Goal: Task Accomplishment & Management: Manage account settings

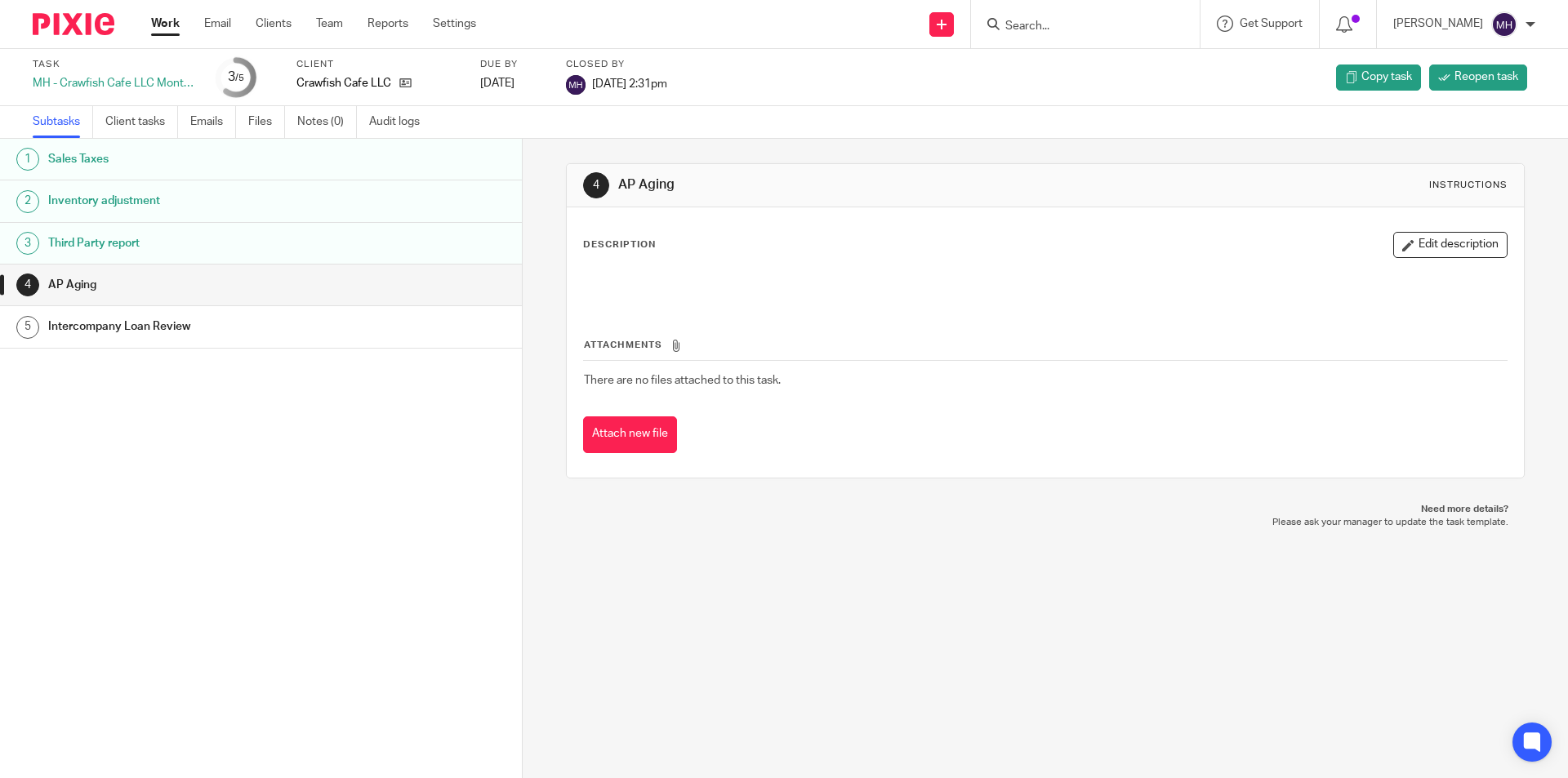
click at [76, 25] on img at bounding box center [73, 23] width 81 height 22
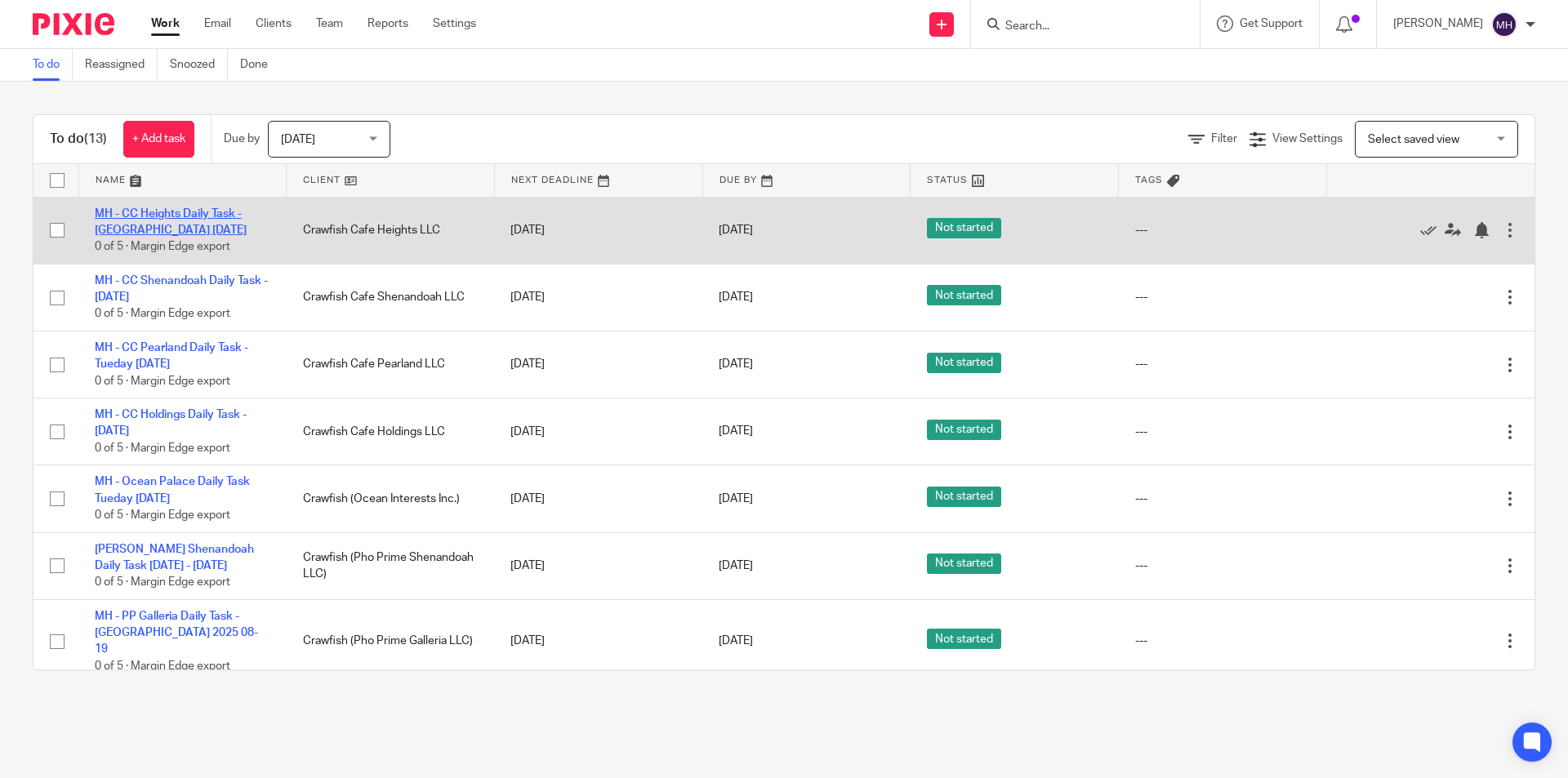
click at [161, 208] on link "MH - CC Heights Daily Task - [GEOGRAPHIC_DATA] [DATE]" at bounding box center [171, 222] width 152 height 28
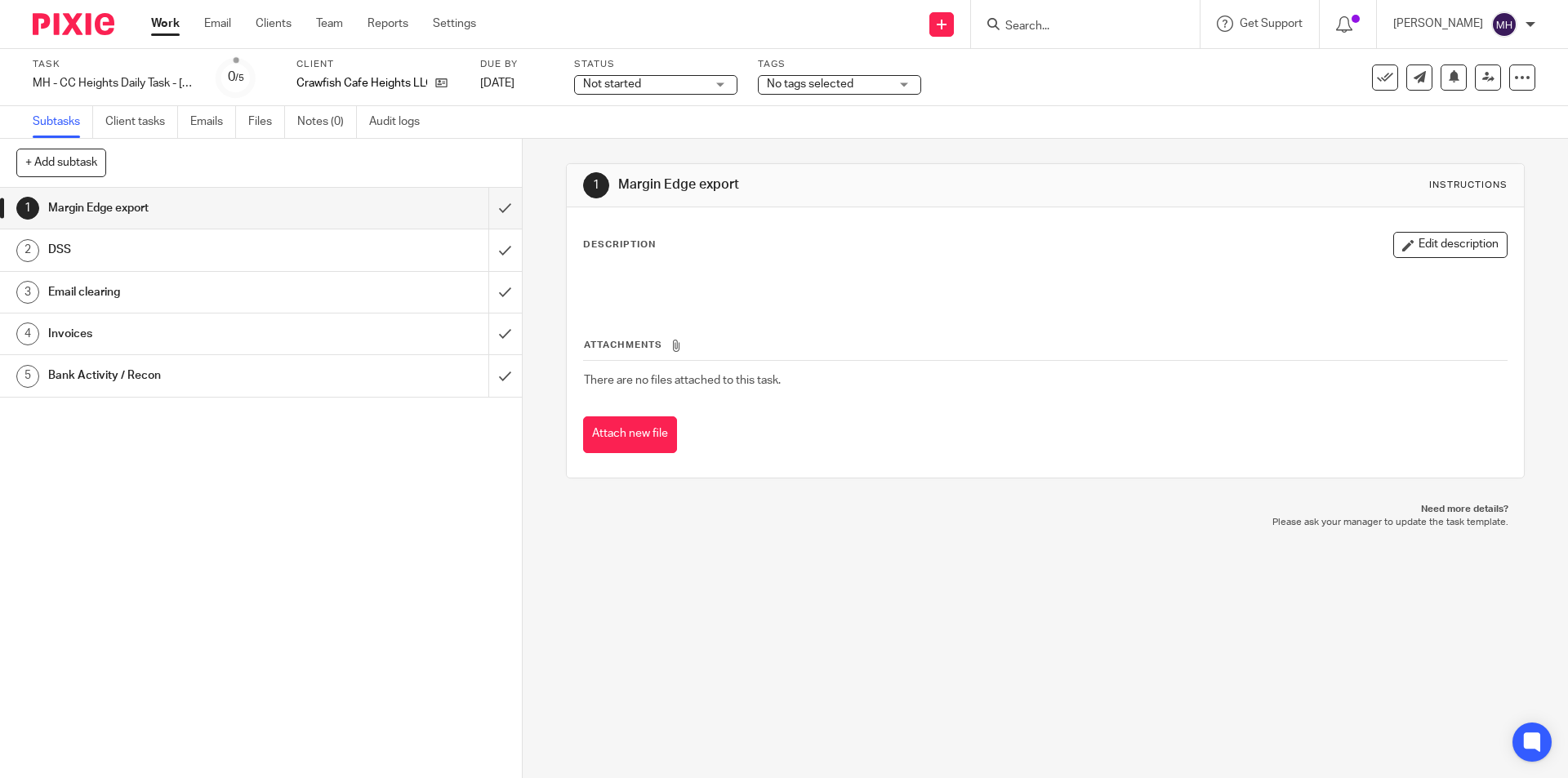
click at [100, 29] on img at bounding box center [73, 23] width 81 height 22
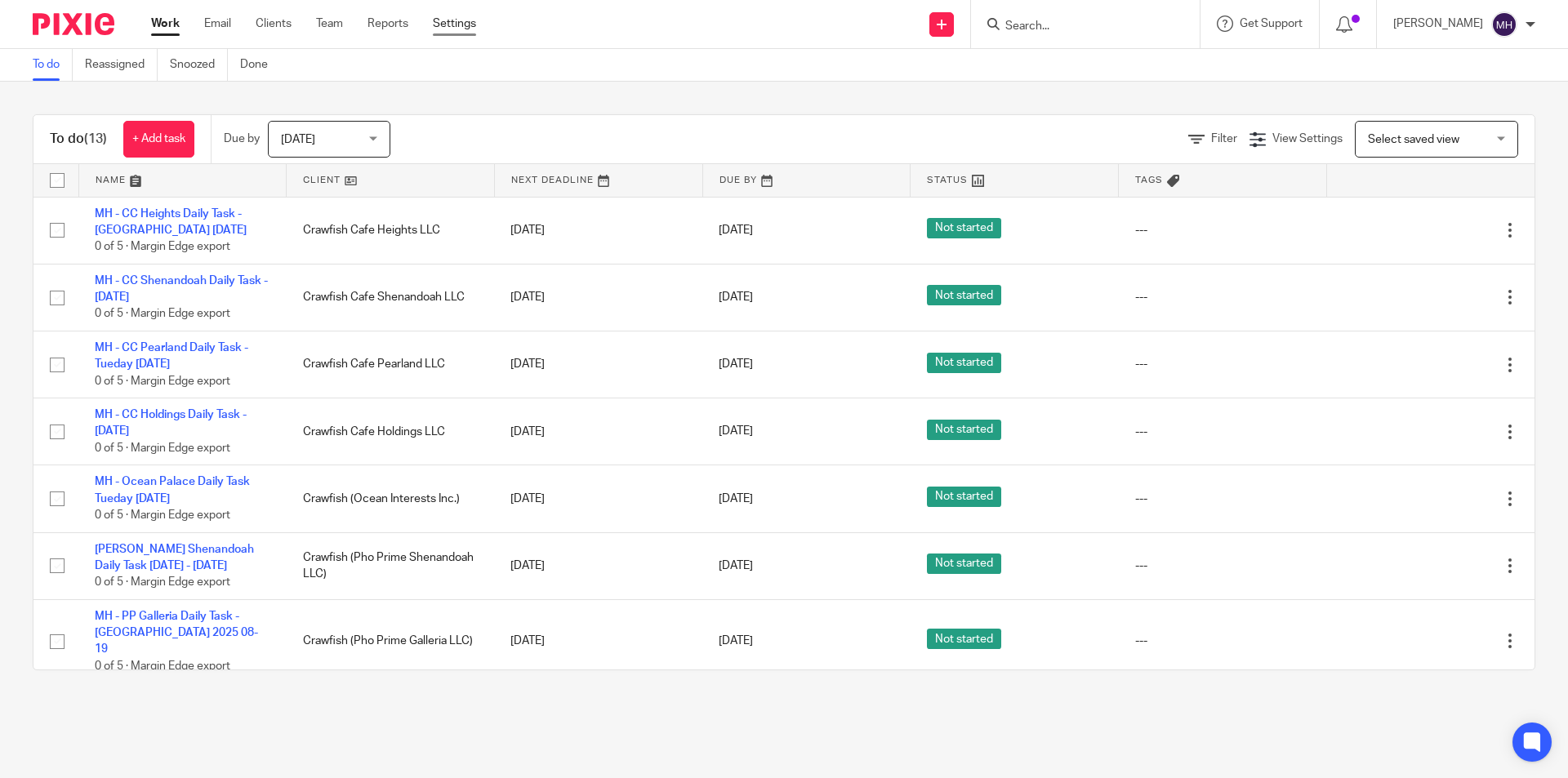
click at [455, 23] on link "Settings" at bounding box center [455, 23] width 43 height 16
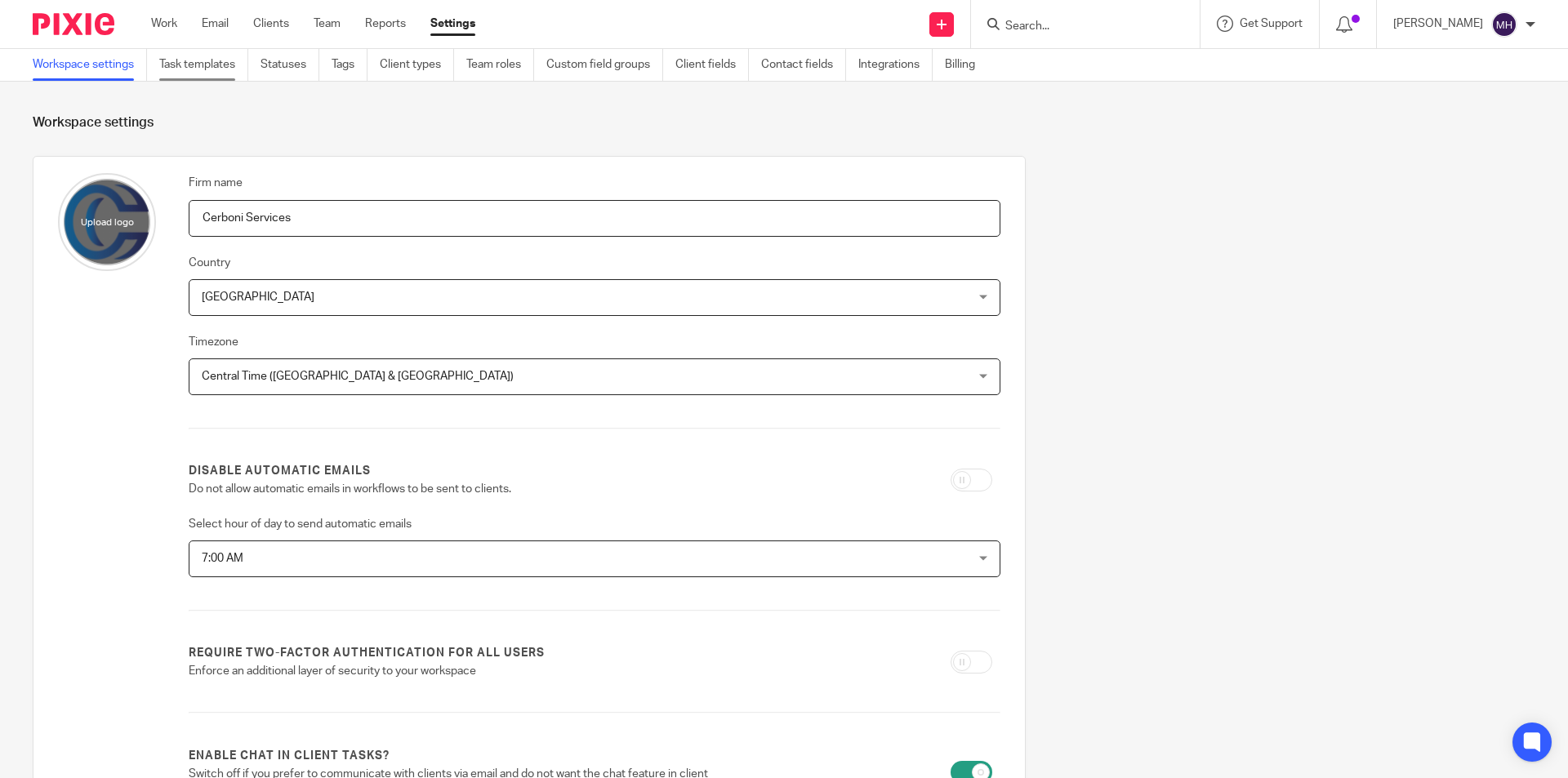
click at [214, 61] on link "Task templates" at bounding box center [203, 64] width 89 height 32
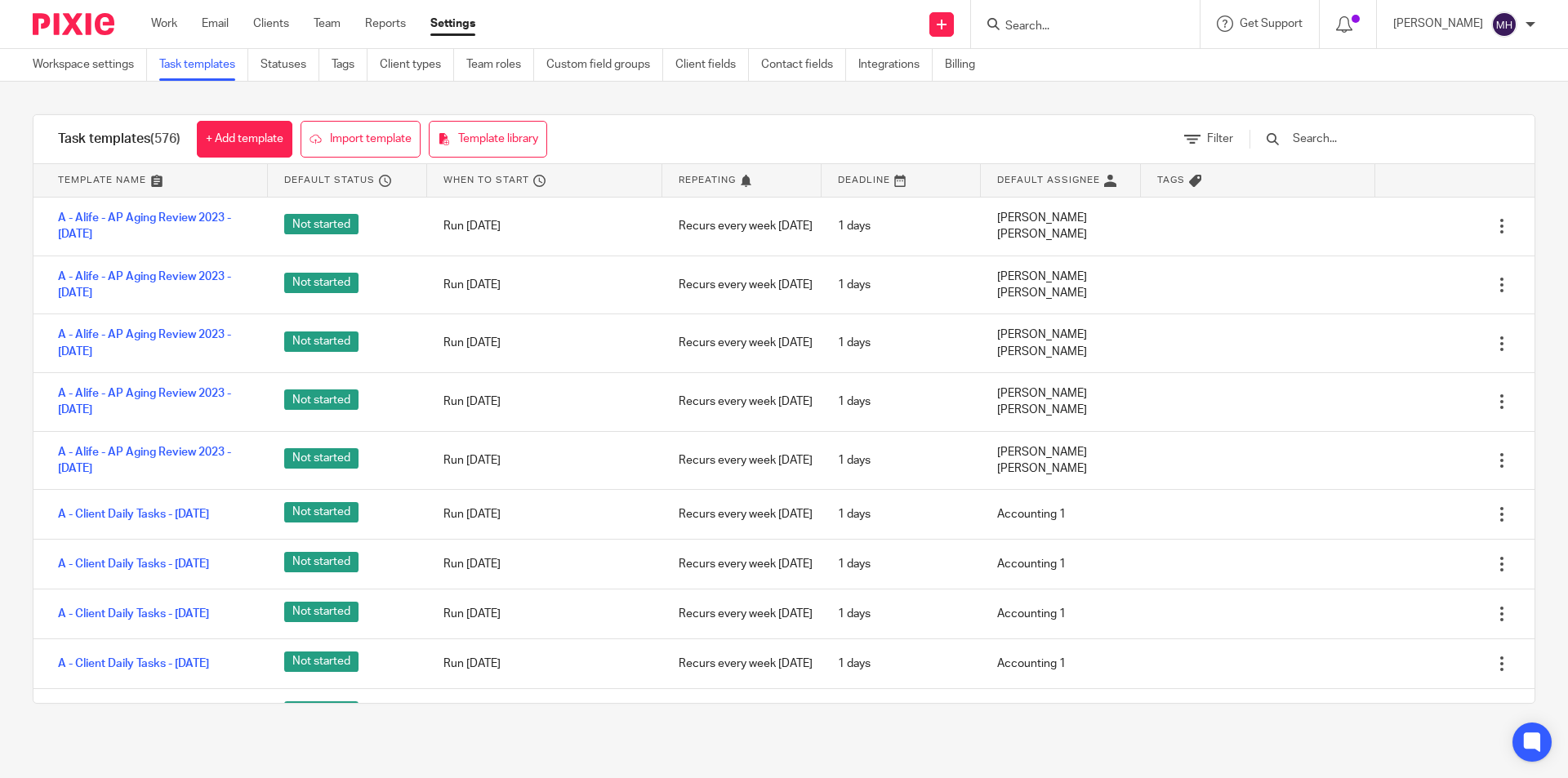
scroll to position [817, 0]
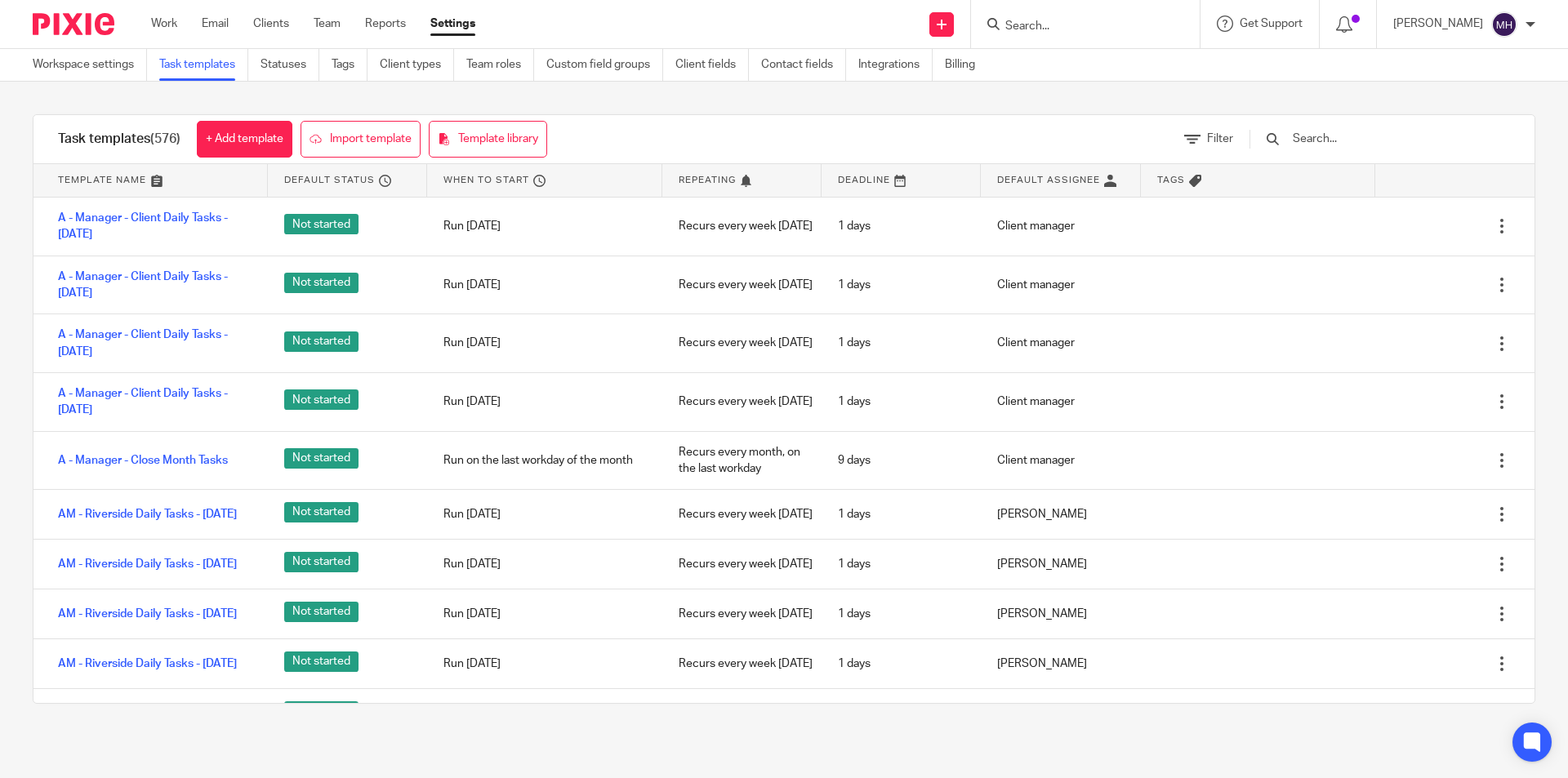
click at [1351, 142] on input "text" at bounding box center [1386, 139] width 190 height 18
click at [1353, 142] on input "text" at bounding box center [1386, 139] width 190 height 18
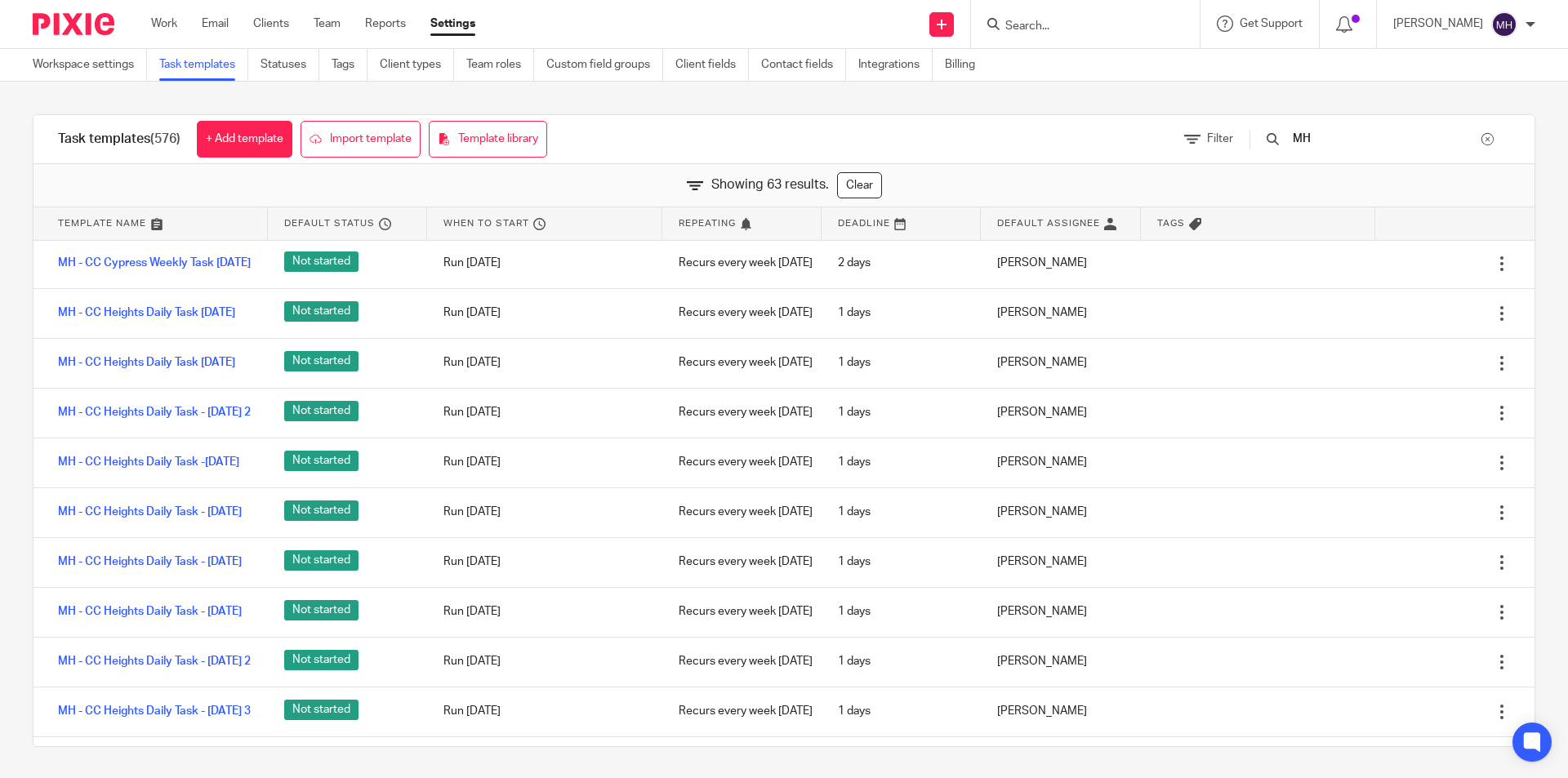
scroll to position [980, 0]
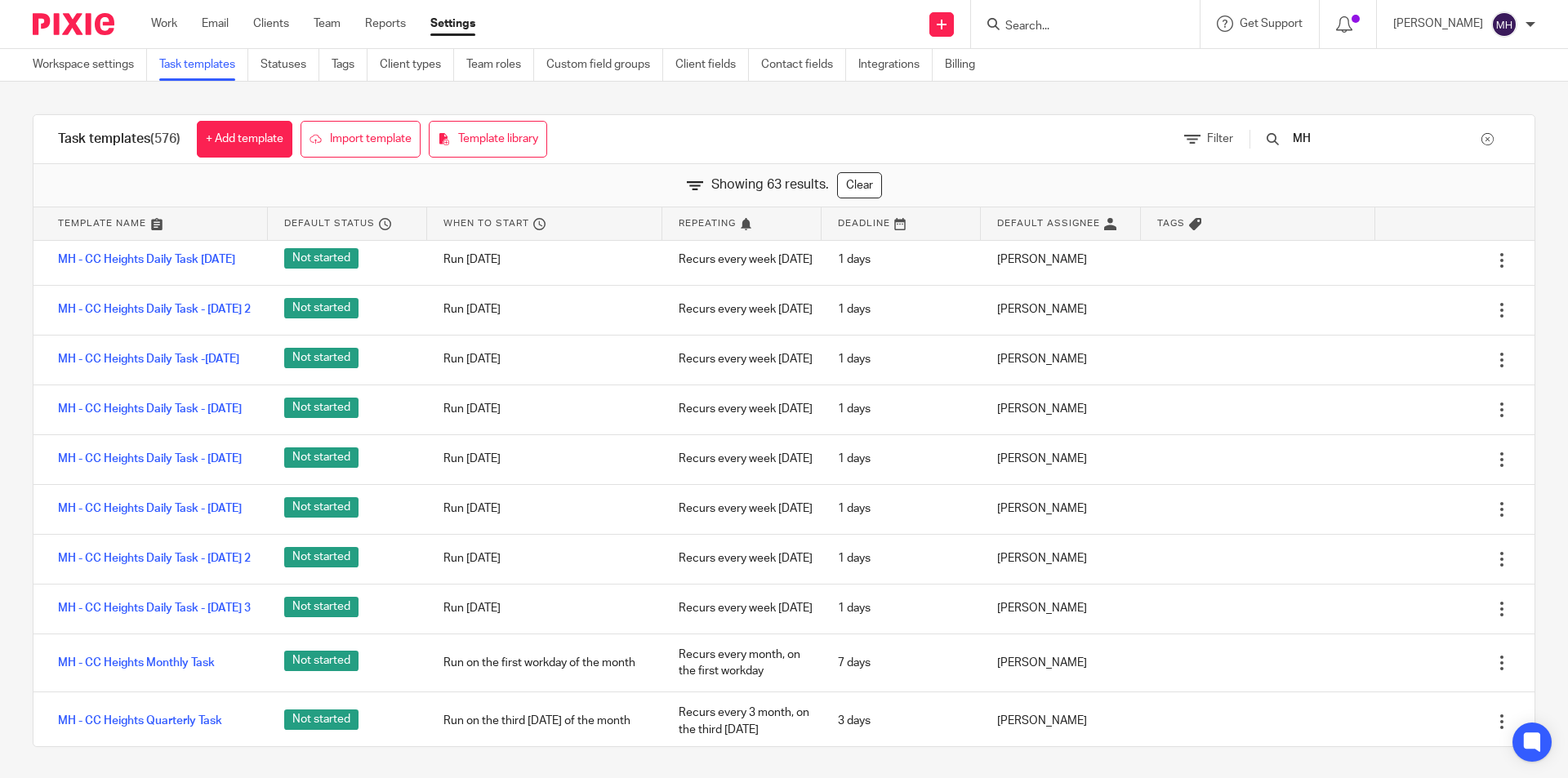
type input "MH"
click at [0, 407] on div "Task templates (576) + Add template Import template Template library Filter MH …" at bounding box center [784, 431] width 1568 height 699
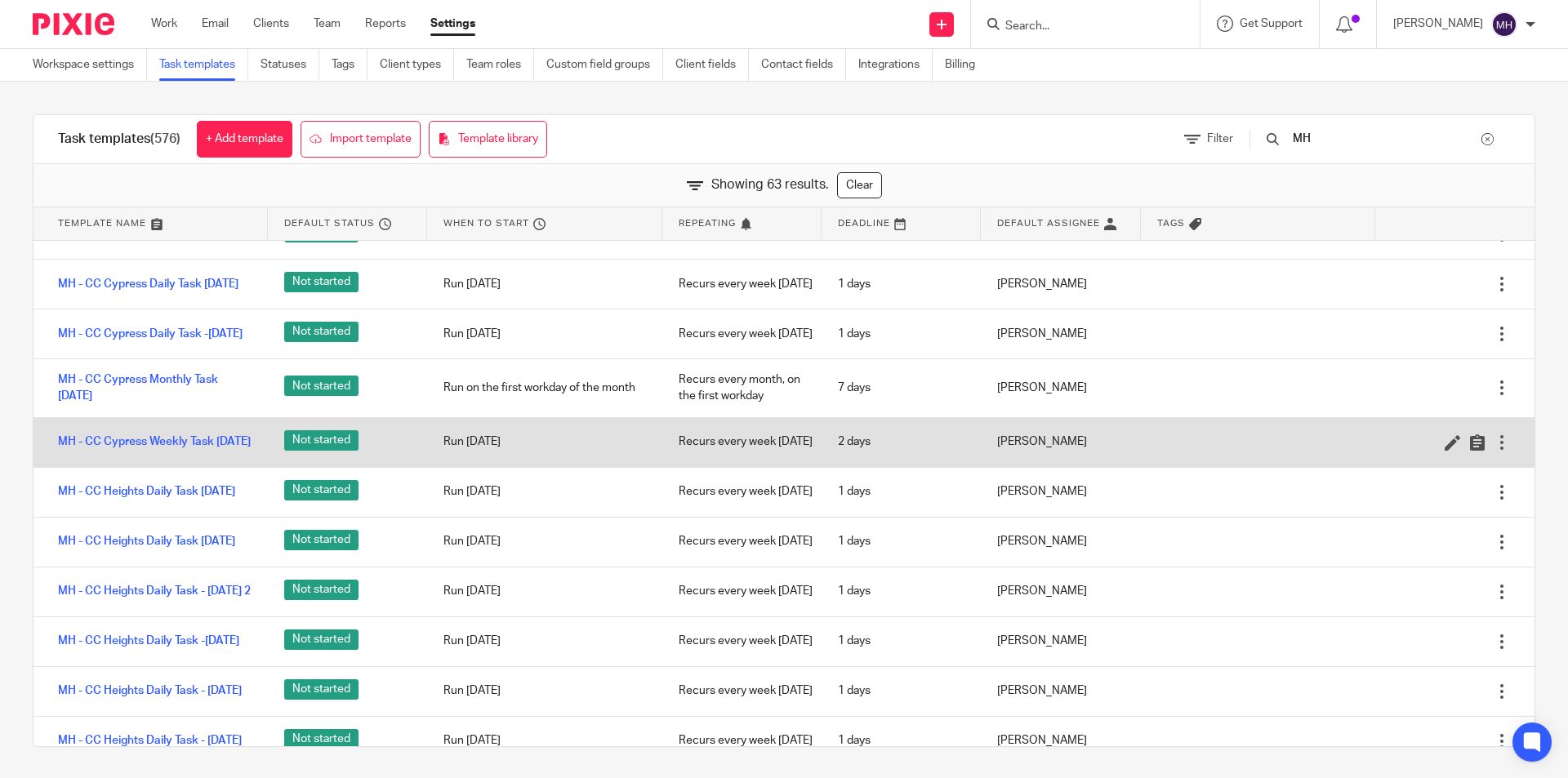
scroll to position [727, 0]
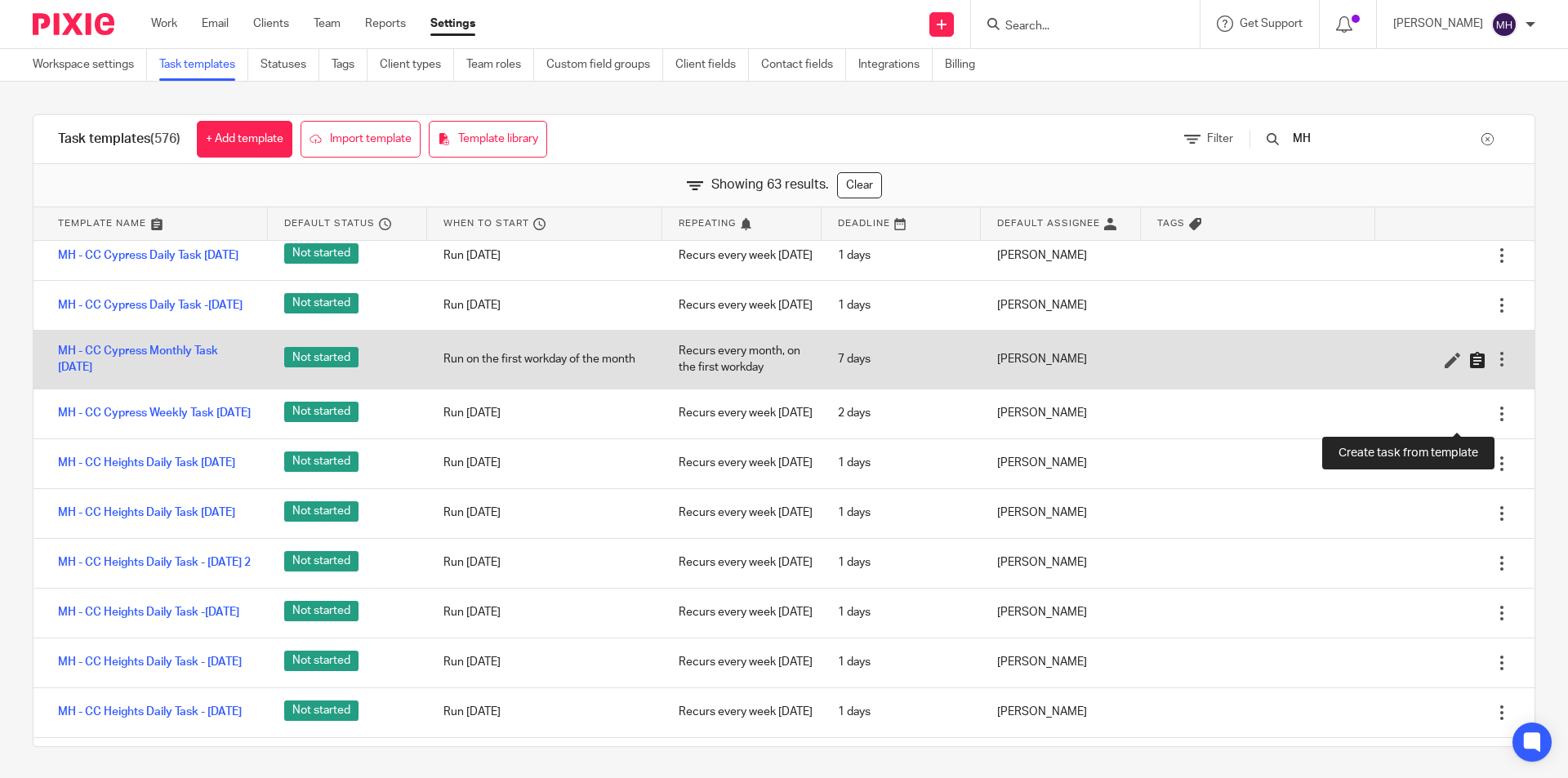
click at [1469, 368] on icon at bounding box center [1477, 360] width 16 height 16
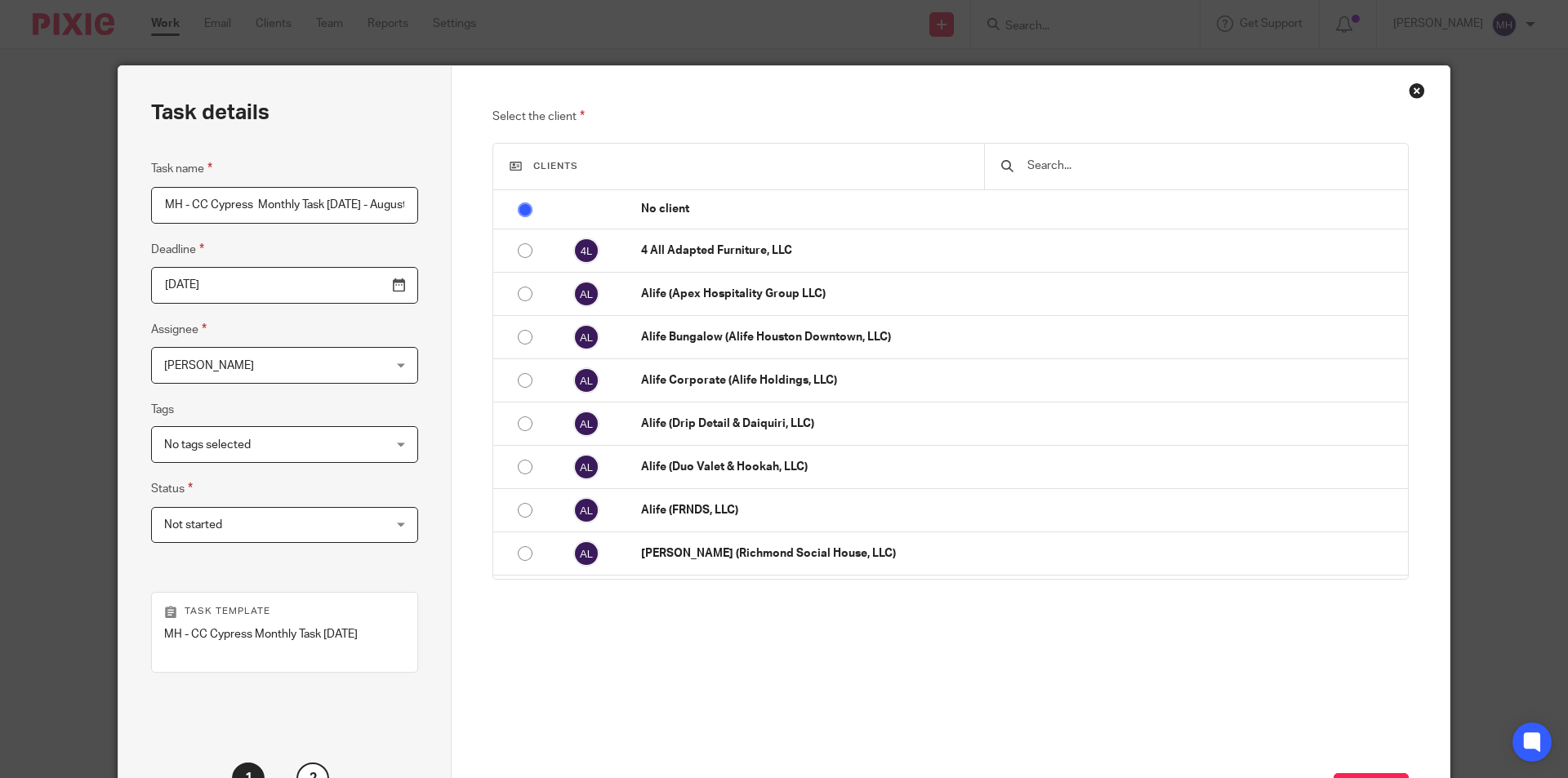
scroll to position [0, 68]
click at [287, 203] on input "MH - CC Cypress Monthly Task 2025-07-07 - August" at bounding box center [284, 205] width 267 height 37
click at [293, 203] on input "MH - CC Cypress Monthly Task 2025-07-07 - August" at bounding box center [284, 205] width 267 height 37
type input "MH - CC Cypress Monthly Task 2025-08-19 - August"
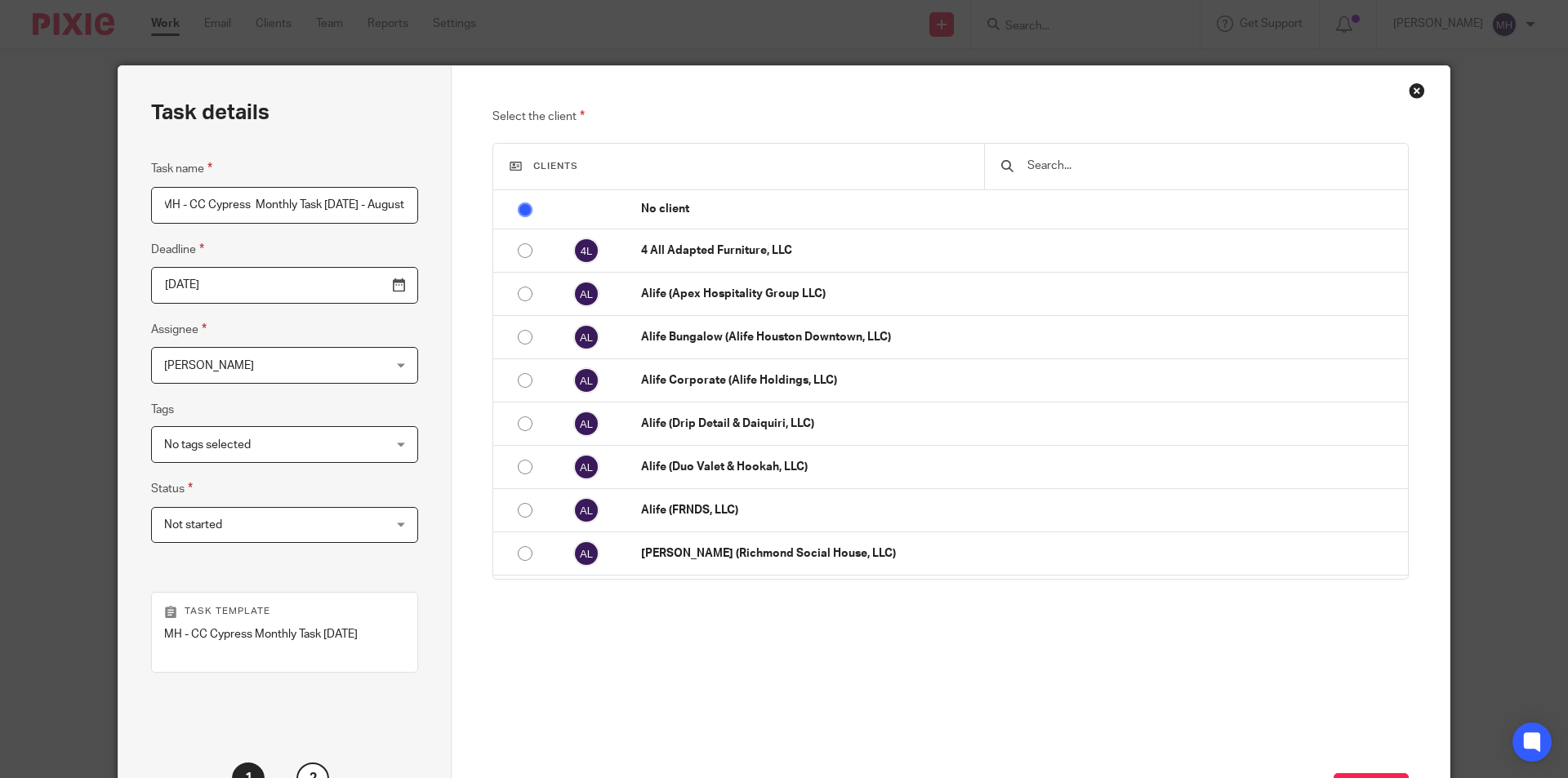
click at [352, 292] on input "2025-08-26" at bounding box center [284, 285] width 267 height 37
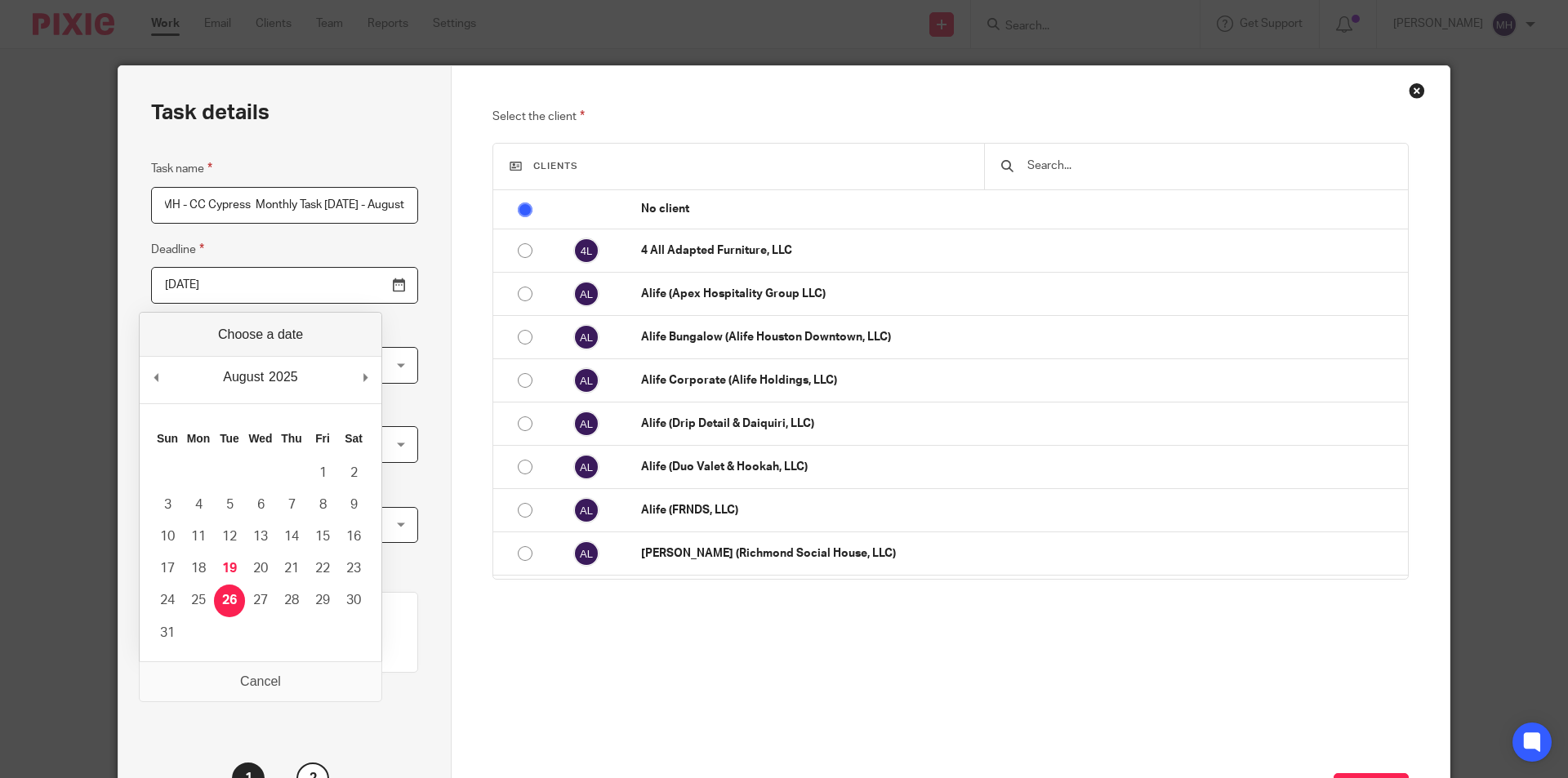
scroll to position [0, 0]
type input "2025-08-19"
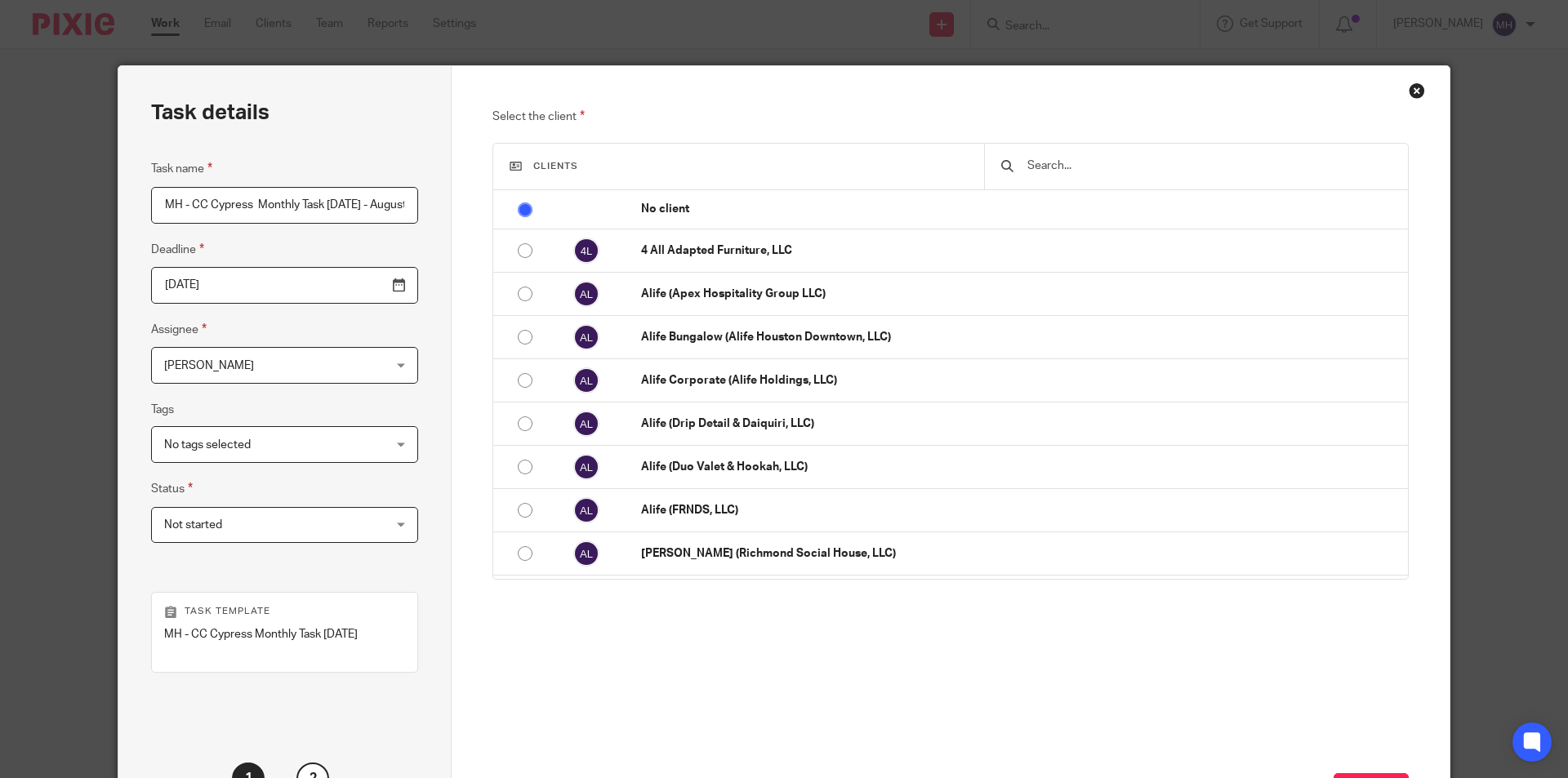
click at [439, 486] on div "Task details Task name MH - CC Cypress Monthly Task 2025-08-19 - August Deadlin…" at bounding box center [284, 457] width 333 height 783
click at [267, 537] on span "Not started" at bounding box center [265, 525] width 202 height 34
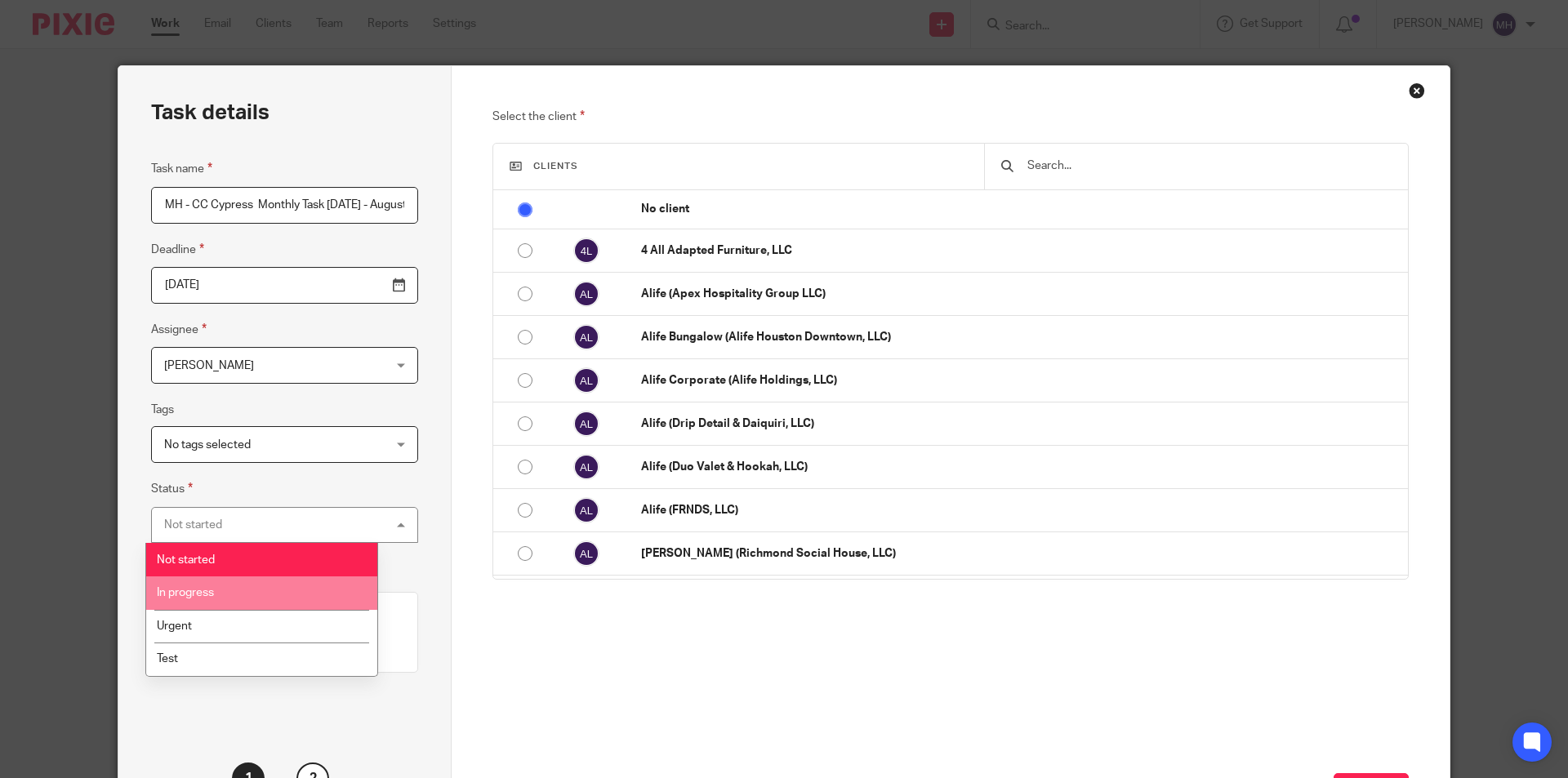
click at [226, 595] on li "In progress" at bounding box center [262, 593] width 231 height 33
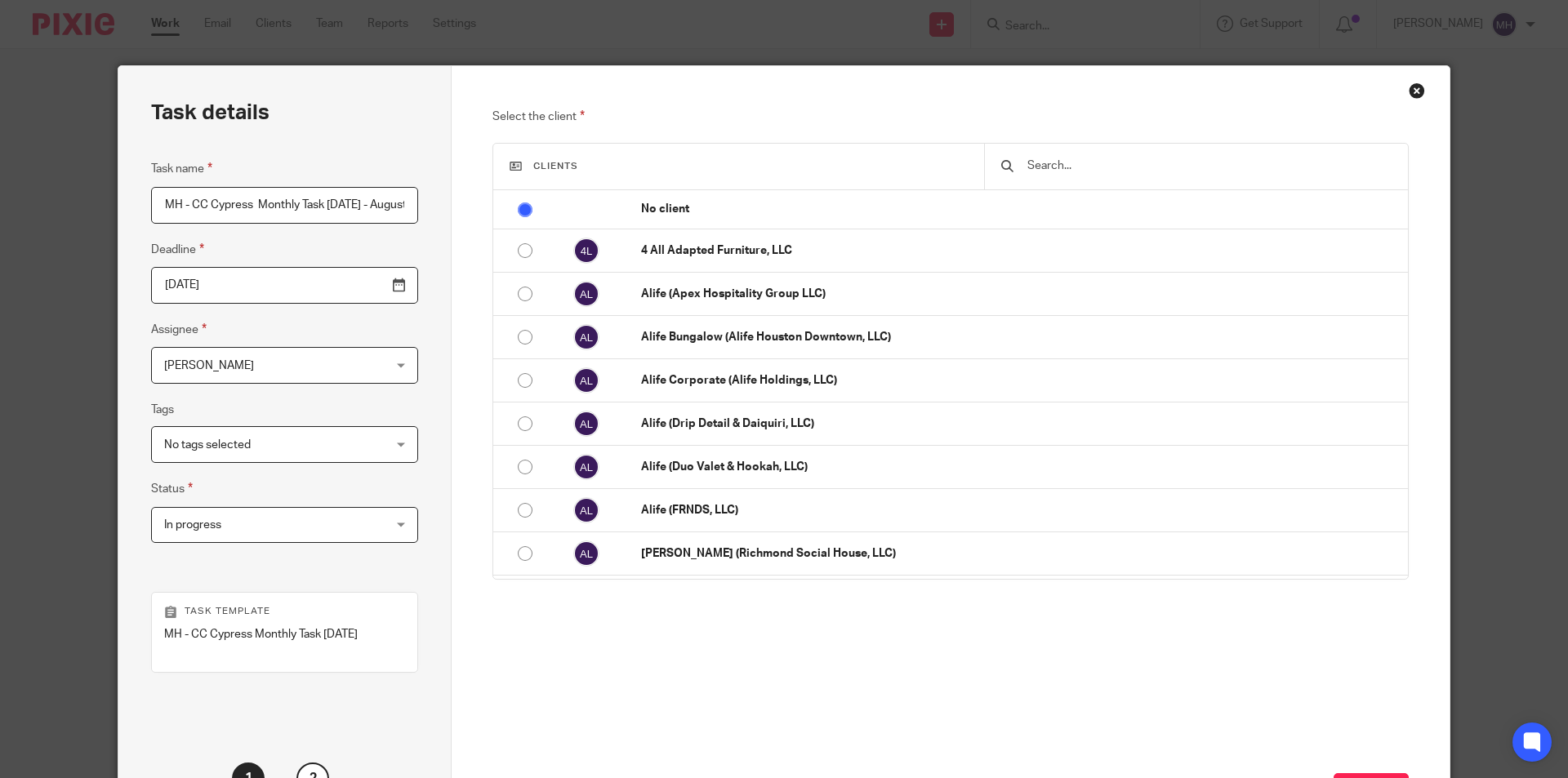
drag, startPoint x: 243, startPoint y: 202, endPoint x: 251, endPoint y: 206, distance: 8.9
click at [207, 206] on input "MH - CC Cypress Monthly Task [DATE] - August" at bounding box center [284, 205] width 267 height 37
type input "MH - CC Heights Monthly Task 2025-08-19 - August"
click at [1155, 160] on input "text" at bounding box center [1208, 166] width 365 height 18
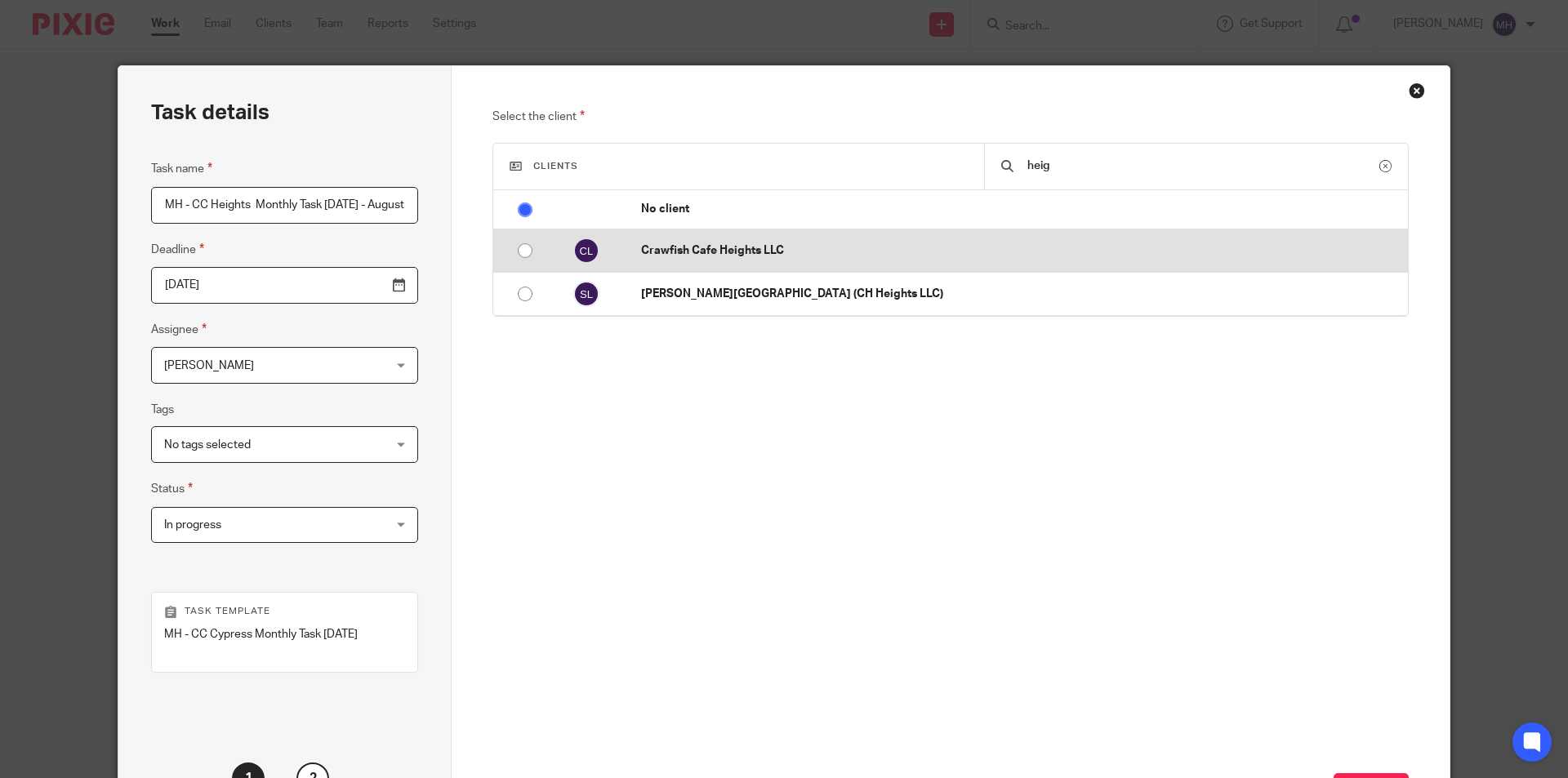
type input "heig"
click at [629, 255] on td "Crawfish Cafe Heights LLC" at bounding box center [1016, 251] width 783 height 43
radio input "false"
radio input "true"
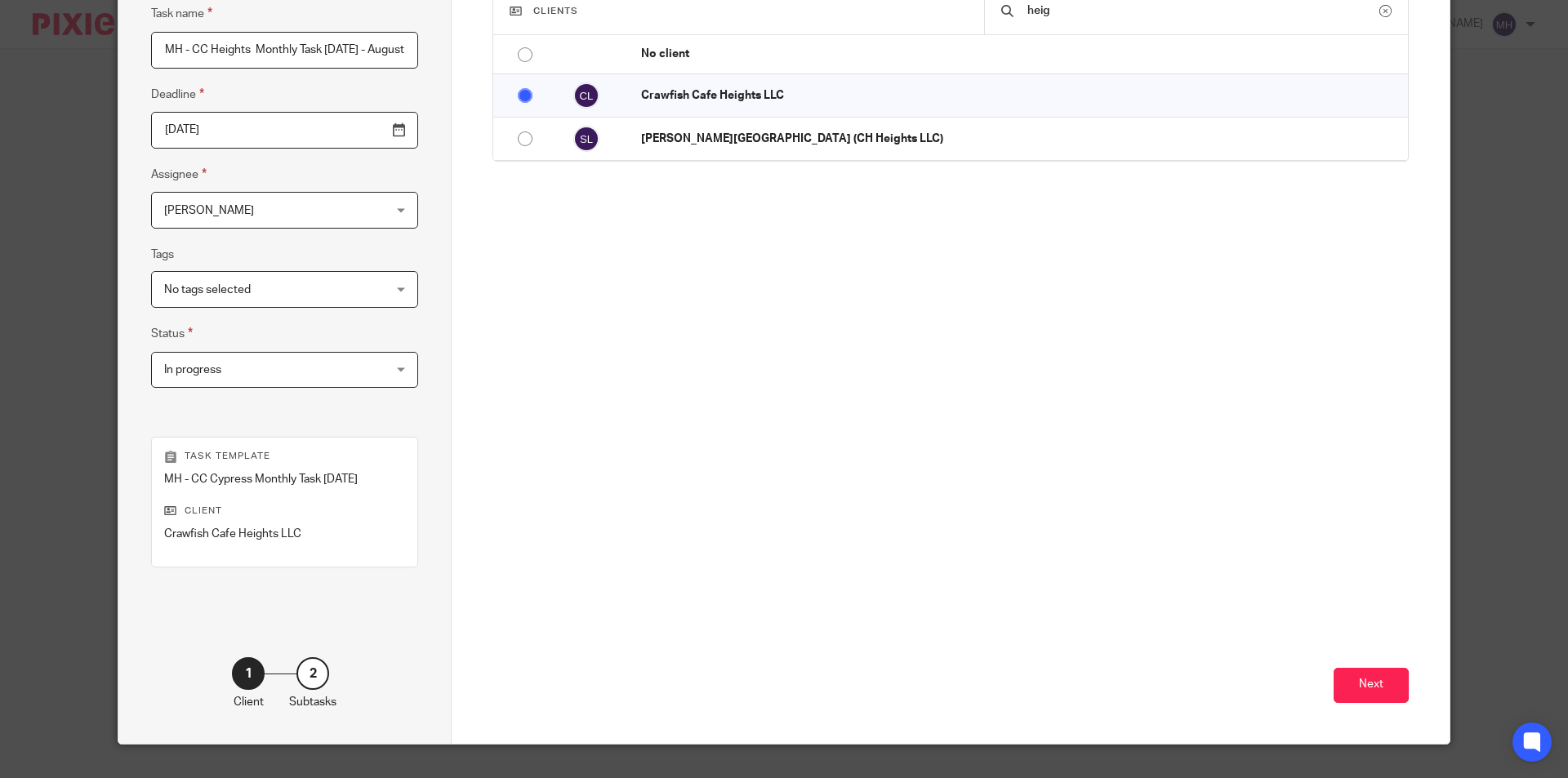
scroll to position [187, 0]
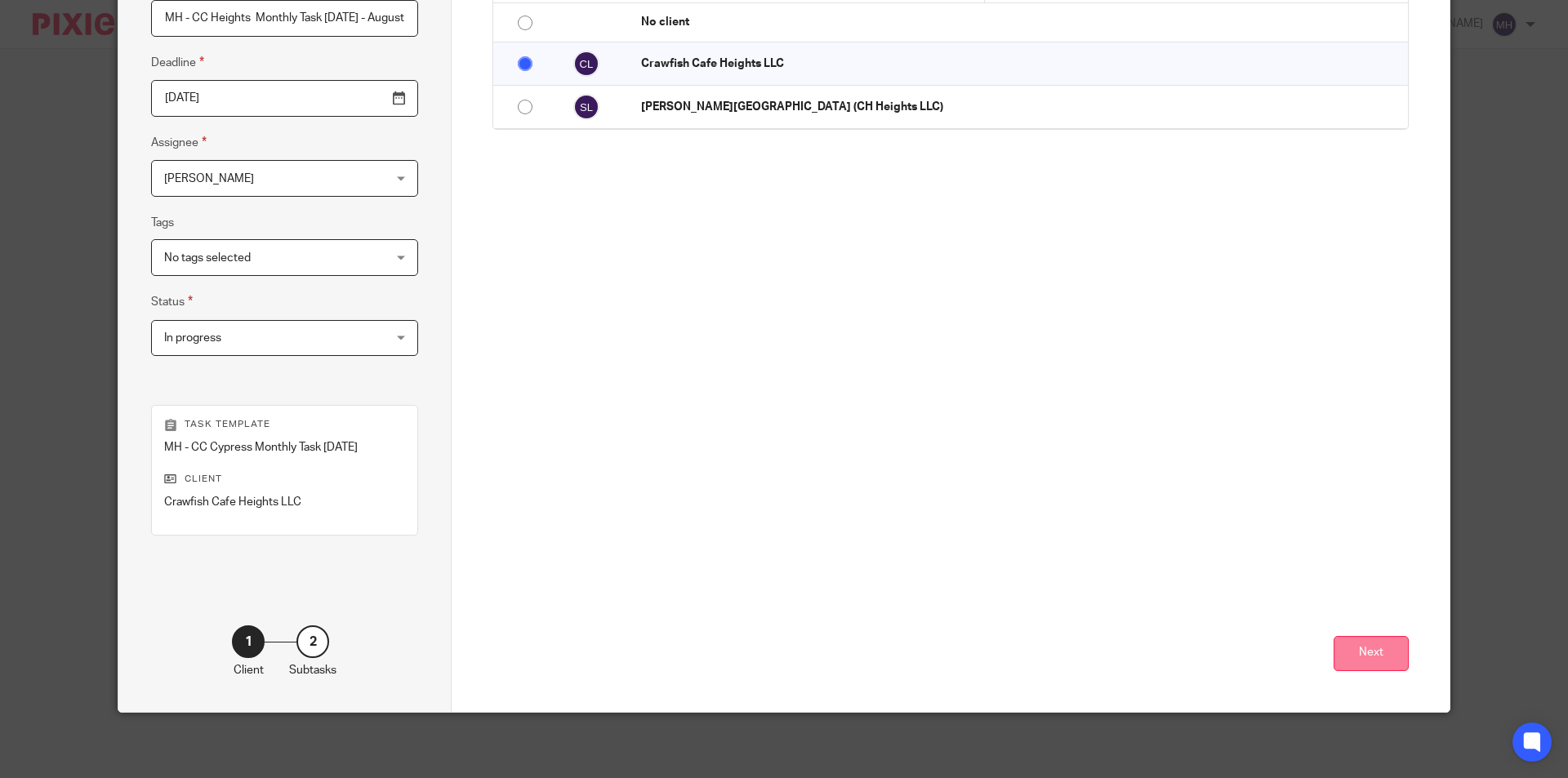
click at [1362, 653] on button "Next" at bounding box center [1370, 653] width 75 height 35
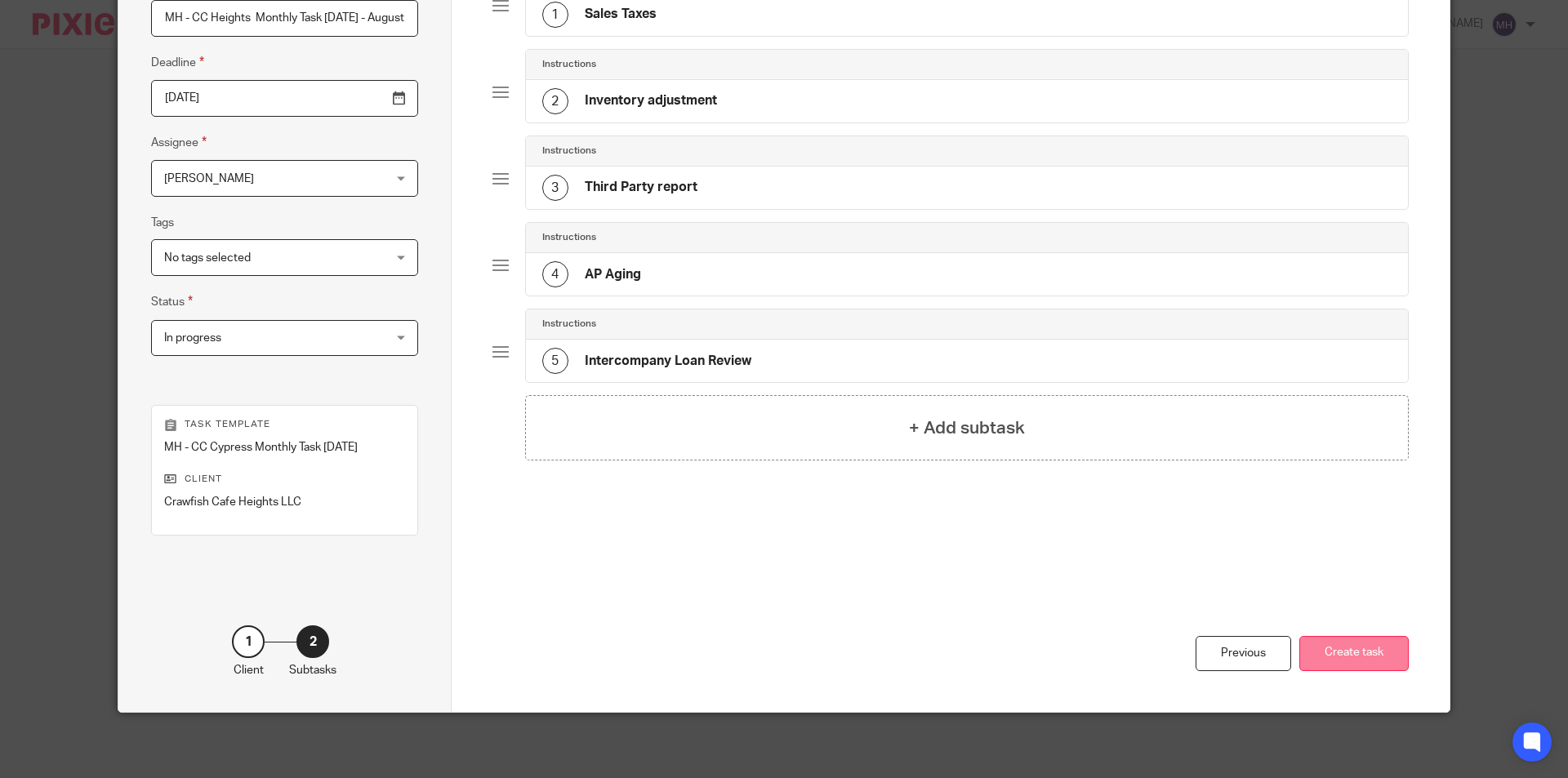
click at [1360, 657] on button "Create task" at bounding box center [1353, 653] width 109 height 35
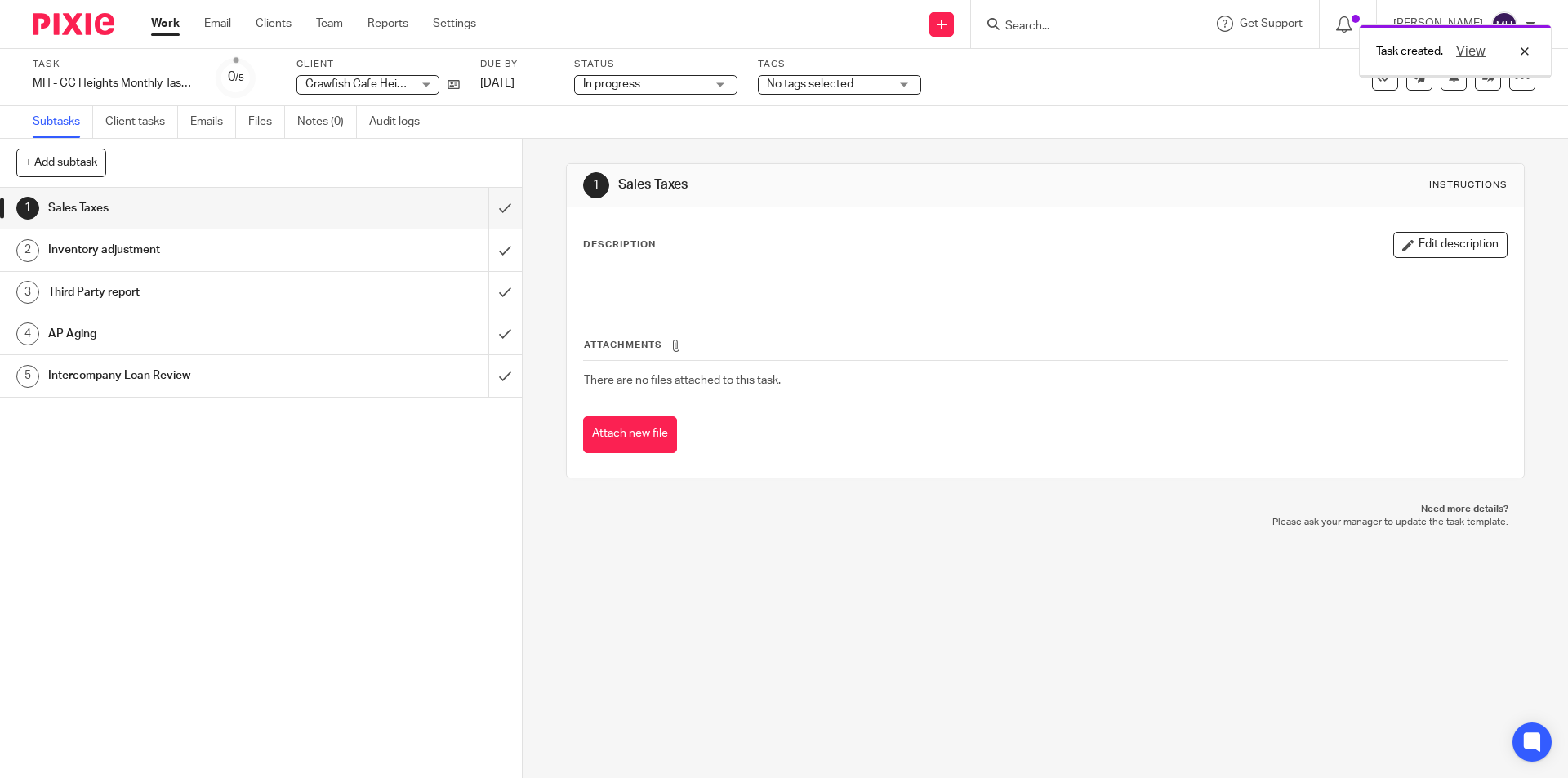
click at [101, 16] on img at bounding box center [73, 23] width 81 height 22
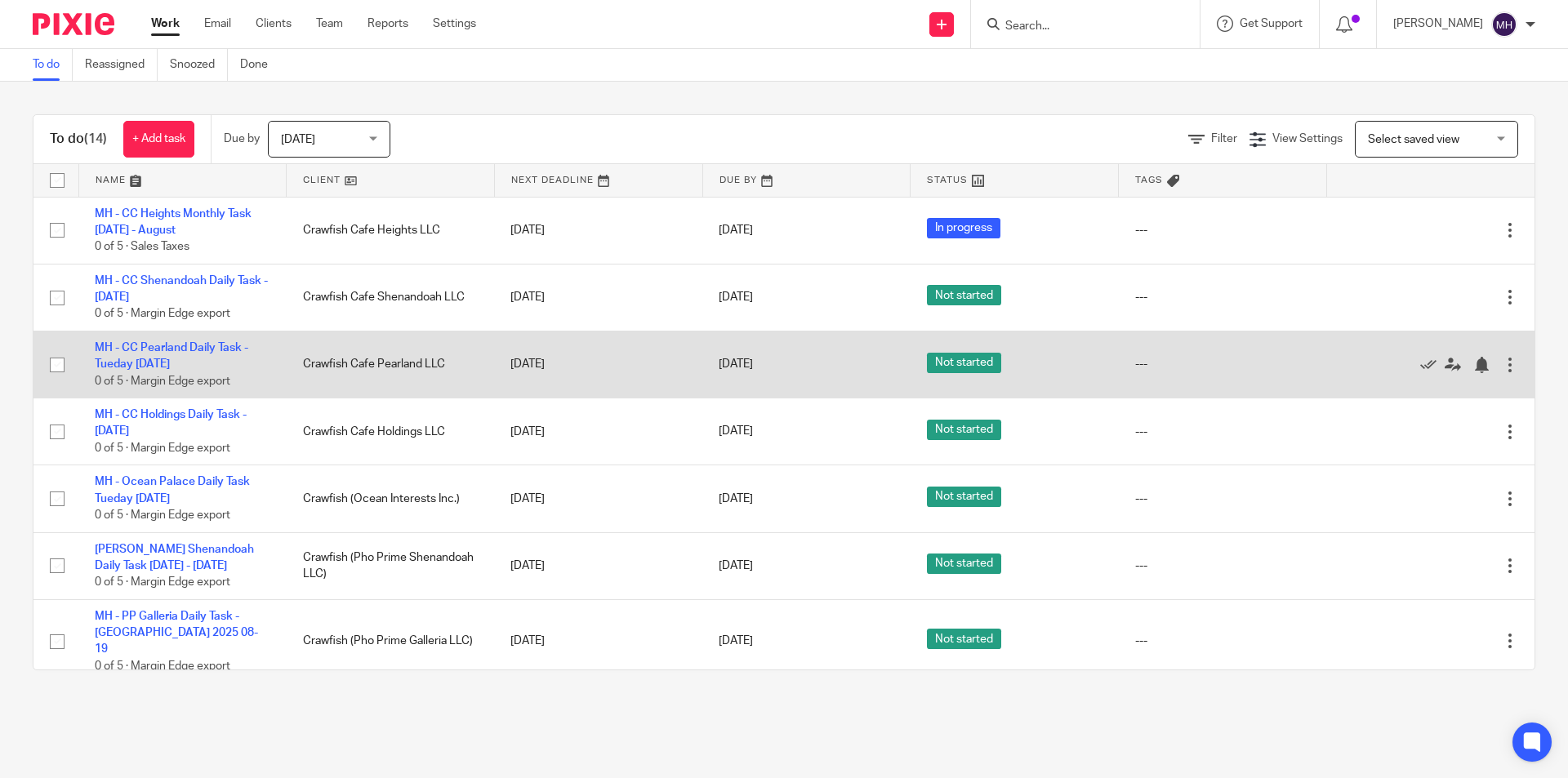
drag, startPoint x: 520, startPoint y: 356, endPoint x: 511, endPoint y: 352, distance: 9.8
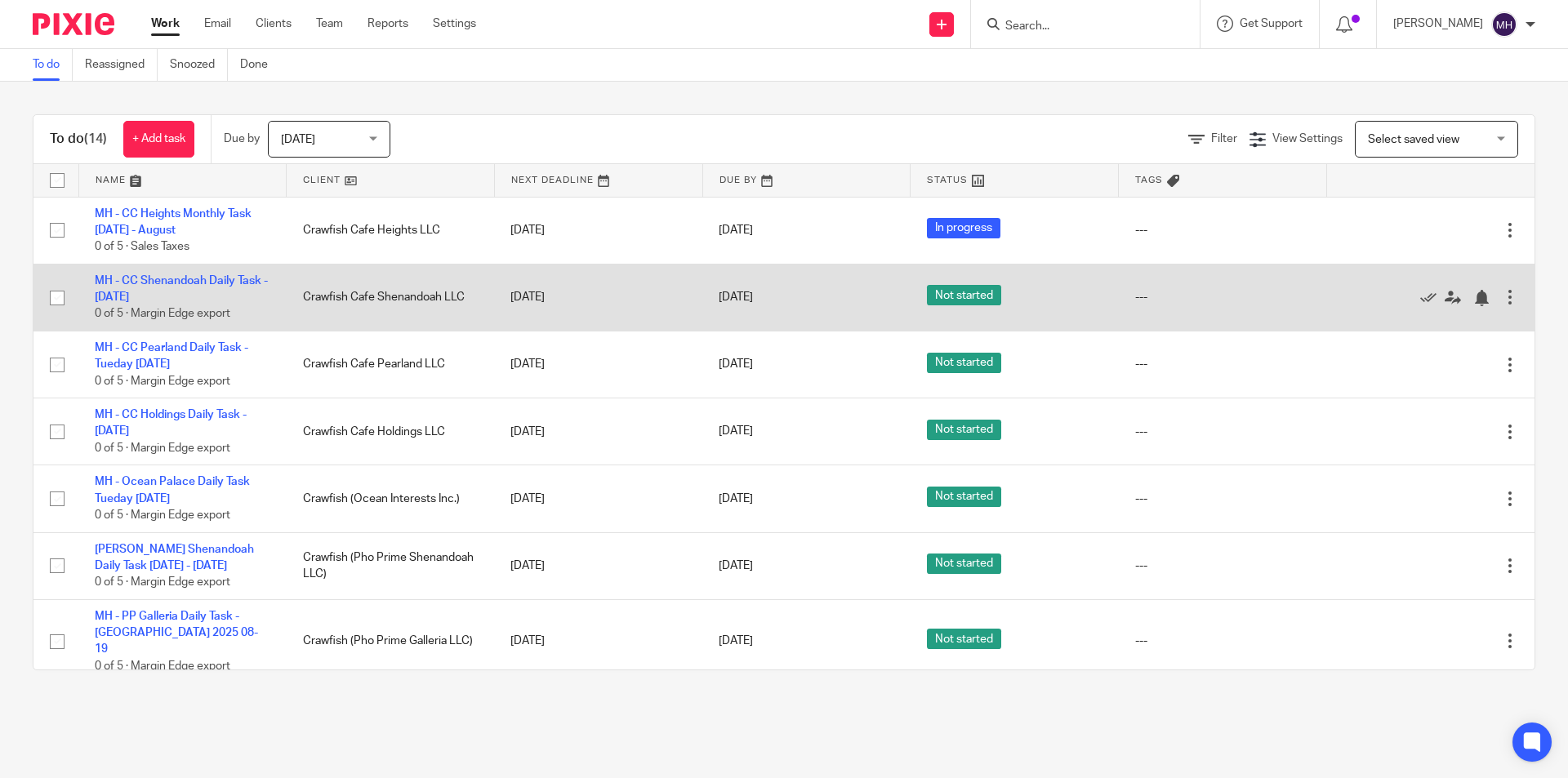
drag, startPoint x: 511, startPoint y: 352, endPoint x: 87, endPoint y: 326, distance: 424.8
click at [0, 306] on div "To do (14) + Add task Due by [DATE] [DATE] [DATE] [DATE] This week Next week Th…" at bounding box center [784, 392] width 1568 height 622
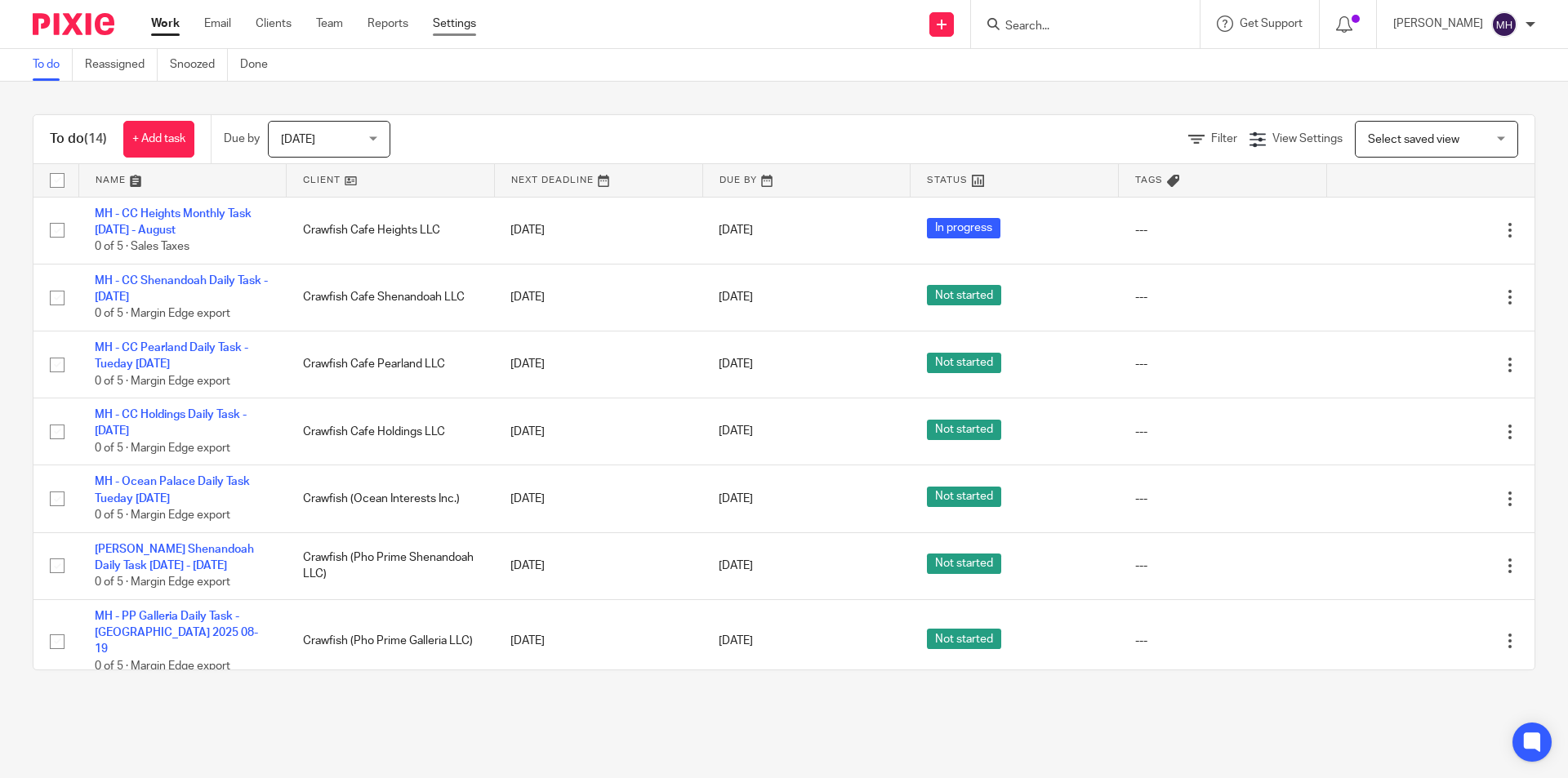
click at [437, 27] on link "Settings" at bounding box center [455, 23] width 43 height 16
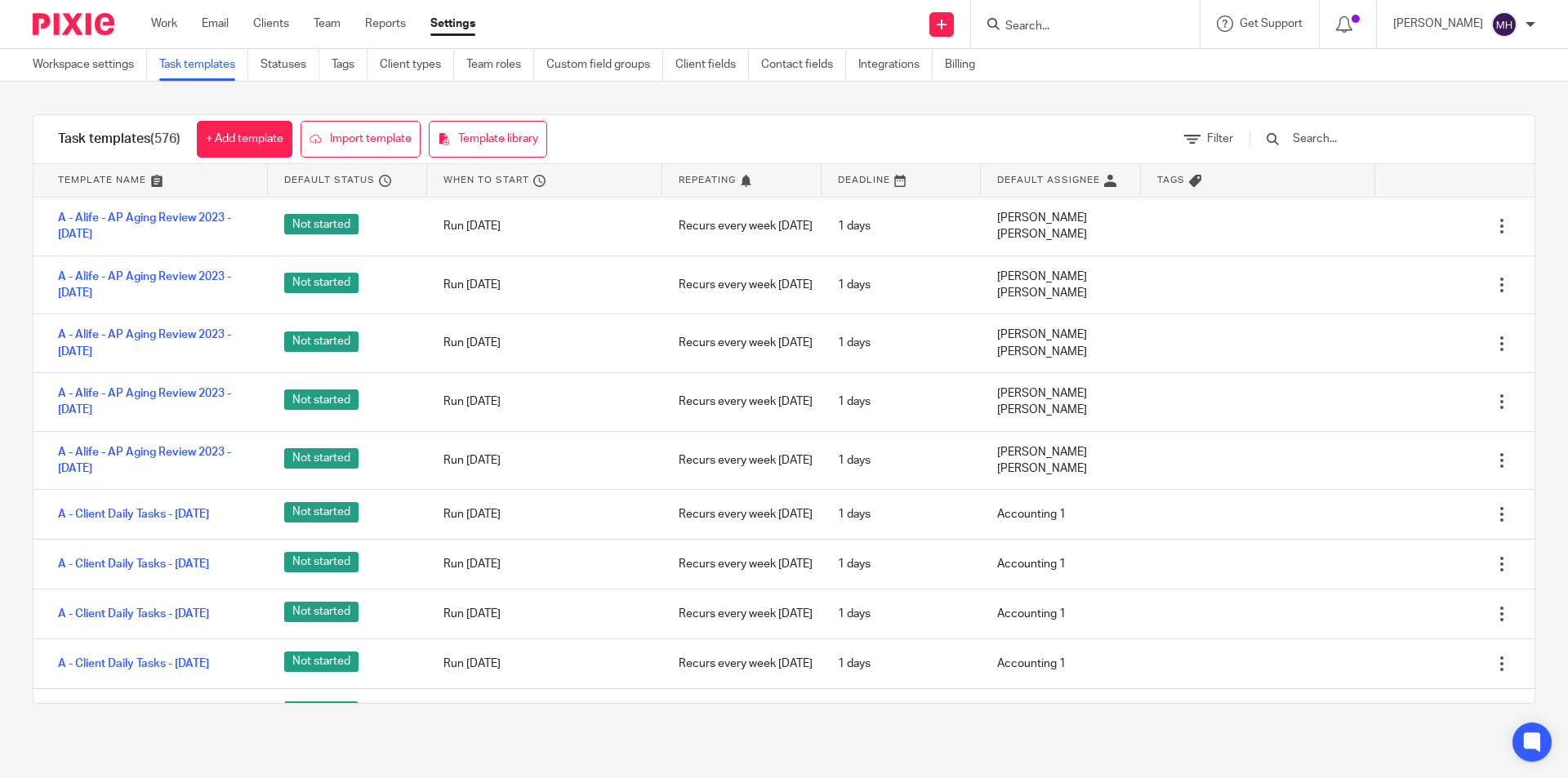
click at [1366, 132] on input "text" at bounding box center [1386, 139] width 190 height 18
click at [1365, 134] on input "text" at bounding box center [1386, 139] width 190 height 18
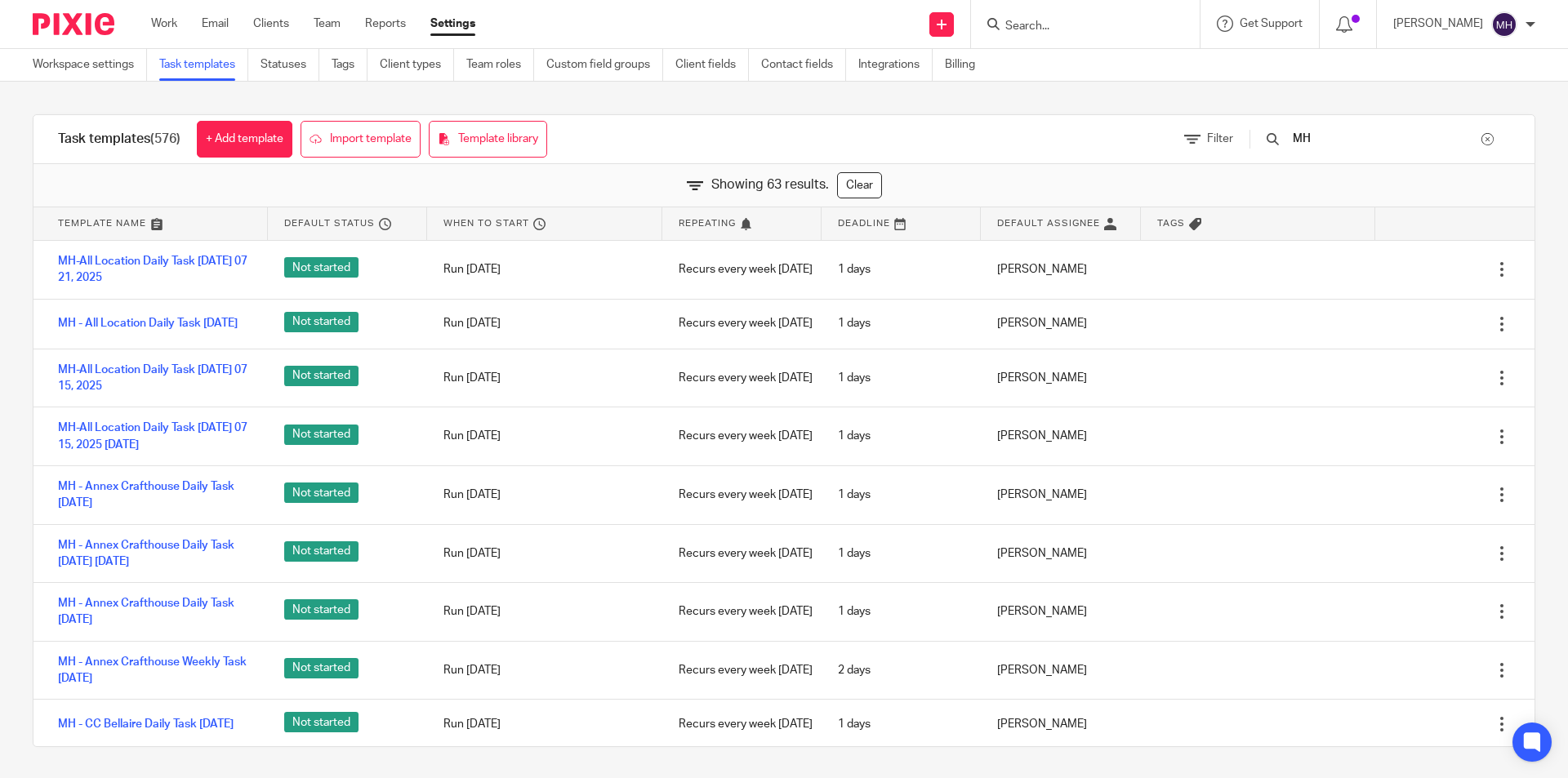
type input "MH"
click at [0, 316] on div "Task templates (576) + Add template Import template Template library Filter MH …" at bounding box center [784, 431] width 1568 height 699
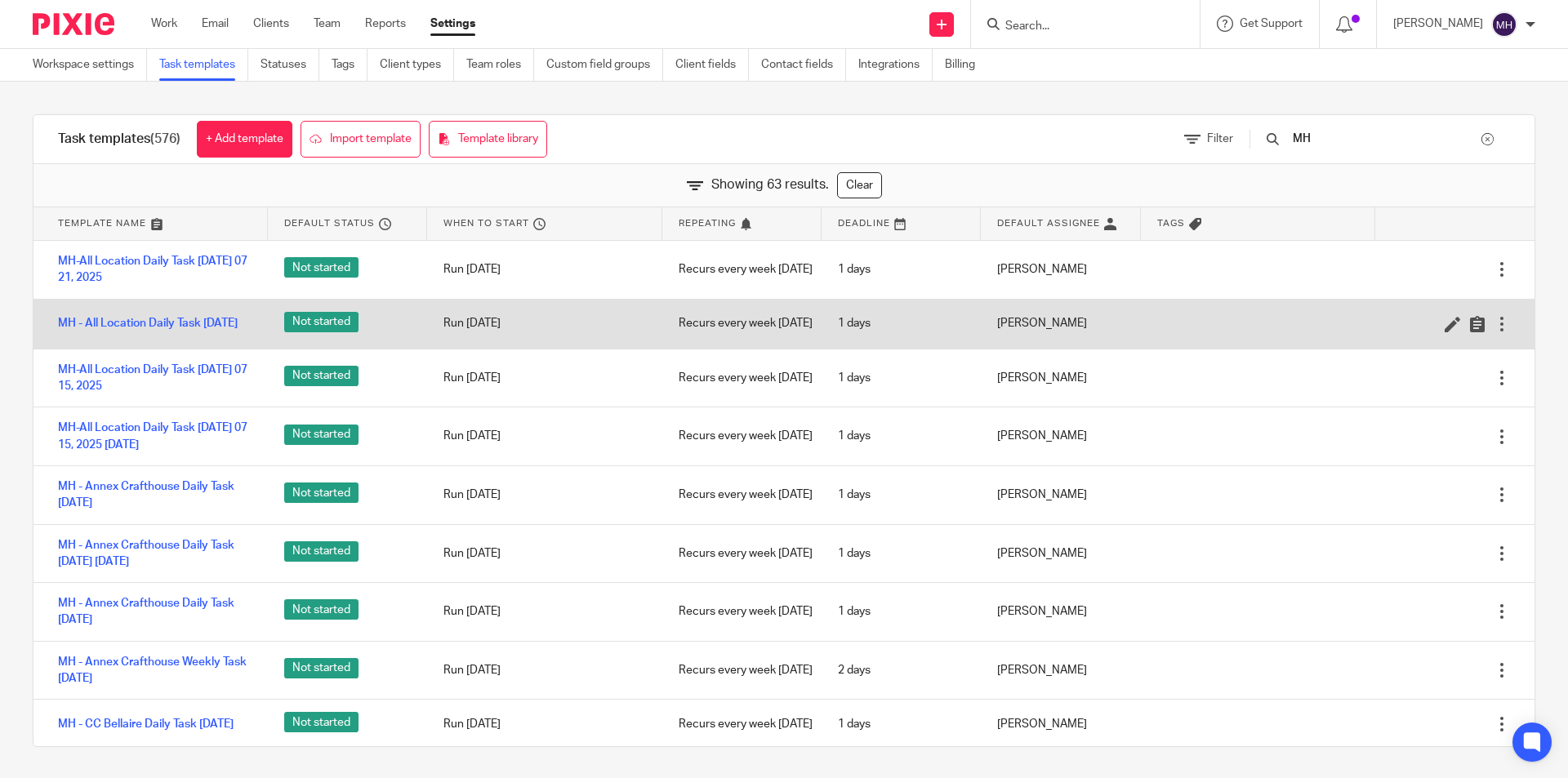
scroll to position [529, 0]
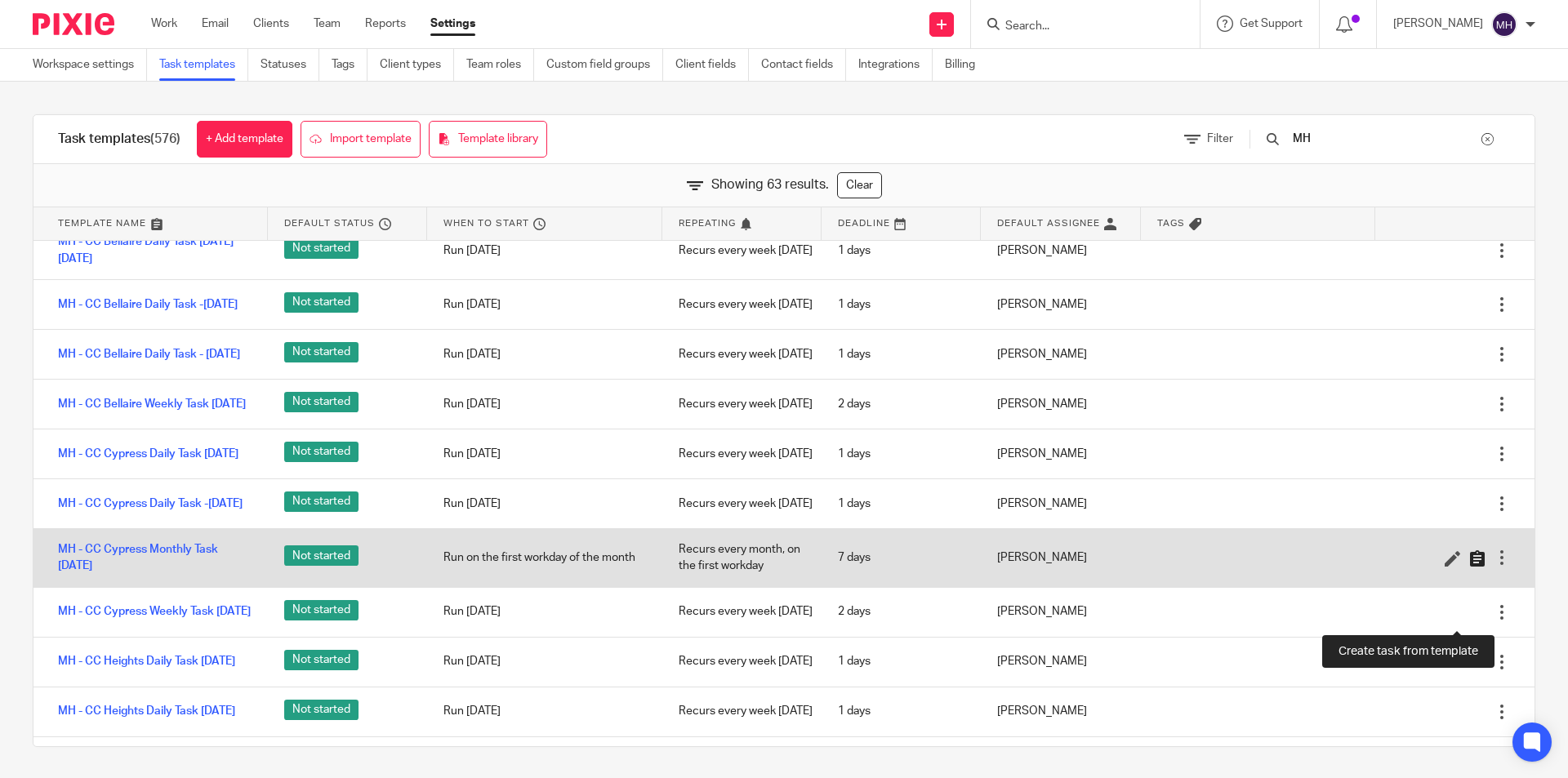
click at [1469, 567] on icon at bounding box center [1477, 559] width 16 height 16
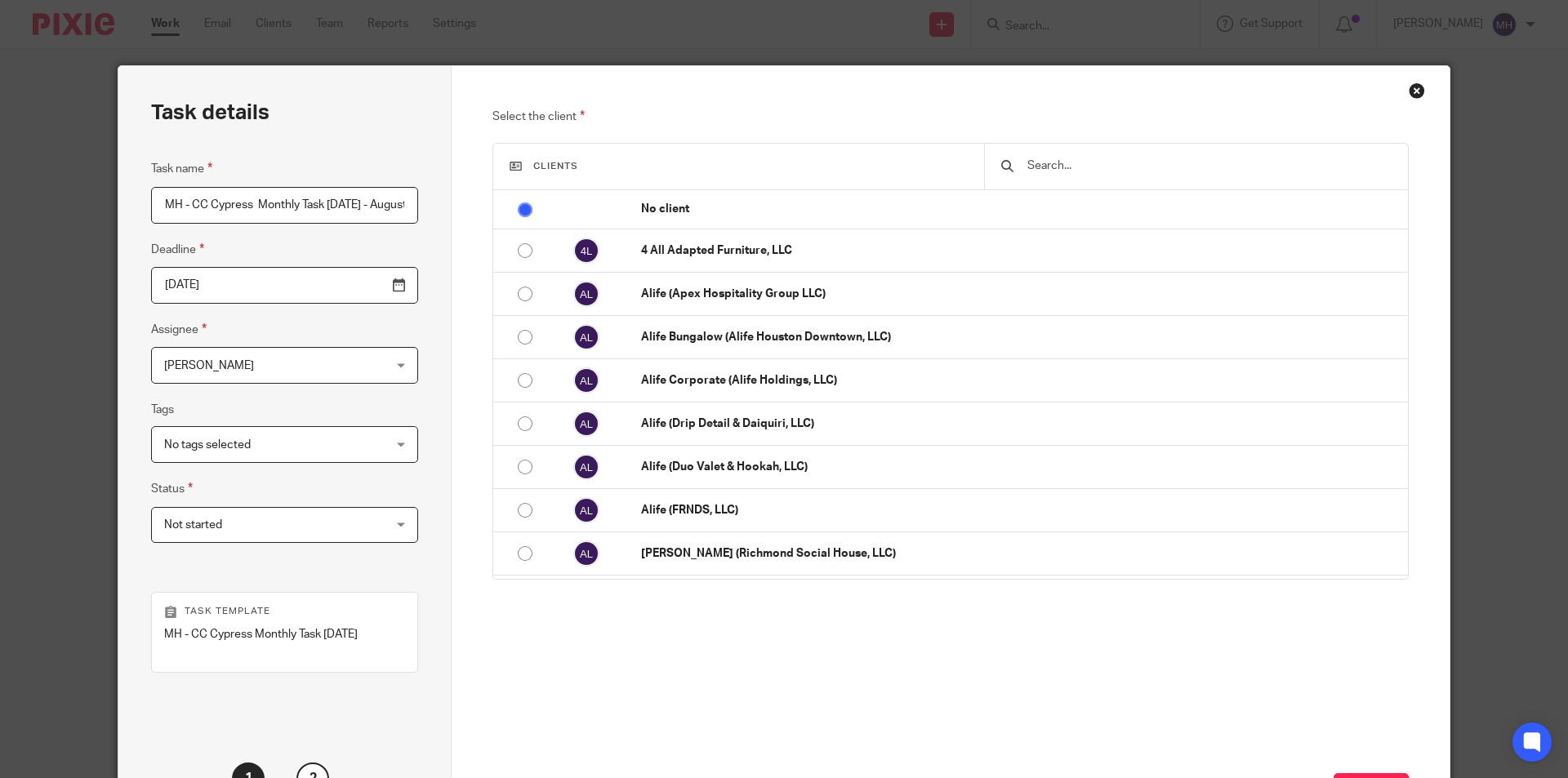
scroll to position [0, 68]
click at [293, 210] on input "MH - CC Cypress Monthly Task [DATE] - August" at bounding box center [284, 205] width 267 height 37
type input "MH - CC Cypress Monthly Task [DATE] - August"
click at [353, 290] on input "2025-08-26" at bounding box center [284, 285] width 267 height 37
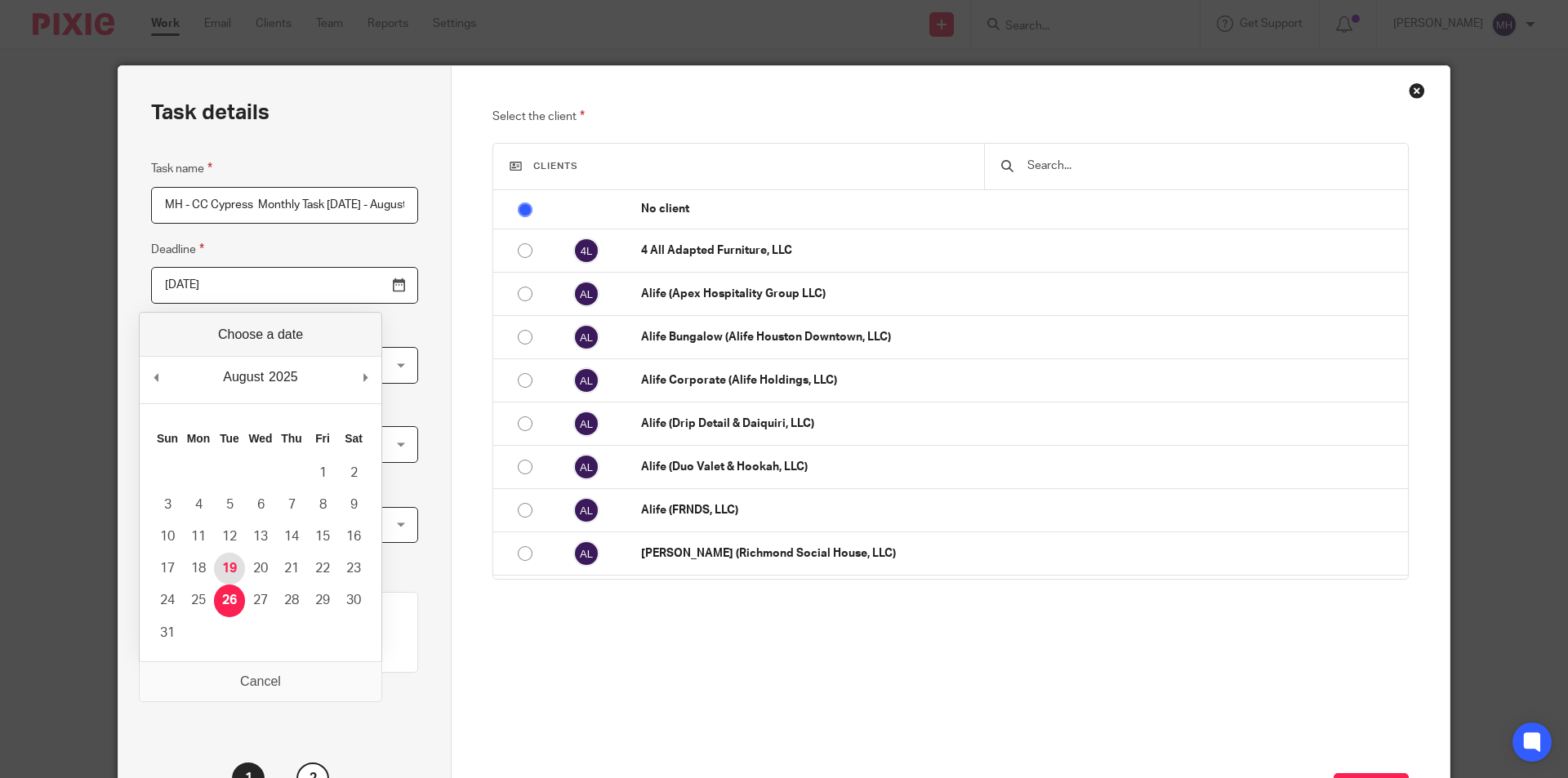
type input "2025-08-19"
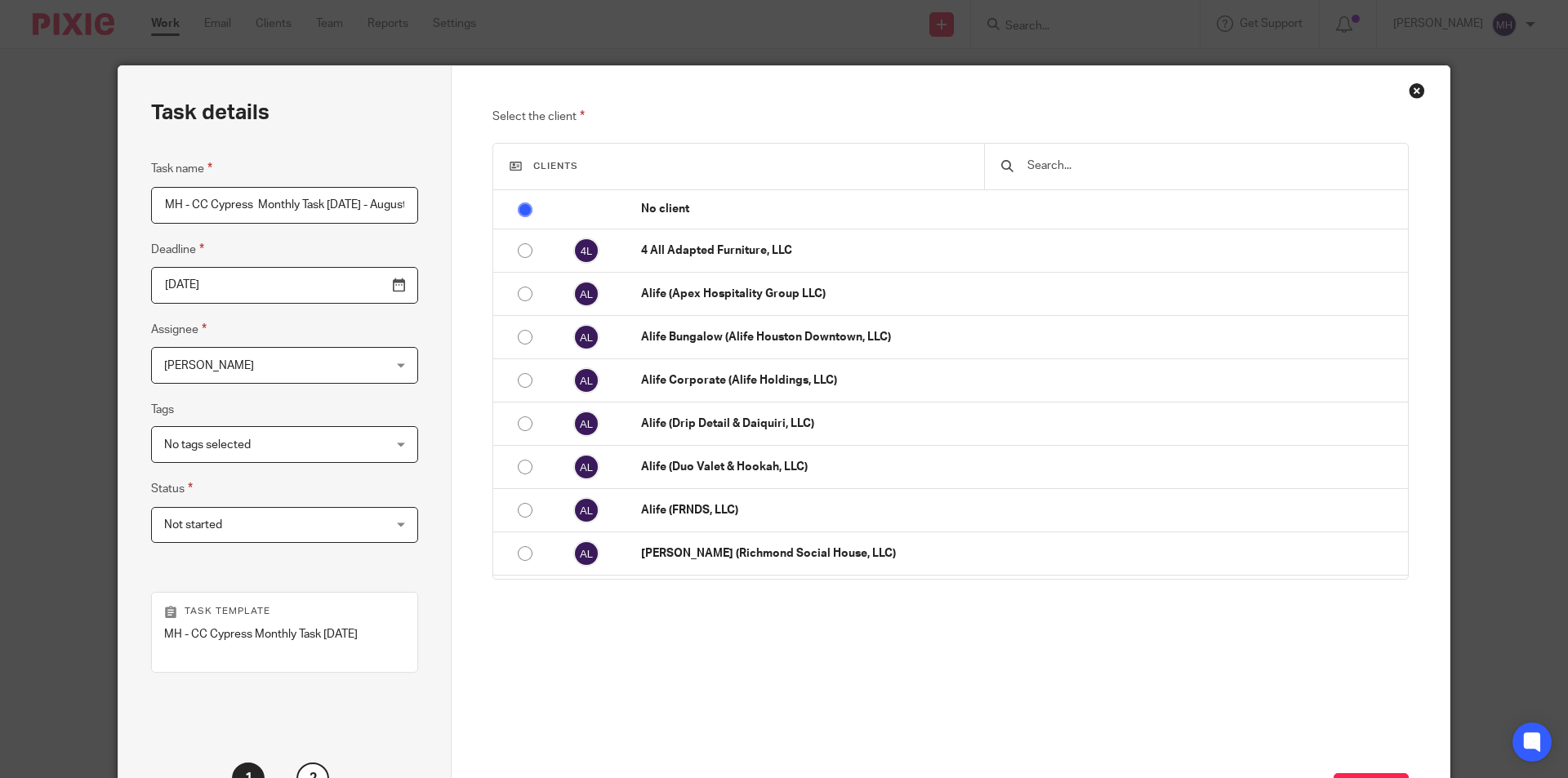
click at [259, 538] on span "Not started" at bounding box center [265, 525] width 202 height 34
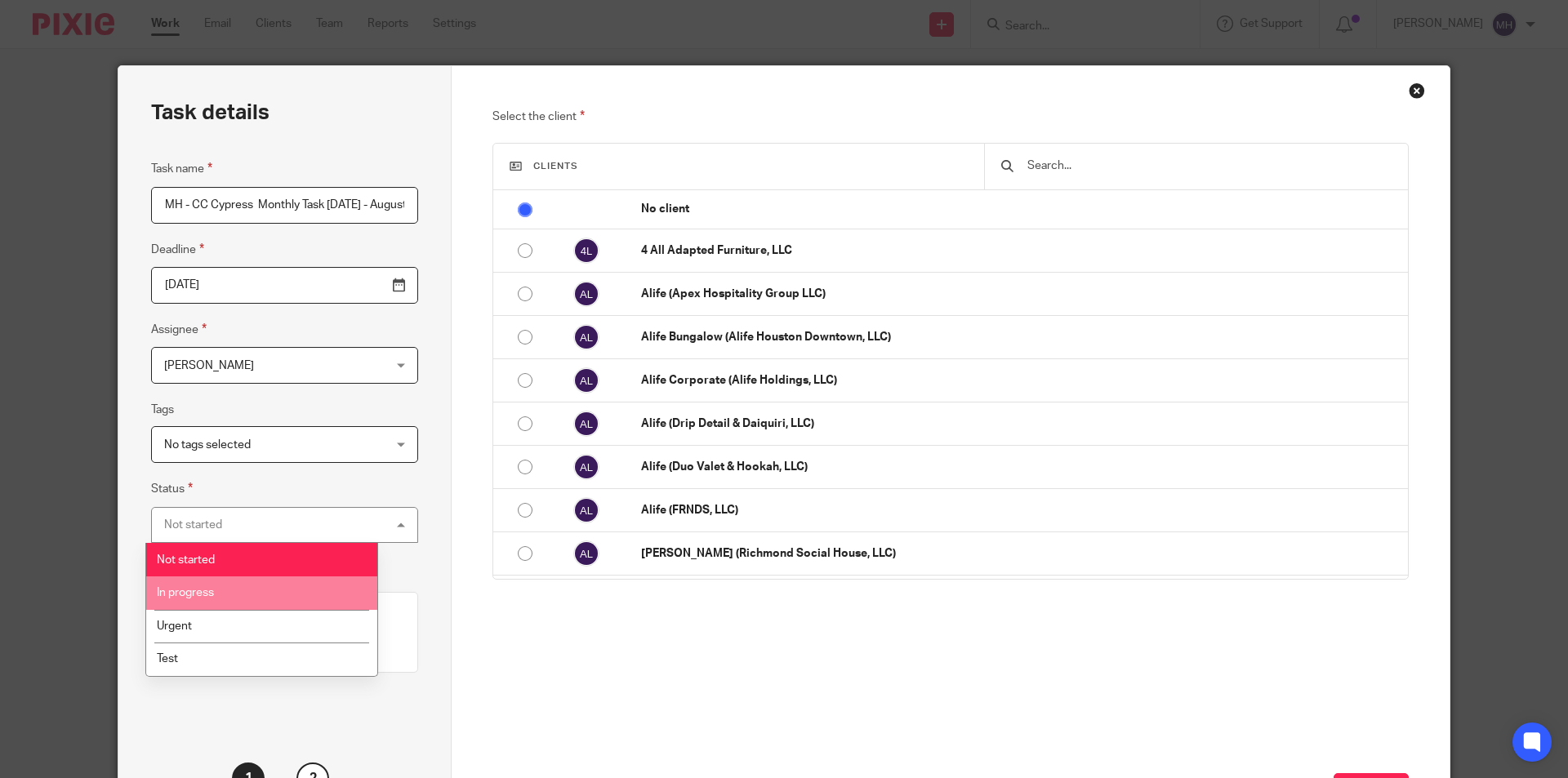
click at [229, 608] on li "In progress" at bounding box center [262, 593] width 231 height 33
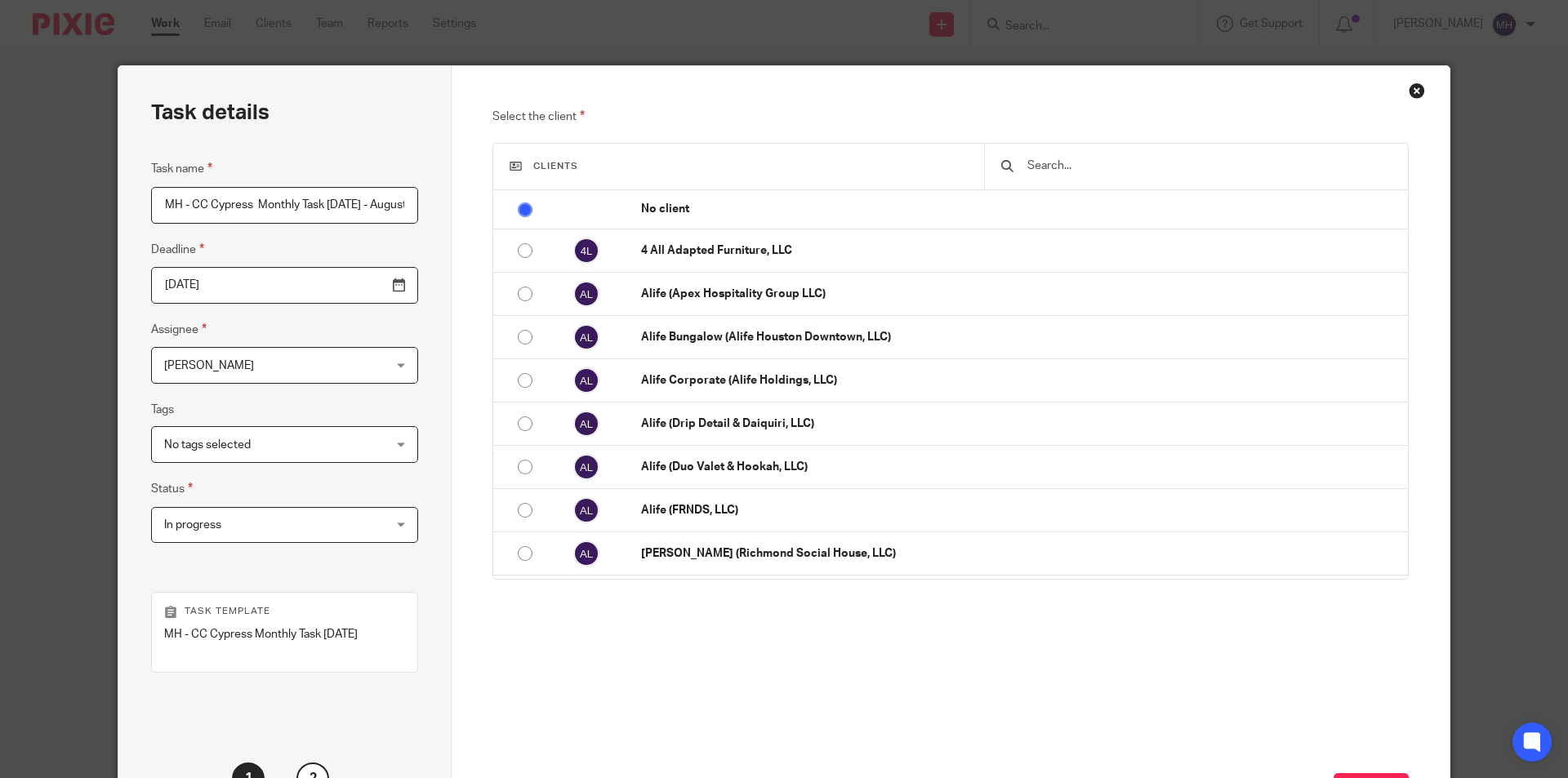
click at [1109, 170] on input "text" at bounding box center [1208, 166] width 365 height 18
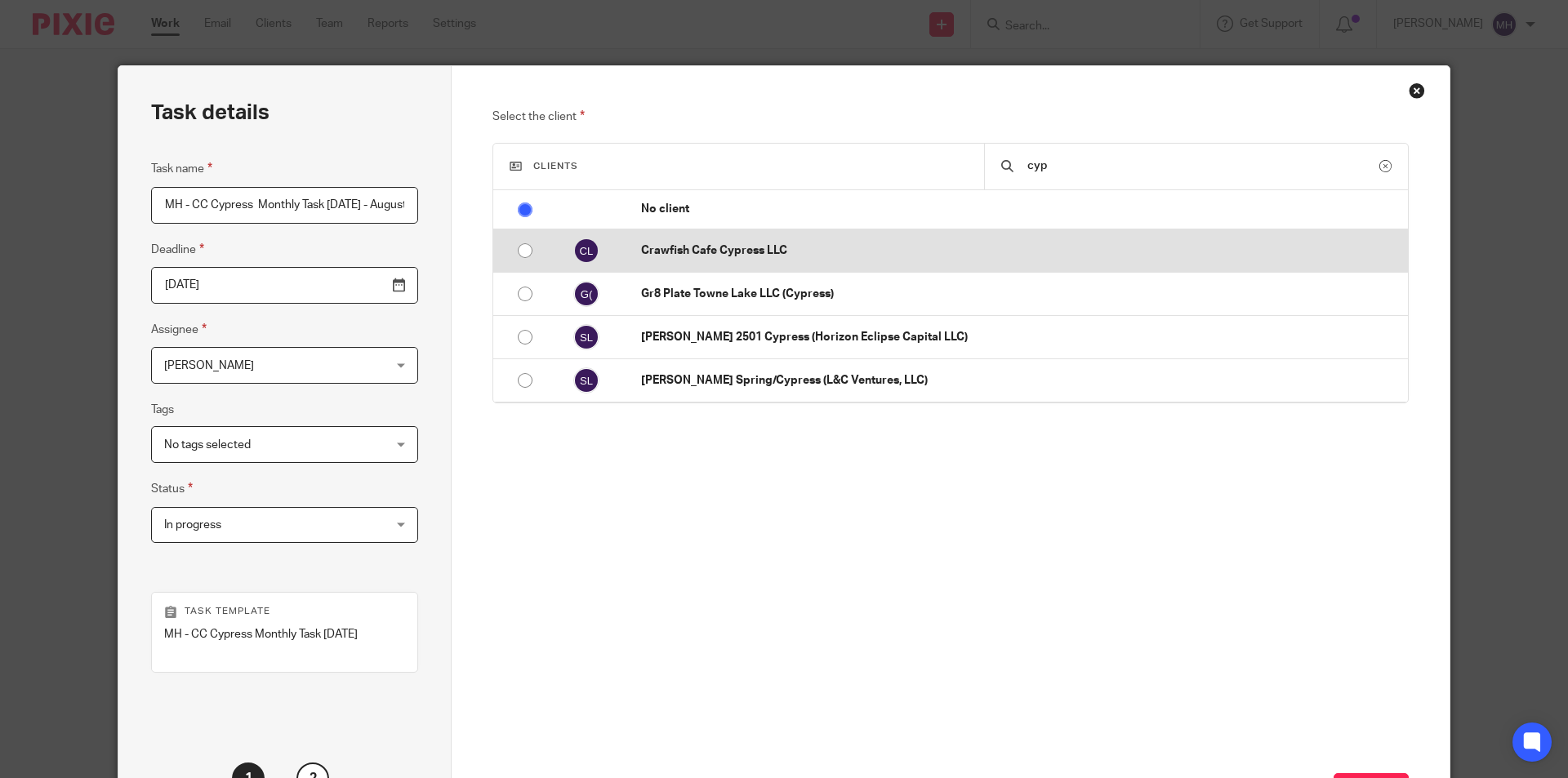
type input "cyp"
click at [786, 257] on p "Crawfish Cafe Cypress LLC" at bounding box center [1019, 251] width 759 height 16
radio input "false"
radio input "true"
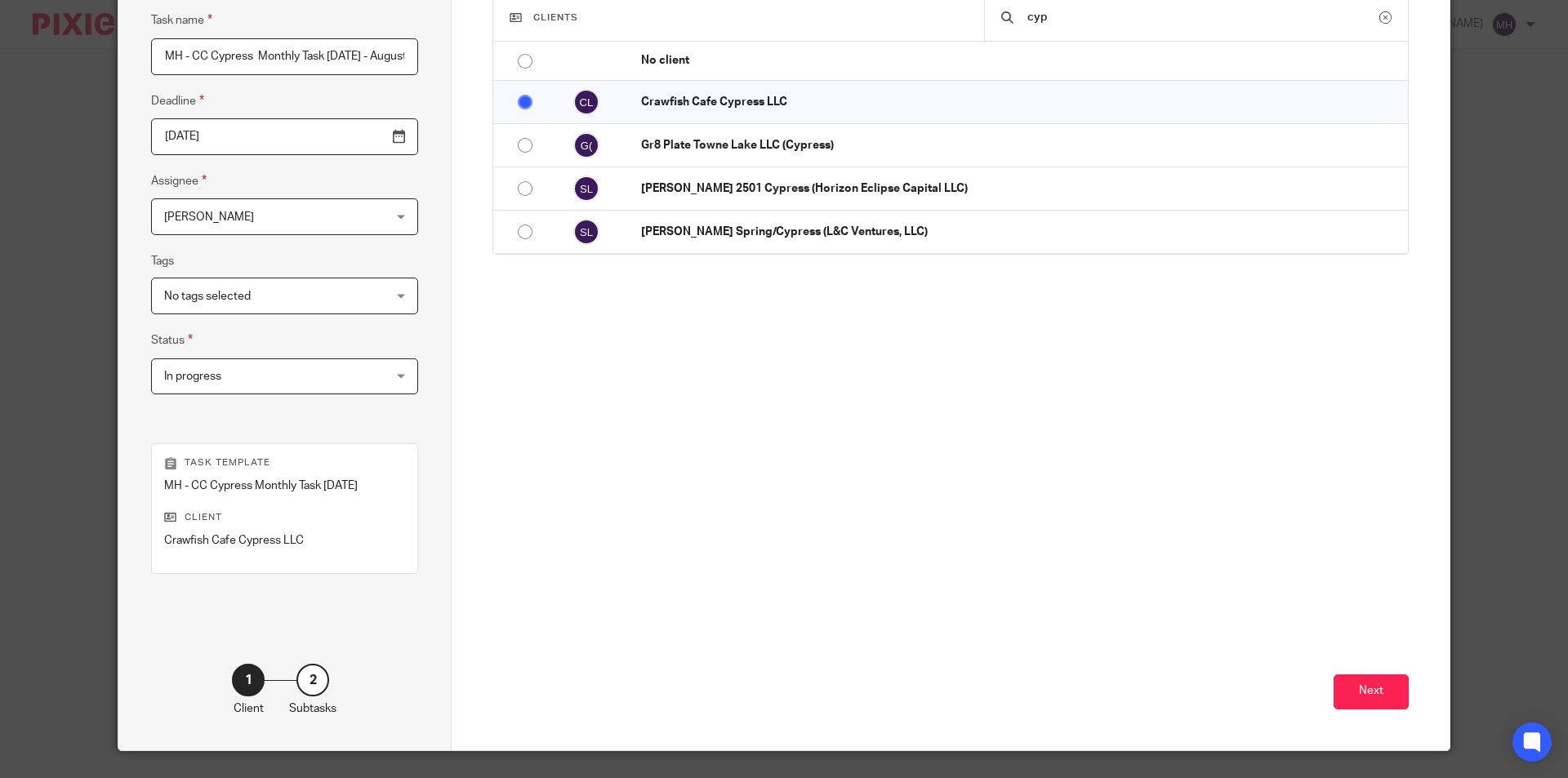
scroll to position [163, 0]
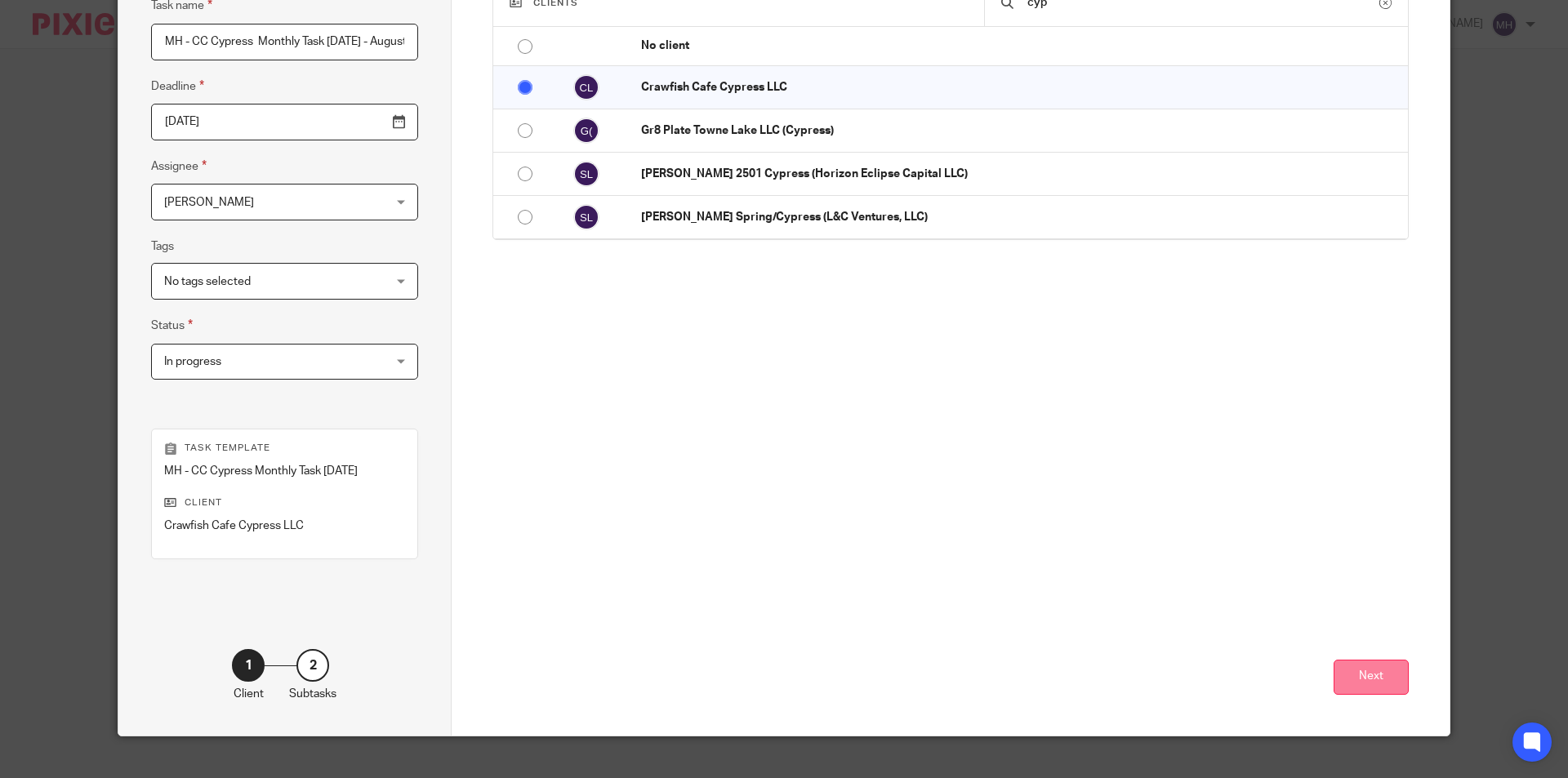
click at [1351, 672] on button "Next" at bounding box center [1370, 677] width 75 height 35
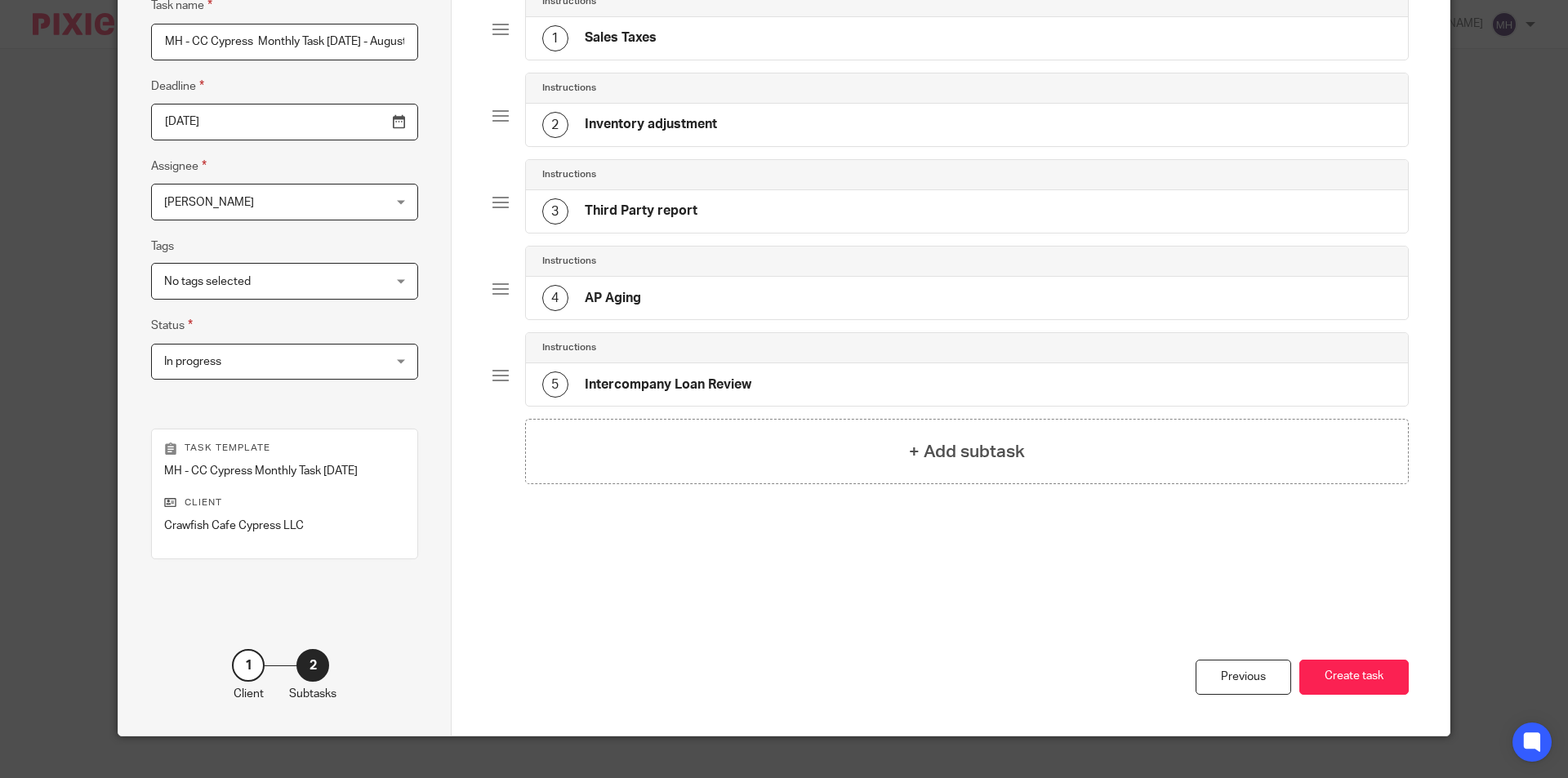
click at [881, 574] on div "Total 5 Instructions 1 Sales Taxes Instructions 2 Inventory adjustment Instruct…" at bounding box center [951, 268] width 917 height 649
click at [1358, 686] on button "Create task" at bounding box center [1353, 677] width 109 height 35
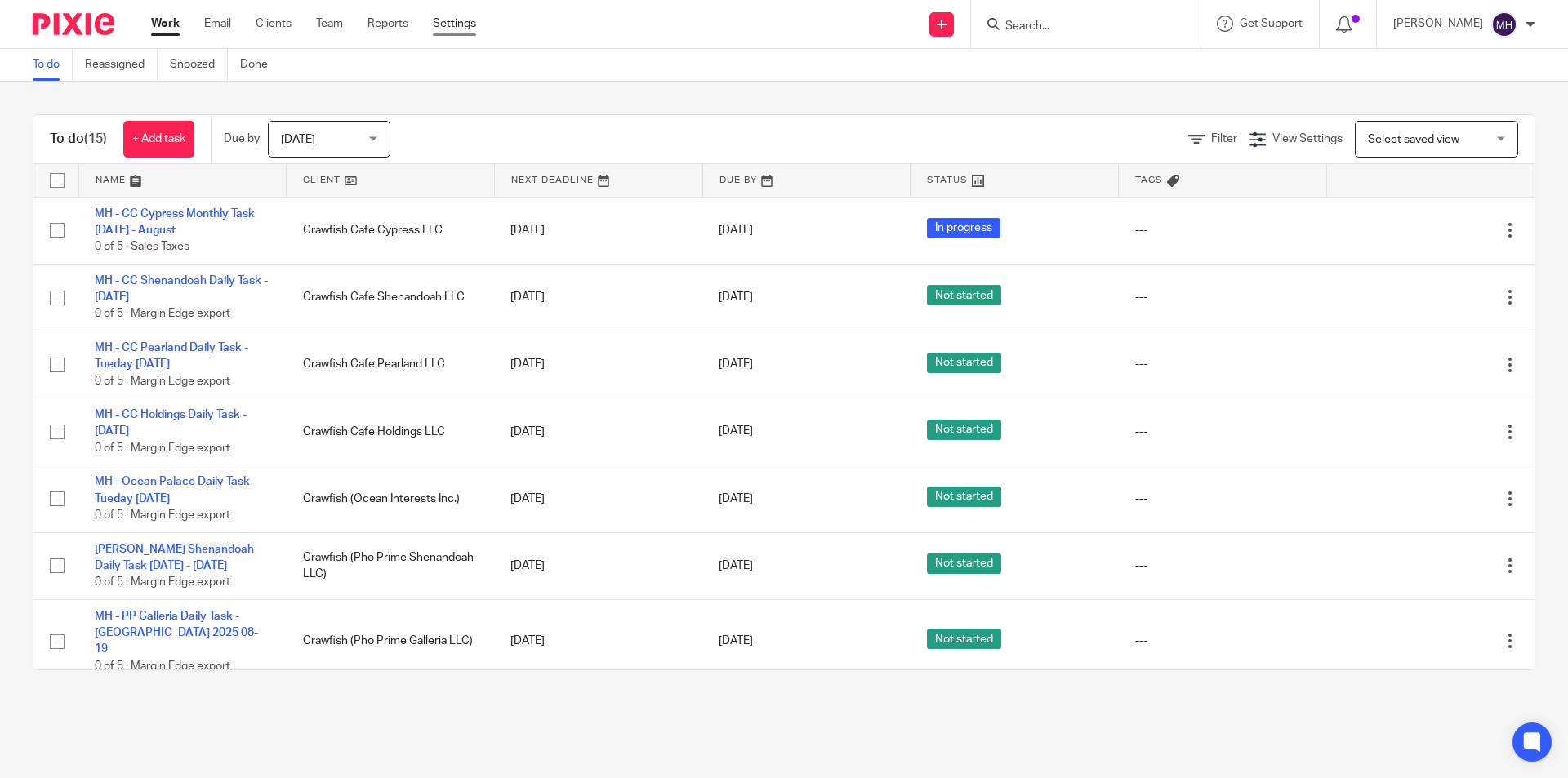
click at [446, 20] on link "Settings" at bounding box center [455, 23] width 43 height 16
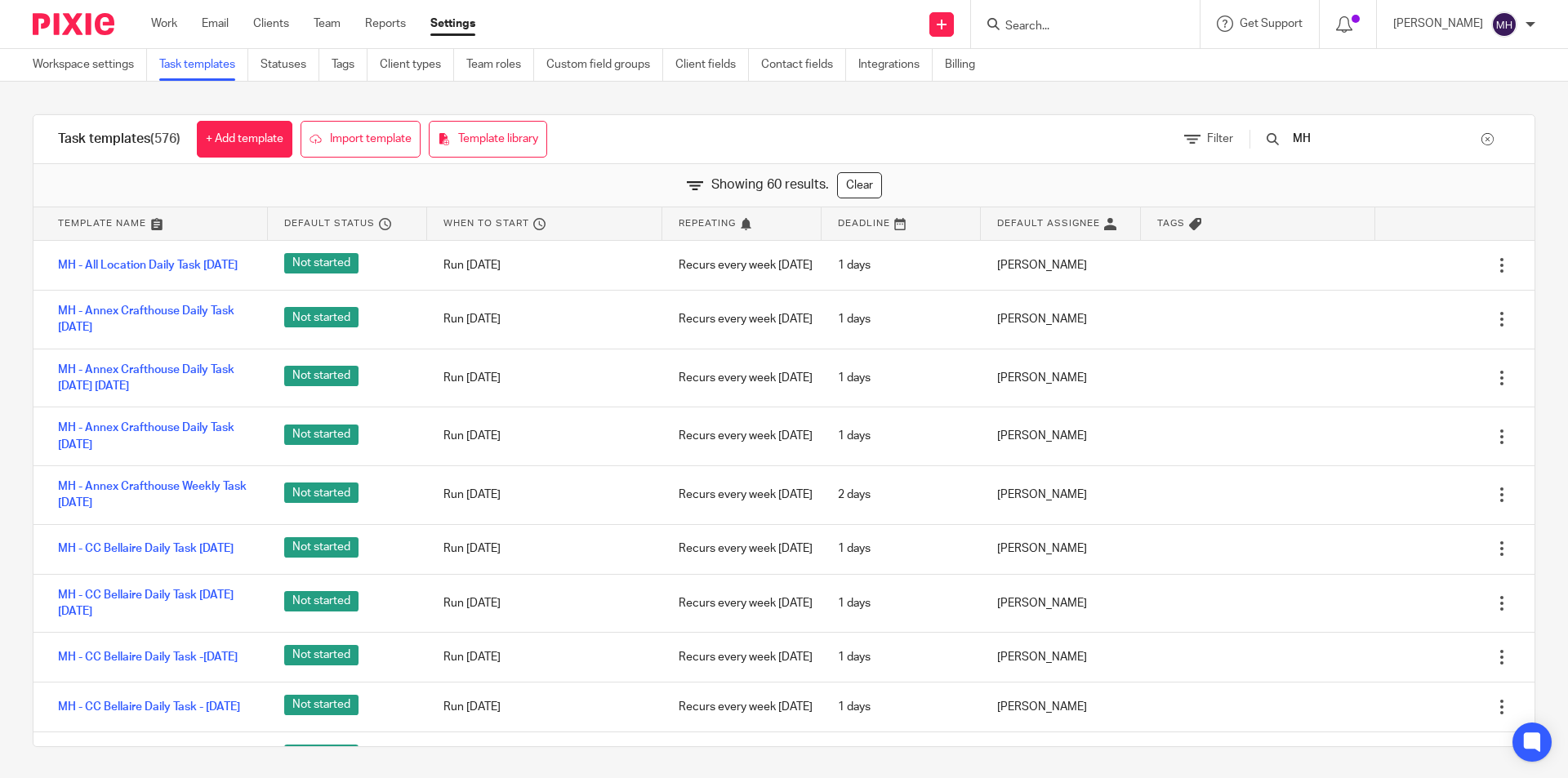
type input "MH"
click at [0, 314] on div "Task templates (576) + Add template Import template Template library Filter MH …" at bounding box center [784, 431] width 1568 height 699
click at [0, 490] on div "Task templates (576) + Add template Import template Template library Filter MH …" at bounding box center [784, 431] width 1568 height 699
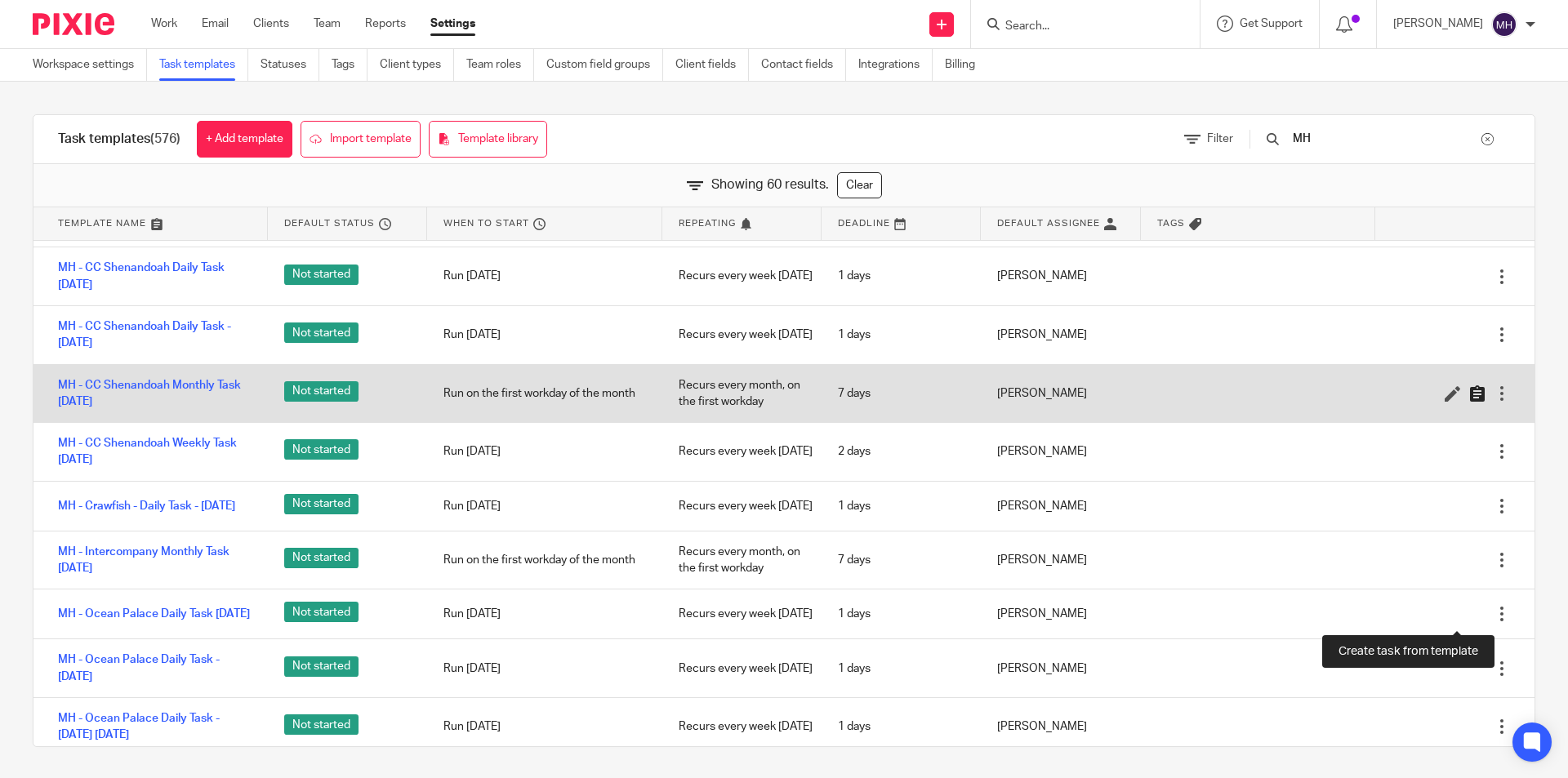
click at [1469, 402] on icon at bounding box center [1477, 394] width 16 height 16
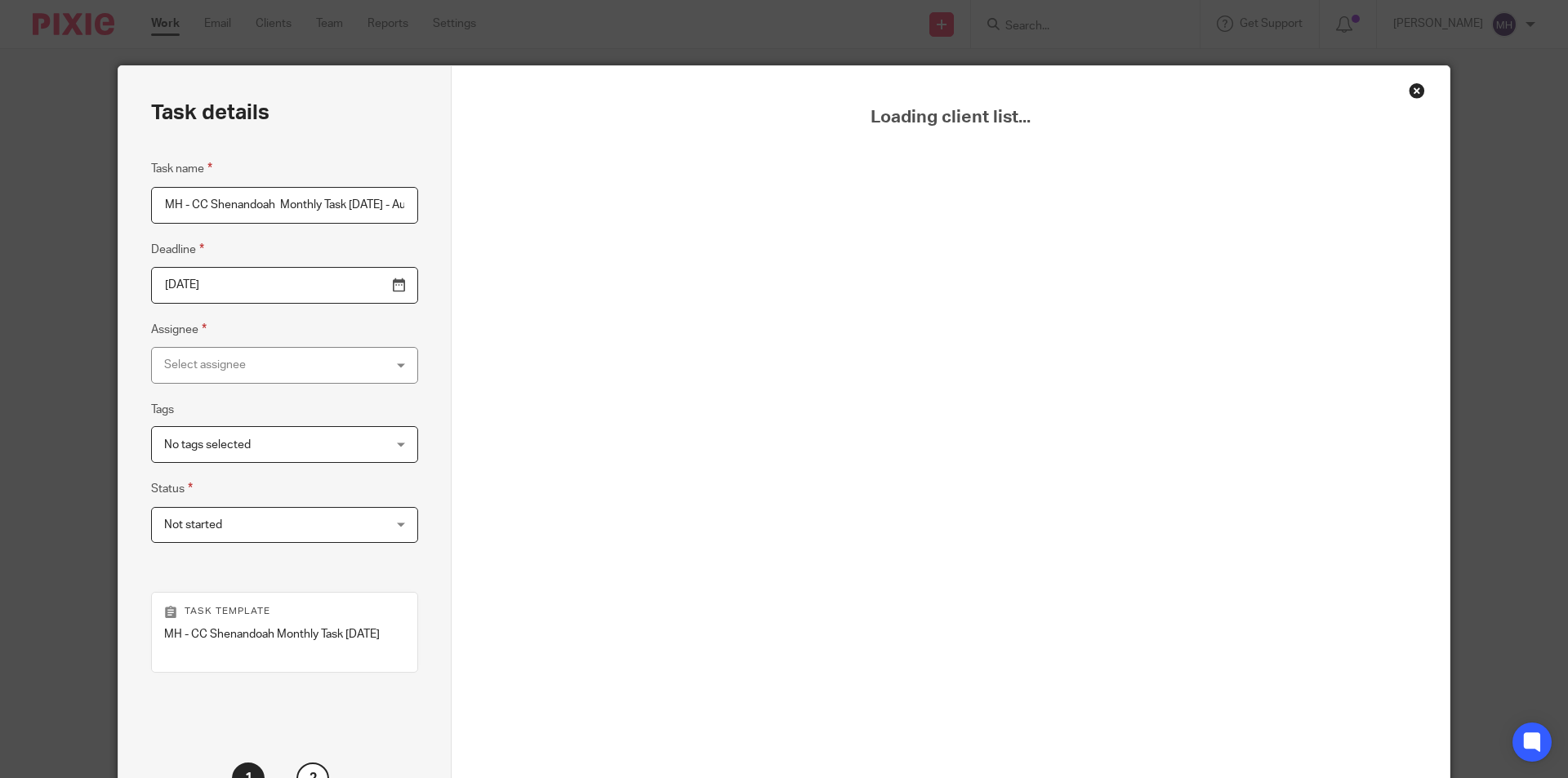
scroll to position [0, 90]
click at [293, 202] on input "MH - CC Shenandoah Monthly Task [DATE] - August" at bounding box center [284, 205] width 267 height 37
click at [297, 202] on input "MH - CC Shenandoah Monthly Task [DATE] - August" at bounding box center [284, 205] width 267 height 37
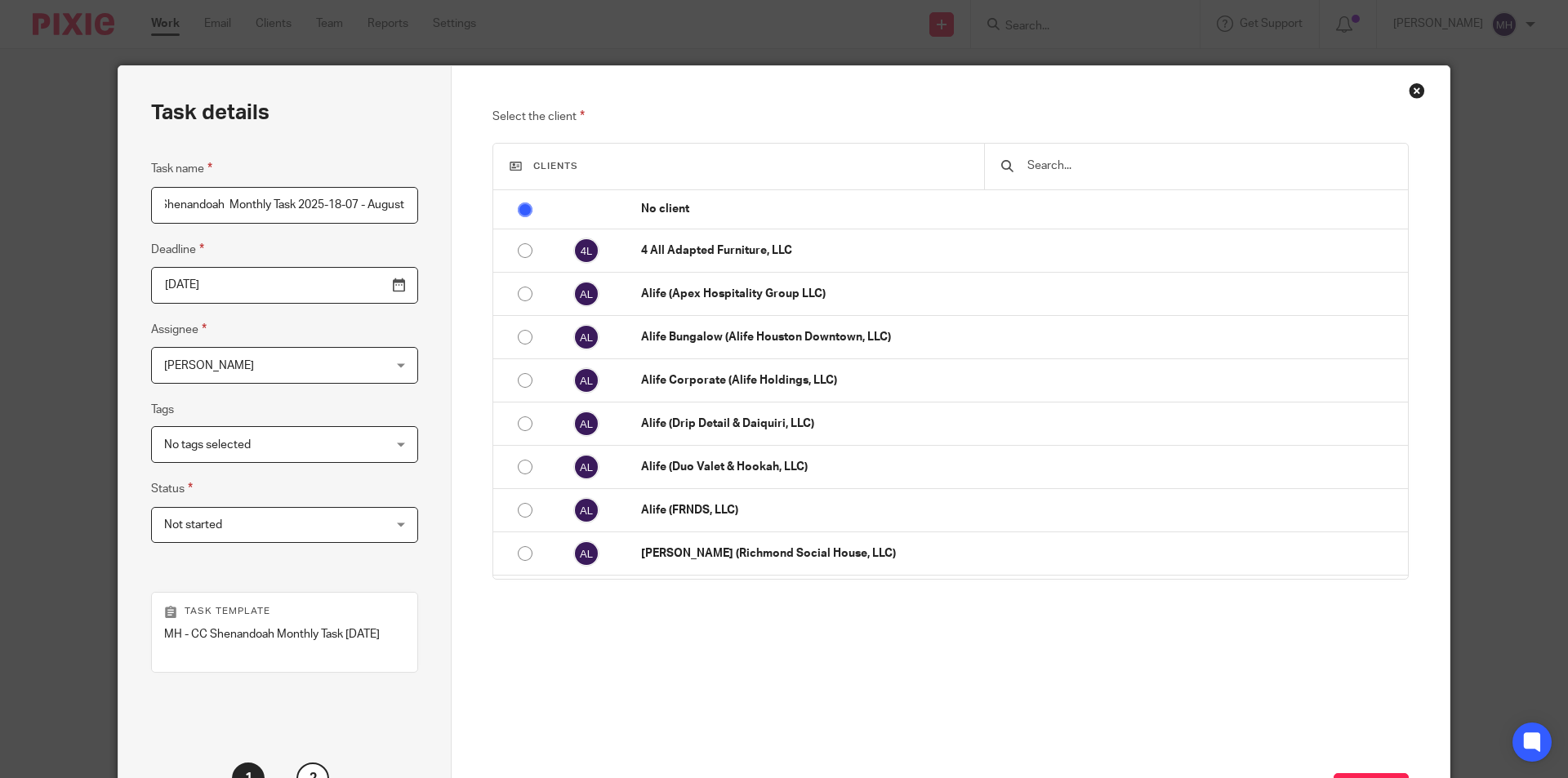
scroll to position [0, 0]
click at [329, 219] on input "MH - CC Shenandoah Monthly Task 2025-18-07 - August" at bounding box center [284, 205] width 267 height 37
click at [361, 208] on input "MH - CC Shenandoah Monthly Task 2025-18-07 - August" at bounding box center [284, 205] width 267 height 37
type input "MH - CC Shenandoah Monthly Task 2025-18-08 - August"
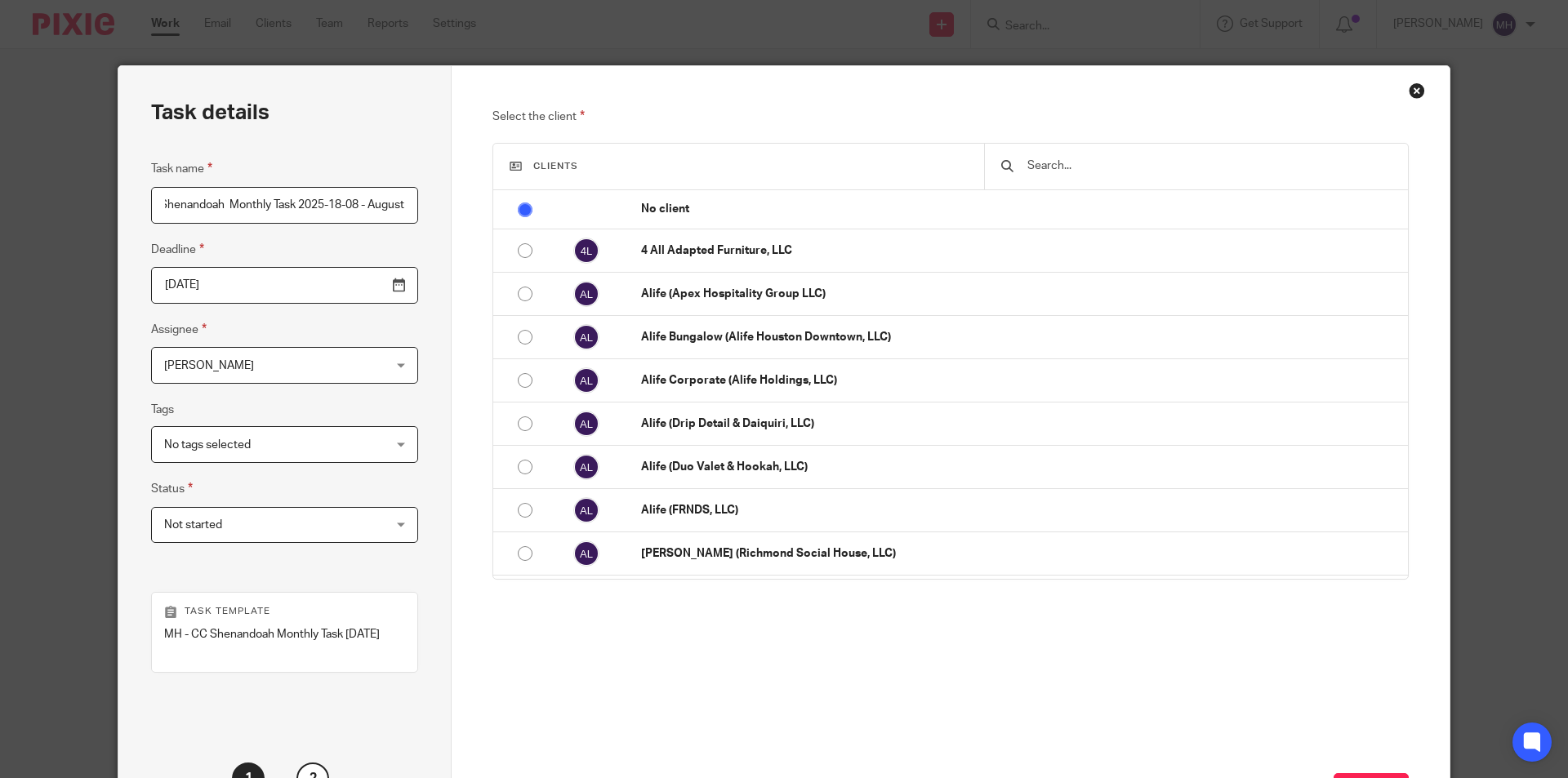
click at [423, 238] on div "Task details Task name MH - CC Shenandoah Monthly Task 2025-18-08 - August Dead…" at bounding box center [284, 457] width 333 height 783
click at [362, 202] on input "MH - CC Shenandoah Monthly Task 2025-18-08 - August" at bounding box center [284, 205] width 267 height 37
click at [358, 281] on input "[DATE]" at bounding box center [284, 285] width 267 height 37
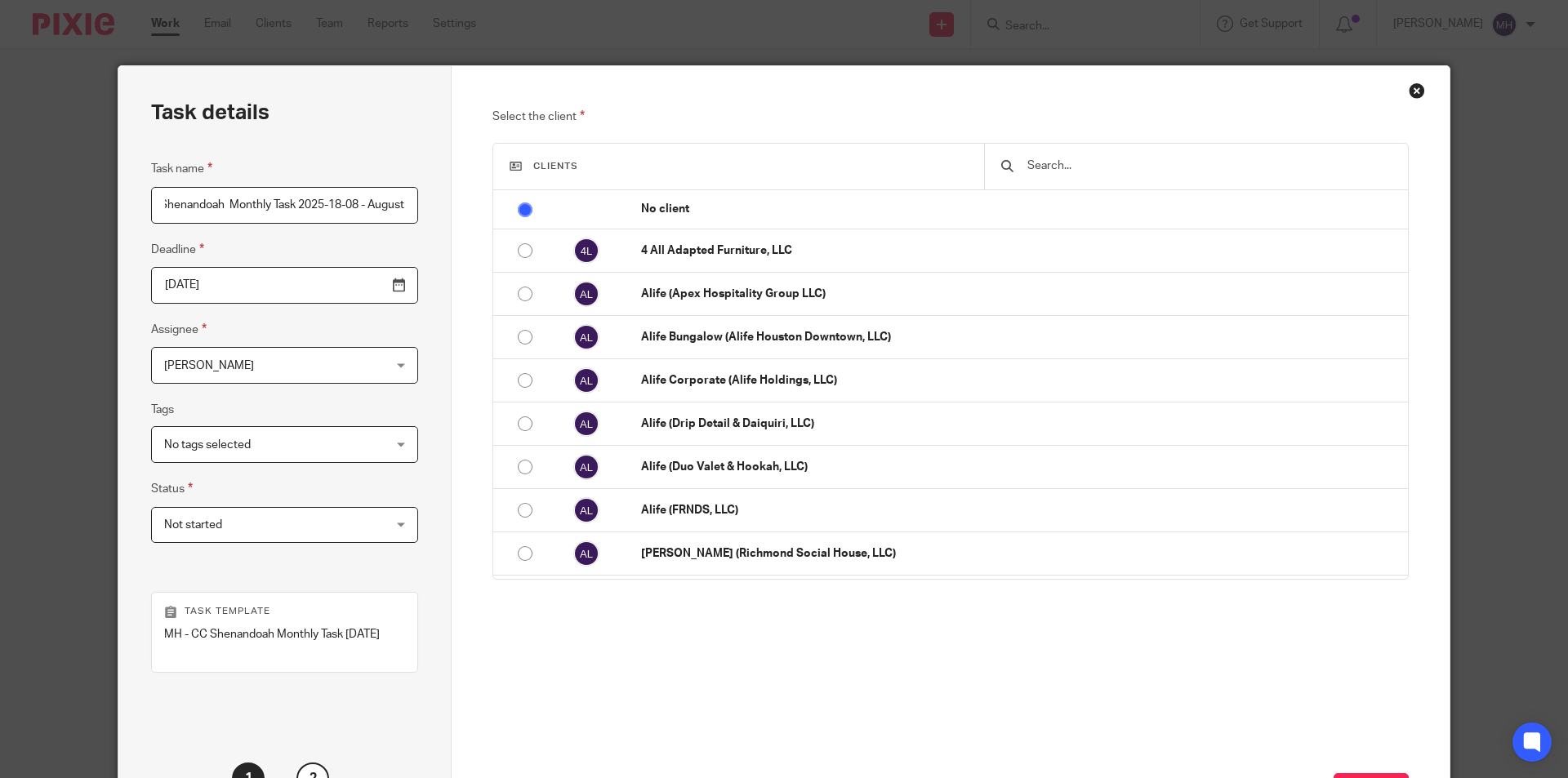
scroll to position [0, 0]
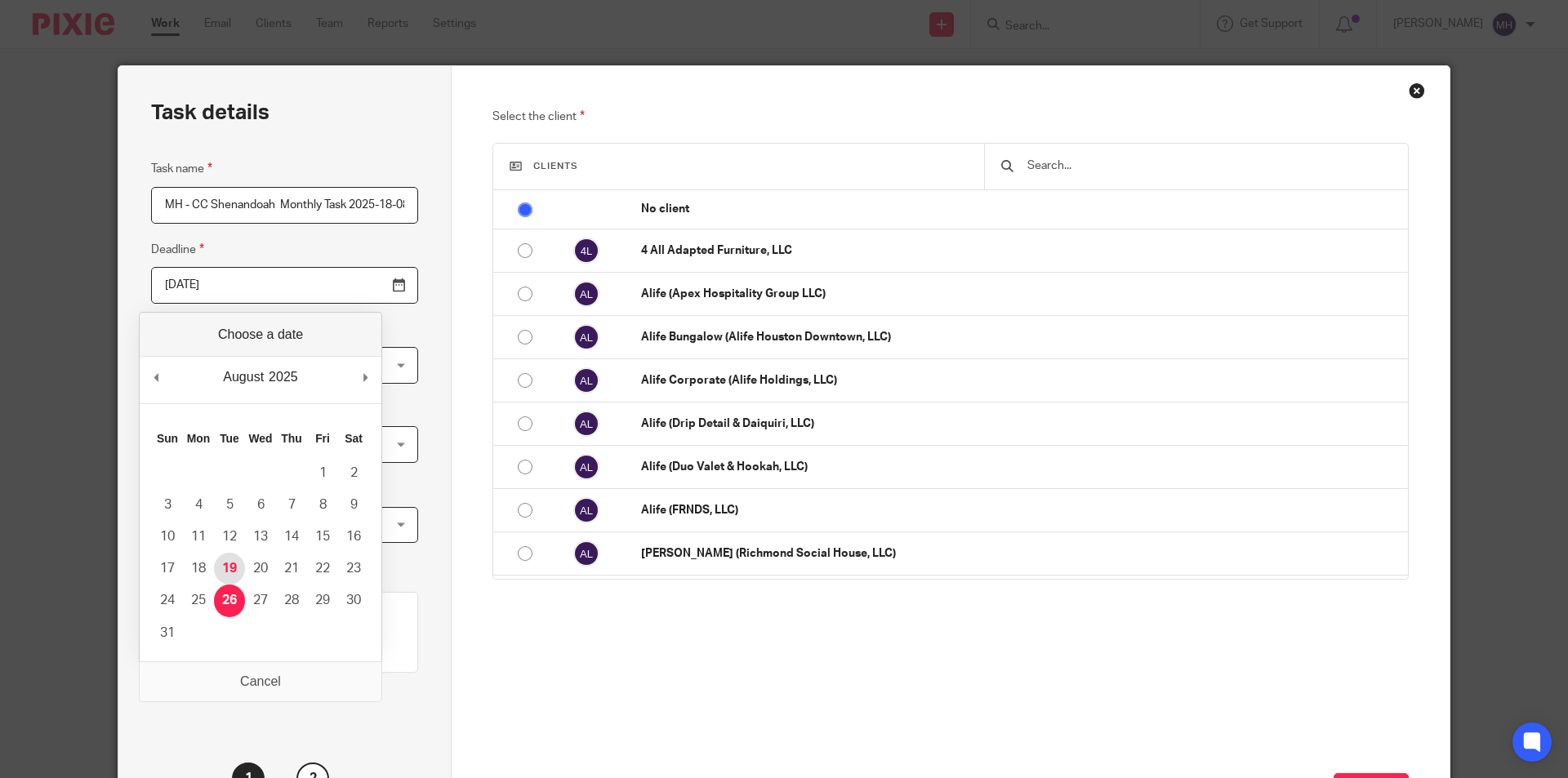
type input "[DATE]"
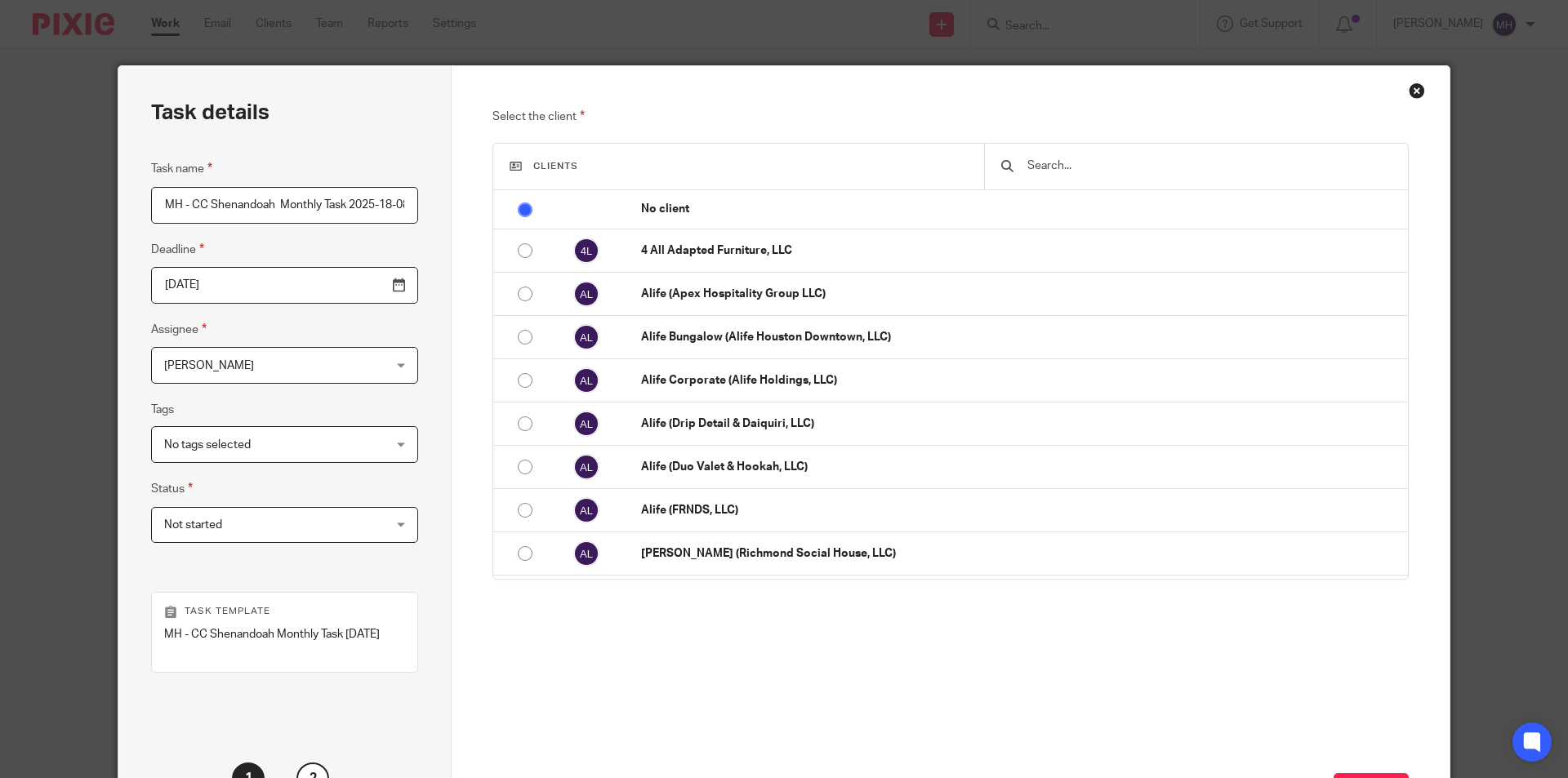
click at [362, 190] on input "MH - CC Shenandoah Monthly Task 2025-18-08 - August" at bounding box center [284, 205] width 267 height 37
click at [369, 202] on input "MH - CC Shenandoah Monthly Task 2025-18-08 - August" at bounding box center [284, 205] width 267 height 37
click at [356, 205] on input "MH - CC Shenandoah Monthly Task 2025-18-08 - August" at bounding box center [284, 205] width 267 height 37
drag, startPoint x: 257, startPoint y: 203, endPoint x: 326, endPoint y: 203, distance: 69.0
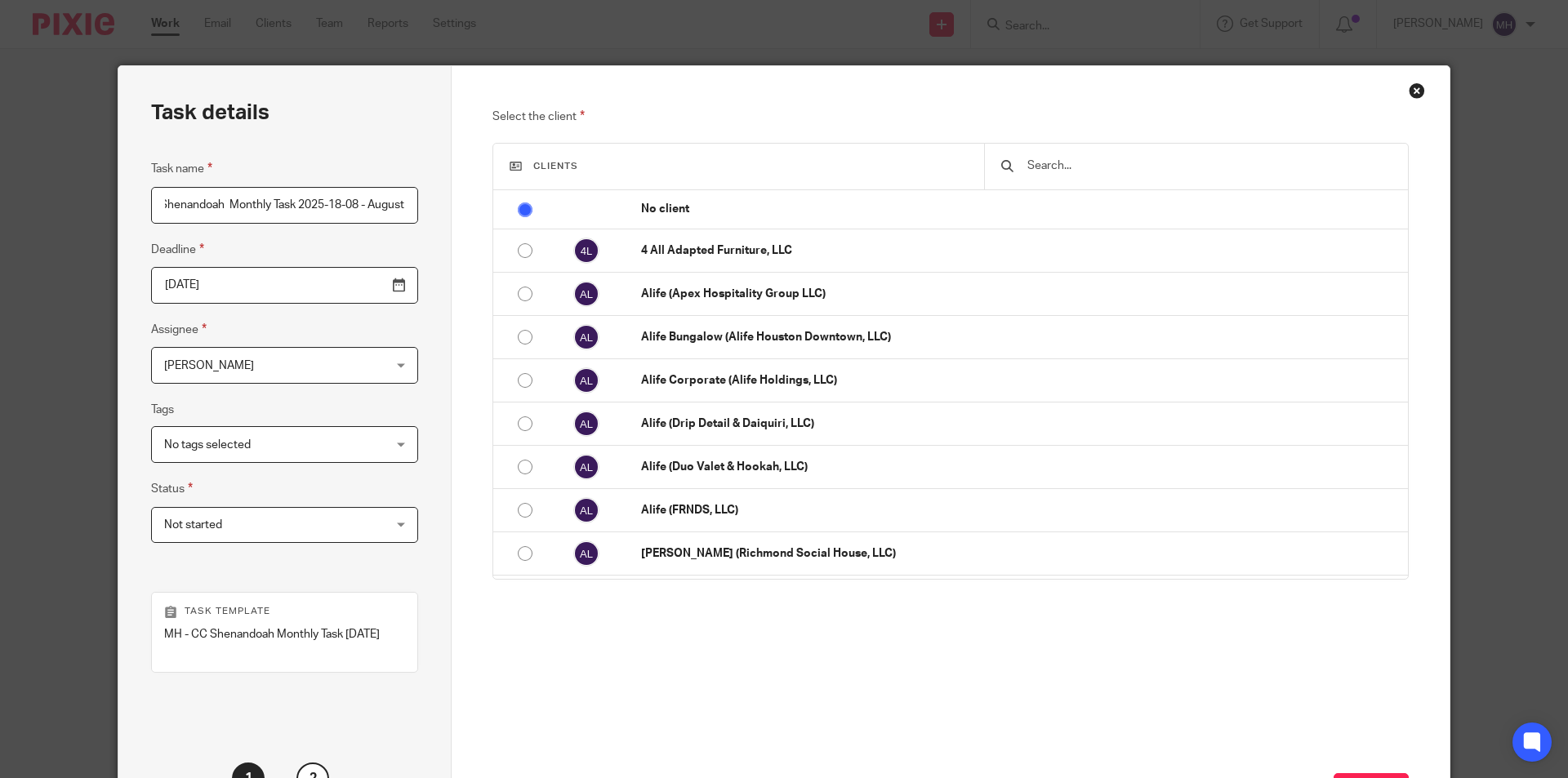
click at [326, 203] on input "MH - CC Shenandoah Monthly Task 2025-18-08 - August" at bounding box center [284, 205] width 267 height 37
type input "MH - CC Shenandoah Monthly Task August"
click at [392, 325] on div "Task details Task name MH - CC Shenandoah Monthly Task August Deadline 2025-08-…" at bounding box center [284, 457] width 333 height 783
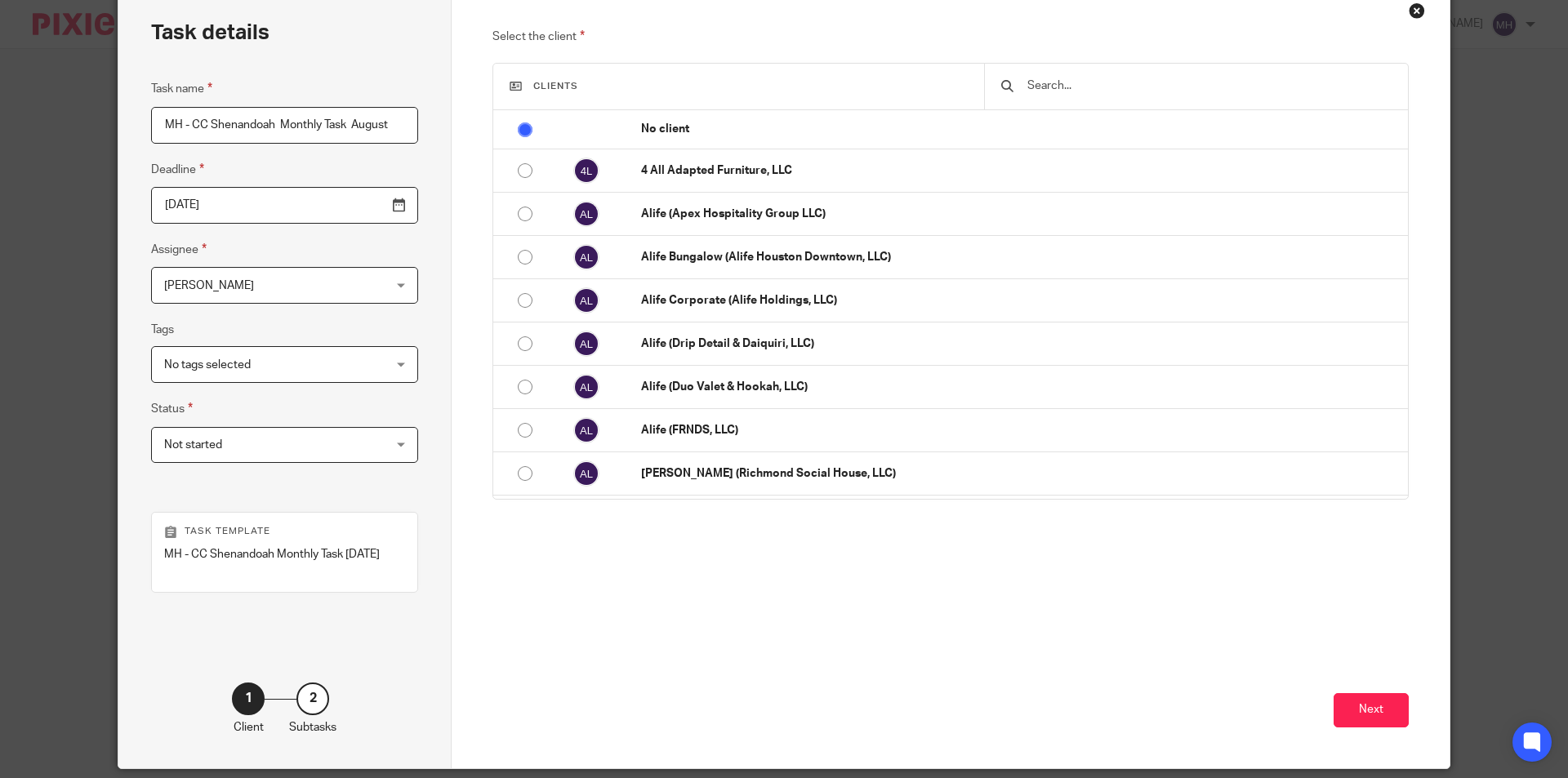
scroll to position [153, 0]
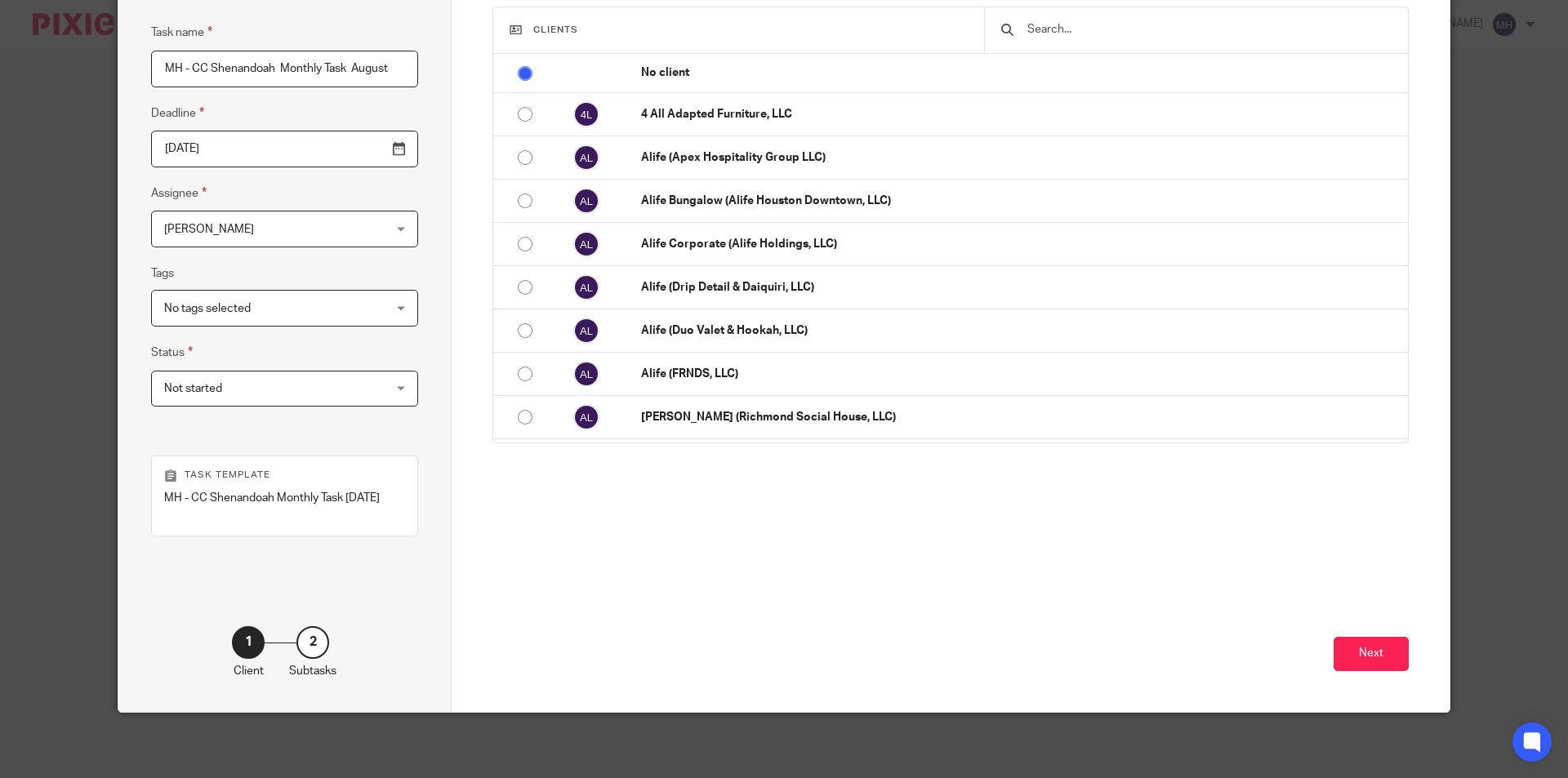
click at [239, 375] on span "Not started" at bounding box center [265, 389] width 202 height 34
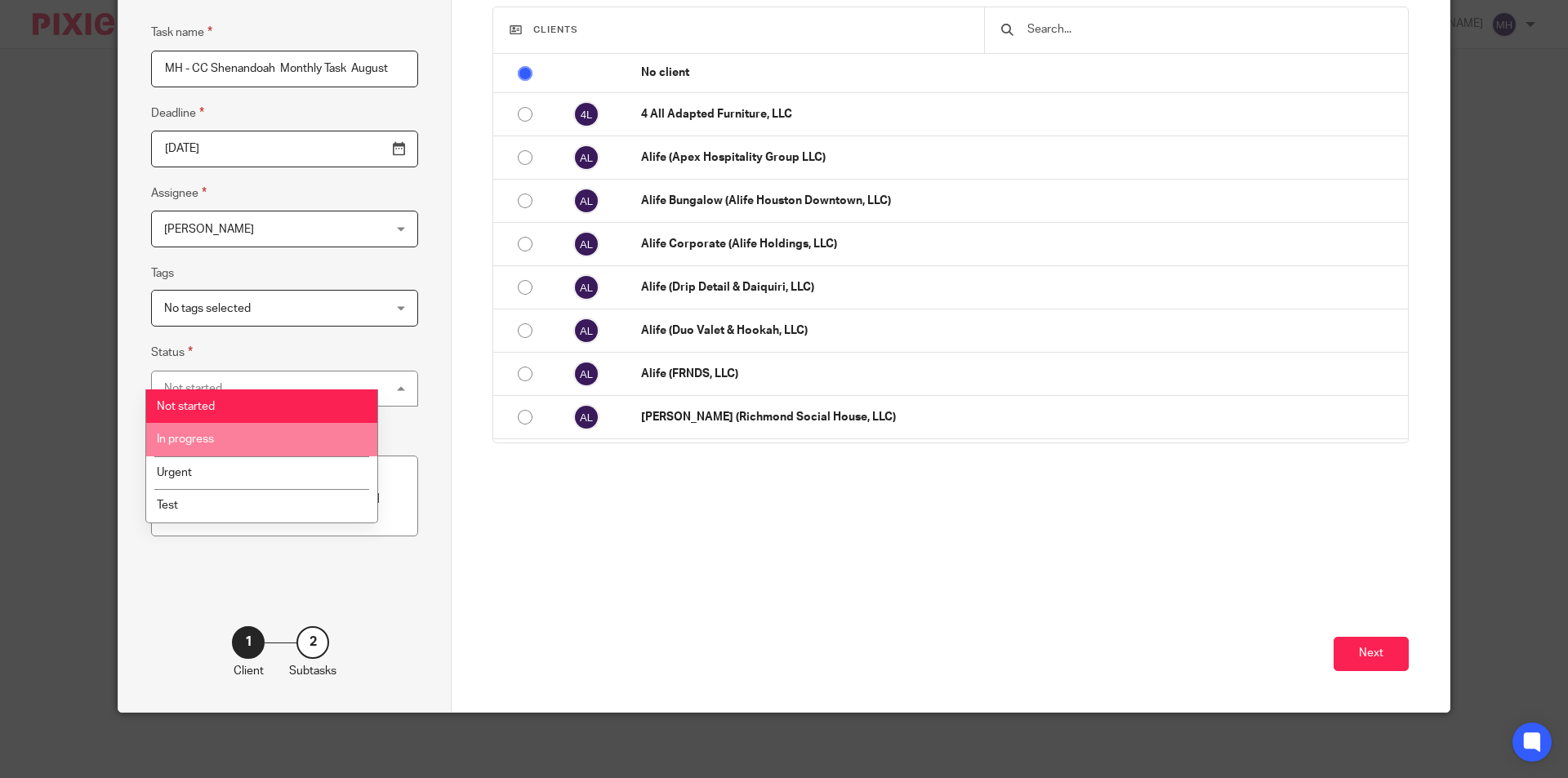
drag, startPoint x: 206, startPoint y: 443, endPoint x: 221, endPoint y: 449, distance: 16.2
click at [207, 444] on span "In progress" at bounding box center [185, 440] width 57 height 12
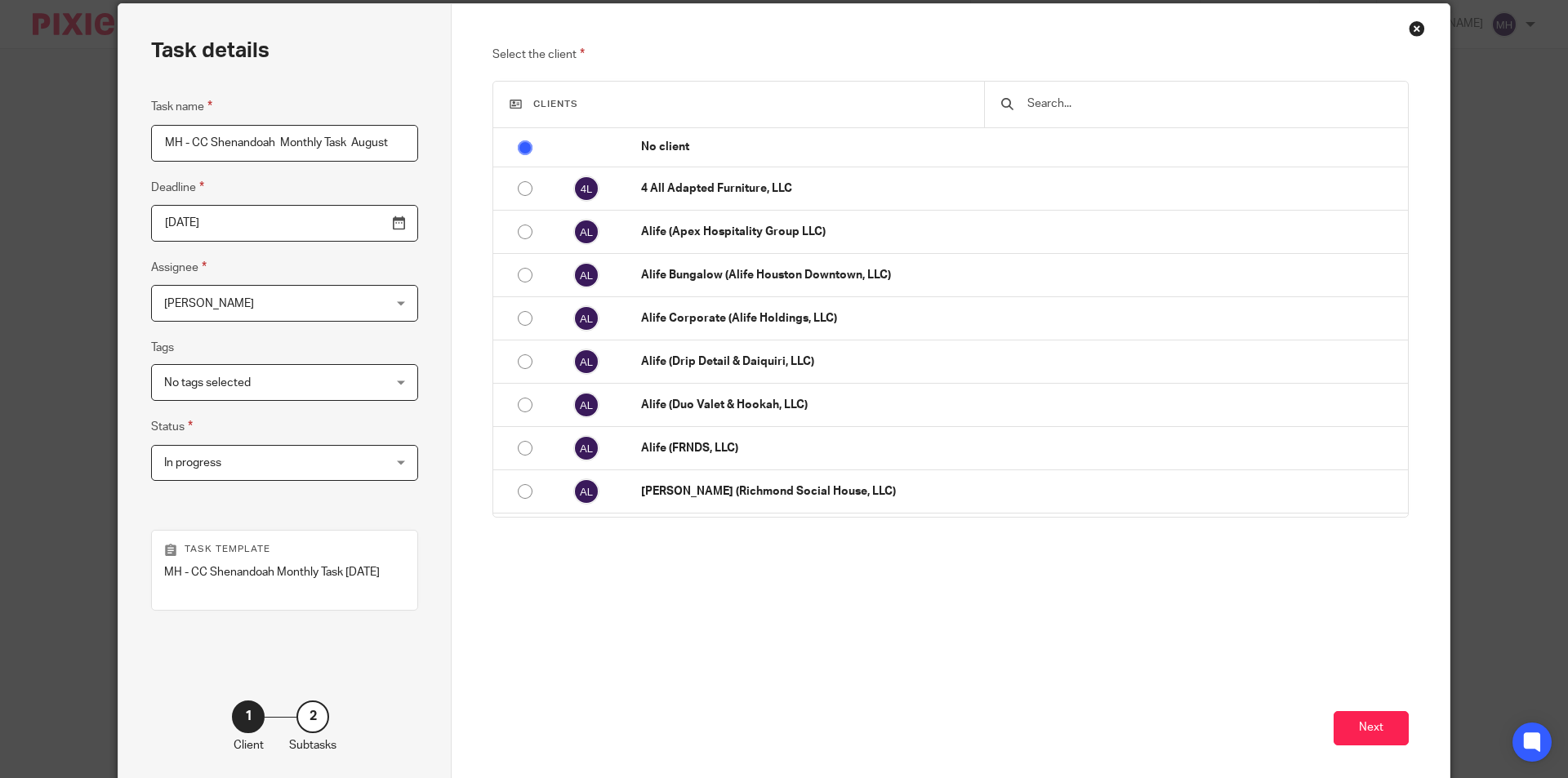
scroll to position [0, 0]
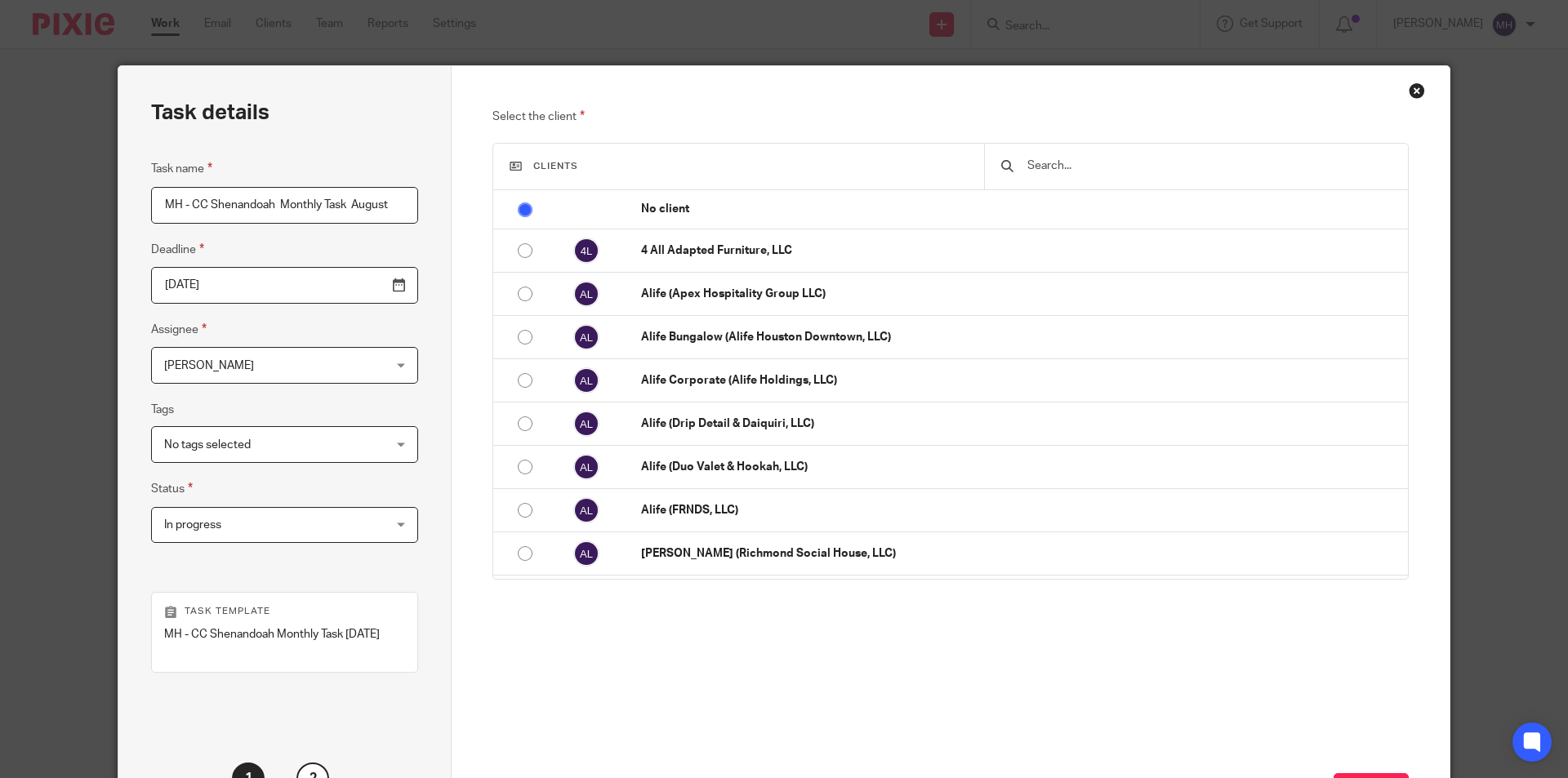
click at [1111, 169] on input "text" at bounding box center [1208, 166] width 365 height 18
click at [1100, 165] on input "text" at bounding box center [1208, 166] width 365 height 18
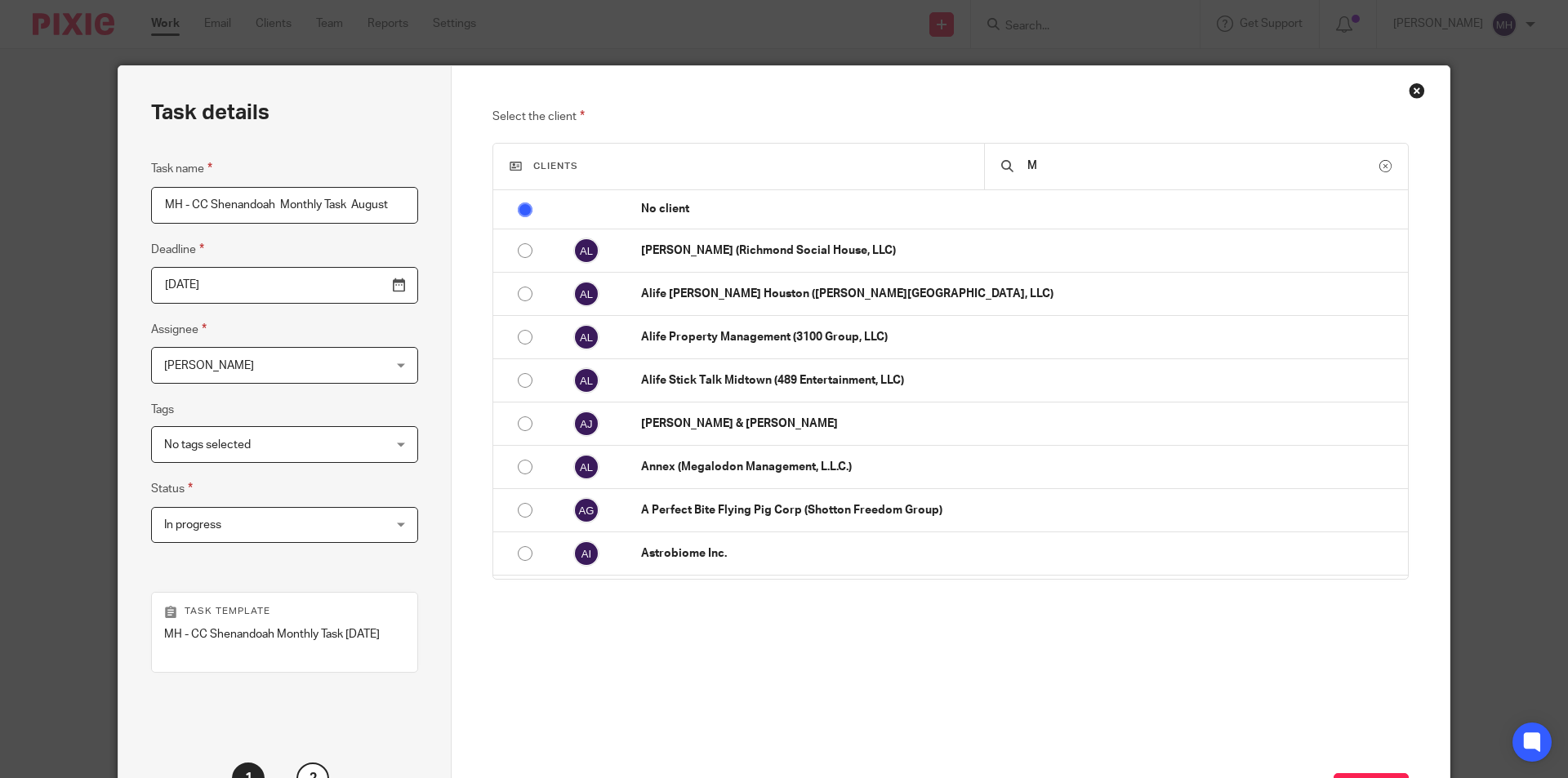
type input "MH"
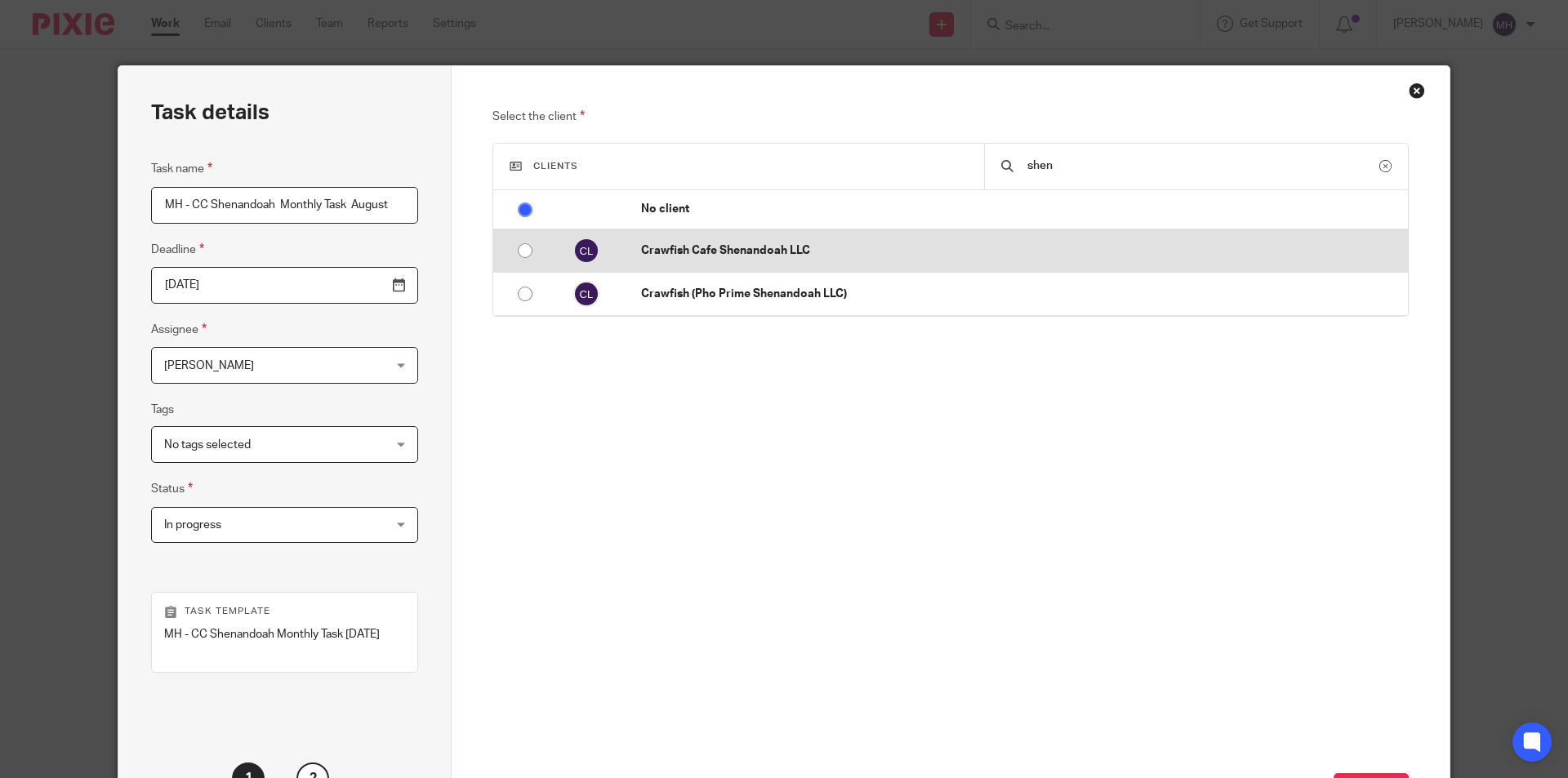
type input "shen"
click at [786, 253] on p "Crawfish Cafe Shenandoah LLC" at bounding box center [1019, 251] width 759 height 16
radio input "false"
radio input "true"
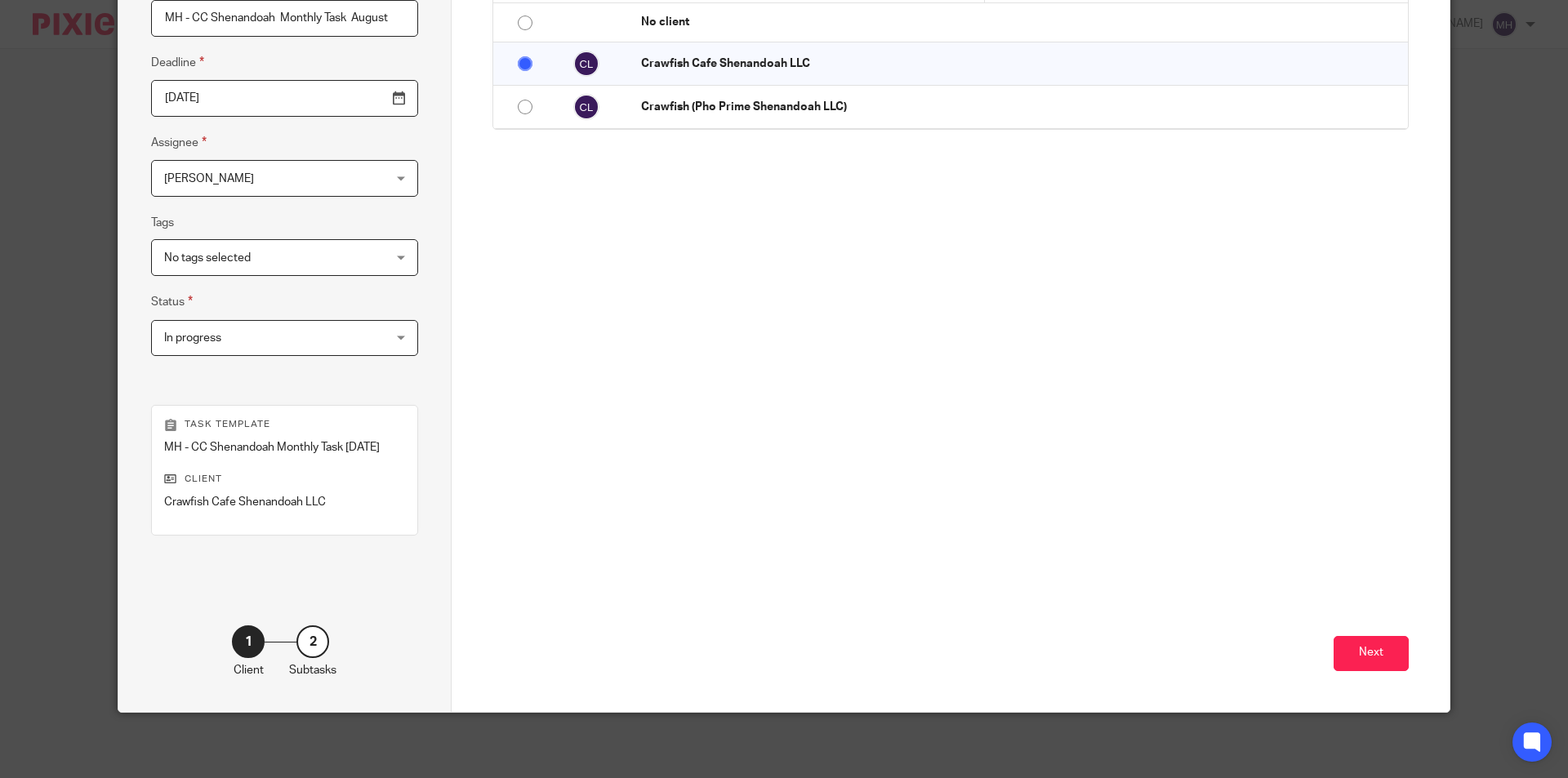
scroll to position [203, 0]
click at [1367, 644] on button "Next" at bounding box center [1370, 653] width 75 height 35
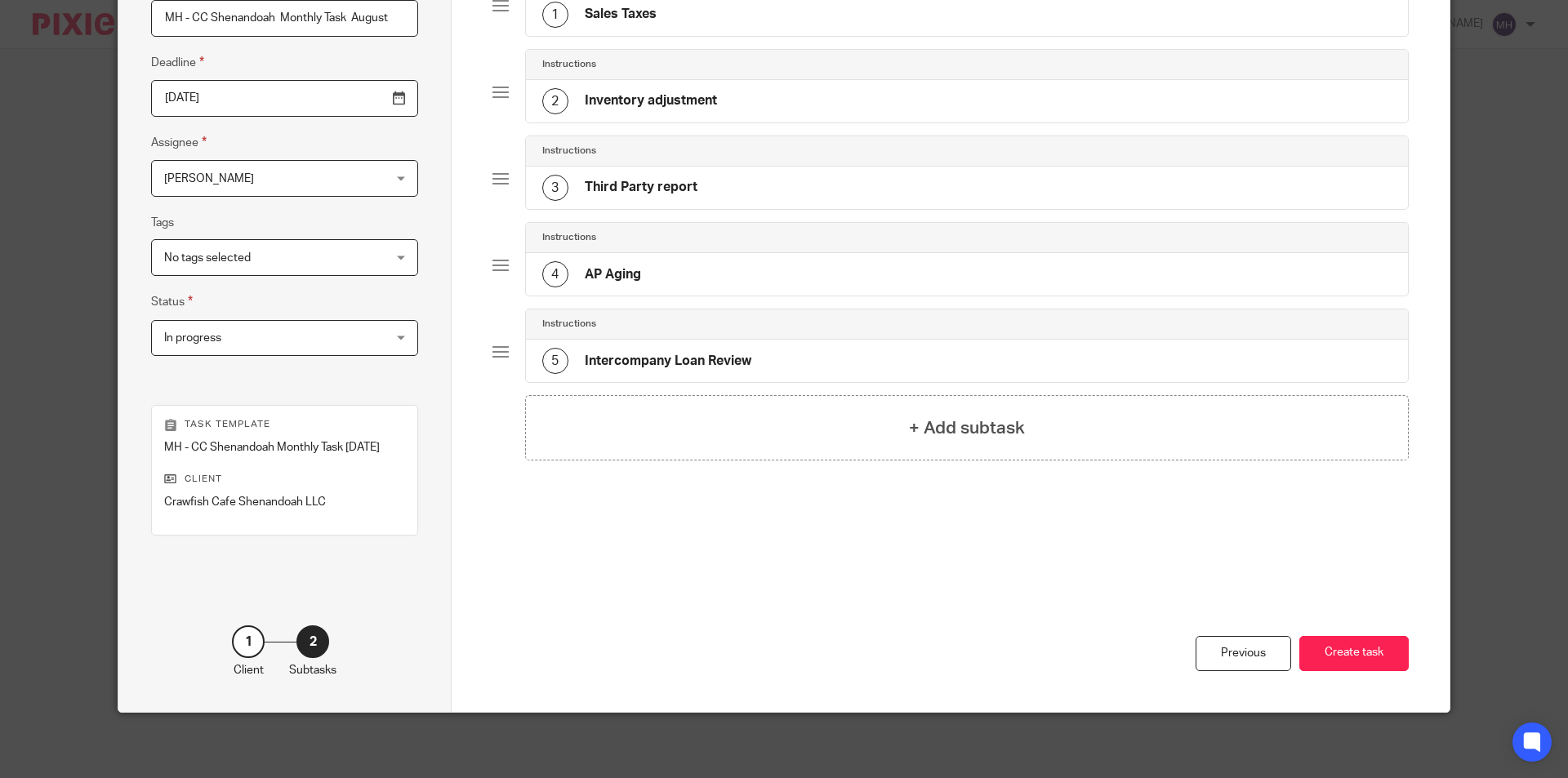
click at [984, 671] on div "Previous Create task" at bounding box center [951, 641] width 917 height 143
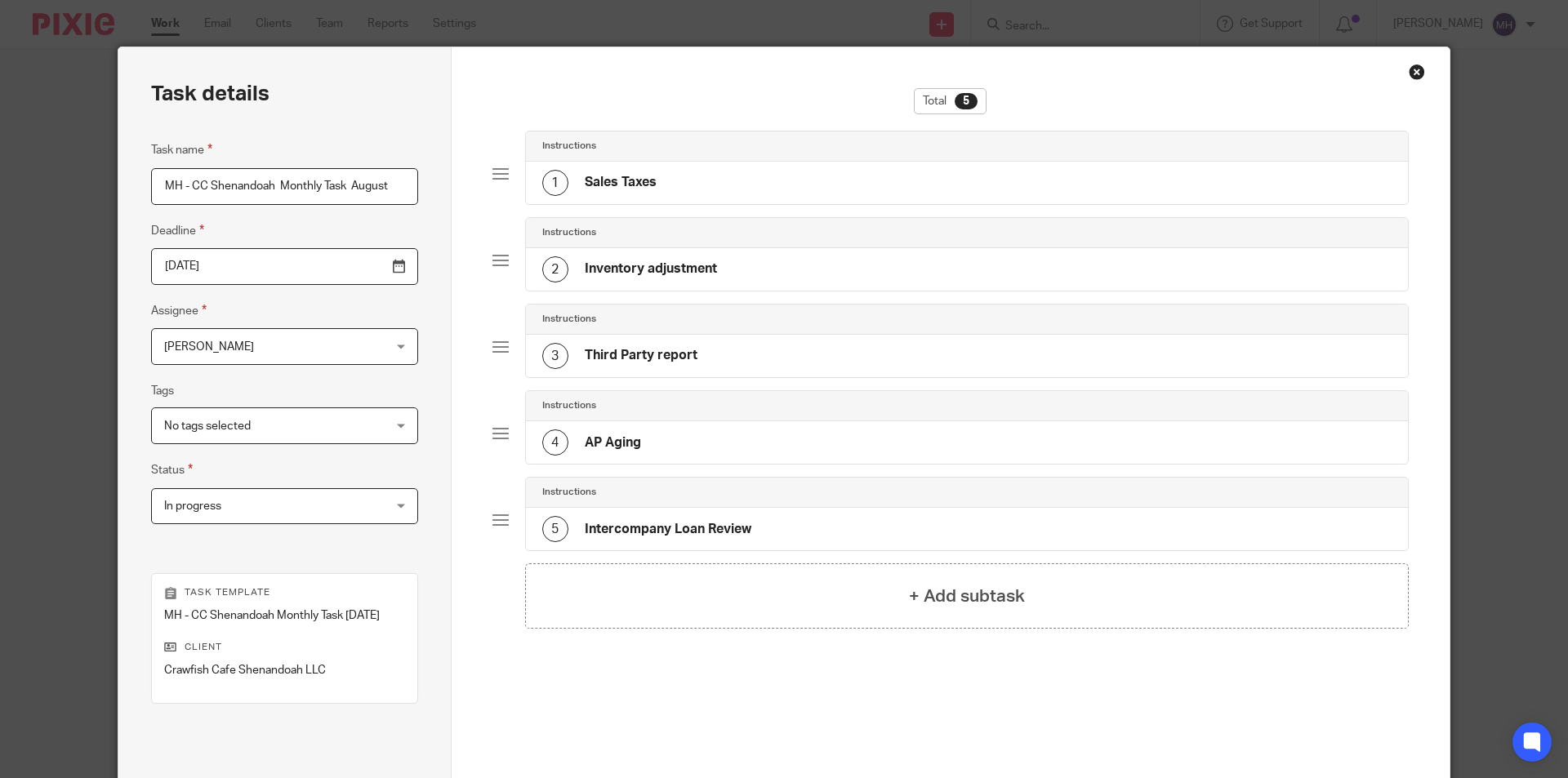
scroll to position [0, 0]
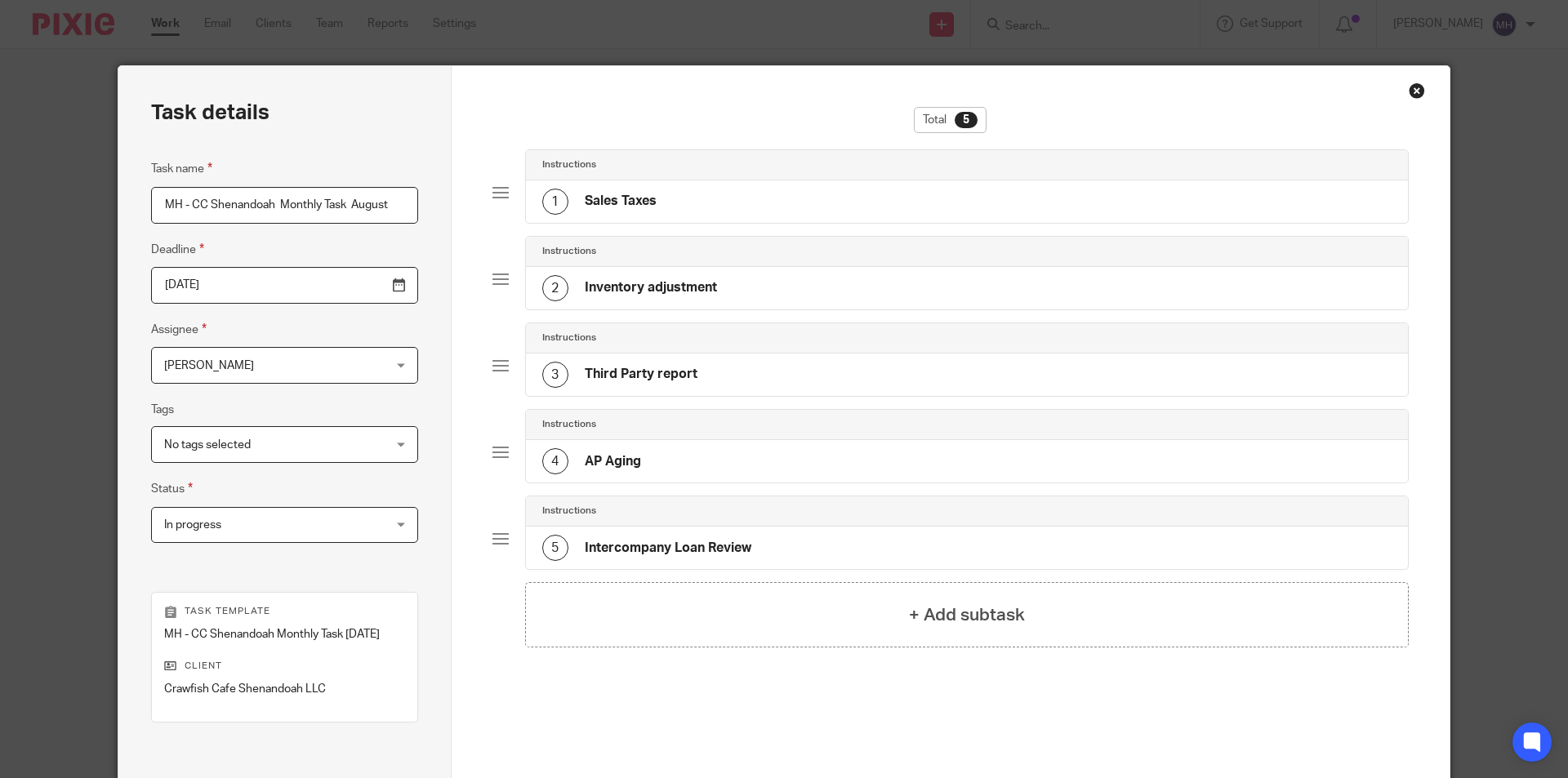
click at [331, 210] on input "MH - CC Shenandoah Monthly Task August" at bounding box center [284, 205] width 267 height 37
click at [1414, 95] on div "Close this dialog window" at bounding box center [1416, 90] width 16 height 16
click at [1410, 93] on div "Close this dialog window" at bounding box center [1416, 90] width 16 height 16
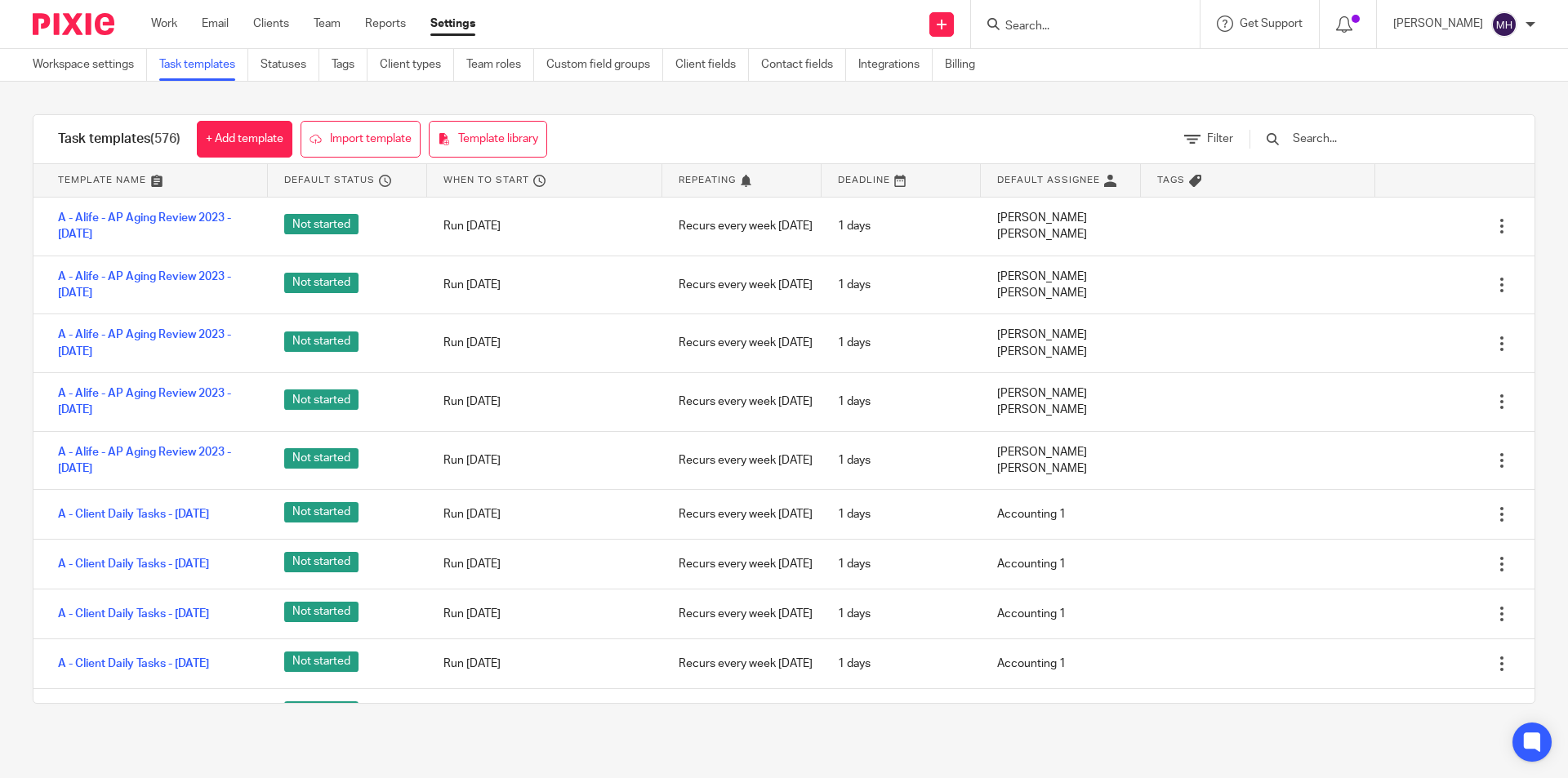
click at [82, 23] on img at bounding box center [73, 23] width 81 height 22
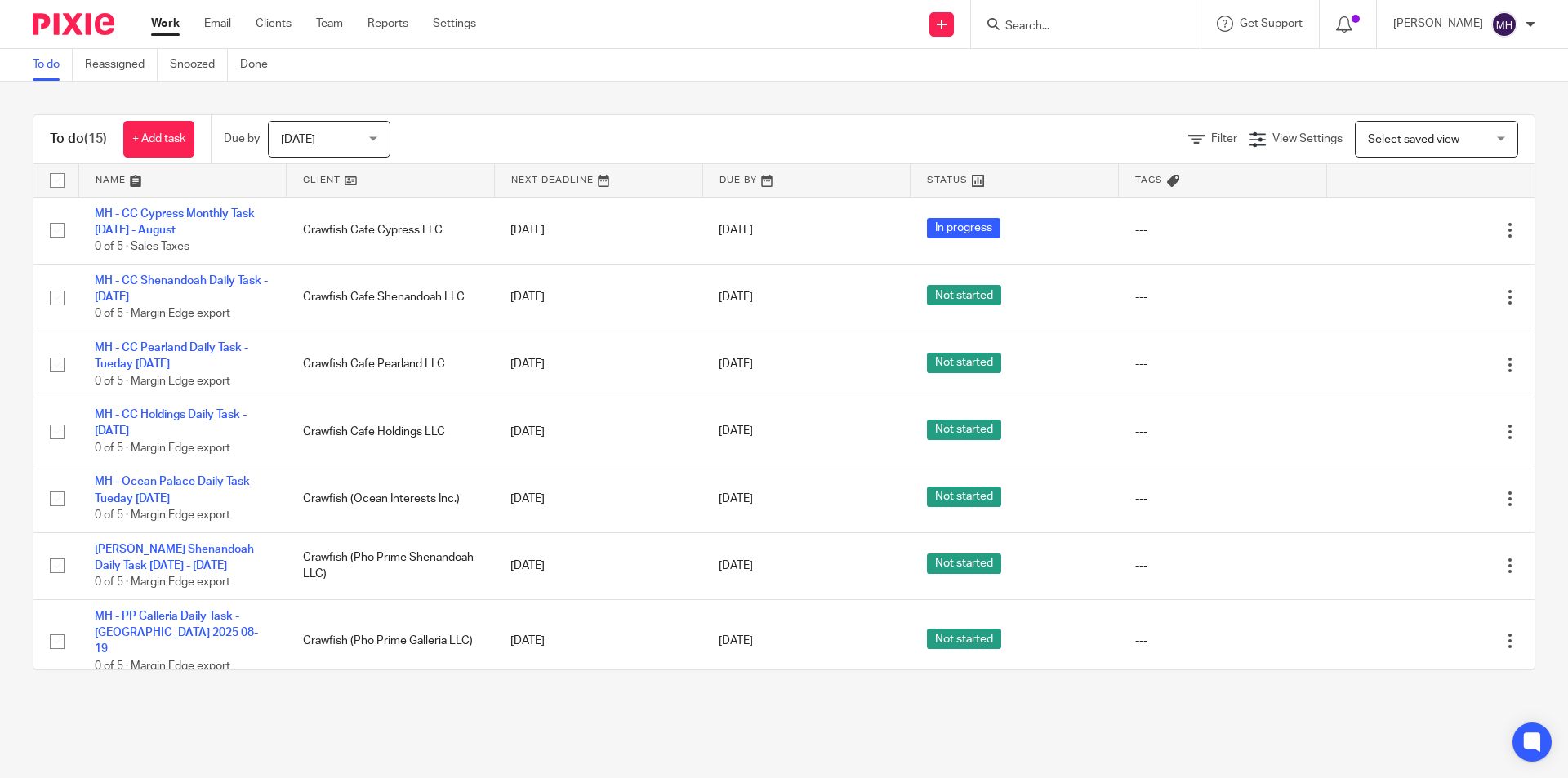
click at [0, 300] on div "To do (15) + Add task Due by [DATE] [DATE] [DATE] [DATE] This week Next week Th…" at bounding box center [784, 392] width 1568 height 622
click at [468, 18] on link "Settings" at bounding box center [455, 23] width 43 height 16
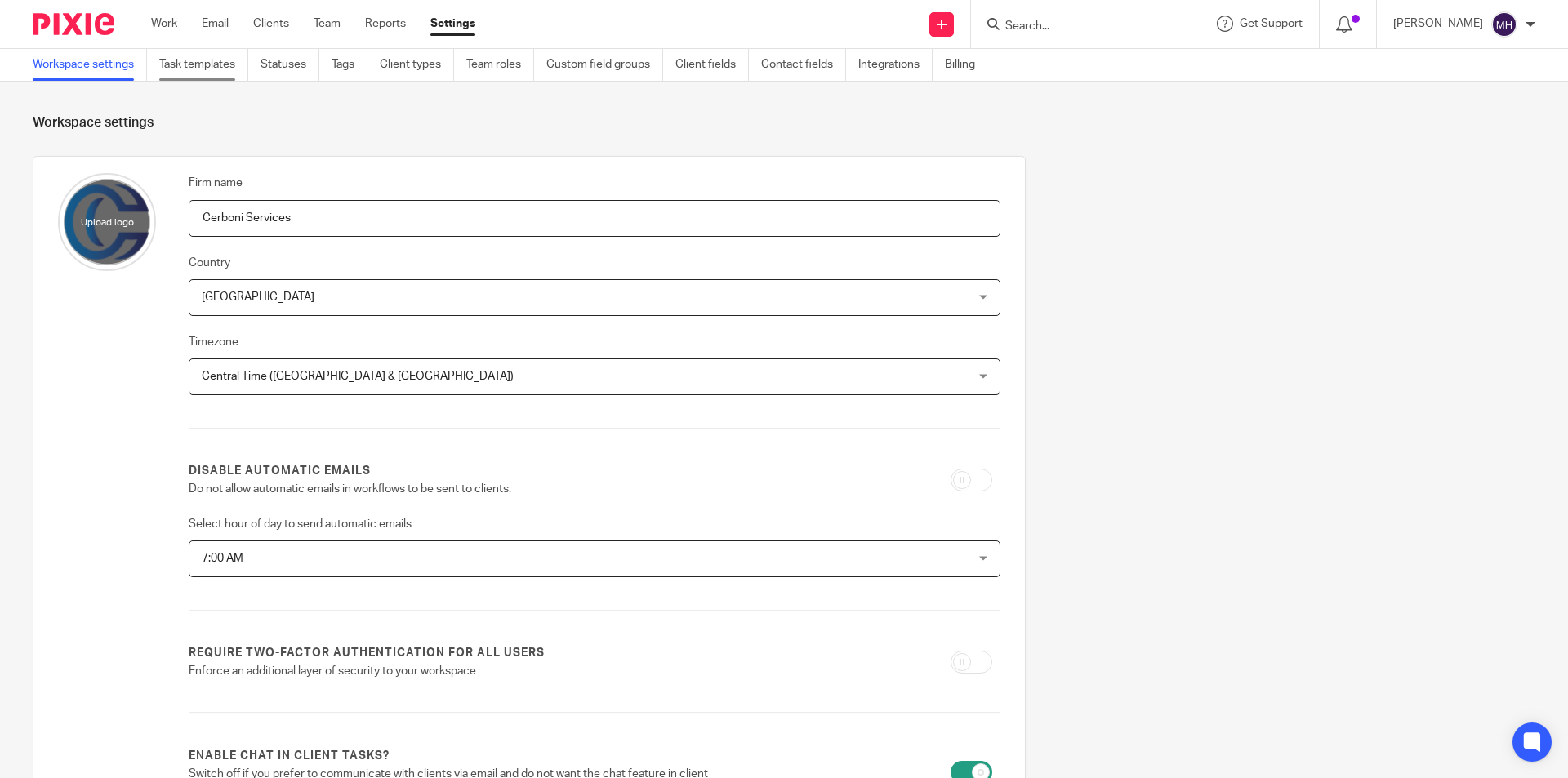
click at [234, 53] on link "Task templates" at bounding box center [203, 64] width 89 height 32
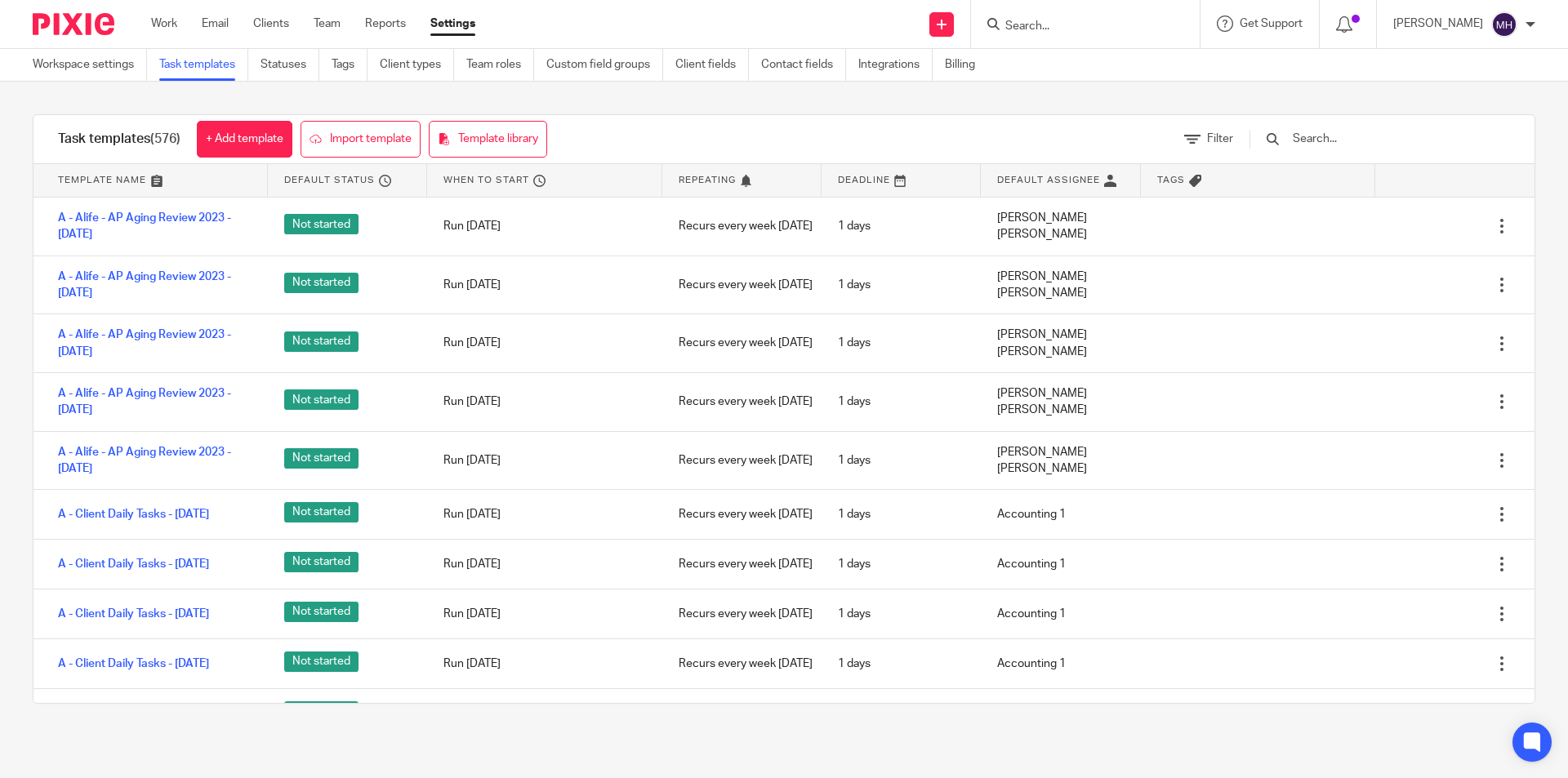
click at [1348, 140] on input "text" at bounding box center [1386, 139] width 190 height 18
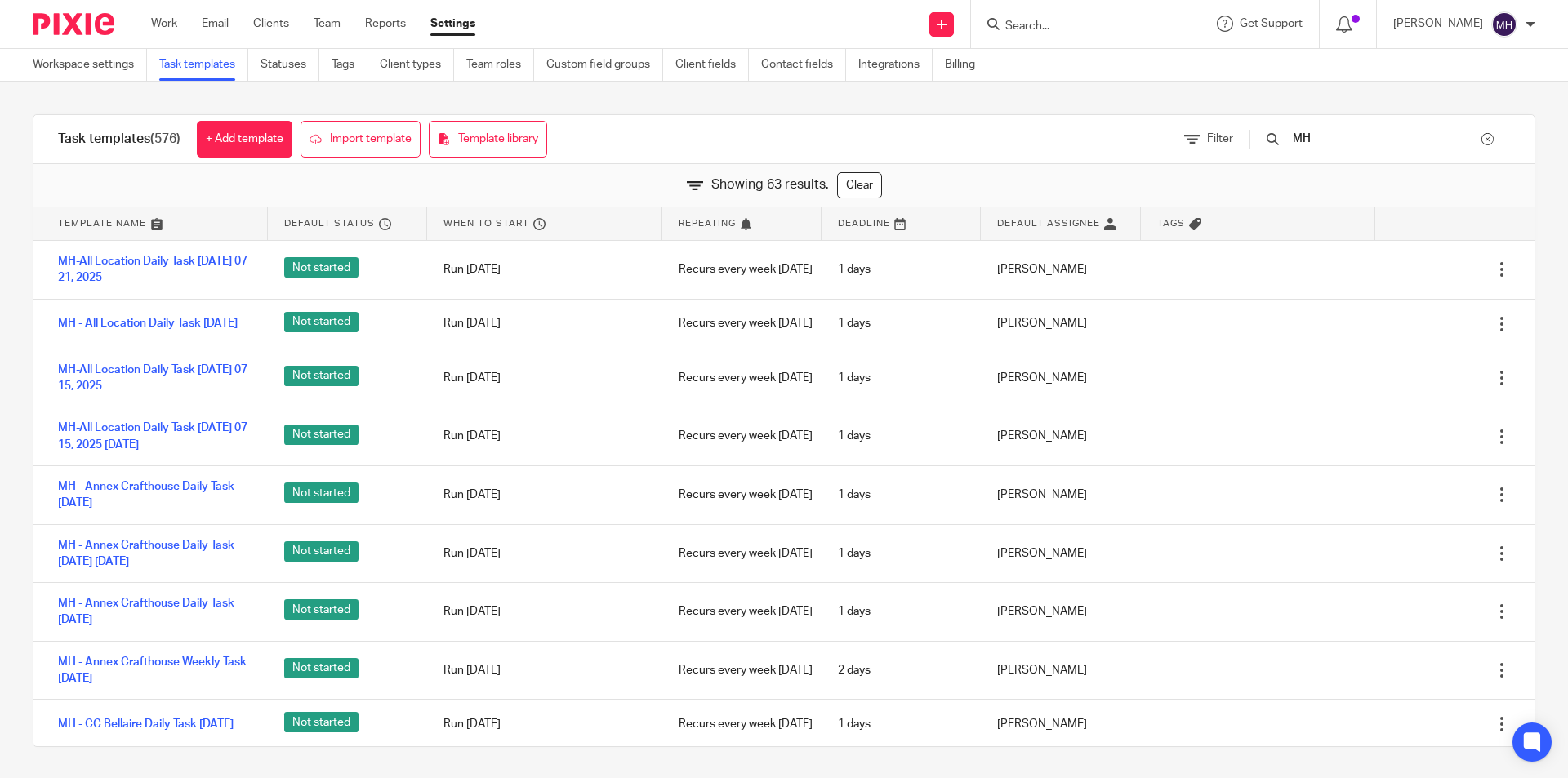
type input "MH"
click at [0, 369] on div "Task templates (576) + Add template Import template Template library Filter MH …" at bounding box center [784, 431] width 1568 height 699
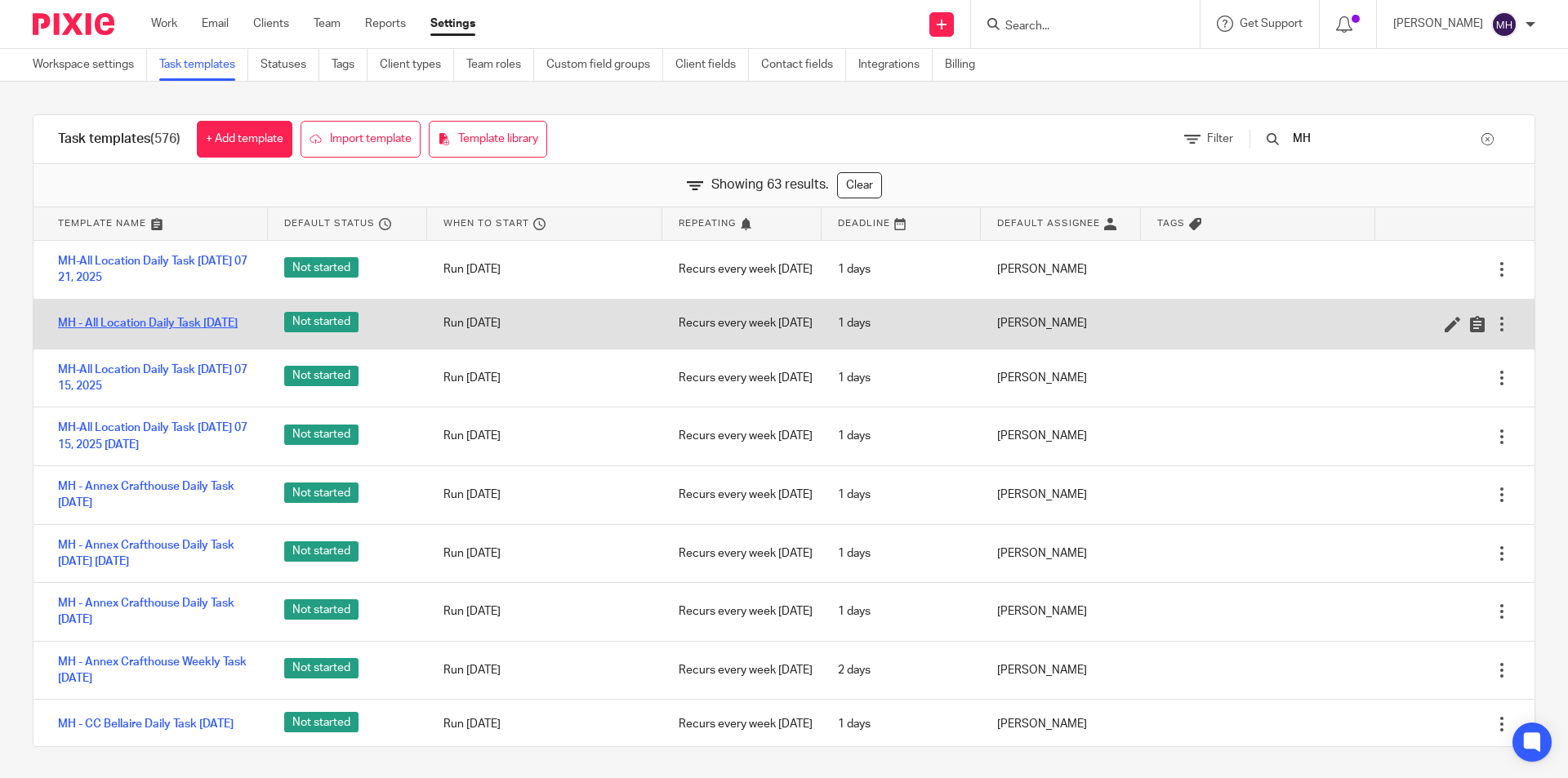
scroll to position [2050, 0]
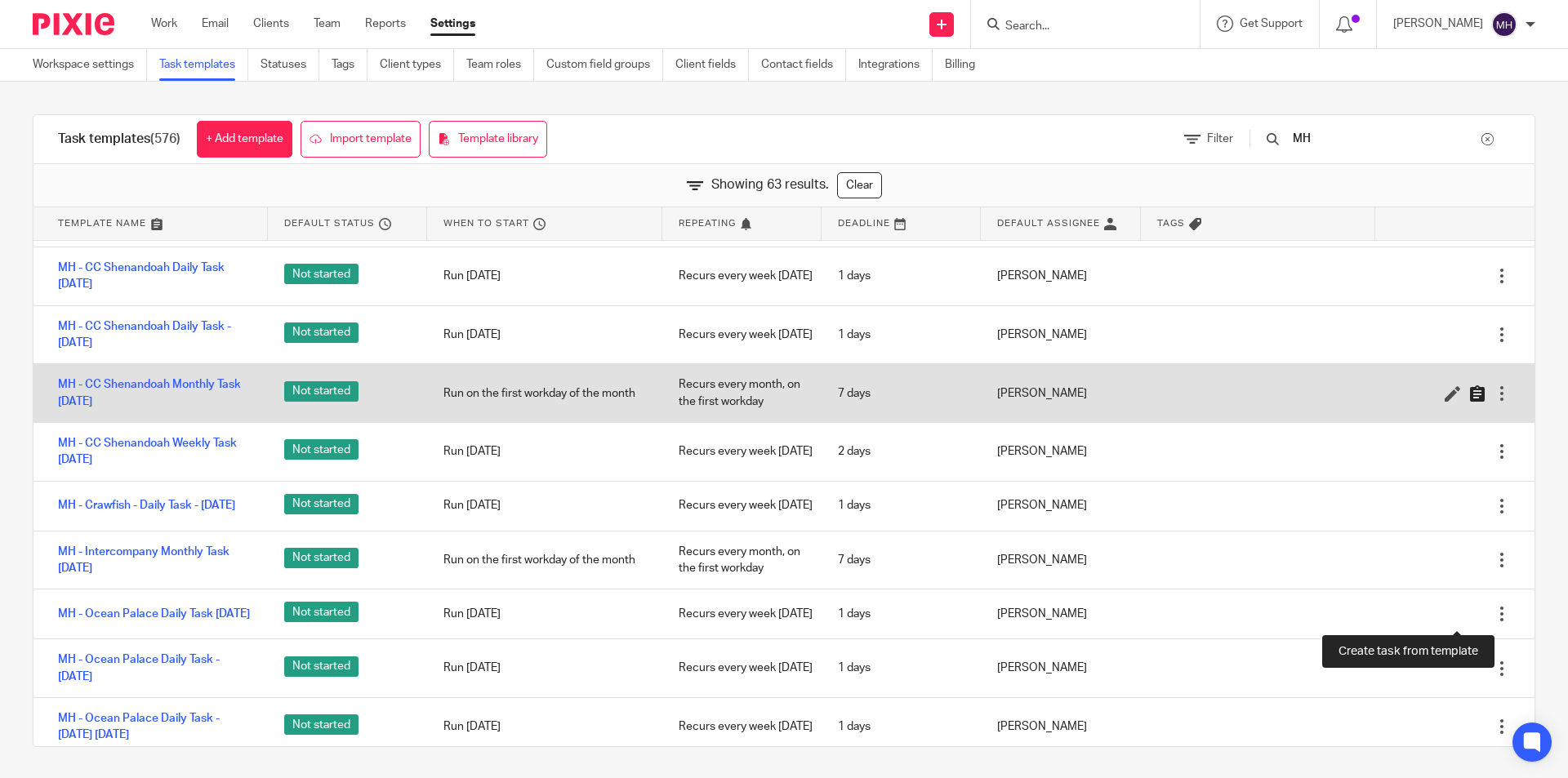
click at [1469, 402] on icon at bounding box center [1477, 394] width 16 height 16
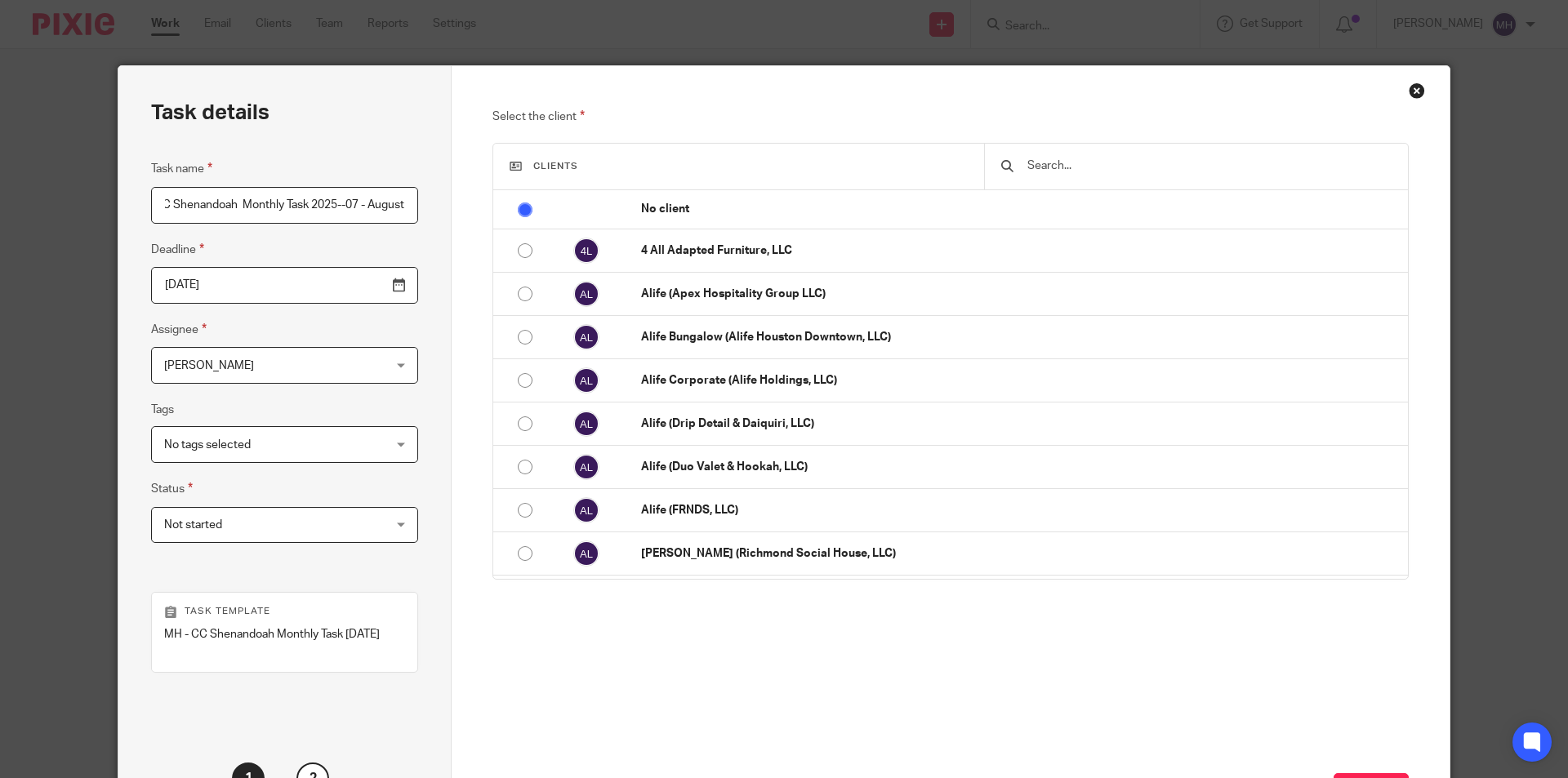
scroll to position [0, 77]
click at [311, 201] on input "MH - CC Shenandoah Monthly Task 2025-19-08 - August" at bounding box center [284, 205] width 267 height 37
type input "MH - CC Shenandoah Monthly Task 2025-19-08 - August"
click at [358, 291] on input "[DATE]" at bounding box center [284, 285] width 267 height 37
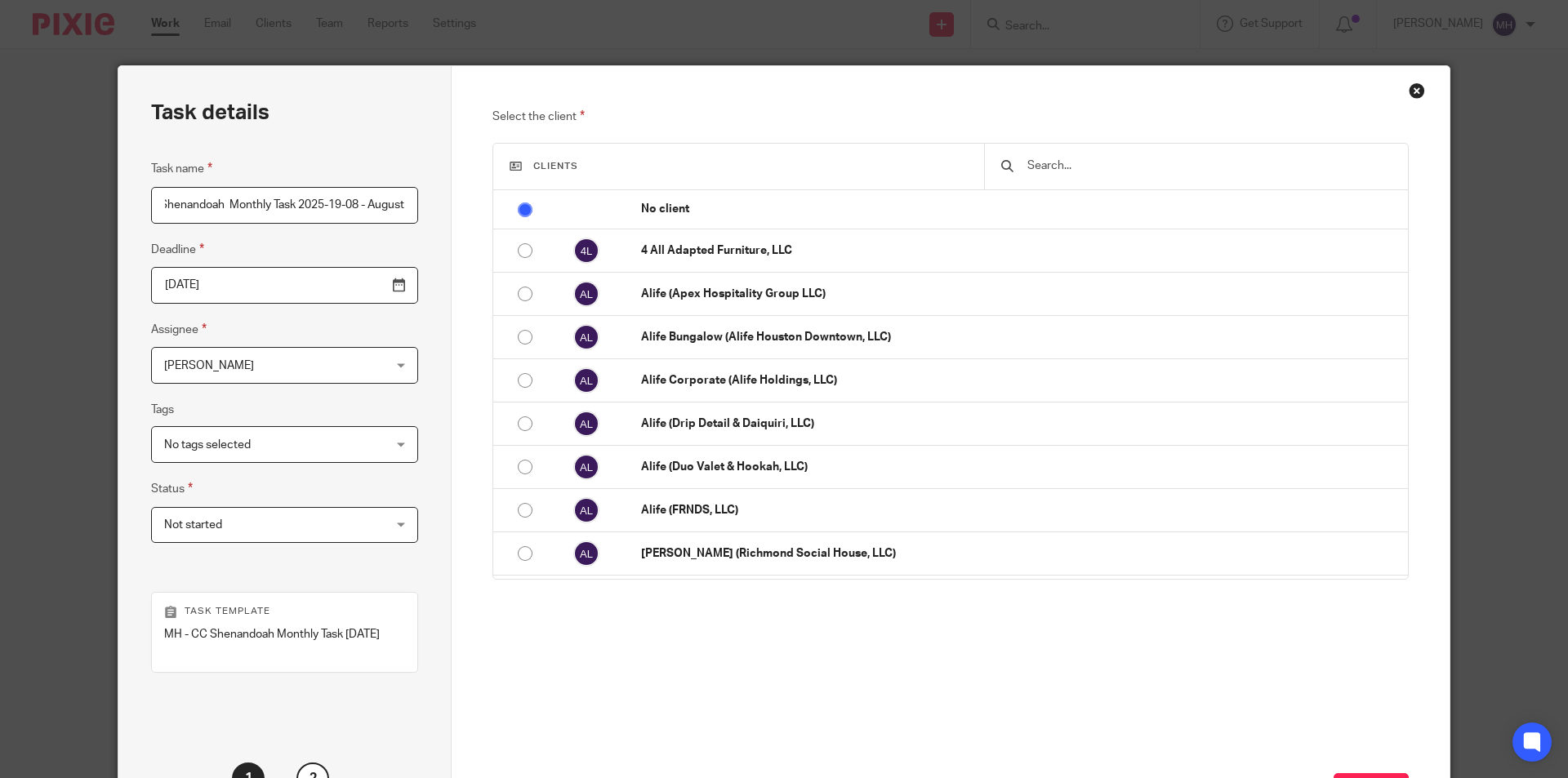
scroll to position [0, 0]
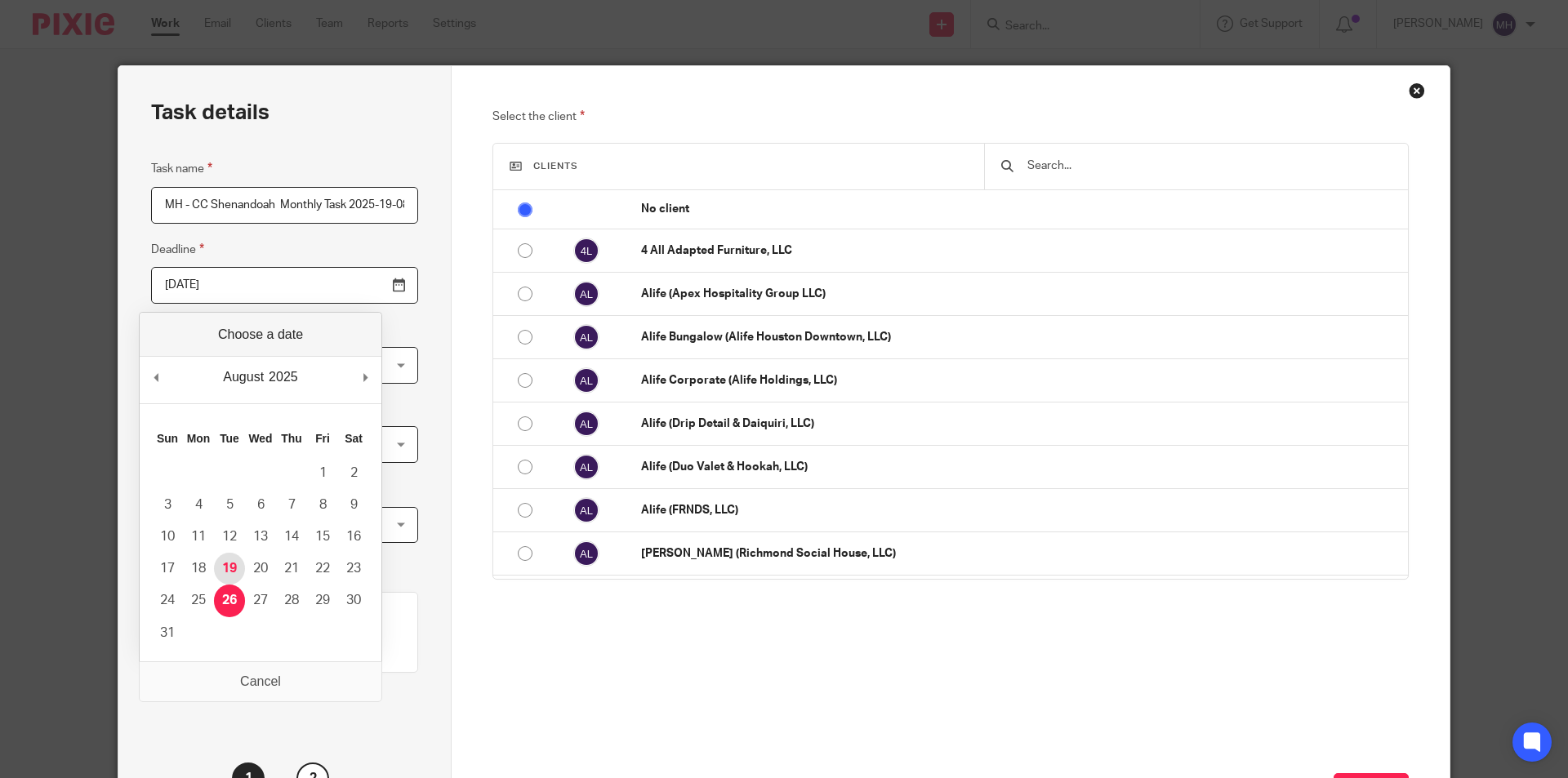
type input "[DATE]"
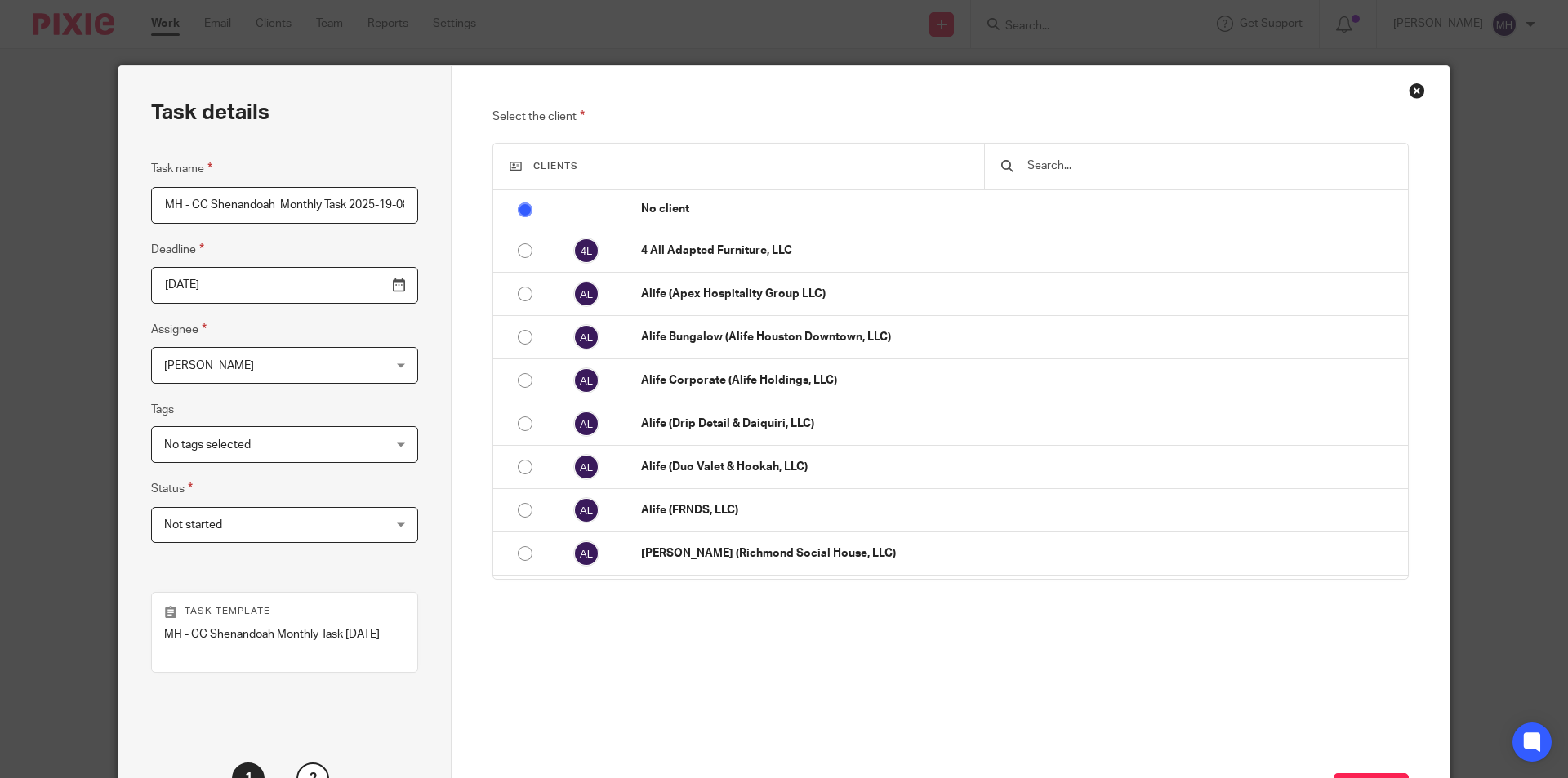
click at [252, 541] on span "Not started" at bounding box center [265, 525] width 202 height 34
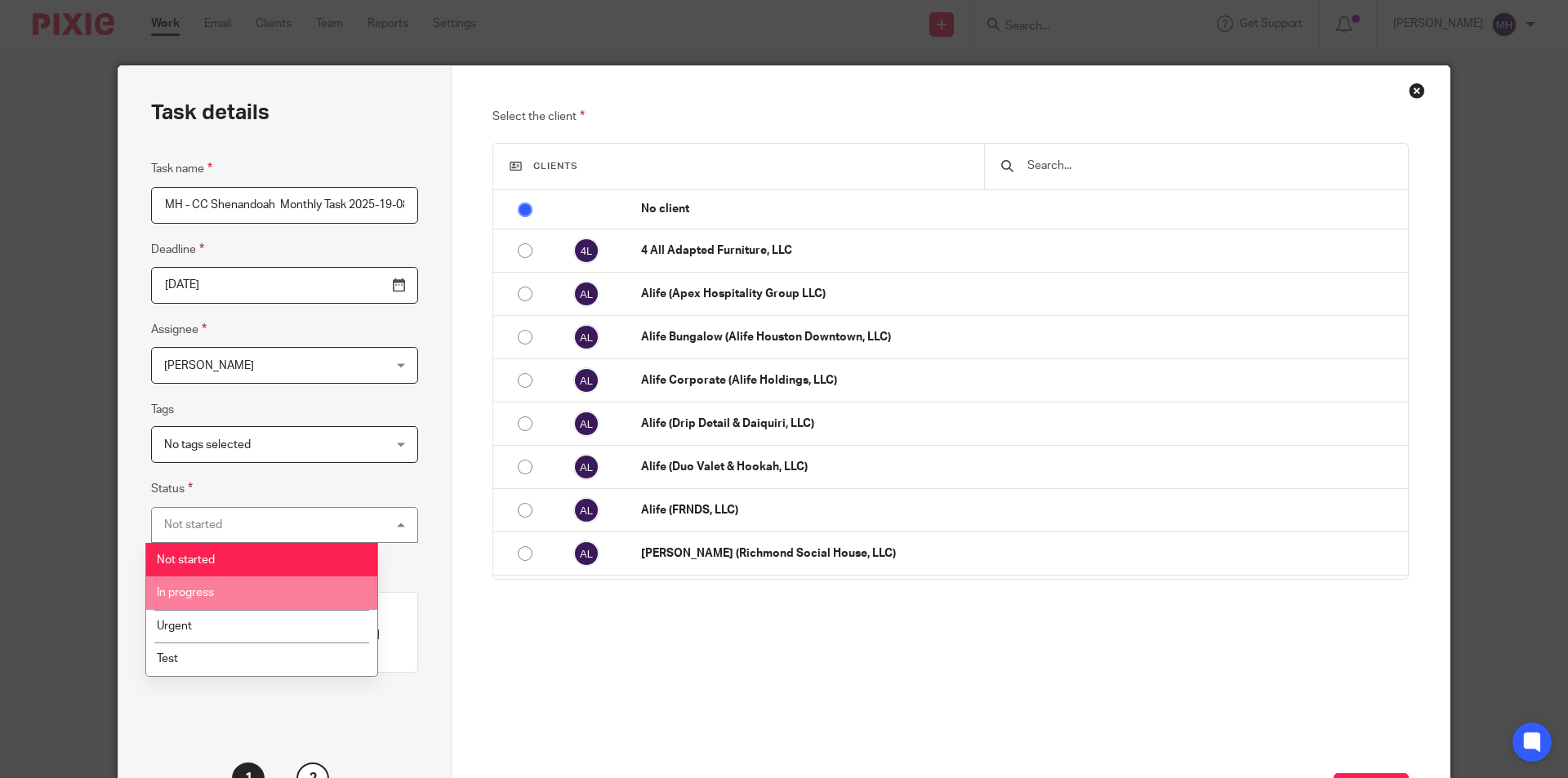
click at [217, 597] on li "In progress" at bounding box center [262, 593] width 231 height 33
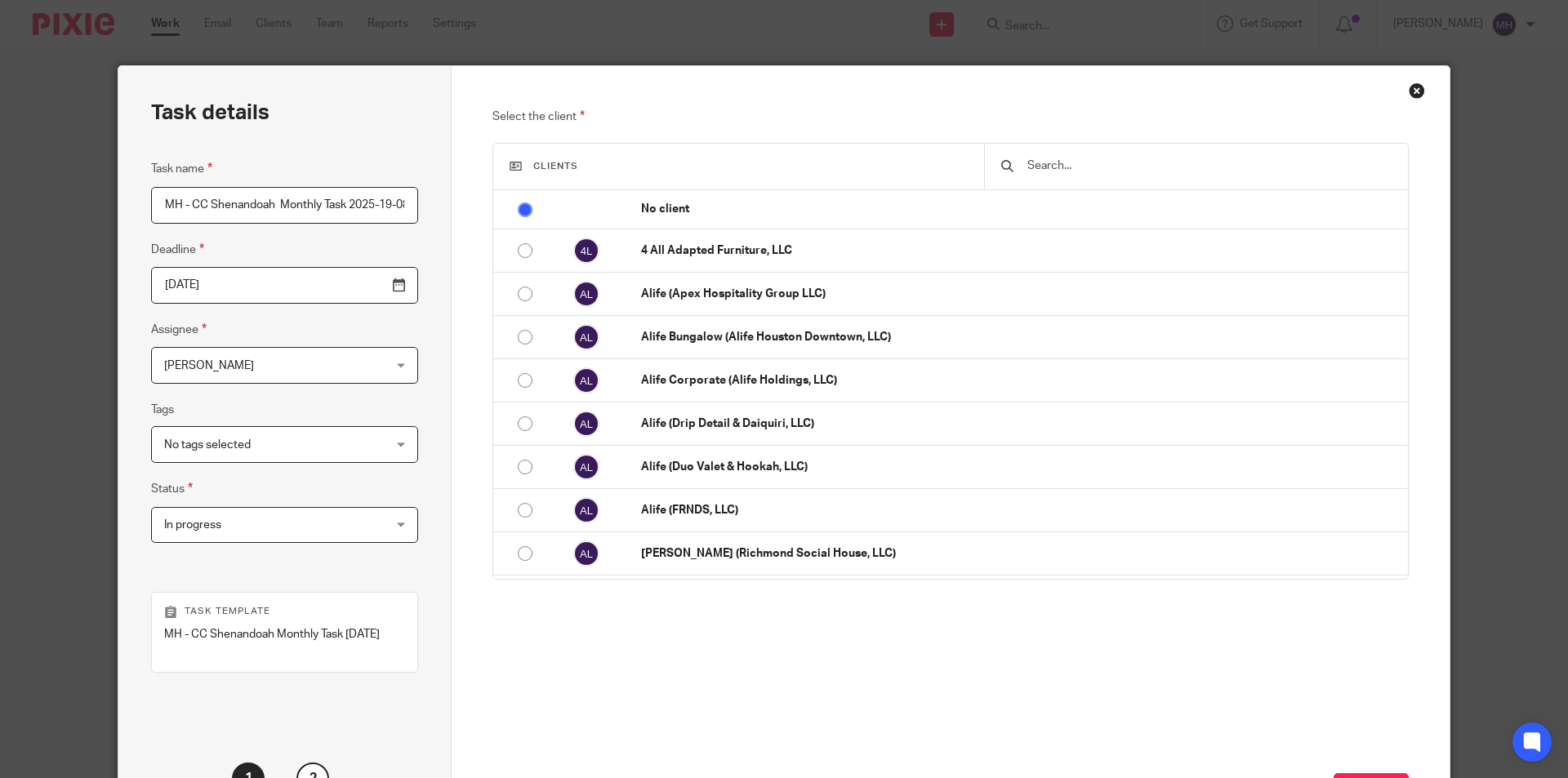
click at [1092, 154] on div at bounding box center [1196, 166] width 424 height 46
click at [1089, 173] on input "text" at bounding box center [1208, 166] width 365 height 18
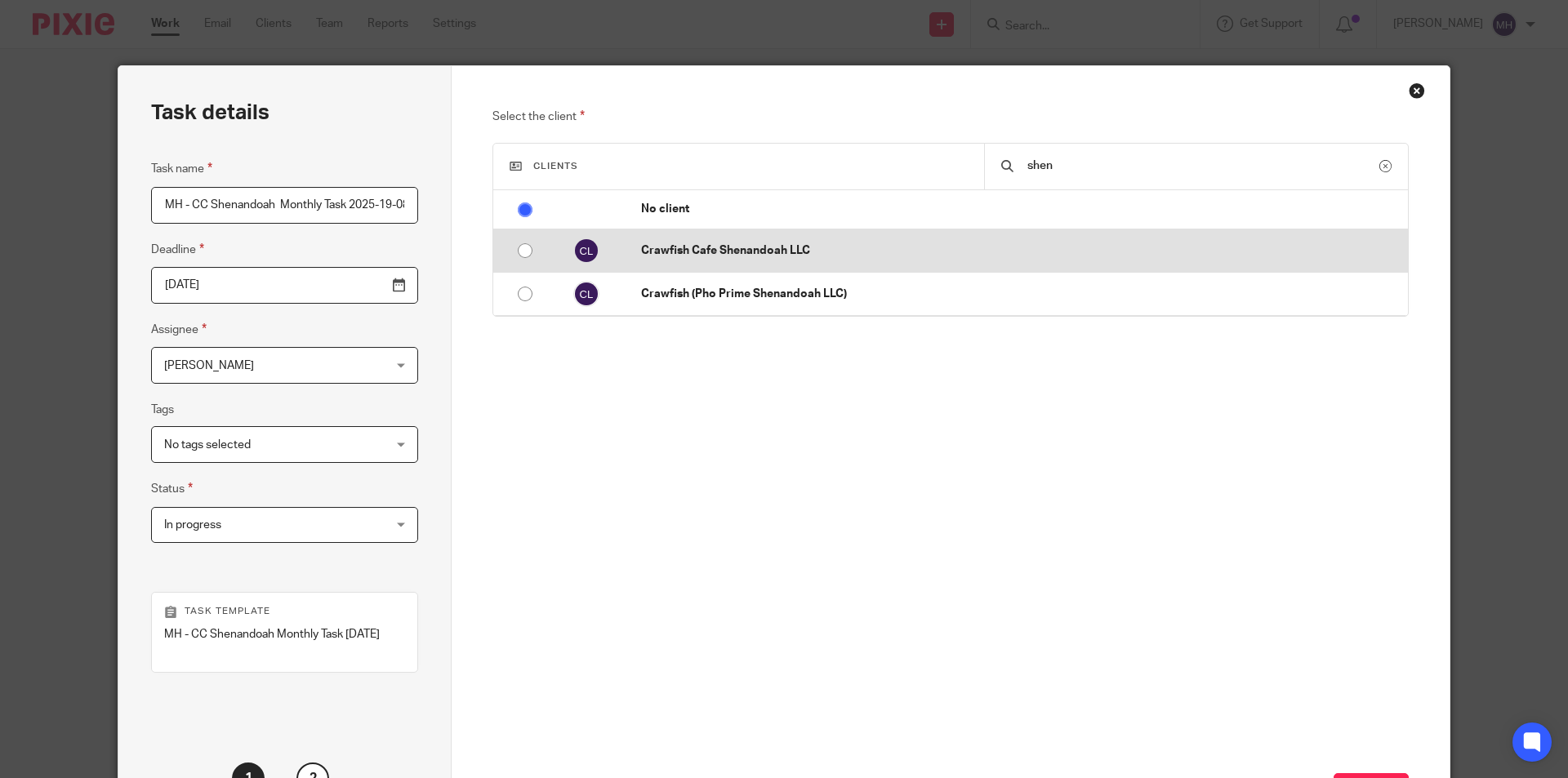
type input "shen"
click at [751, 266] on td "Crawfish Cafe Shenandoah LLC" at bounding box center [1016, 251] width 783 height 43
radio input "false"
radio input "true"
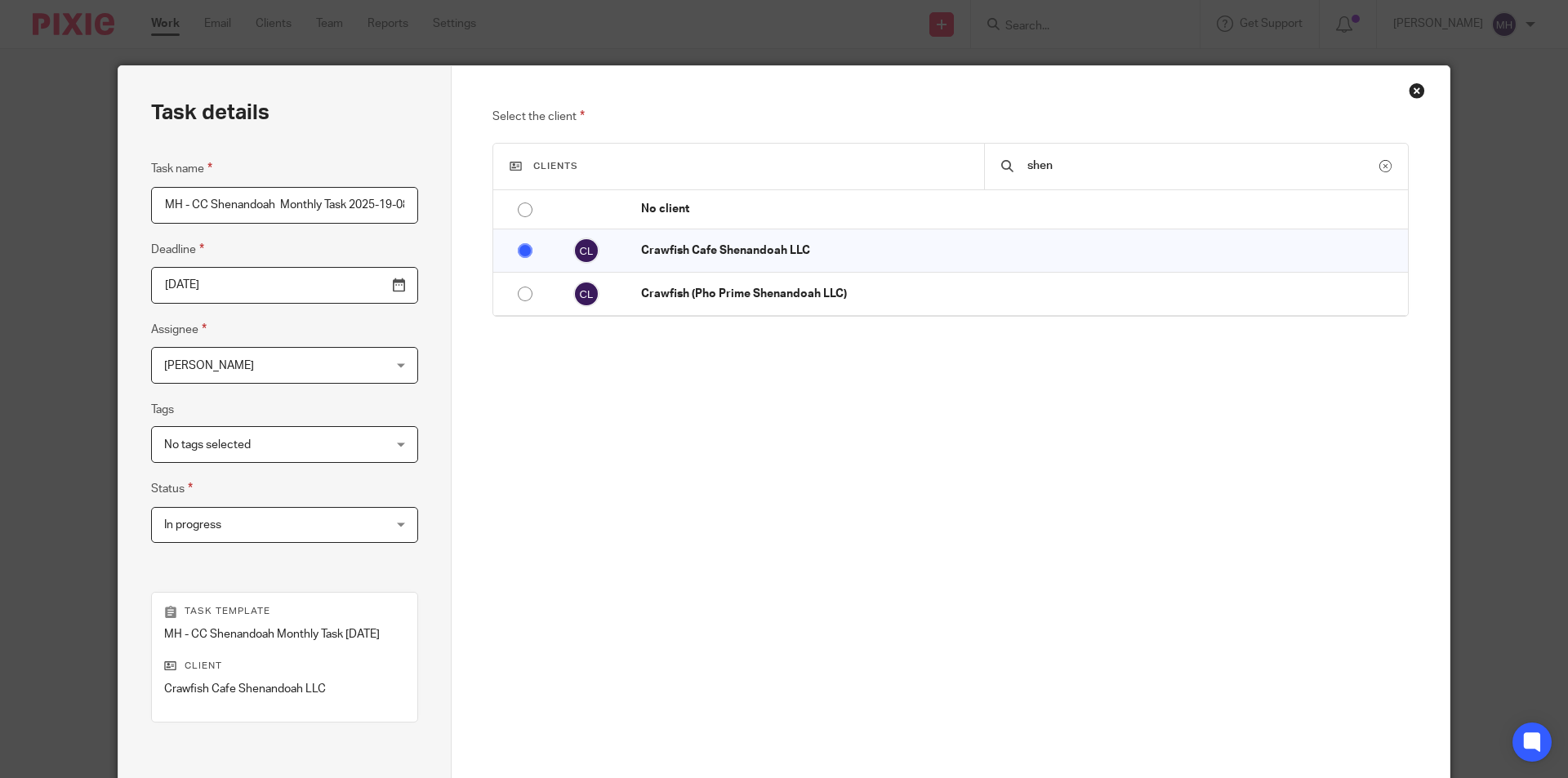
click at [1140, 489] on div "Select the client Clients shen No client 4 All Adapted Furniture, LLC Alife (Ap…" at bounding box center [951, 343] width 917 height 471
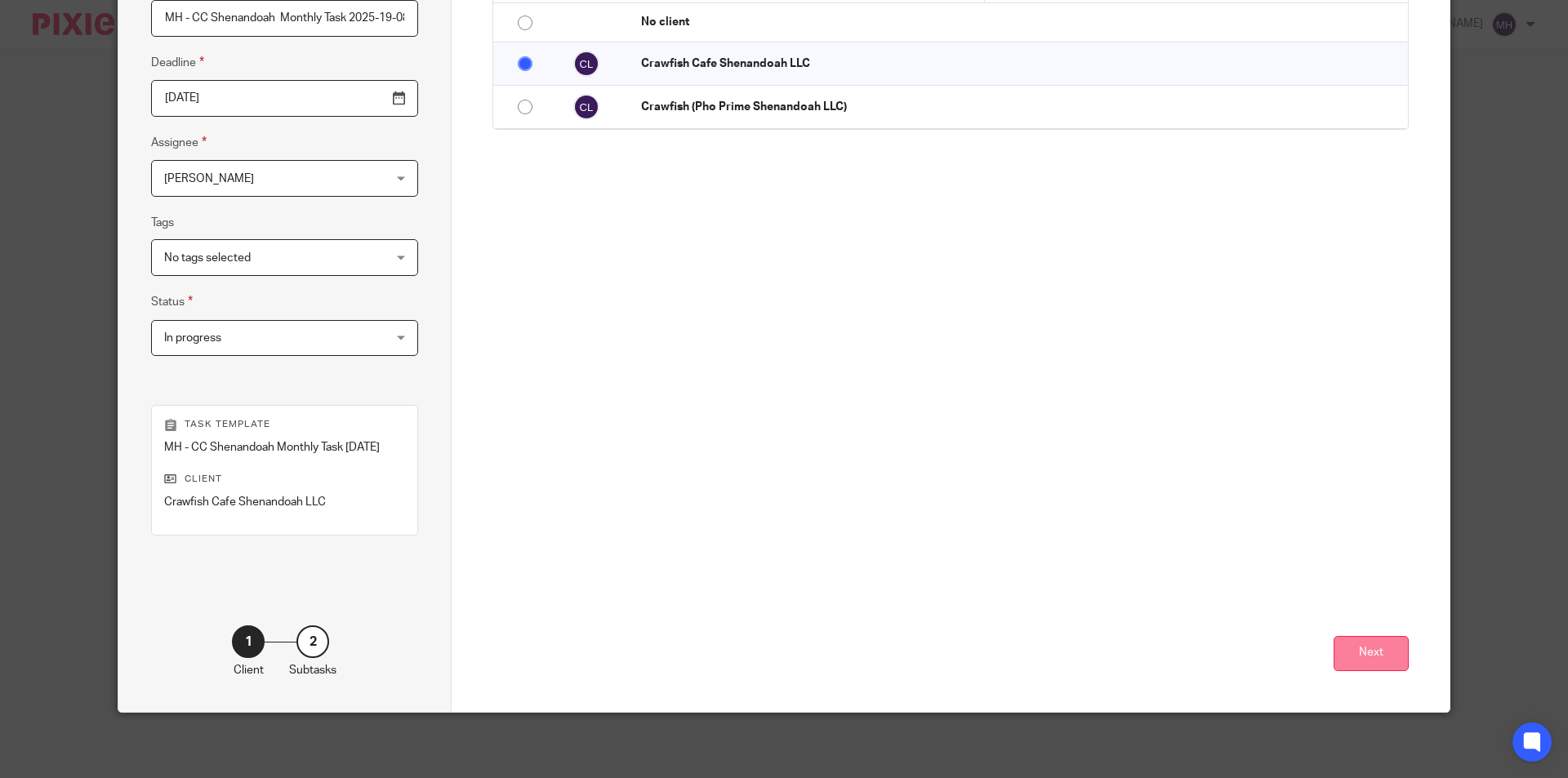
click at [1358, 650] on button "Next" at bounding box center [1370, 653] width 75 height 35
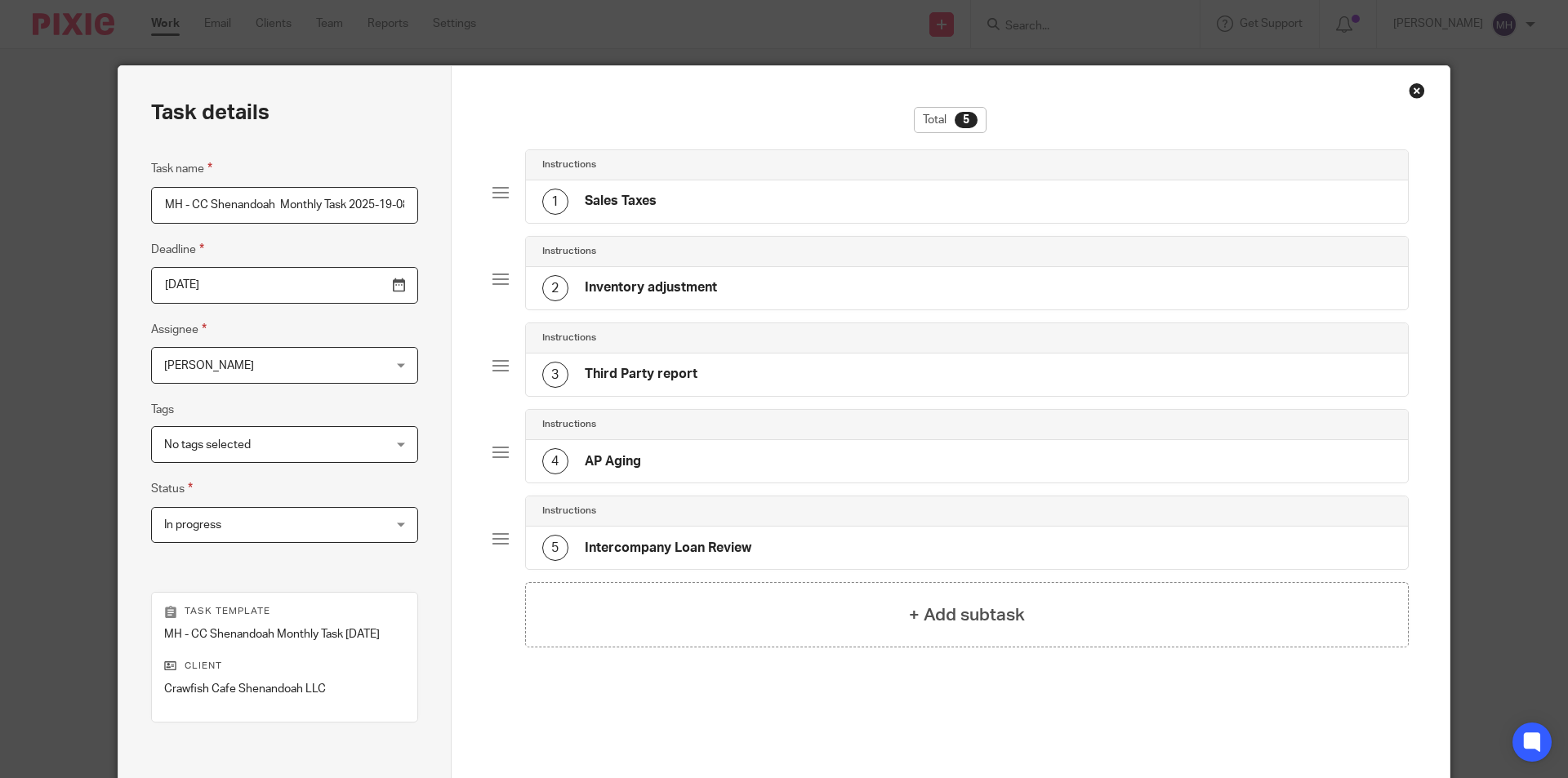
click at [602, 692] on div "Total 5 Instructions 1 Sales Taxes Instructions 2 Inventory adjustment Instruct…" at bounding box center [951, 431] width 917 height 649
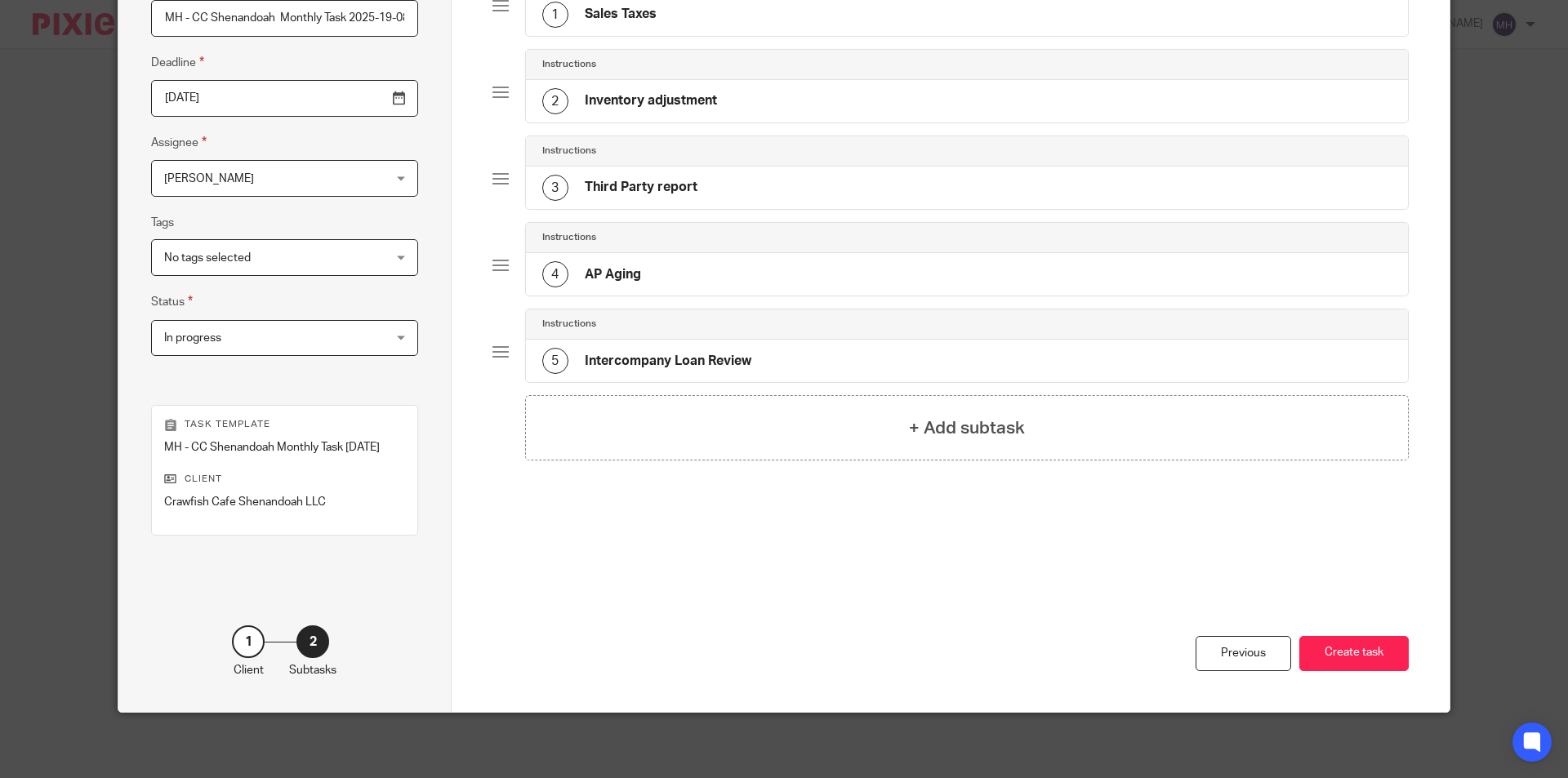
scroll to position [203, 0]
click at [1358, 650] on button "Create task" at bounding box center [1353, 653] width 109 height 35
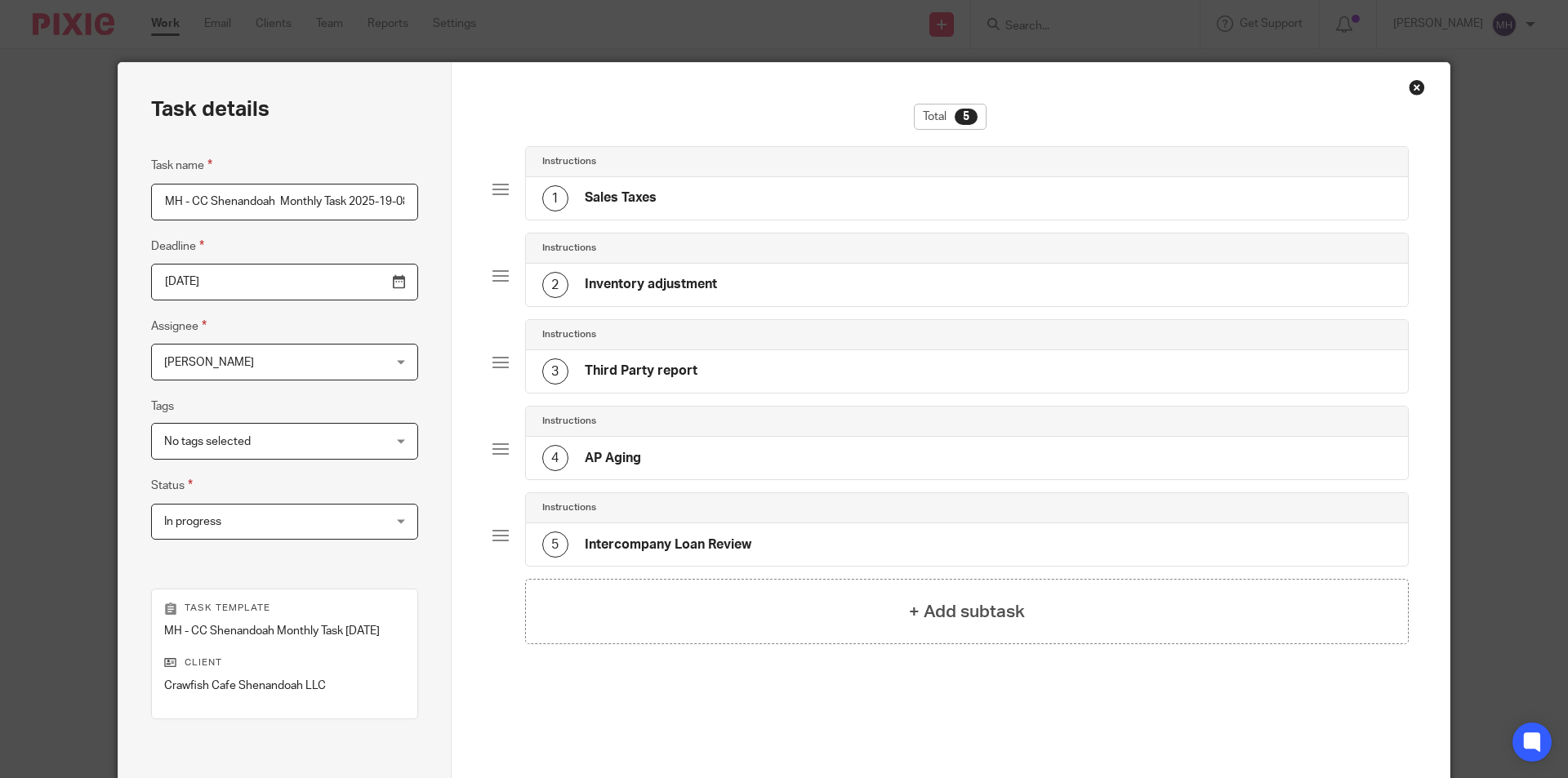
scroll to position [0, 0]
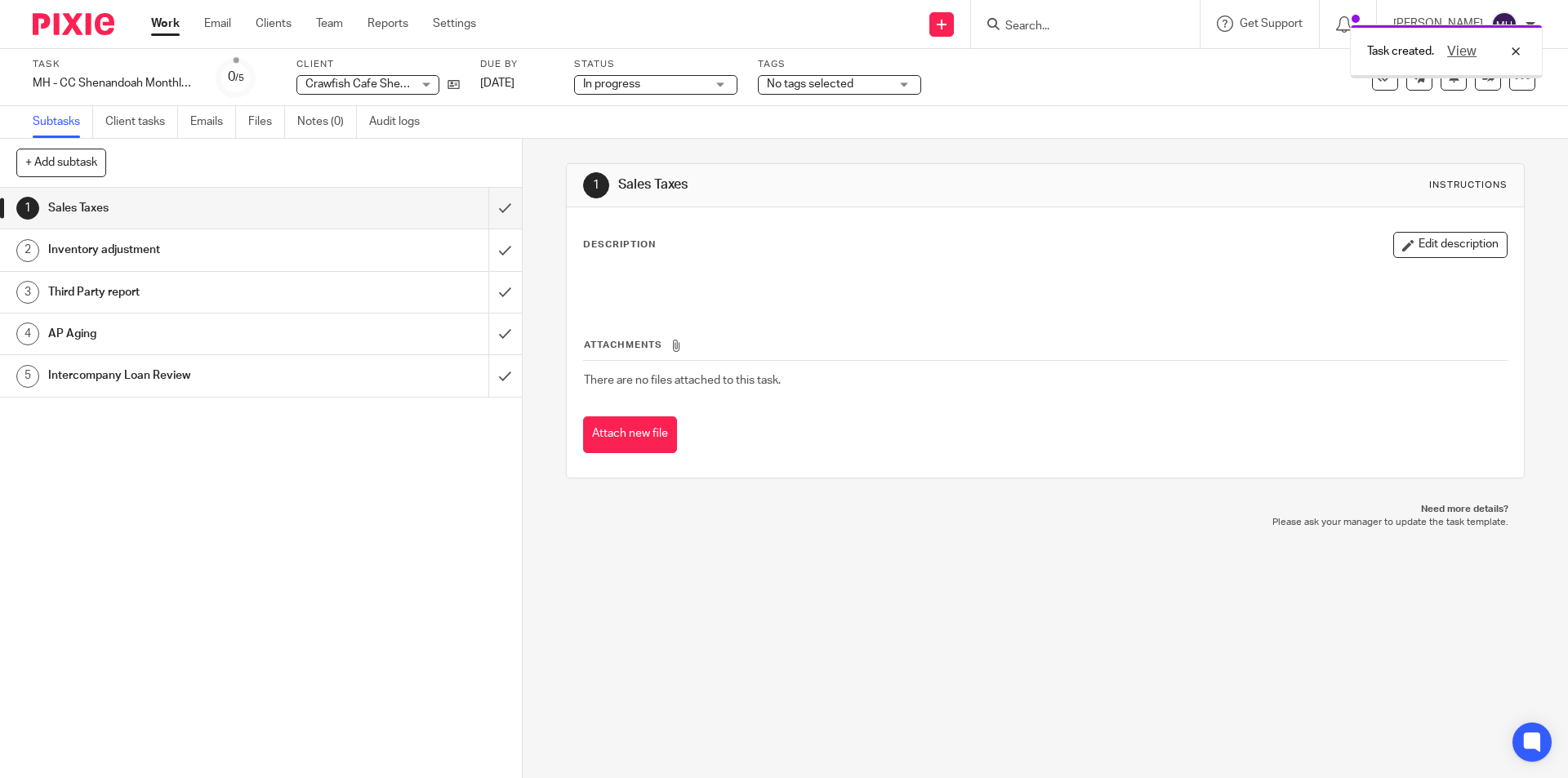
click at [104, 27] on img at bounding box center [73, 23] width 81 height 22
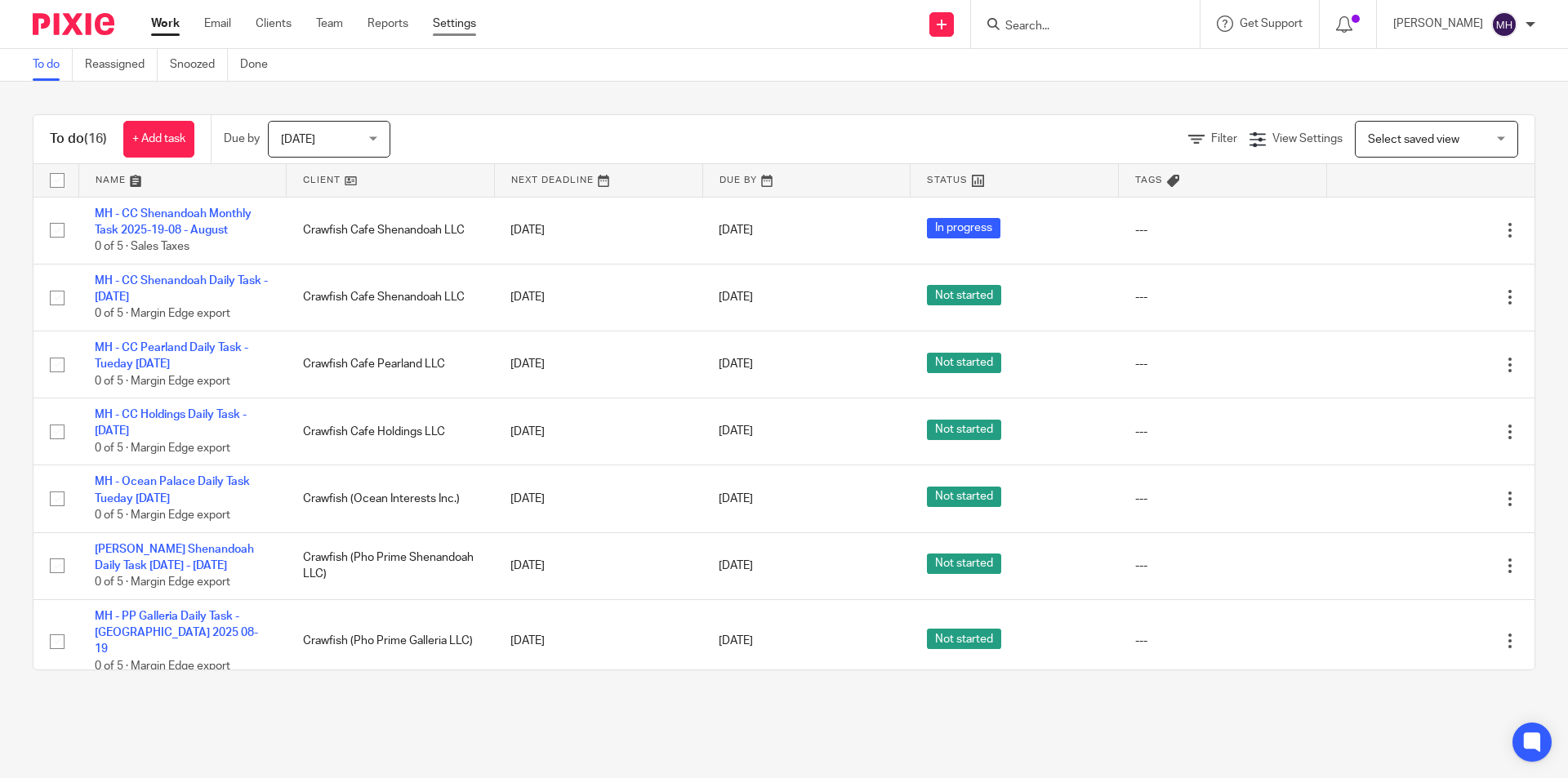
click at [459, 24] on link "Settings" at bounding box center [455, 23] width 43 height 16
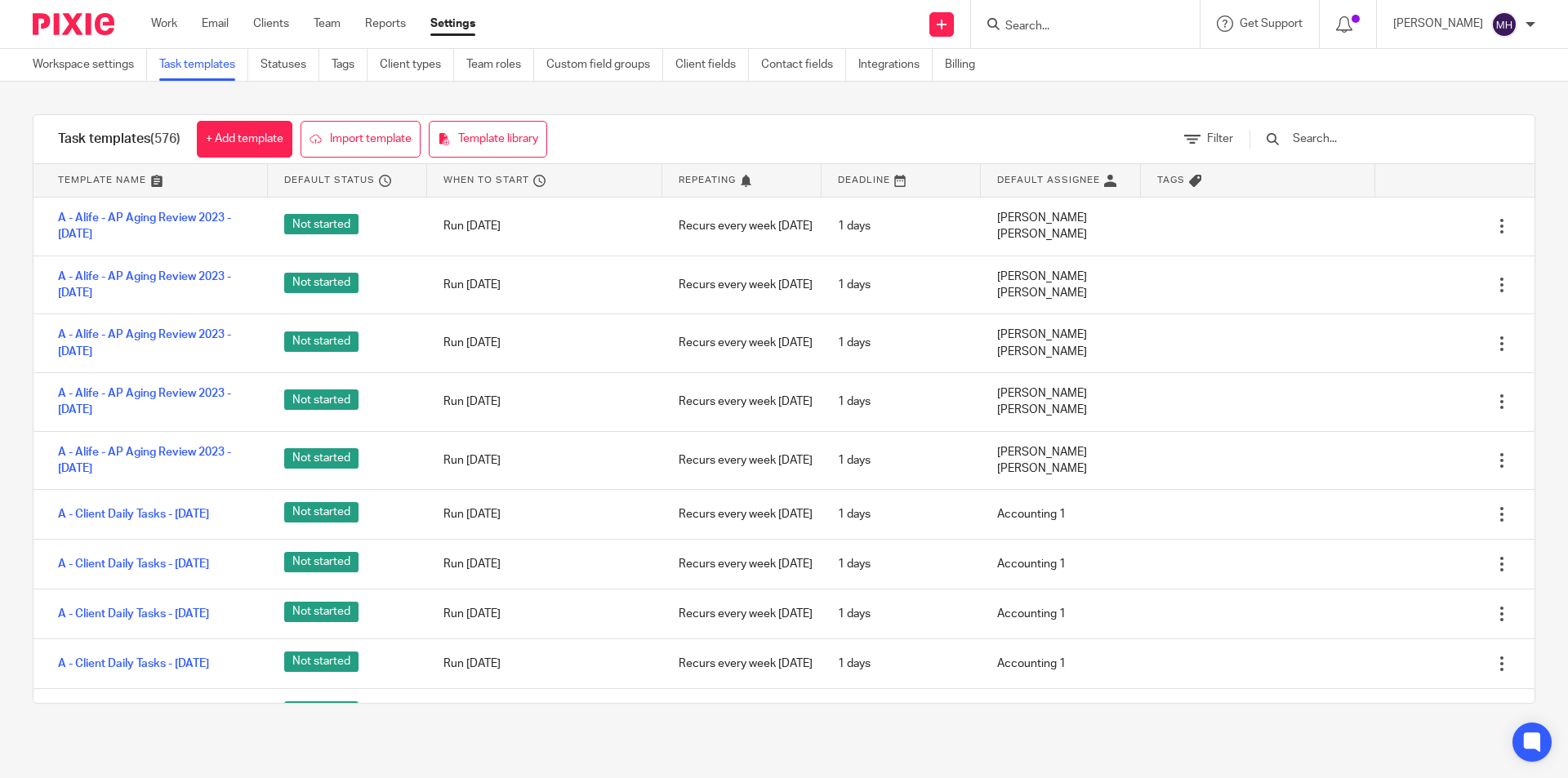
click at [1343, 142] on input "text" at bounding box center [1386, 139] width 190 height 18
click at [1353, 125] on div at bounding box center [1371, 139] width 277 height 48
click at [1356, 137] on input "text" at bounding box center [1386, 139] width 190 height 18
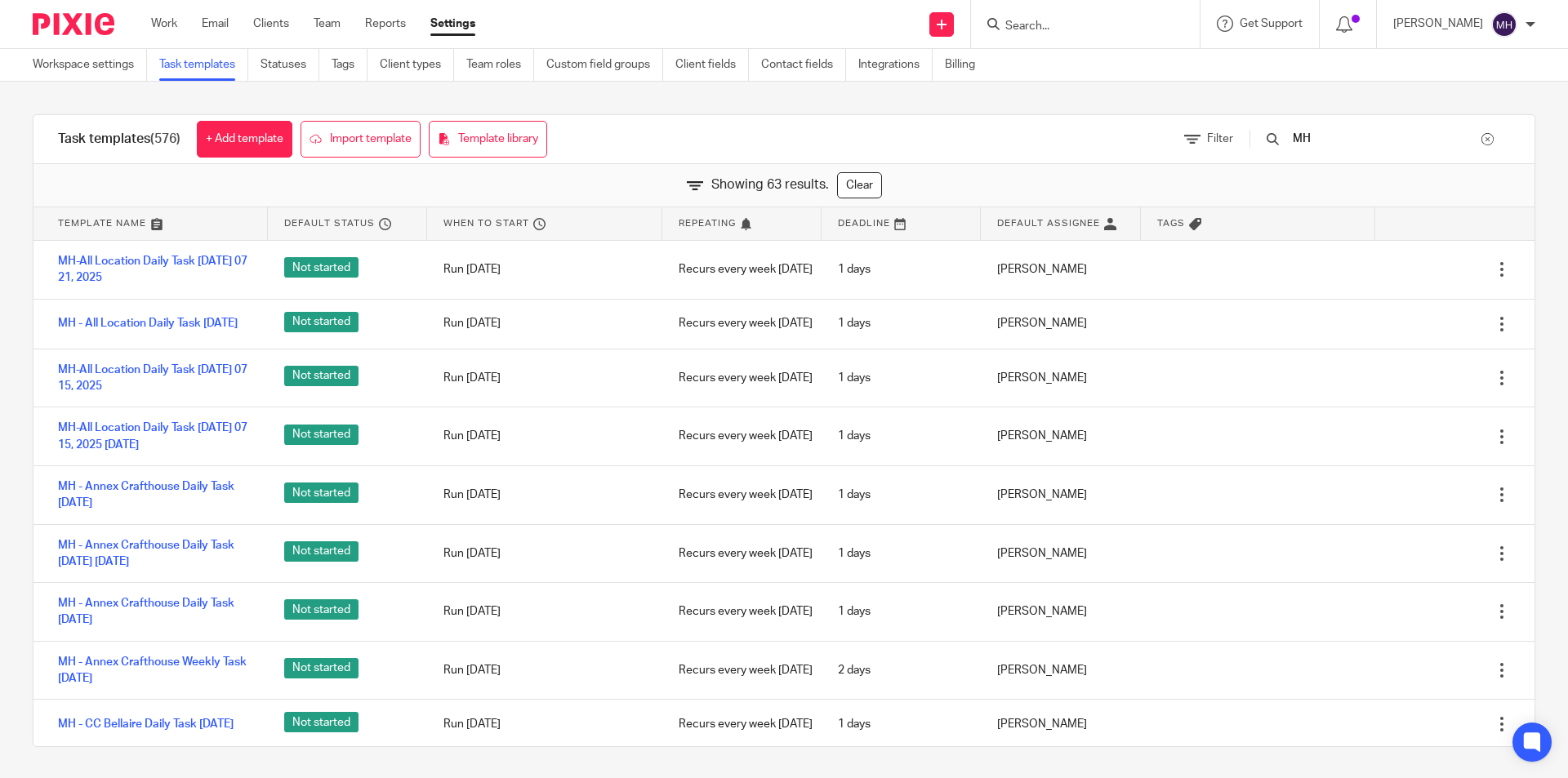
type input "MH"
click at [0, 290] on div "Task templates (576) + Add template Import template Template library Filter MH …" at bounding box center [784, 431] width 1568 height 699
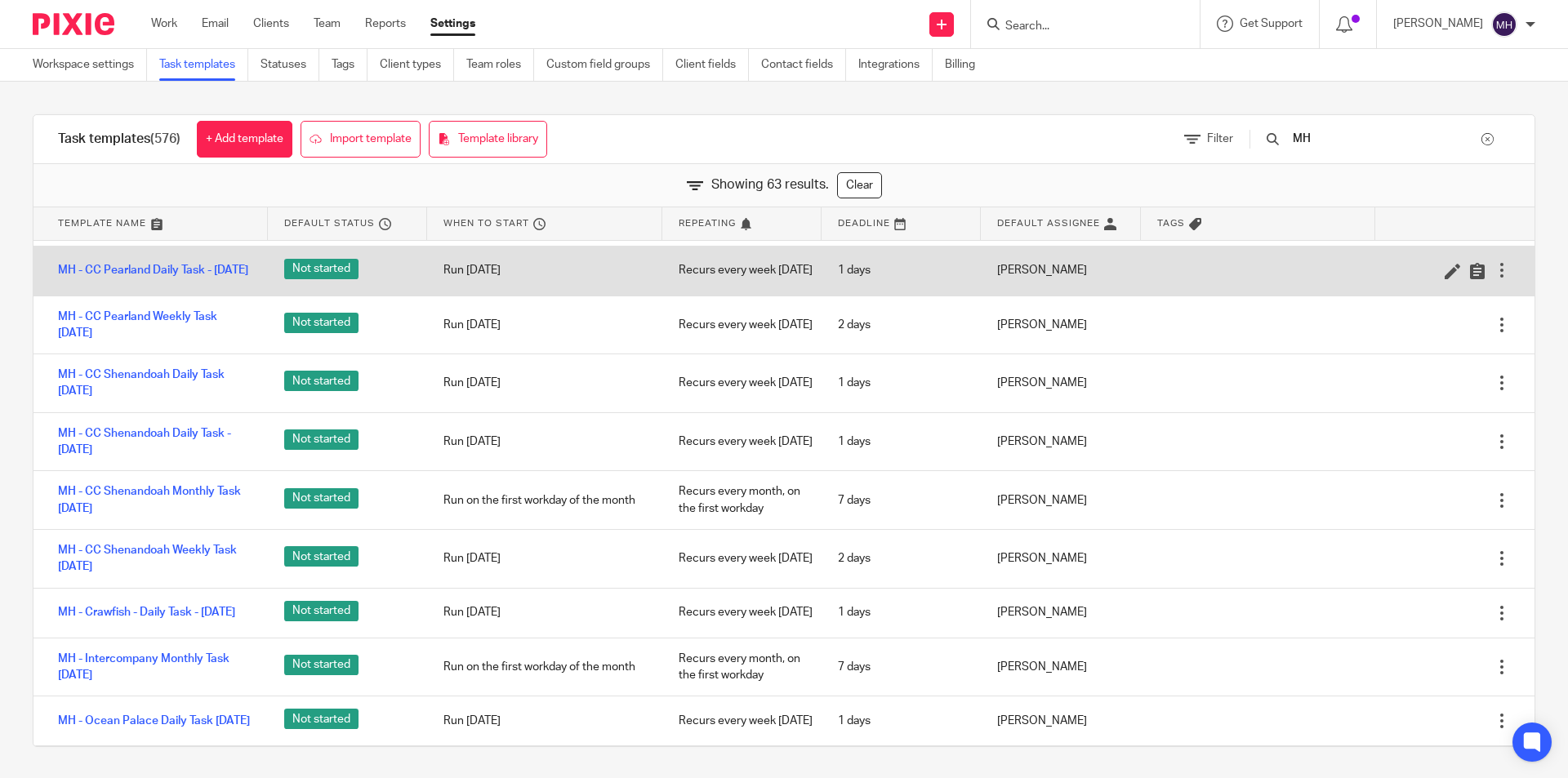
scroll to position [2002, 0]
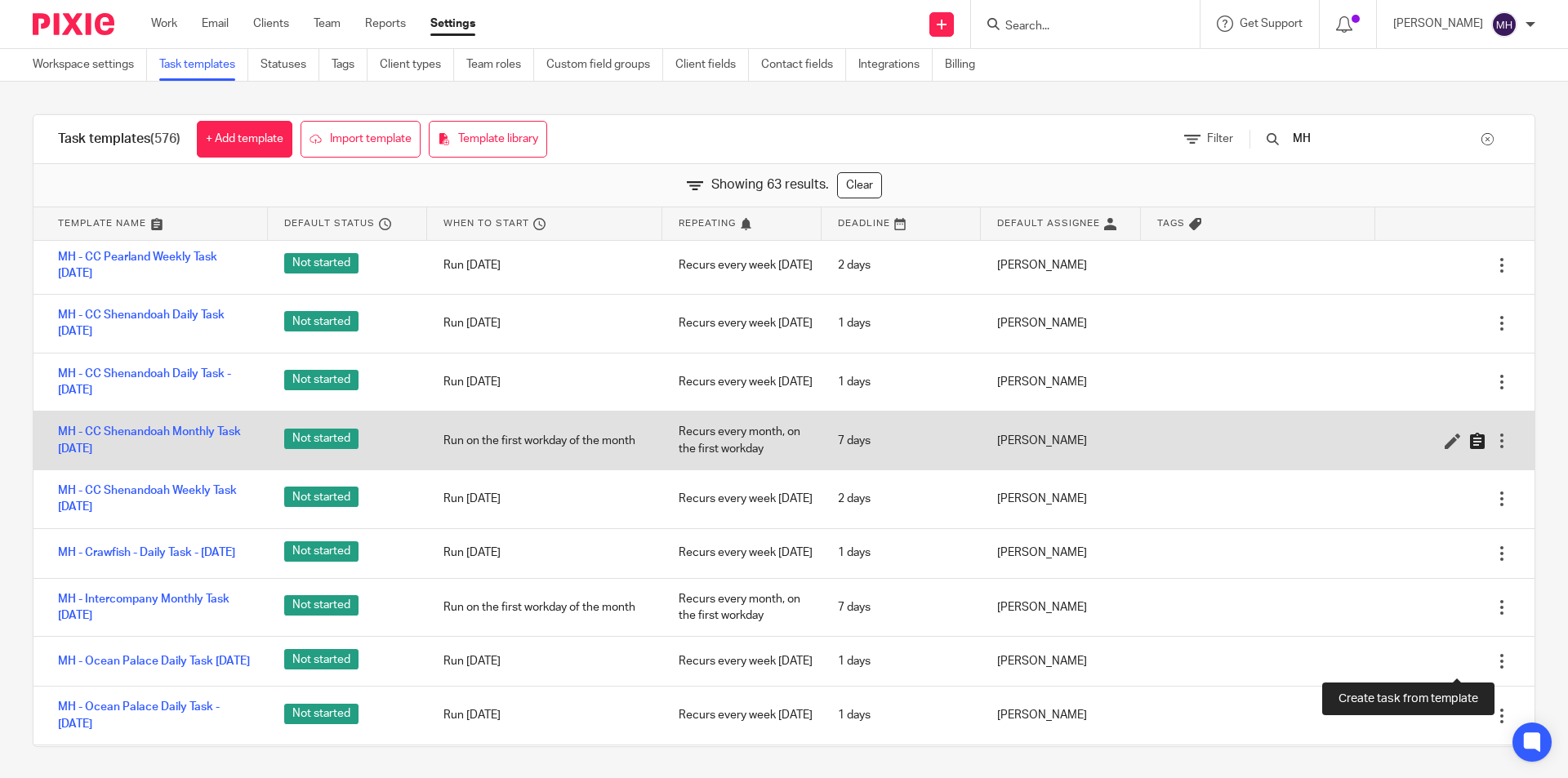
click at [1469, 449] on icon at bounding box center [1477, 441] width 16 height 16
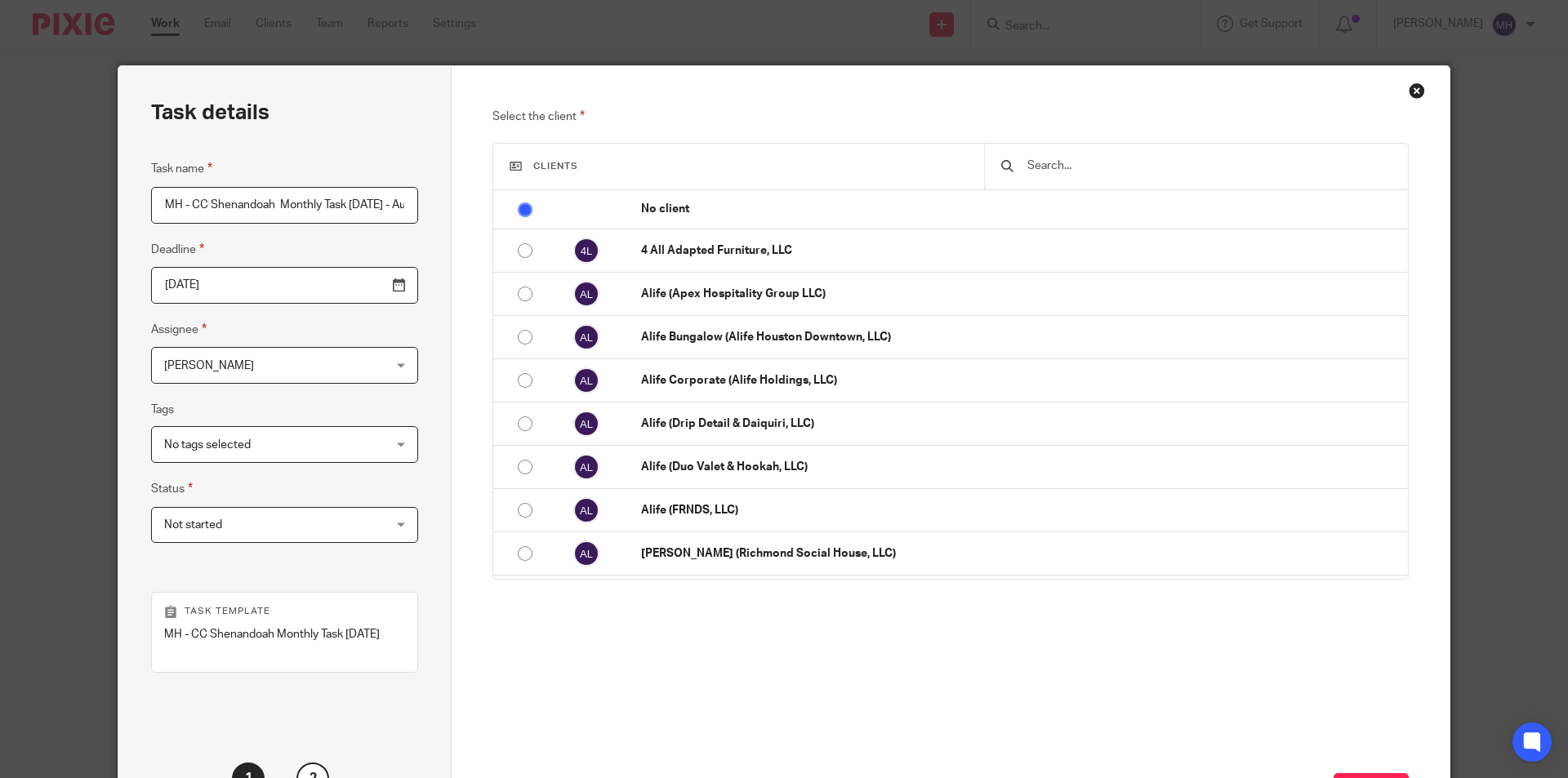
scroll to position [0, 90]
click at [313, 207] on input "MH - CC Shenandoah Monthly Task [DATE] - August" at bounding box center [284, 205] width 267 height 37
type input "MH - CC Shenandoah Monthly Task [DATE] - August"
click at [348, 281] on input "[DATE]" at bounding box center [284, 285] width 267 height 37
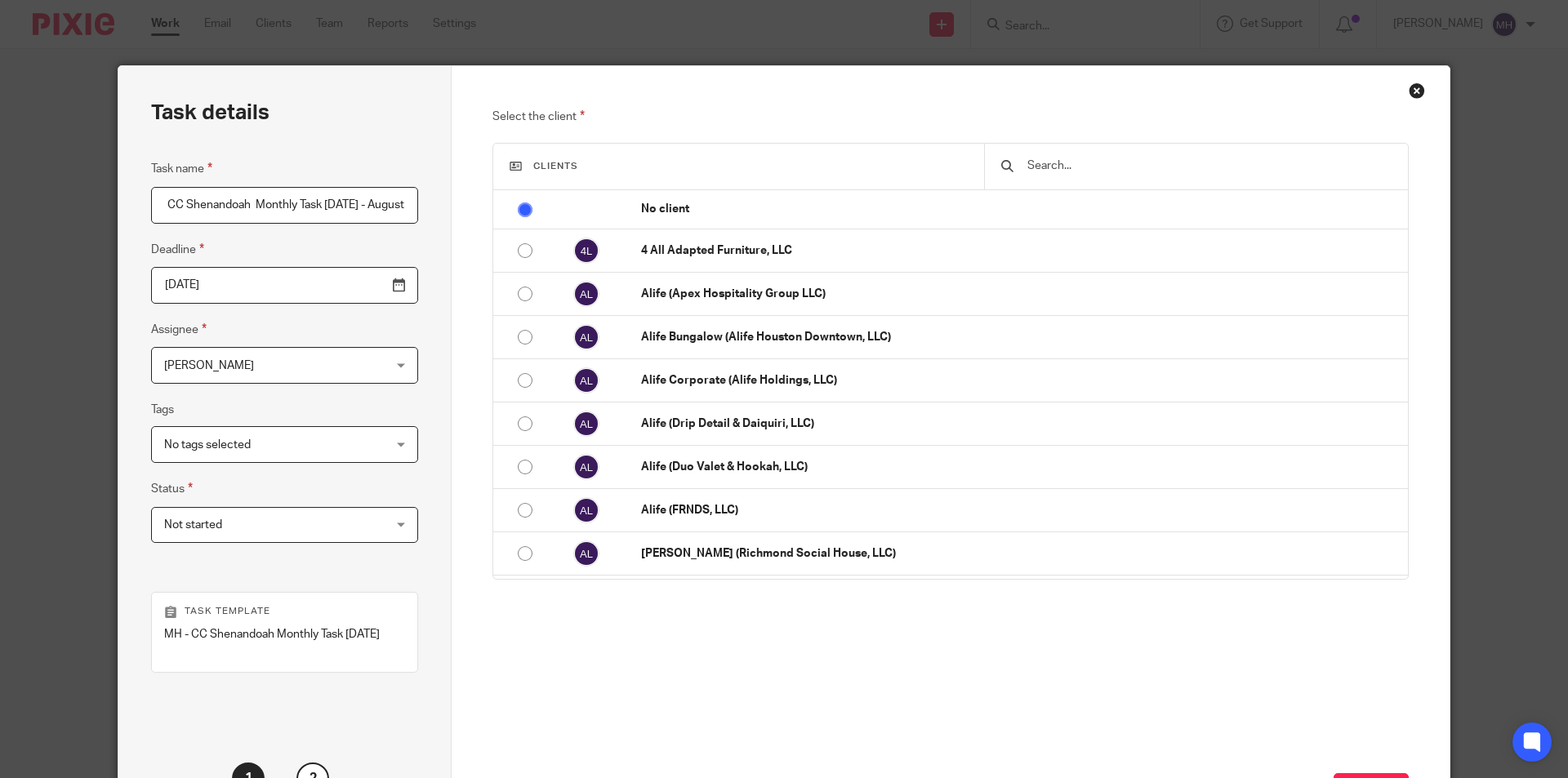
scroll to position [0, 0]
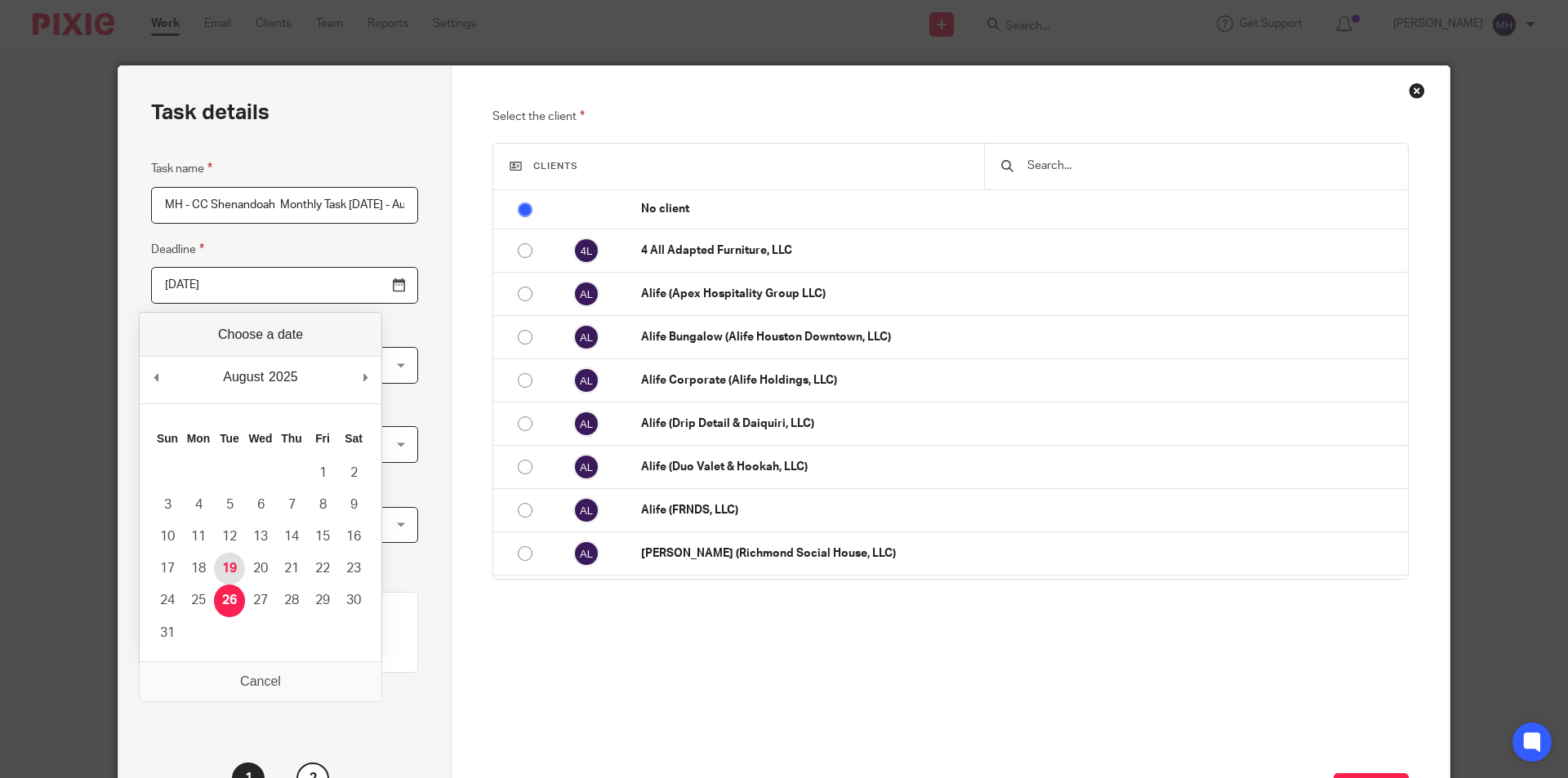
type input "2025-08-19"
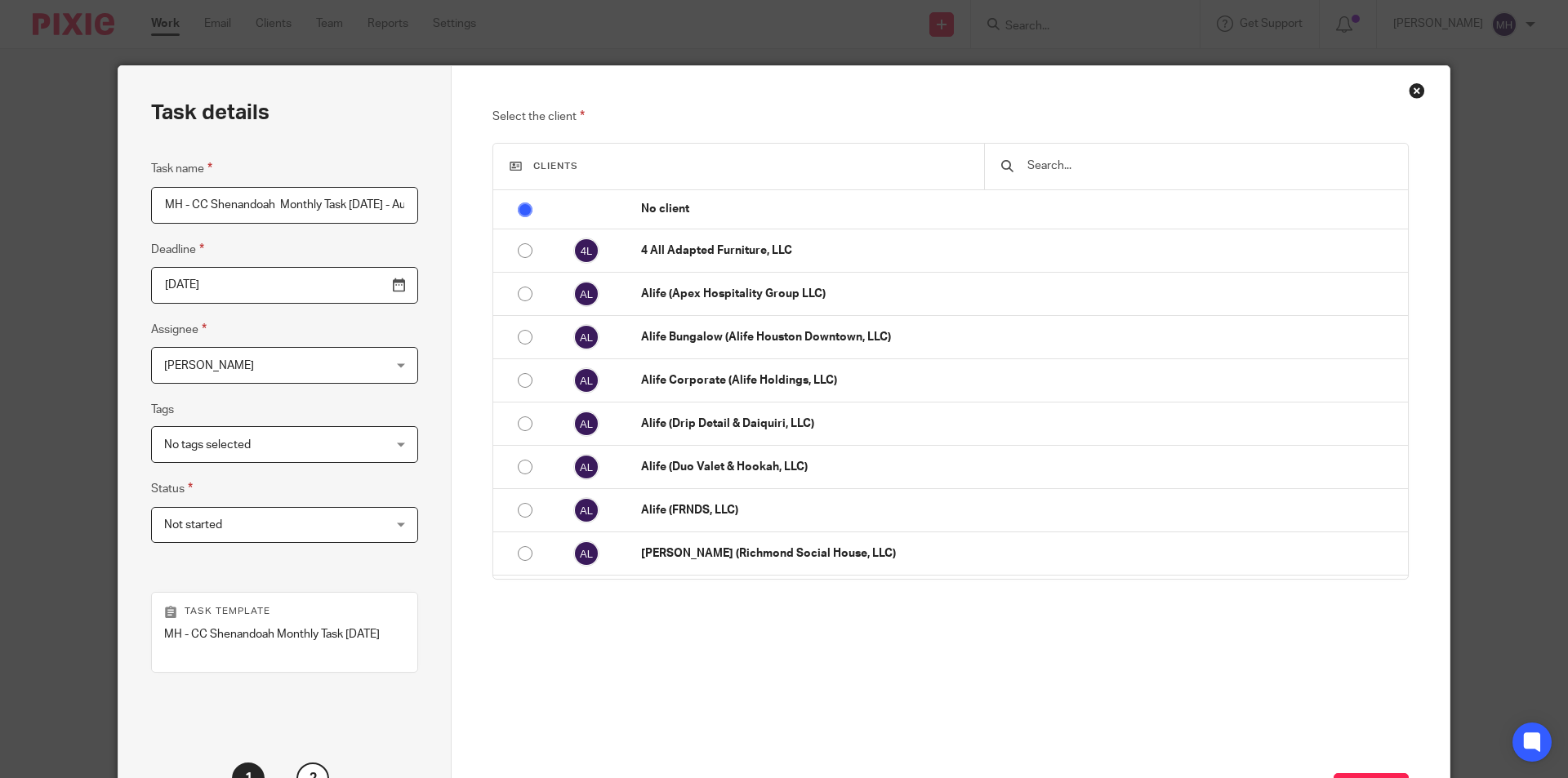
click at [355, 197] on input "MH - CC Shenandoah Monthly Task 2025-08-19 - August" at bounding box center [284, 205] width 267 height 37
click at [279, 522] on span "Not started" at bounding box center [265, 525] width 202 height 34
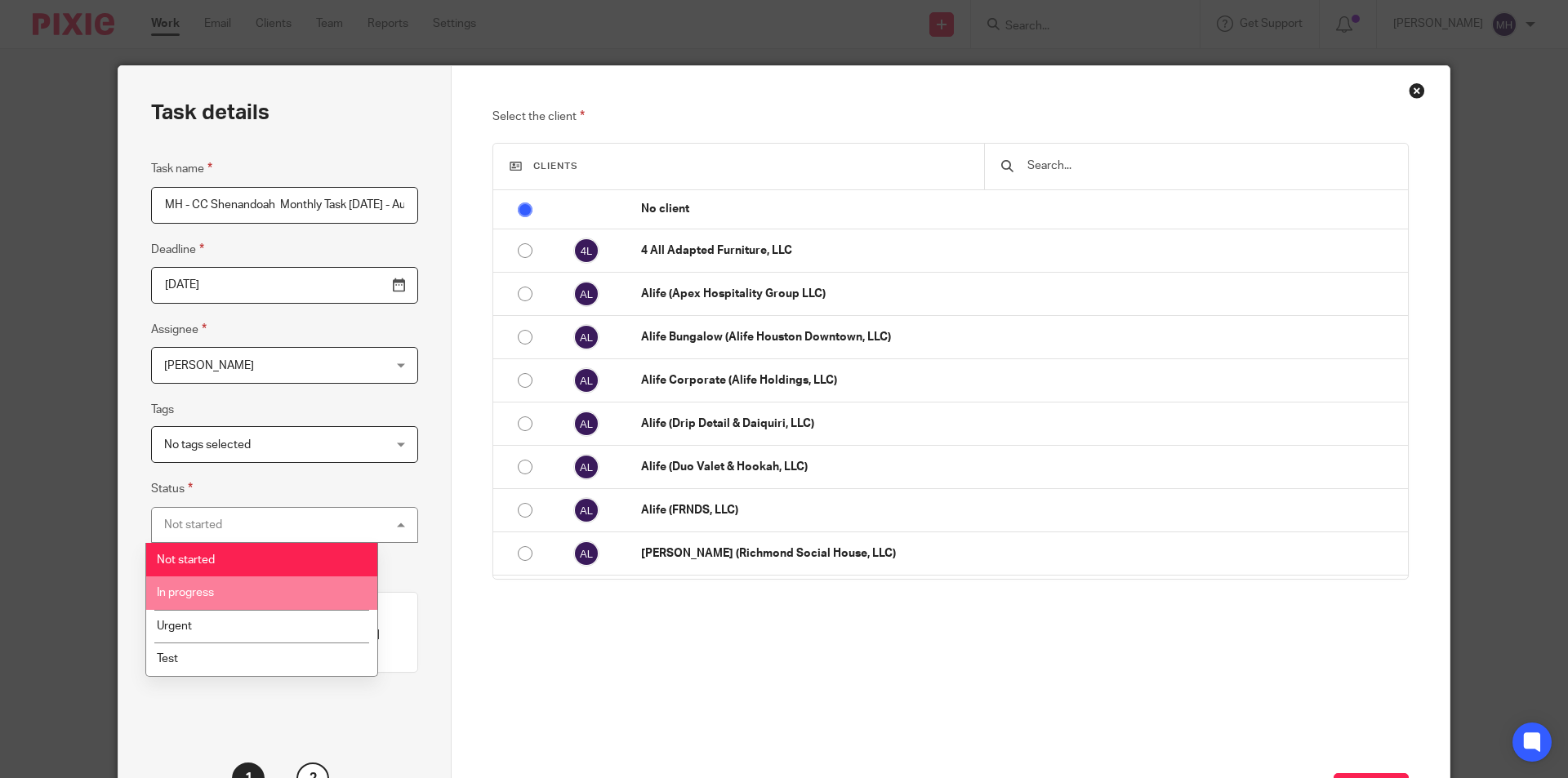
click at [191, 595] on span "In progress" at bounding box center [185, 593] width 57 height 12
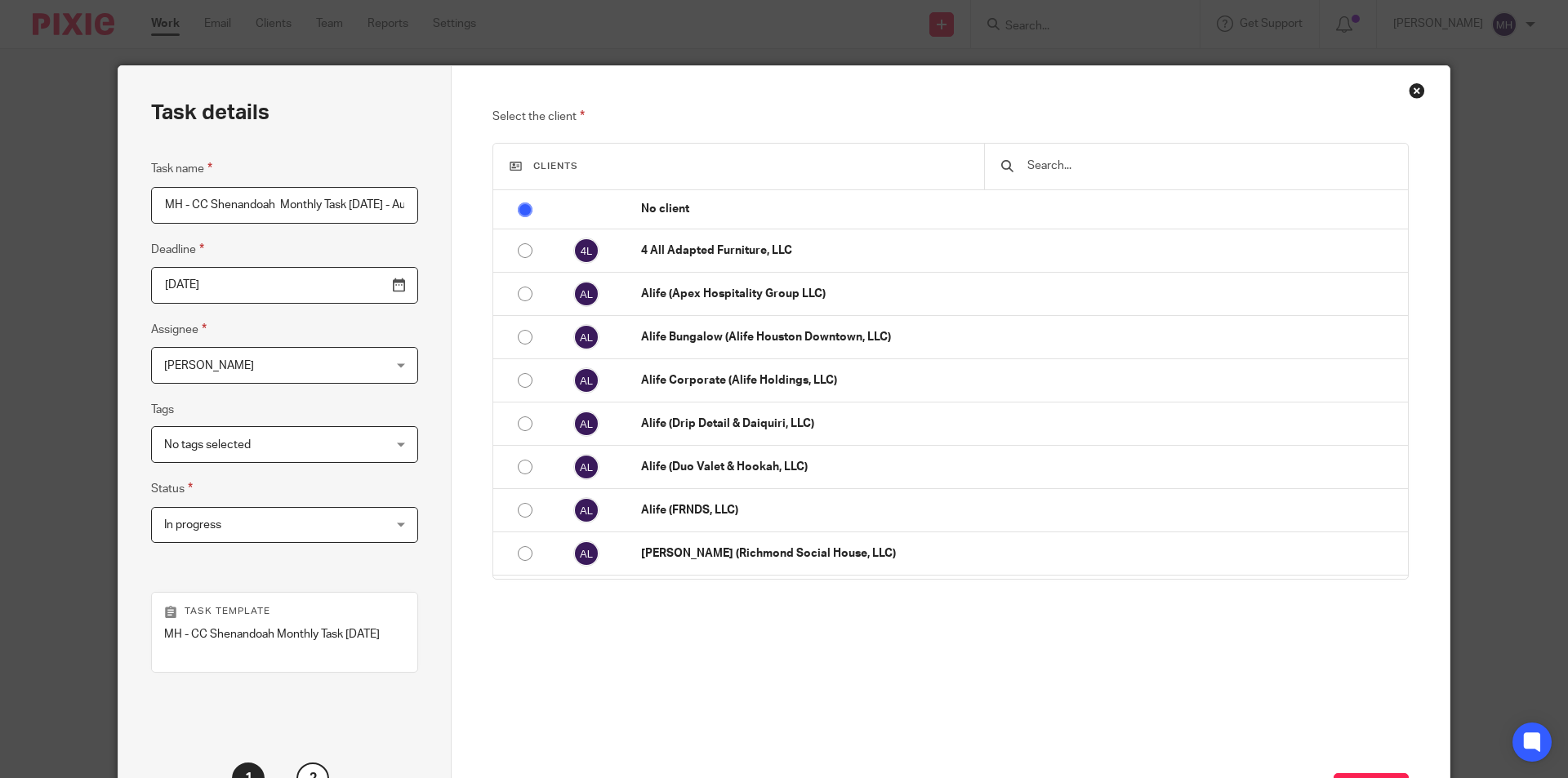
click at [1147, 150] on div at bounding box center [1196, 166] width 424 height 46
click at [1129, 159] on input "text" at bounding box center [1208, 166] width 365 height 18
drag, startPoint x: 205, startPoint y: 210, endPoint x: 268, endPoint y: 210, distance: 63.0
click at [268, 210] on input "MH - CC Shenandoah Monthly Task 2025-08-19 - August" at bounding box center [284, 205] width 267 height 37
type input "MH - CC Pearland Monthly Task 2025-08-19 - August"
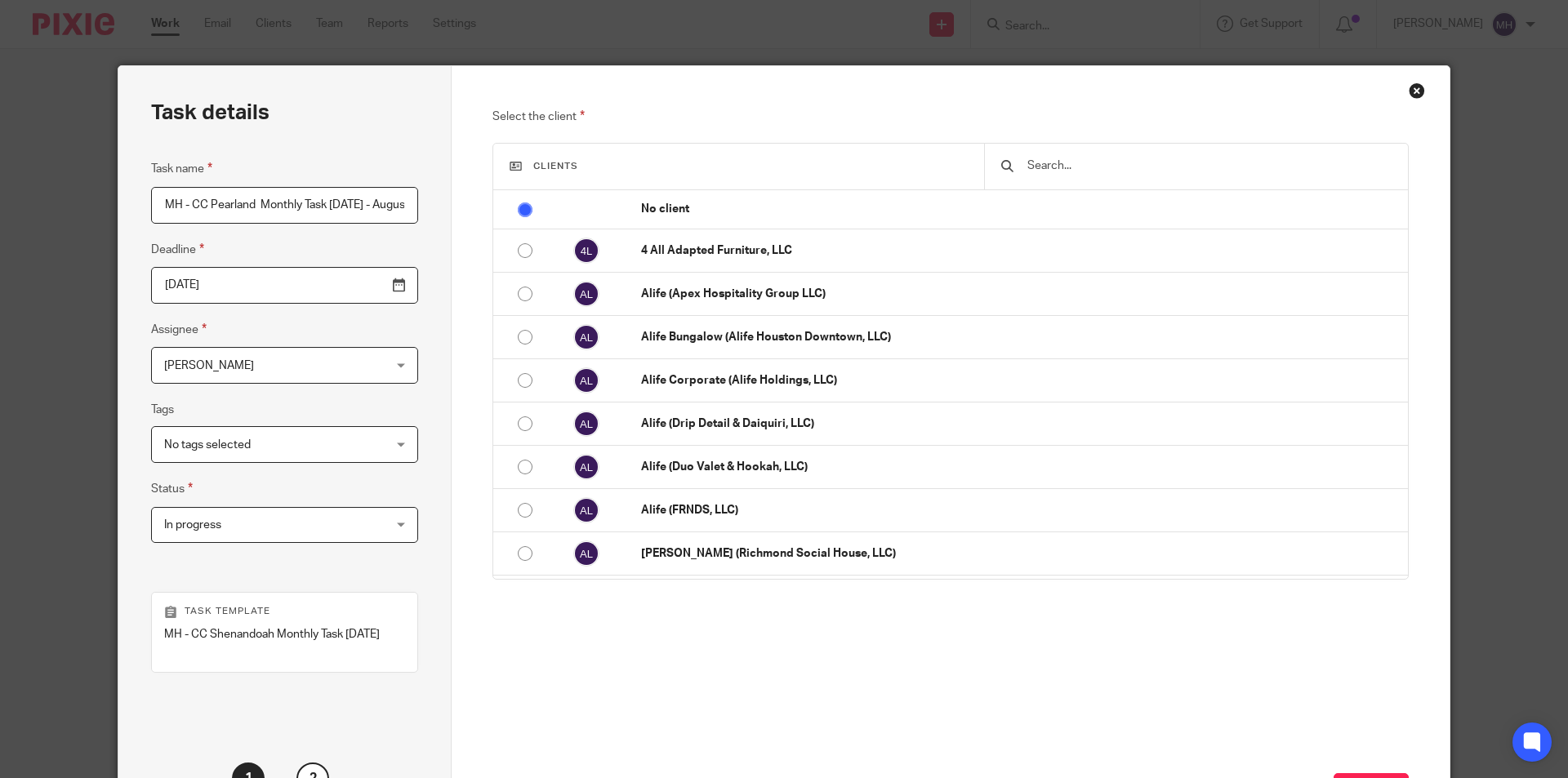
drag, startPoint x: 400, startPoint y: 241, endPoint x: 409, endPoint y: 248, distance: 11.4
click at [401, 243] on div "Task details Task name MH - CC Pearland Monthly Task 2025-08-19 - August Deadli…" at bounding box center [284, 457] width 333 height 783
click at [1108, 162] on input "text" at bounding box center [1208, 166] width 365 height 18
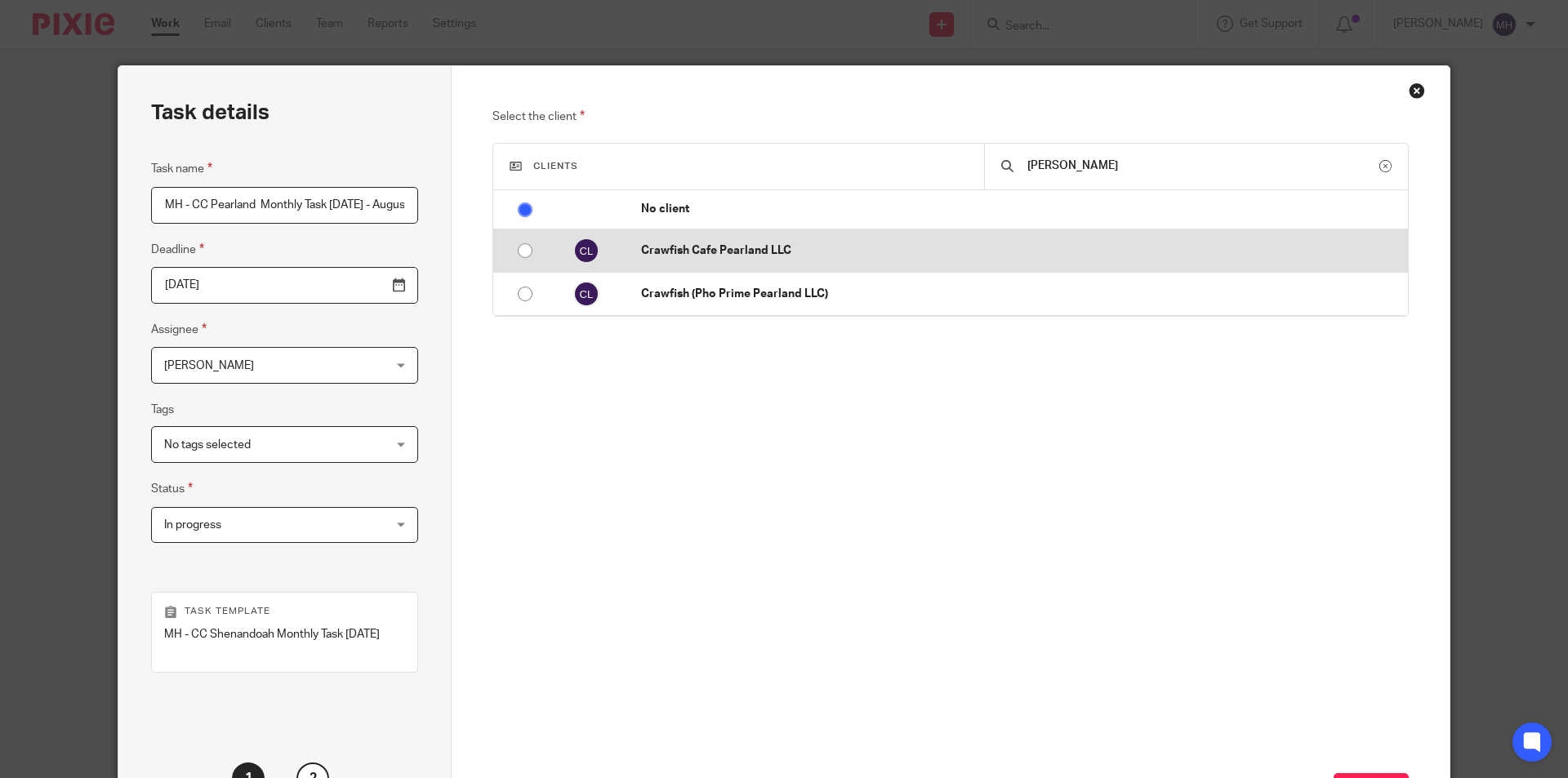
type input "pearla"
click at [769, 260] on td "Crawfish Cafe Pearland LLC" at bounding box center [1016, 251] width 783 height 43
radio input "false"
radio input "true"
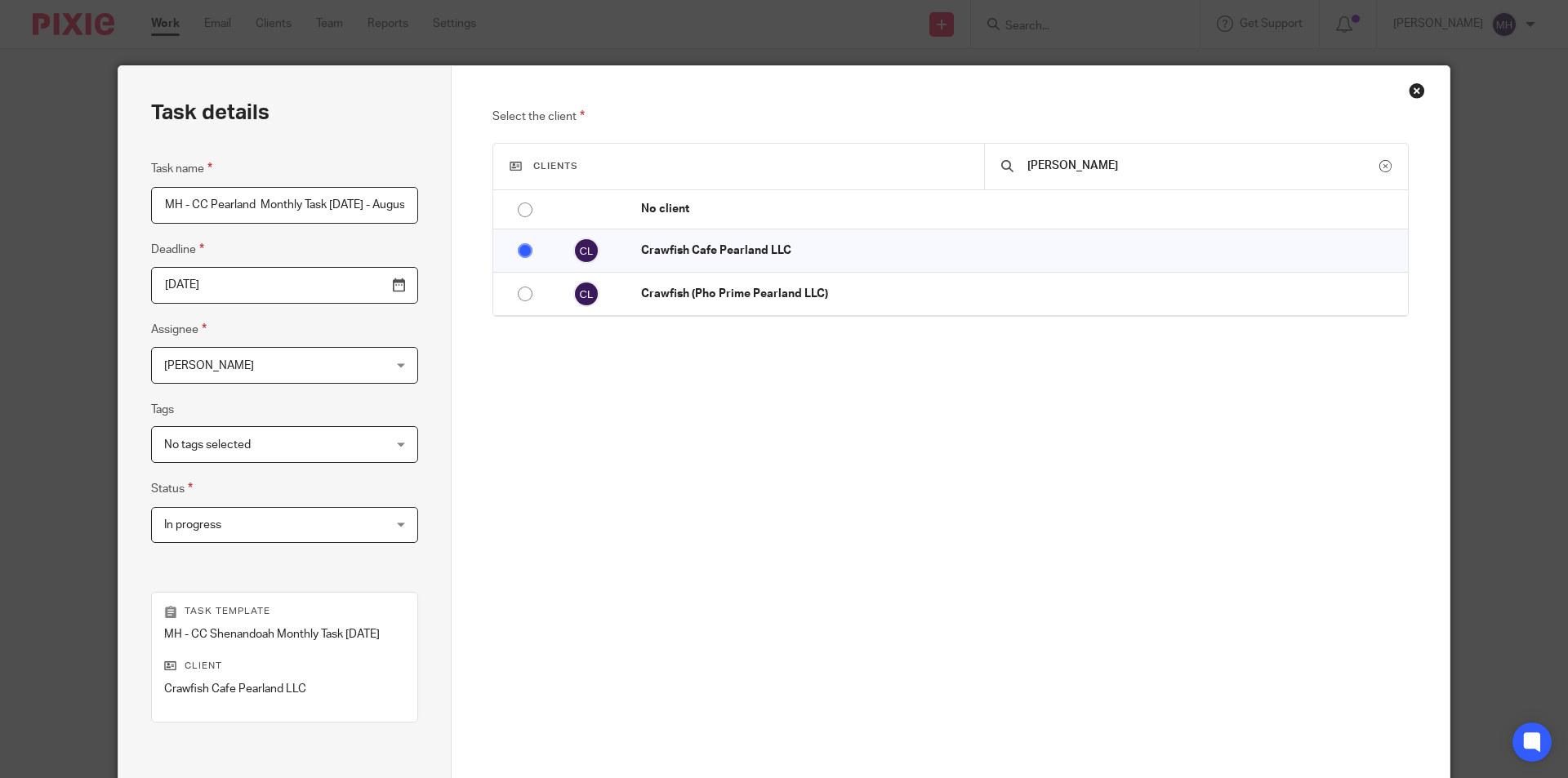
click at [767, 396] on div "Select the client Clients pearla No client 4 All Adapted Furniture, LLC Alife (…" at bounding box center [951, 343] width 917 height 471
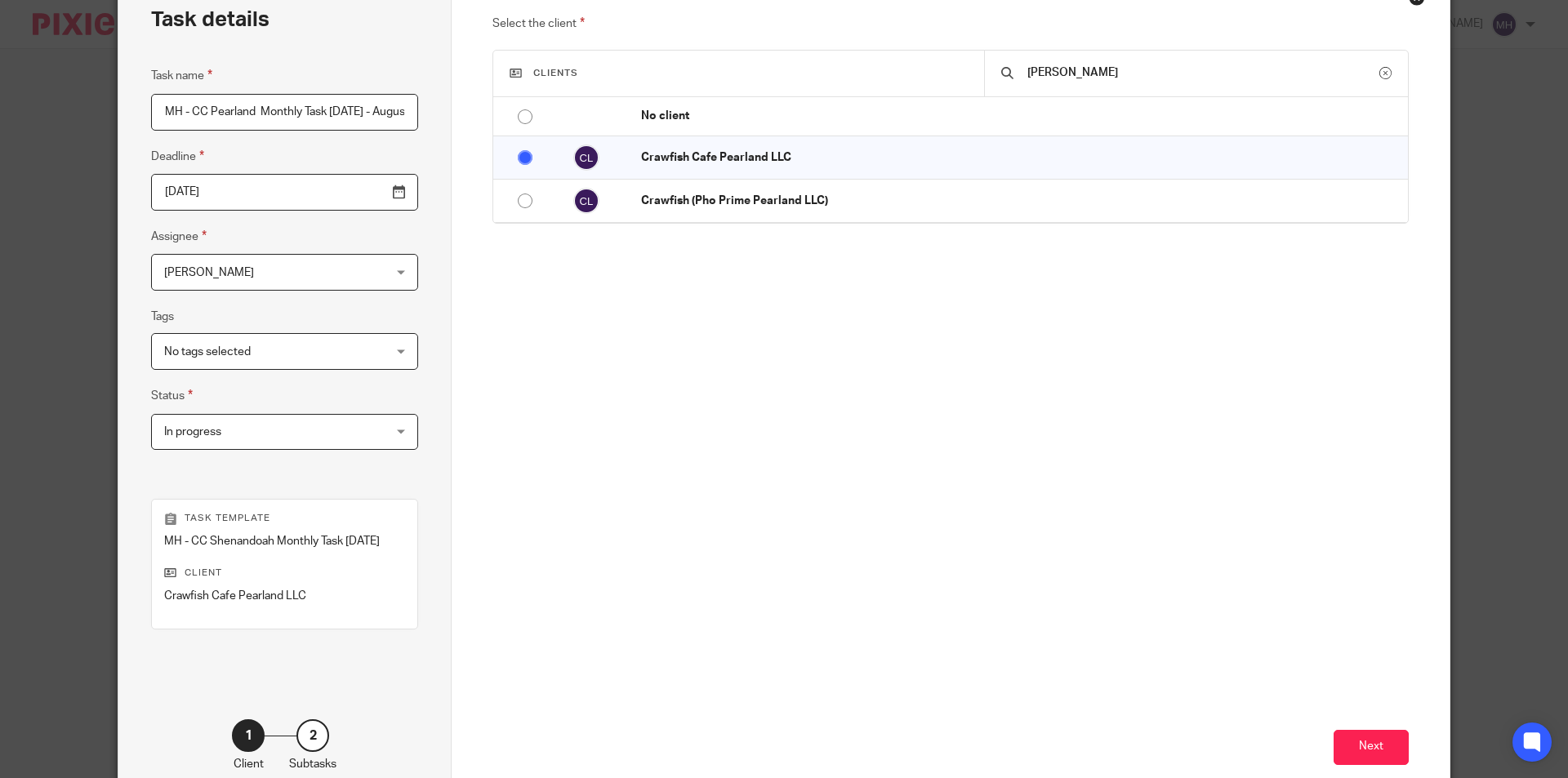
scroll to position [203, 0]
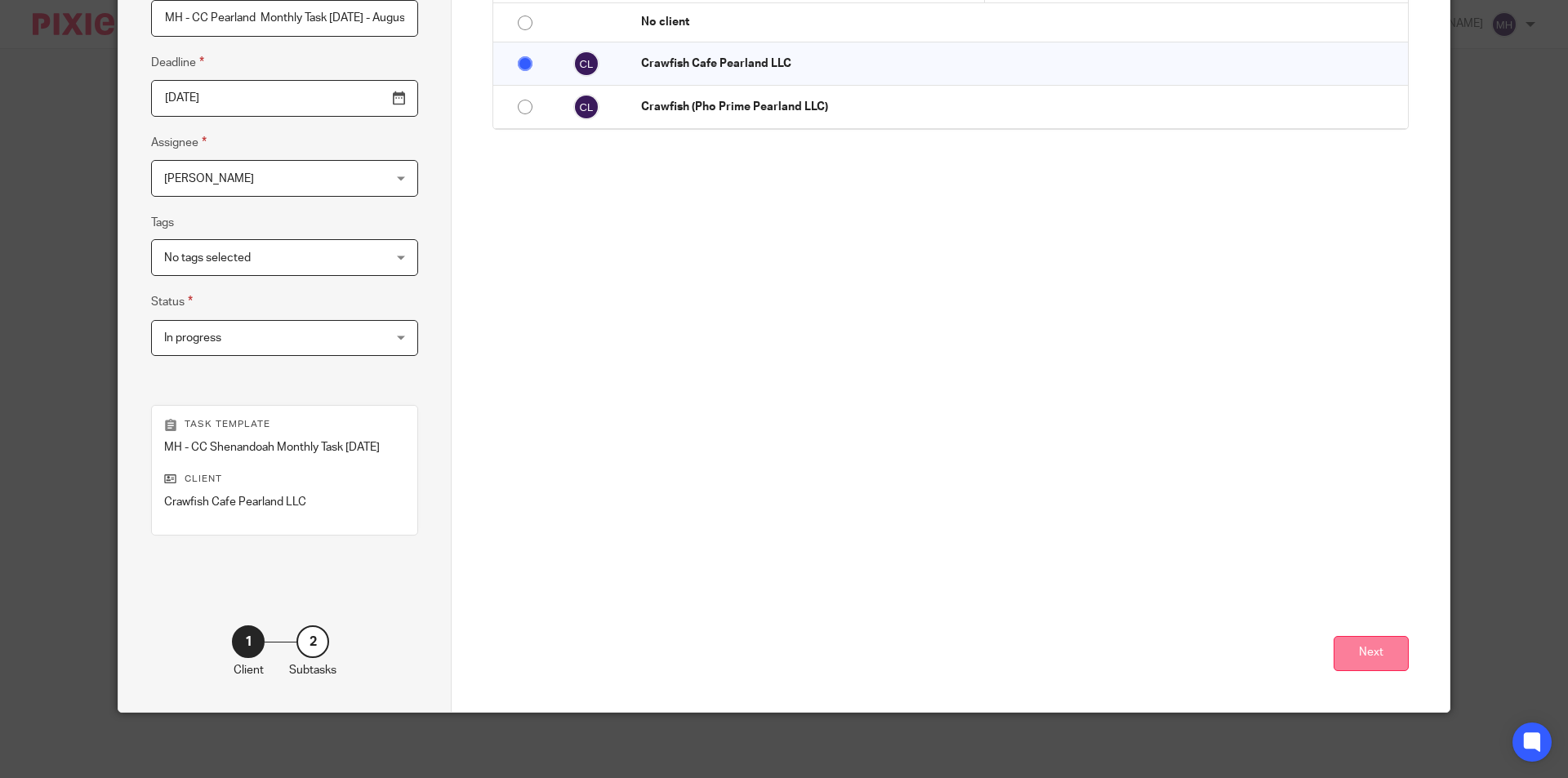
click at [1356, 658] on button "Next" at bounding box center [1370, 653] width 75 height 35
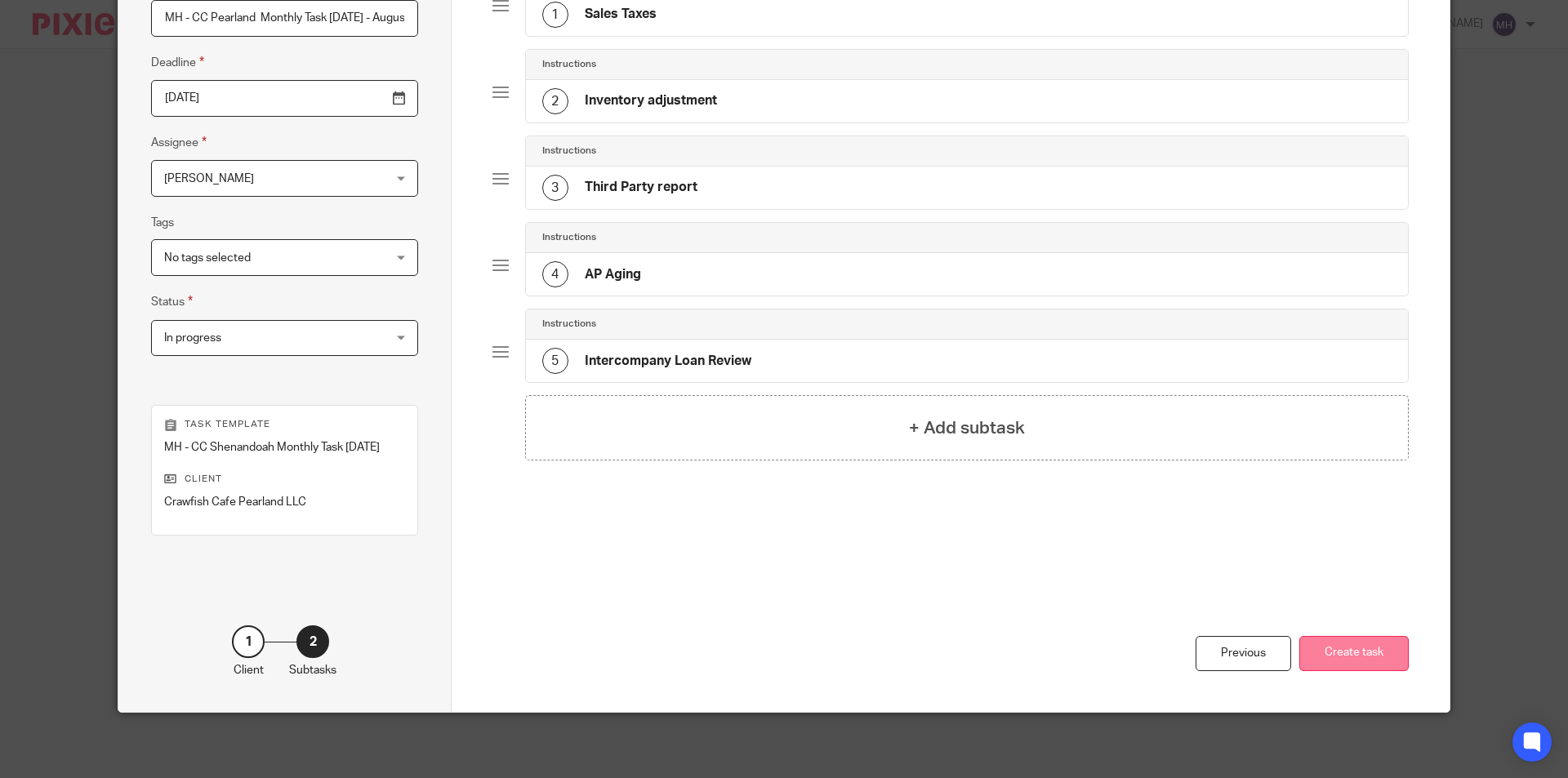
click at [1360, 642] on button "Create task" at bounding box center [1353, 653] width 109 height 35
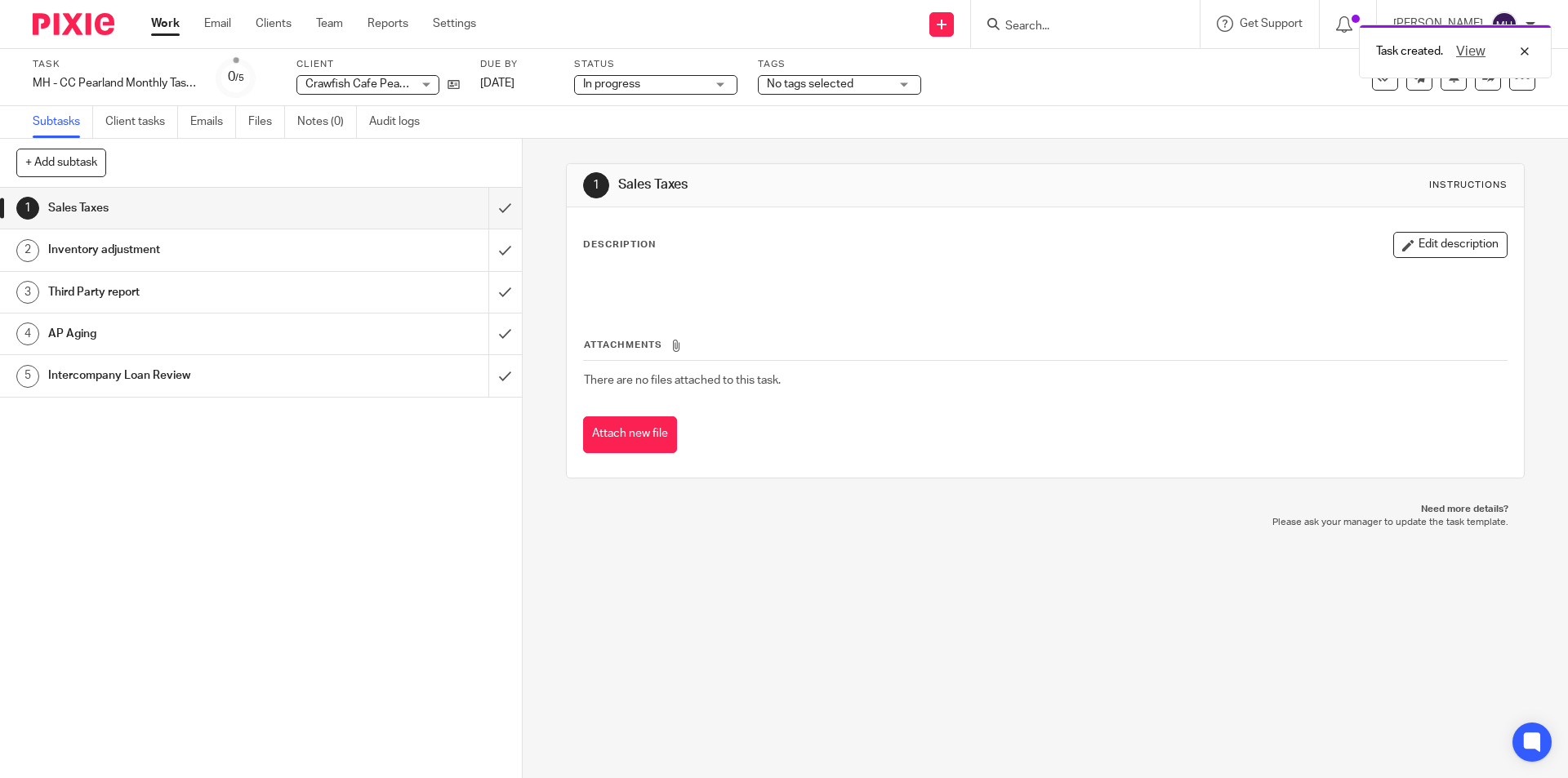
click at [819, 619] on div "1 Sales Taxes Instructions Description Edit description Attachments There are n…" at bounding box center [1045, 458] width 1045 height 640
click at [51, 33] on img at bounding box center [73, 23] width 81 height 22
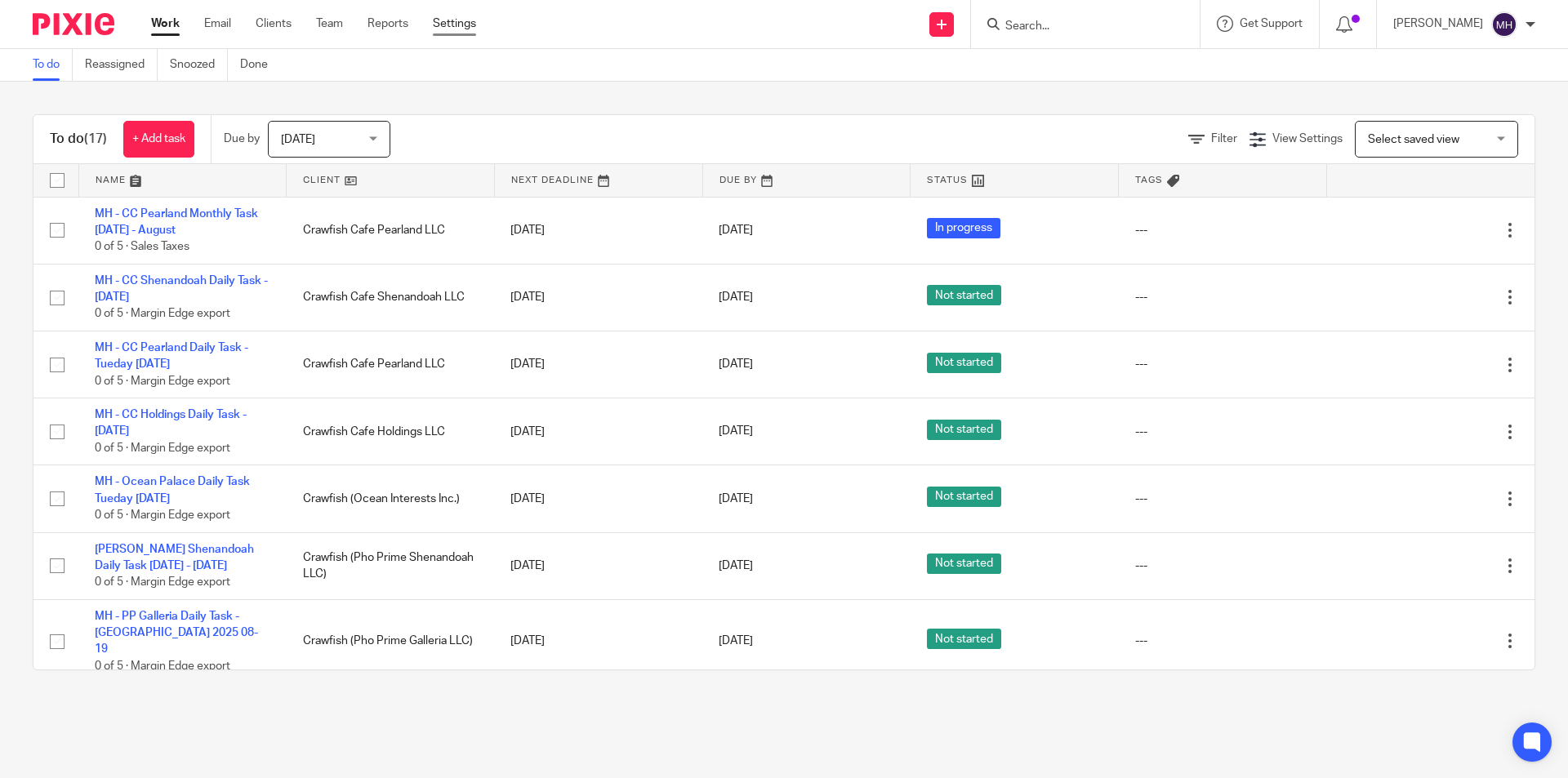
click at [449, 23] on link "Settings" at bounding box center [455, 23] width 43 height 16
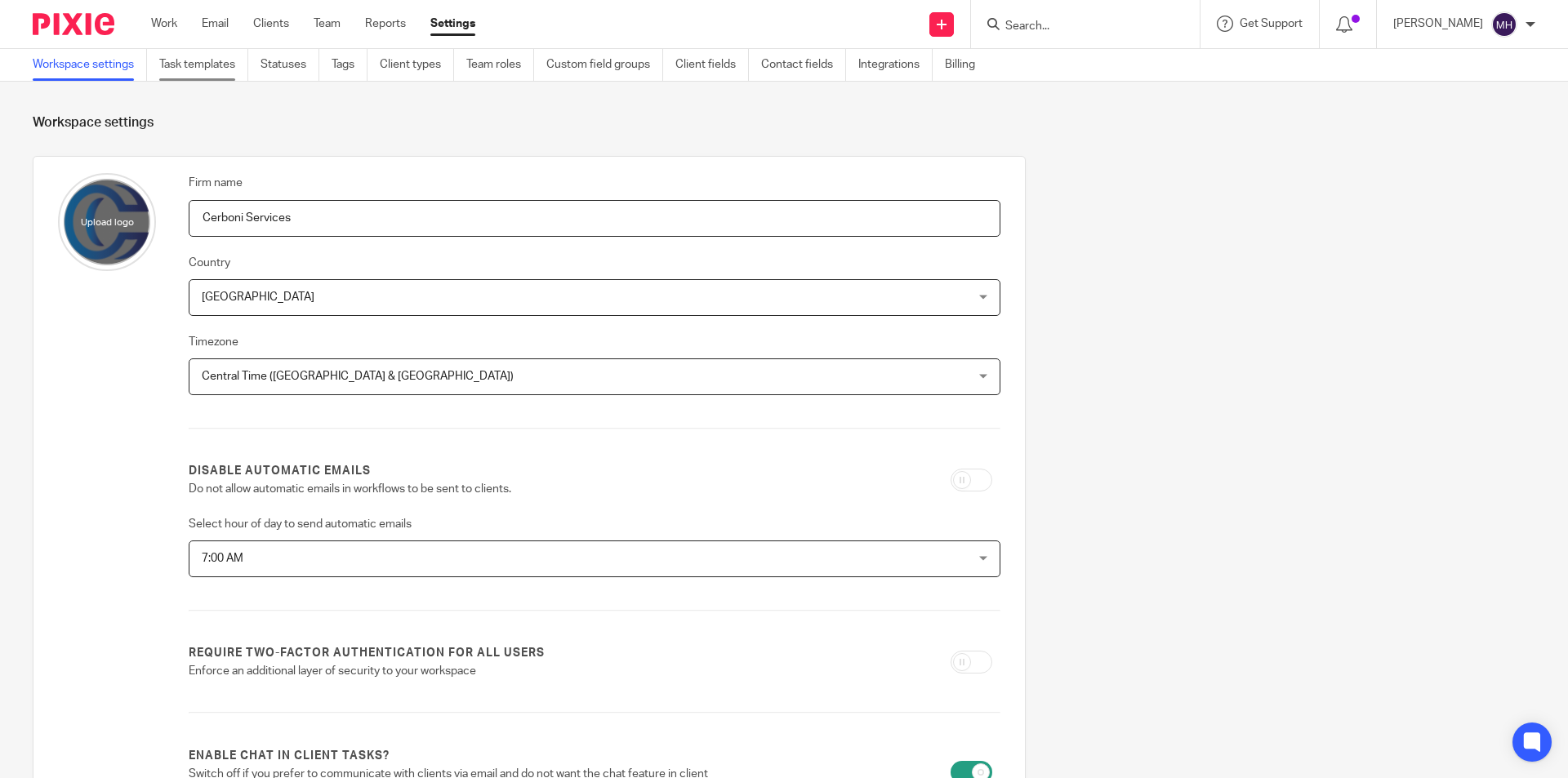
click at [190, 71] on link "Task templates" at bounding box center [203, 64] width 89 height 32
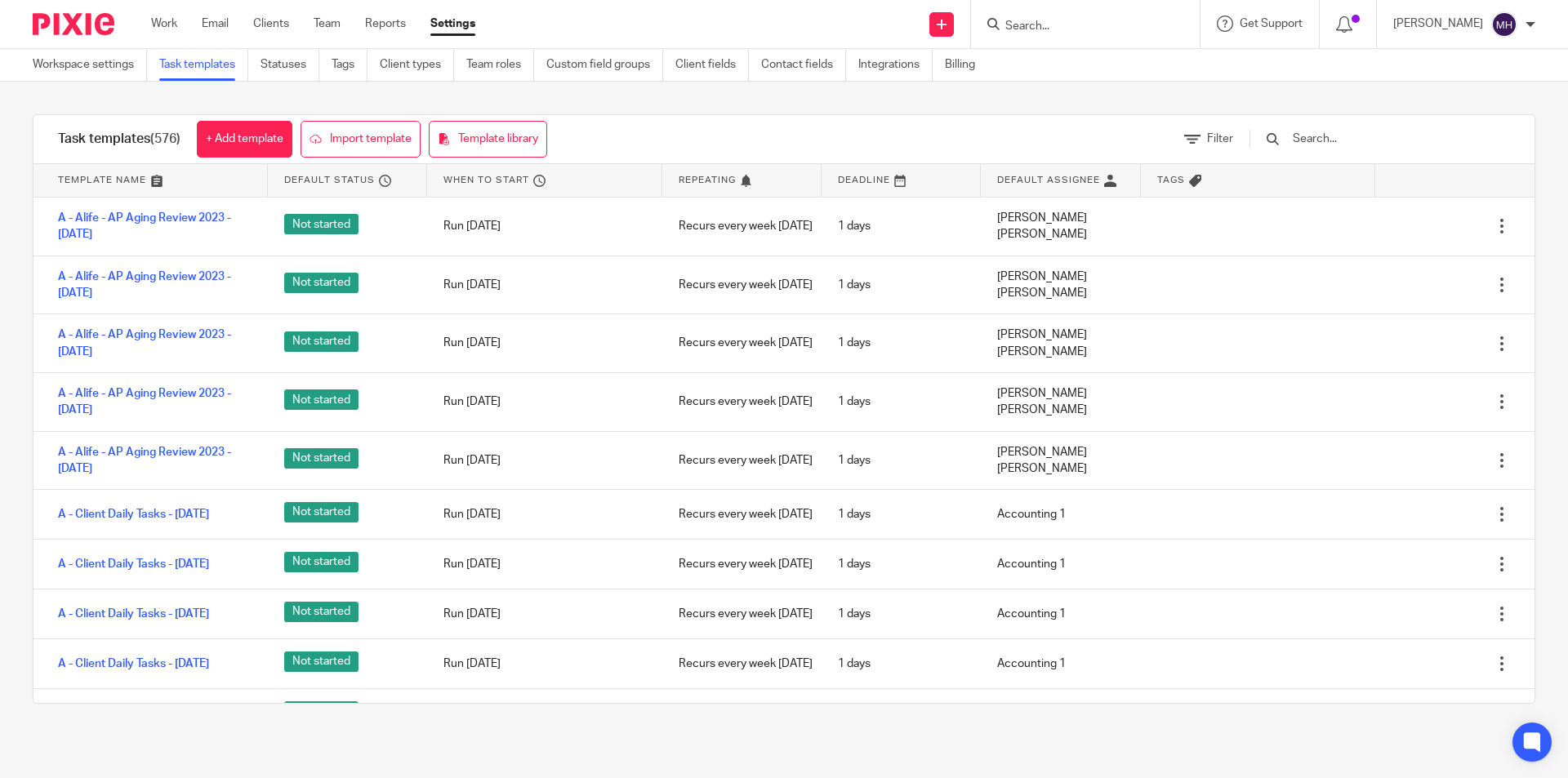
click at [1362, 135] on input "text" at bounding box center [1386, 139] width 190 height 18
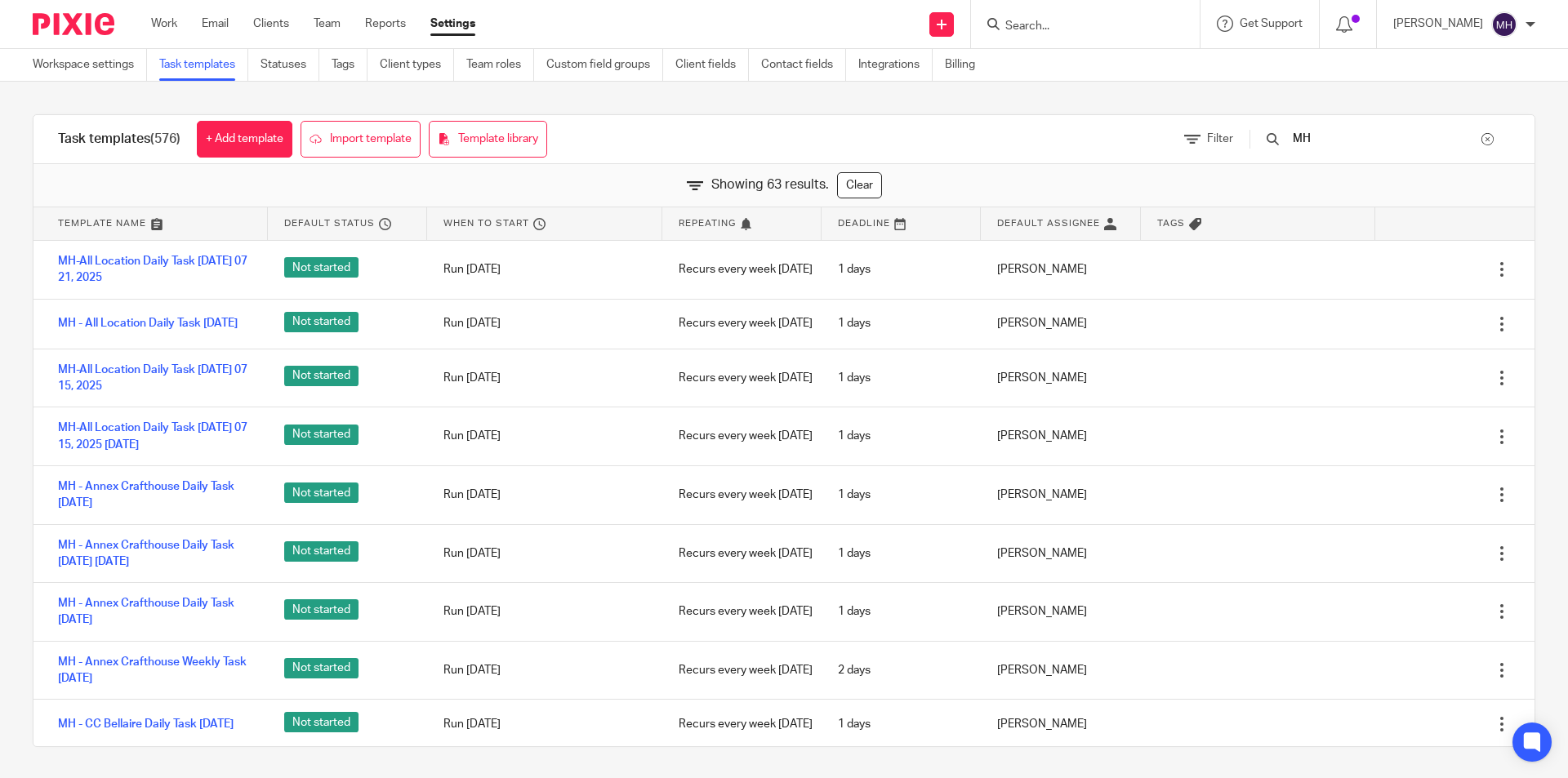
click at [0, 258] on div "Task templates (576) + Add template Import template Template library Filter MH …" at bounding box center [784, 431] width 1568 height 699
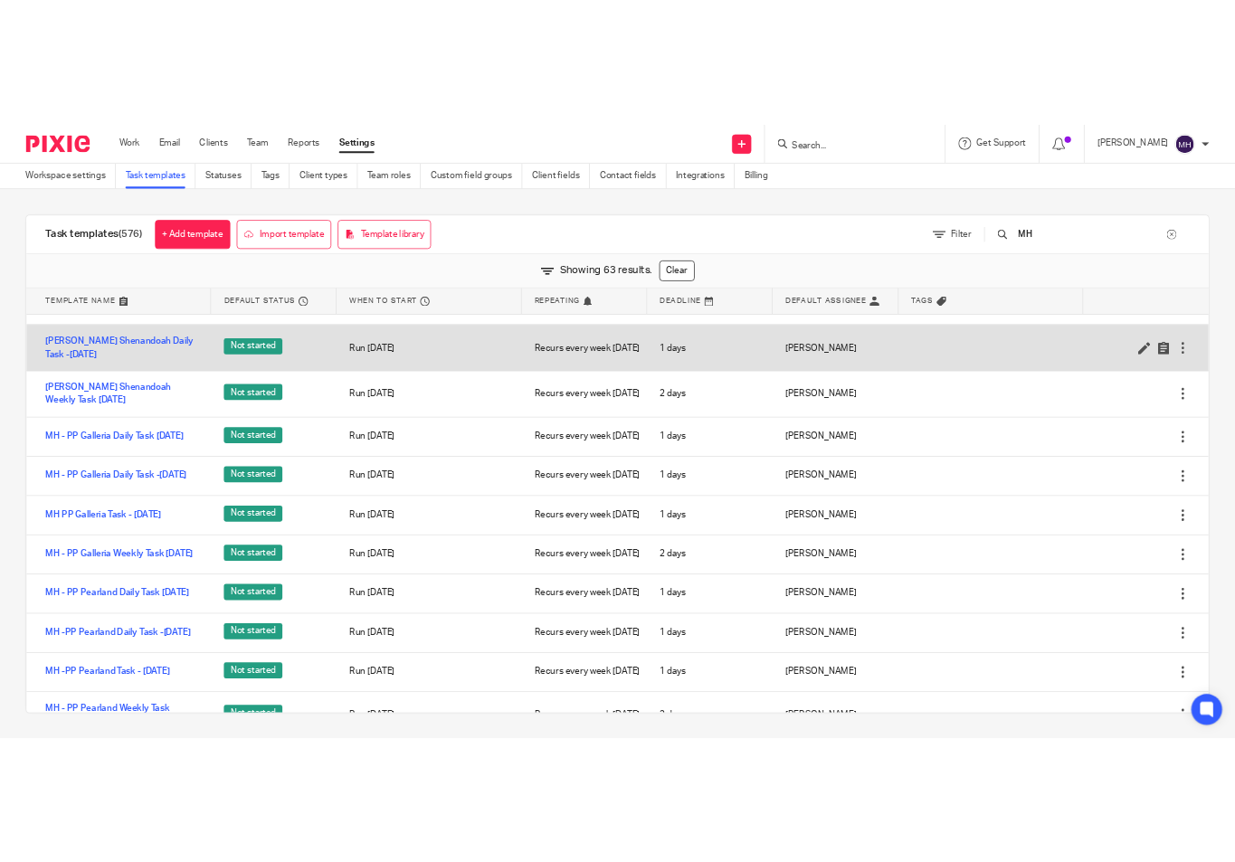
scroll to position [3112, 0]
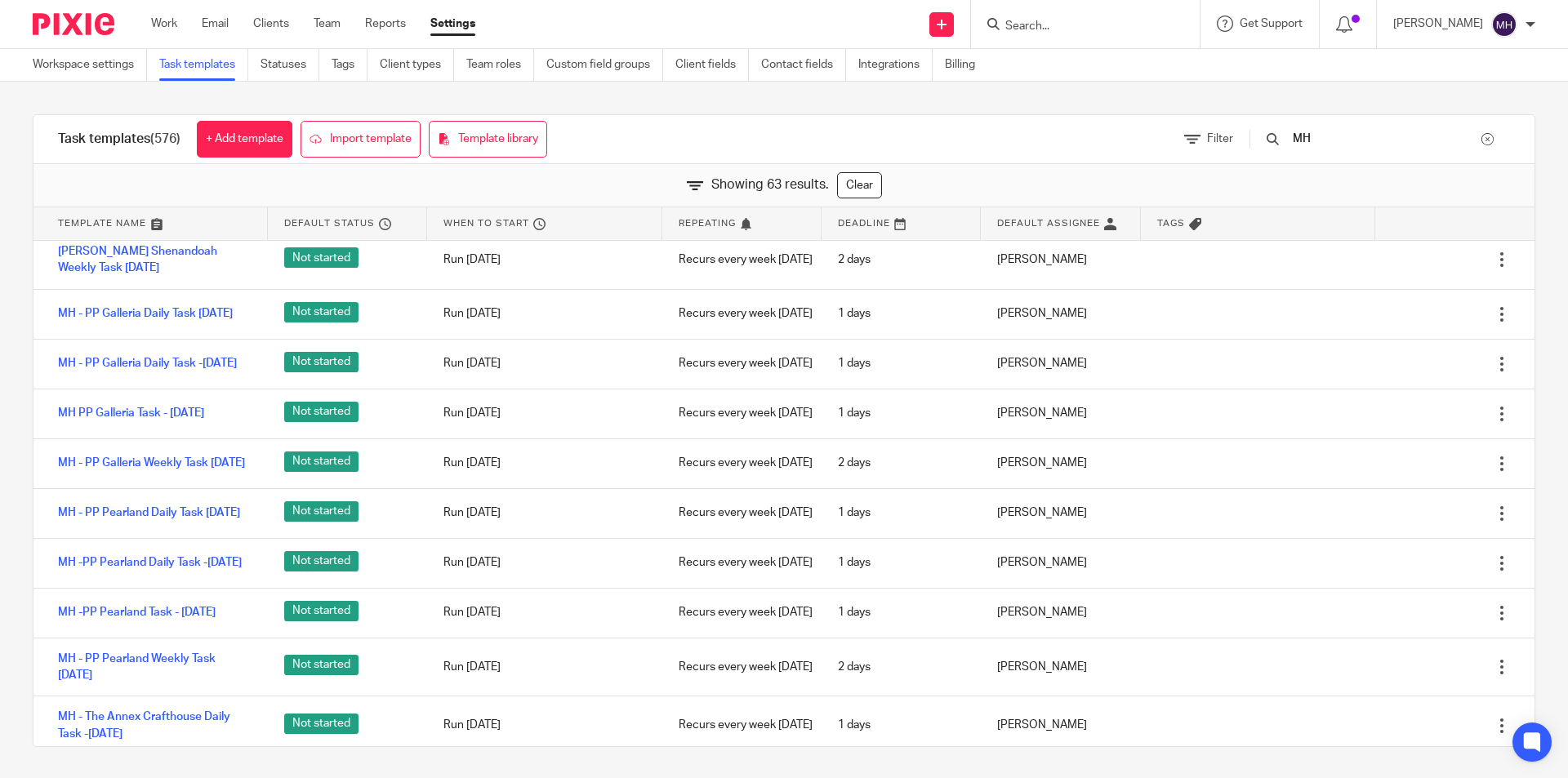
click at [1402, 154] on div "MH" at bounding box center [1371, 139] width 277 height 48
click at [1392, 148] on input "MH" at bounding box center [1386, 139] width 190 height 18
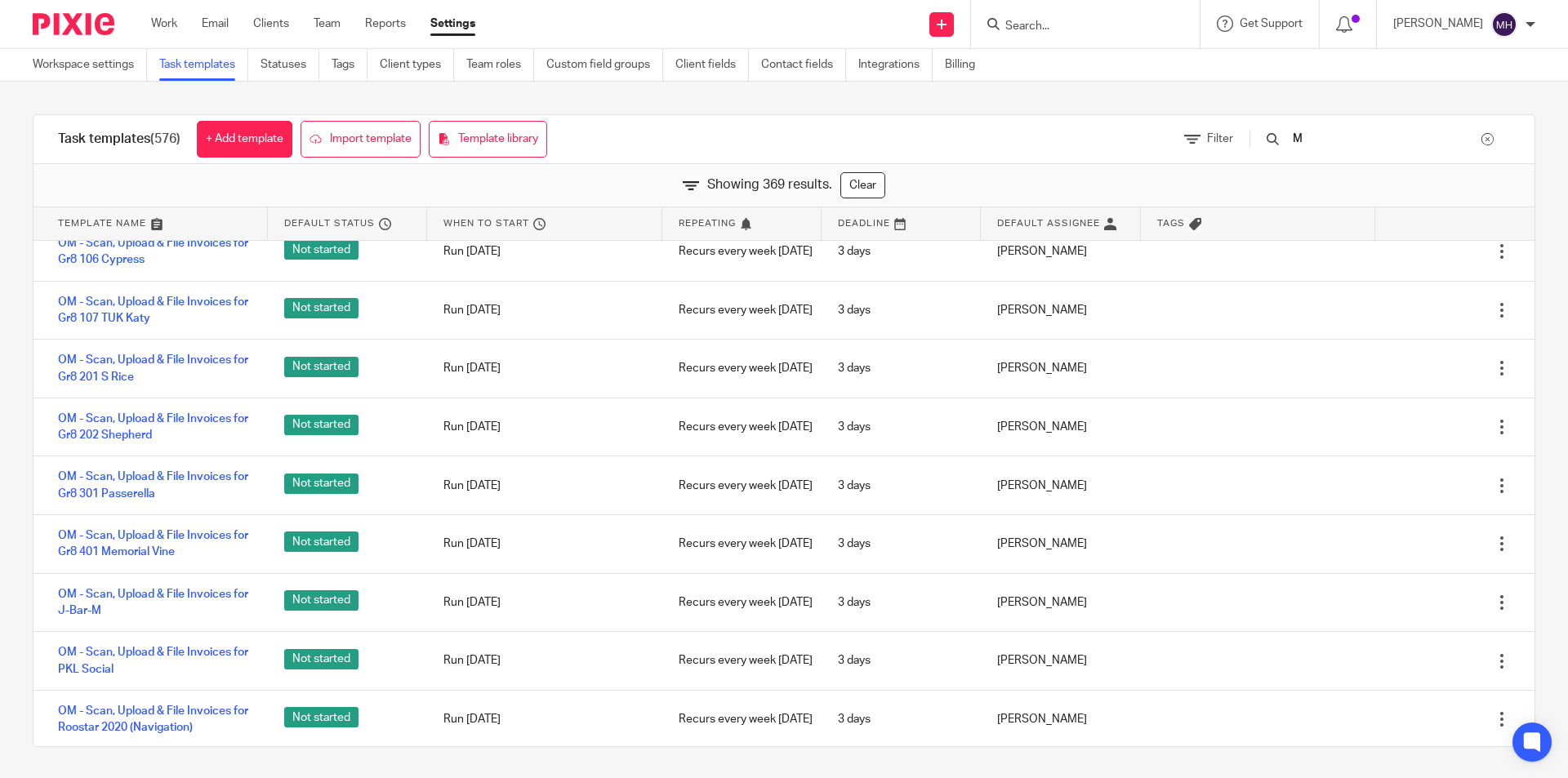
scroll to position [14181, 0]
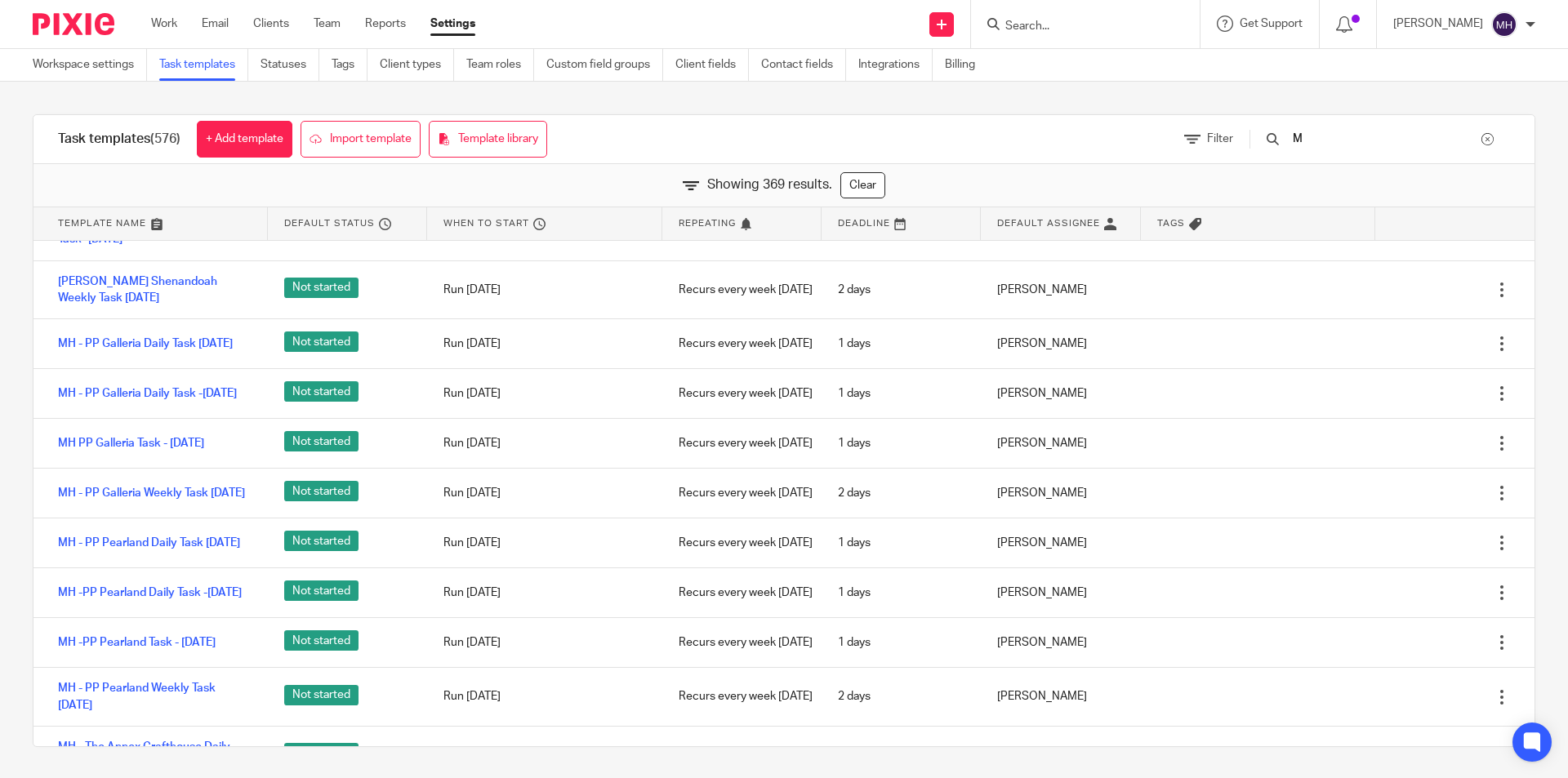
click at [0, 450] on div "Task templates (576) + Add template Import template Template library Filter M S…" at bounding box center [784, 431] width 1568 height 699
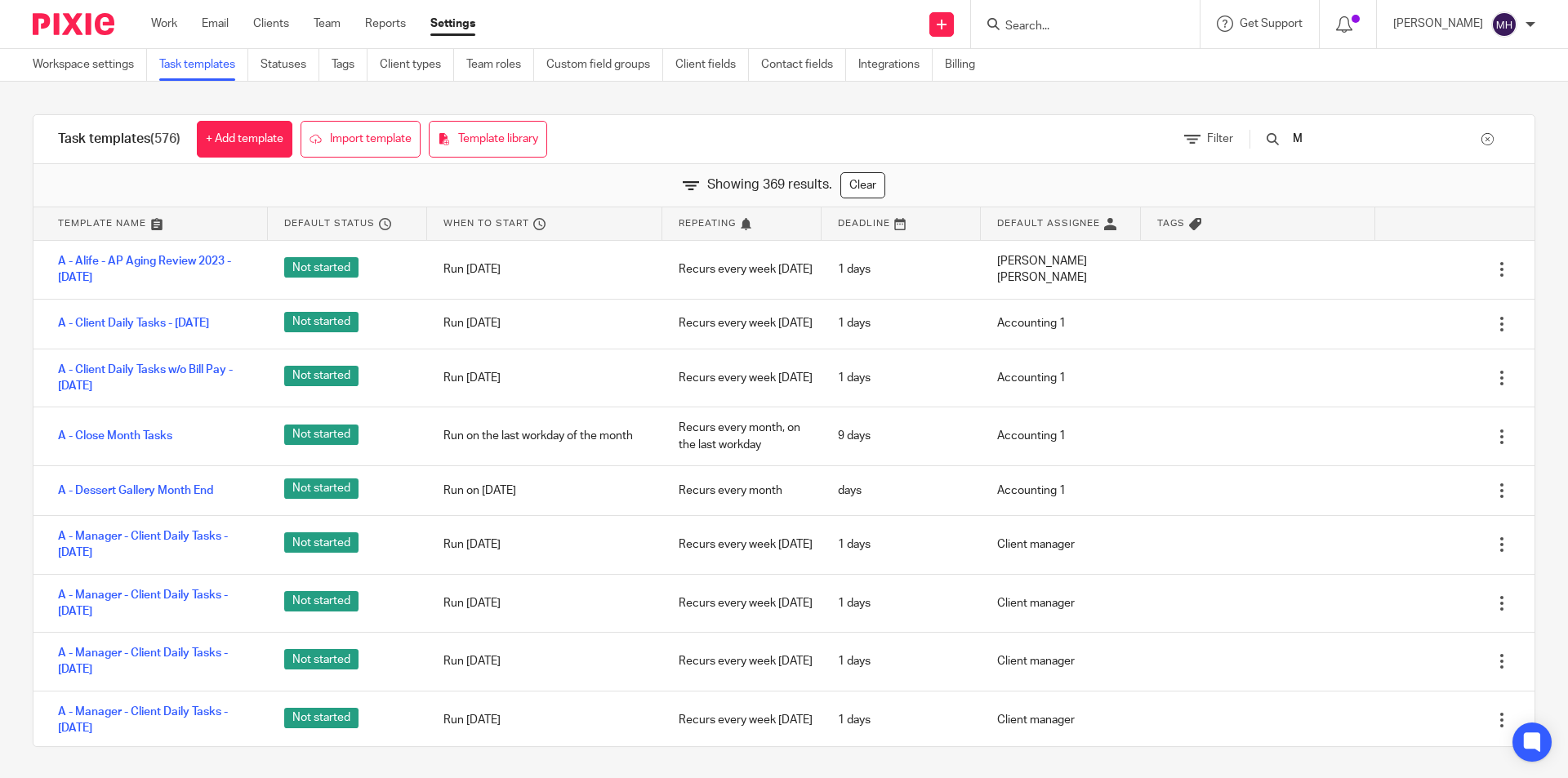
click at [1353, 131] on input "M" at bounding box center [1386, 139] width 190 height 18
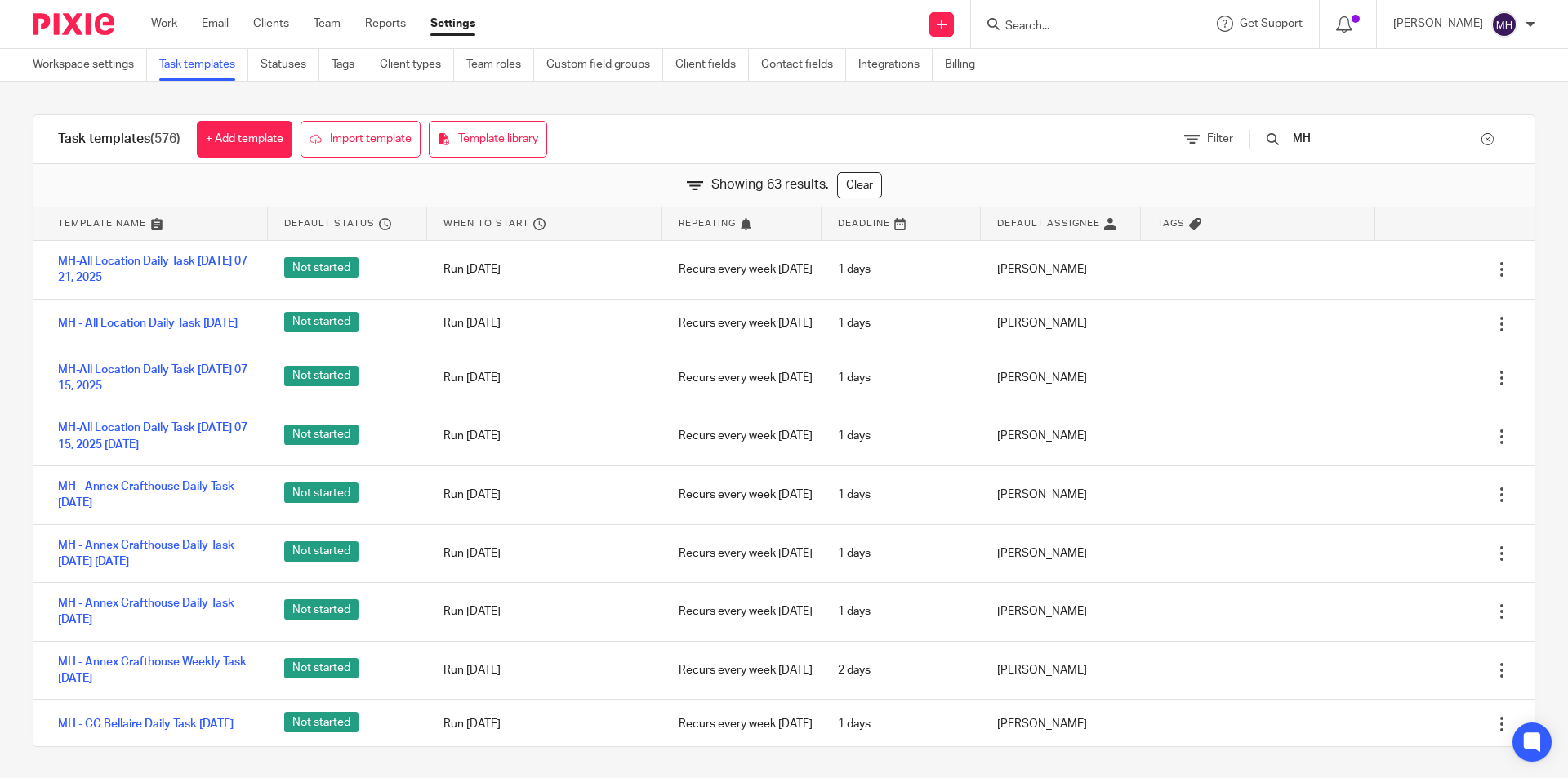
type input "MH"
click at [0, 449] on div "Task templates (576) + Add template Import template Template library Filter MH …" at bounding box center [784, 431] width 1568 height 699
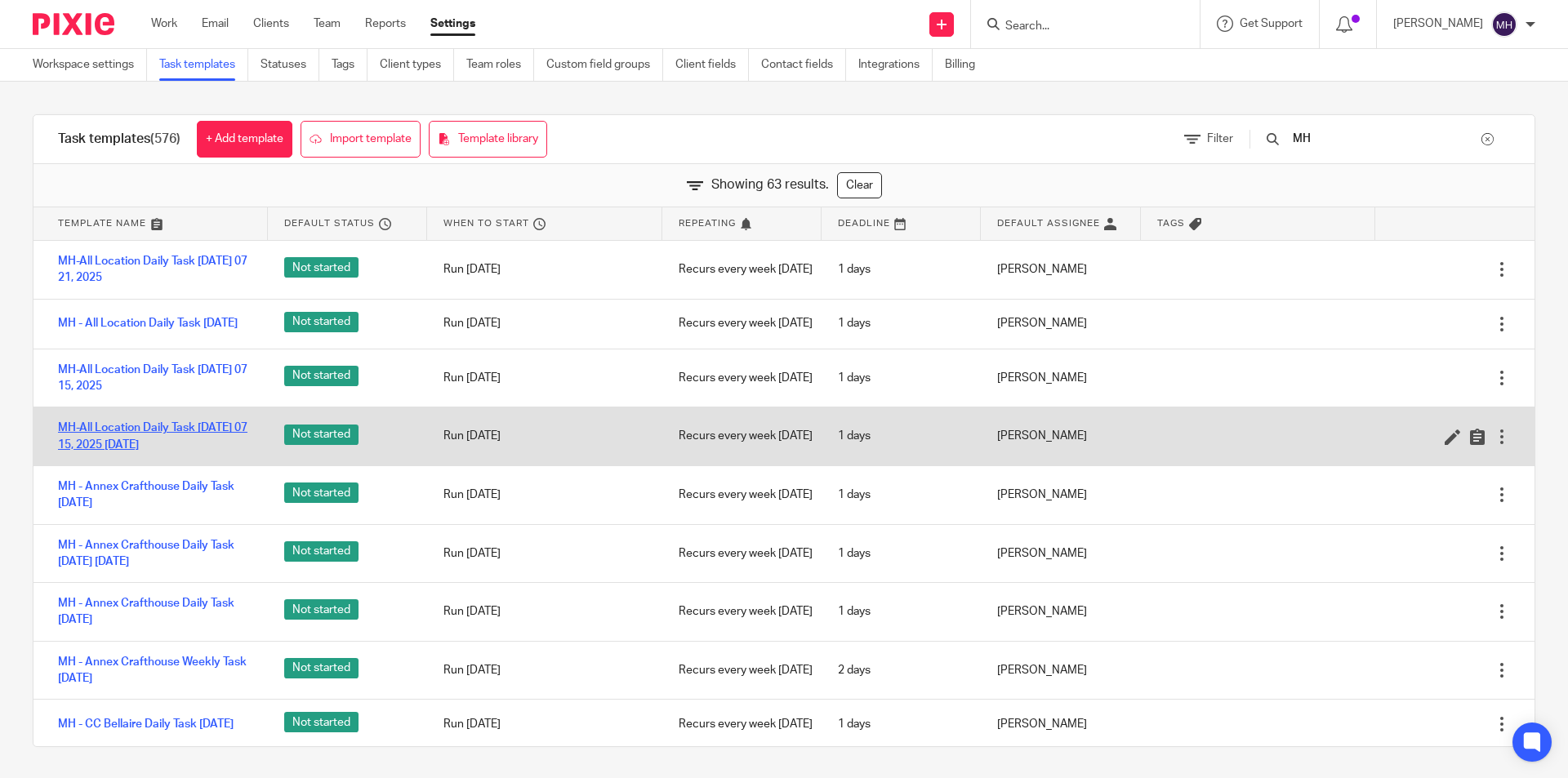
scroll to position [645, 0]
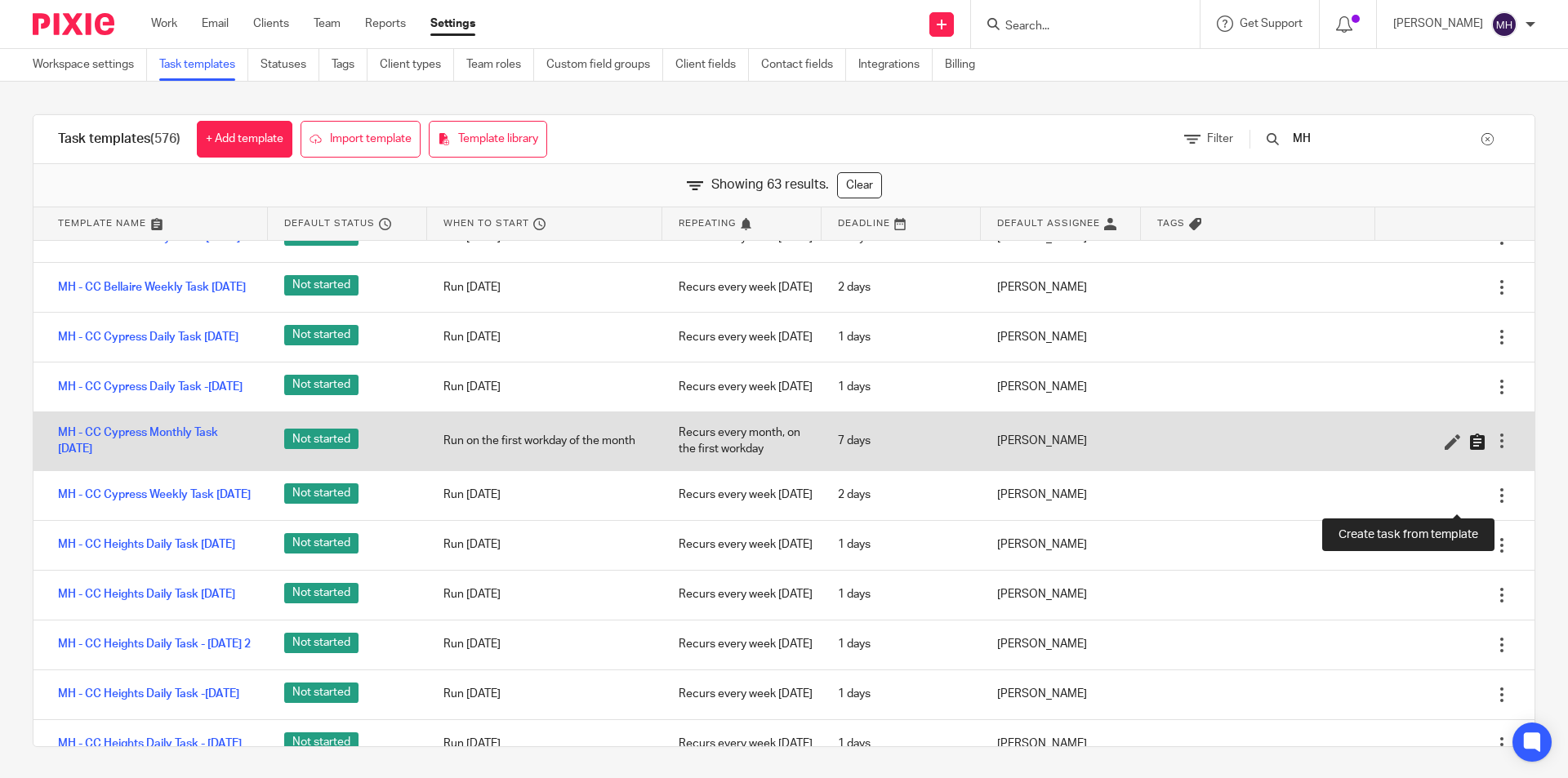
click at [1469, 450] on icon at bounding box center [1477, 442] width 16 height 16
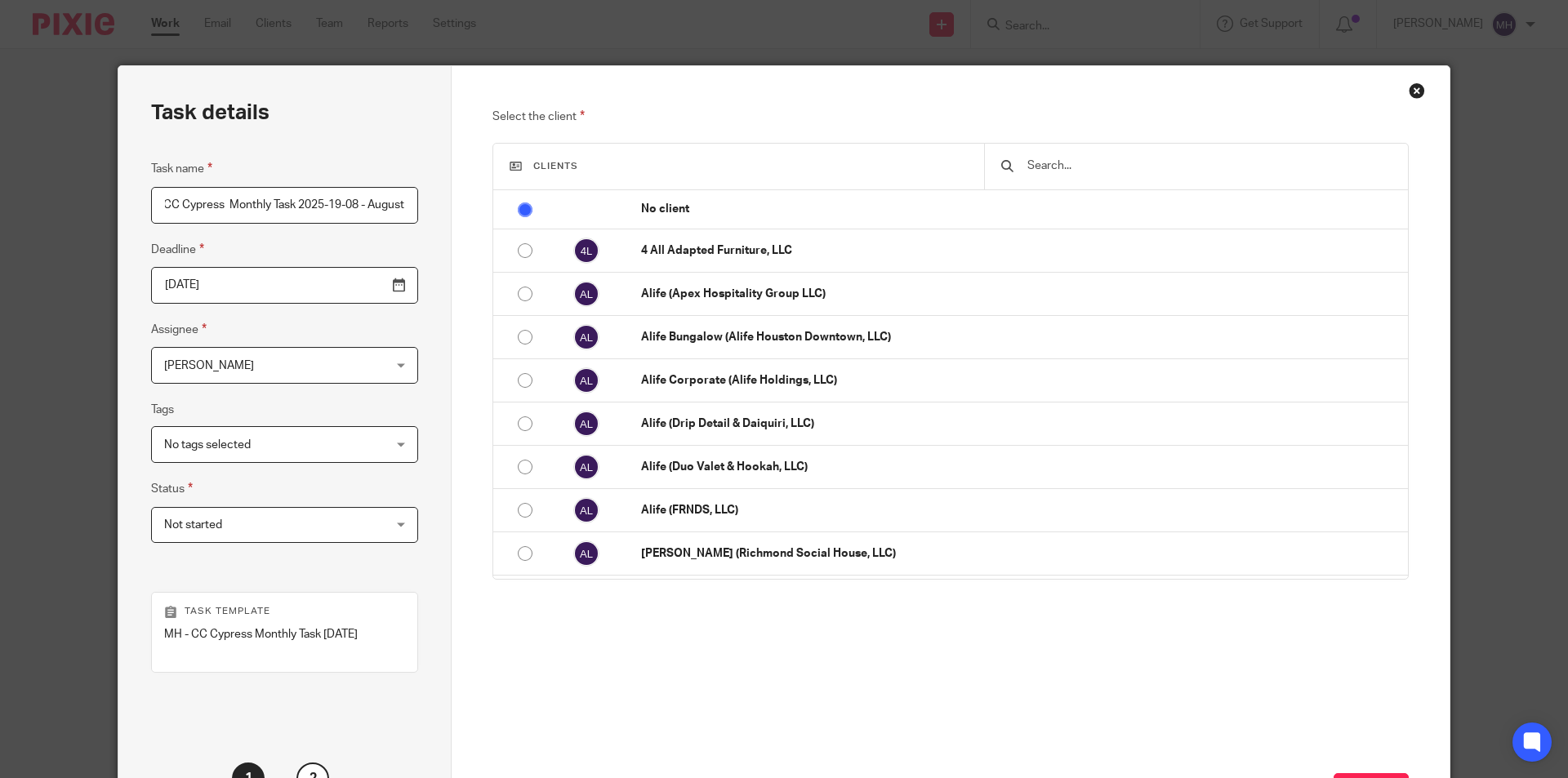
scroll to position [0, 67]
type input "MH - CC Cypress Monthly Task 2025-19-08 - August"
click at [357, 289] on input "[DATE]" at bounding box center [284, 285] width 267 height 37
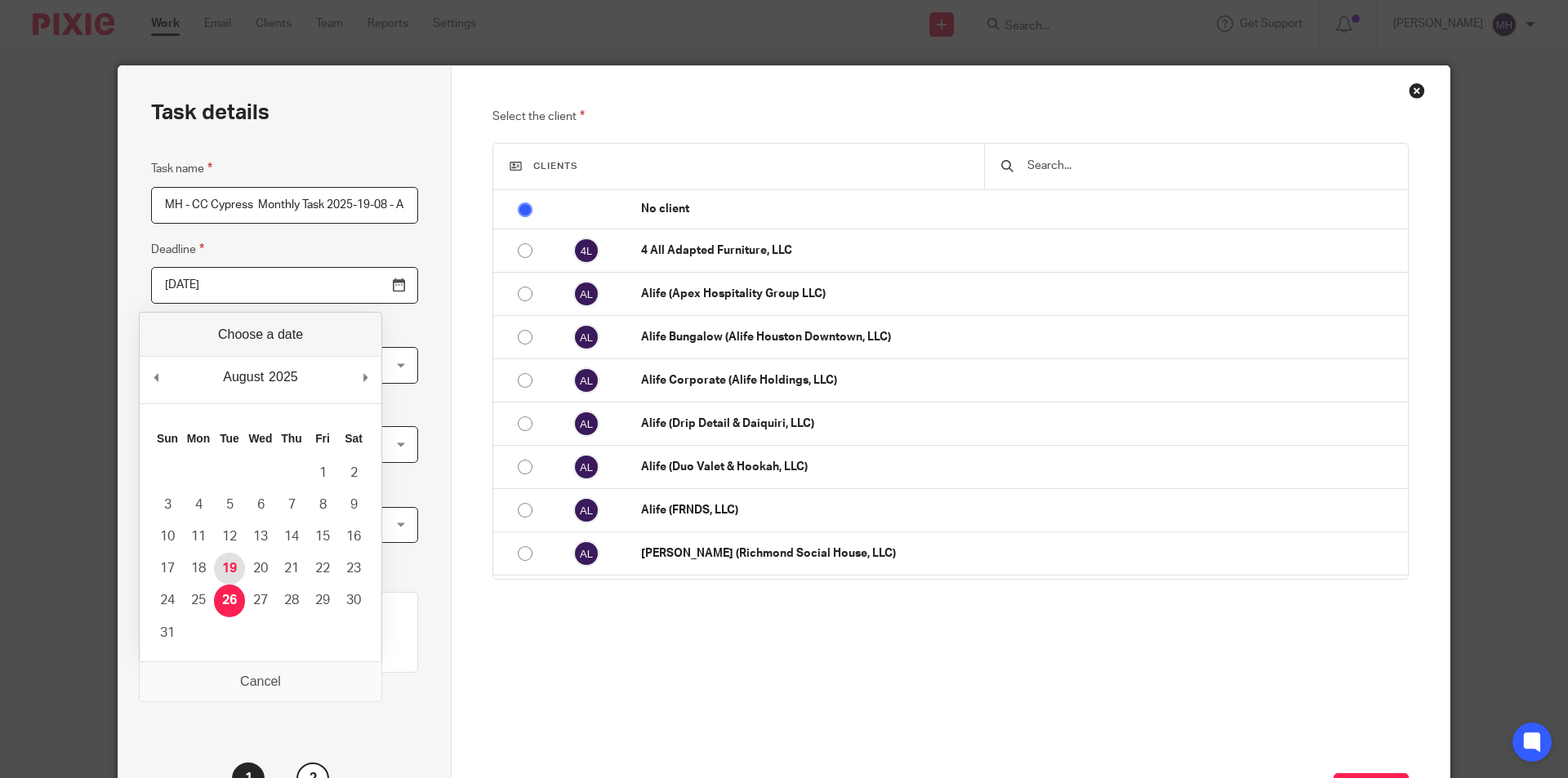
type input "[DATE]"
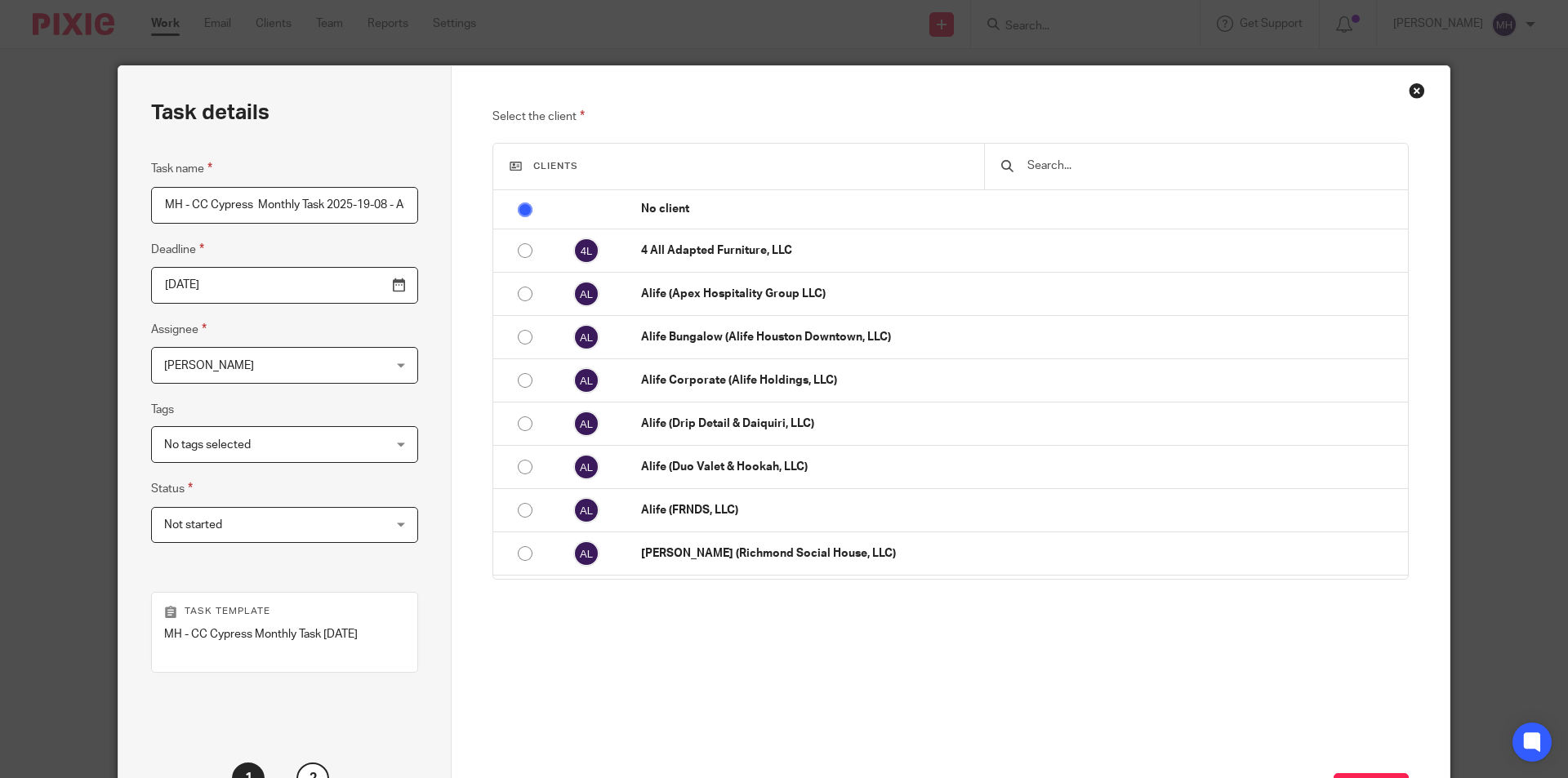
click at [243, 518] on span "Not started" at bounding box center [265, 525] width 202 height 34
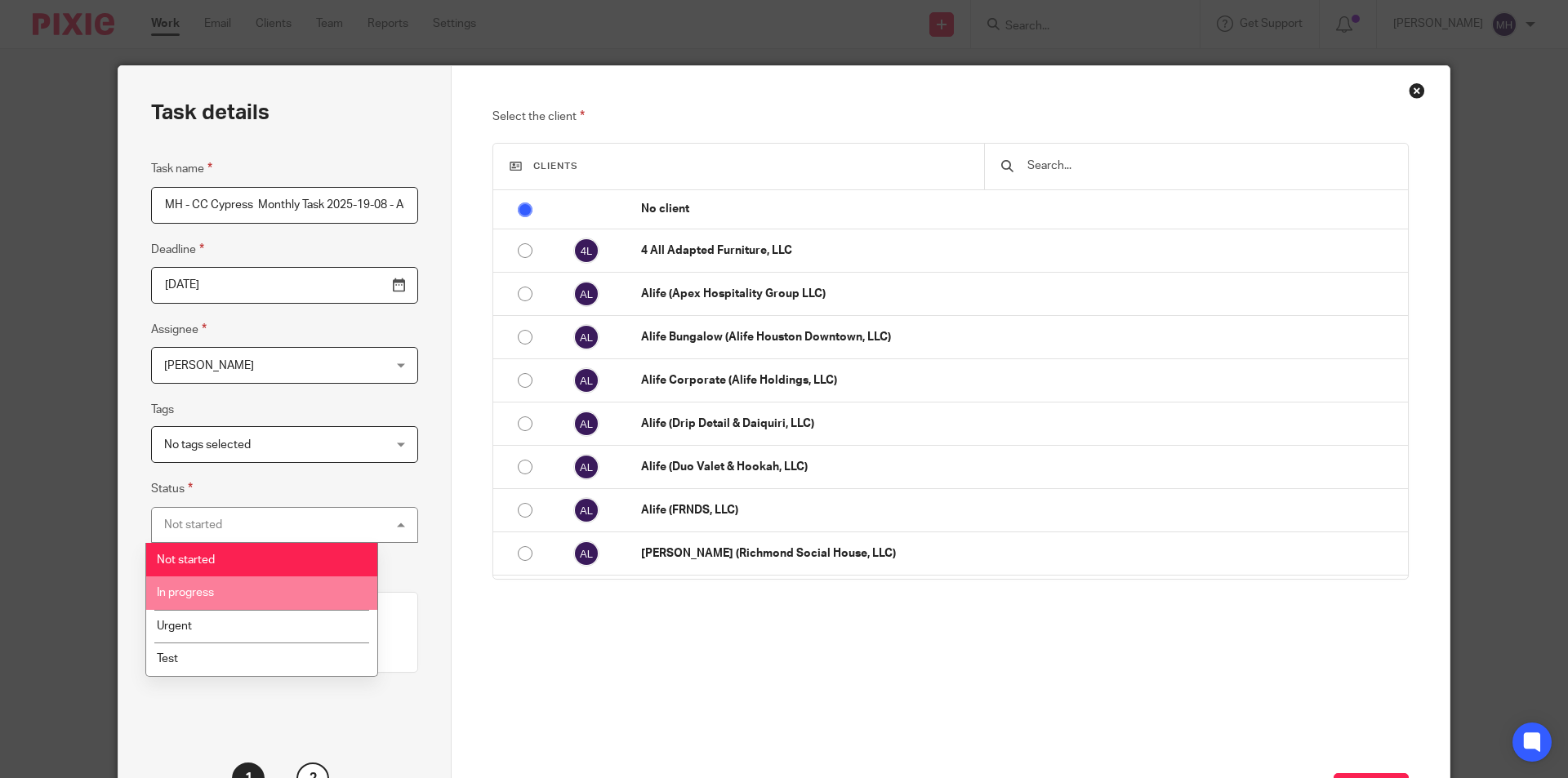
click at [238, 583] on li "In progress" at bounding box center [262, 593] width 231 height 33
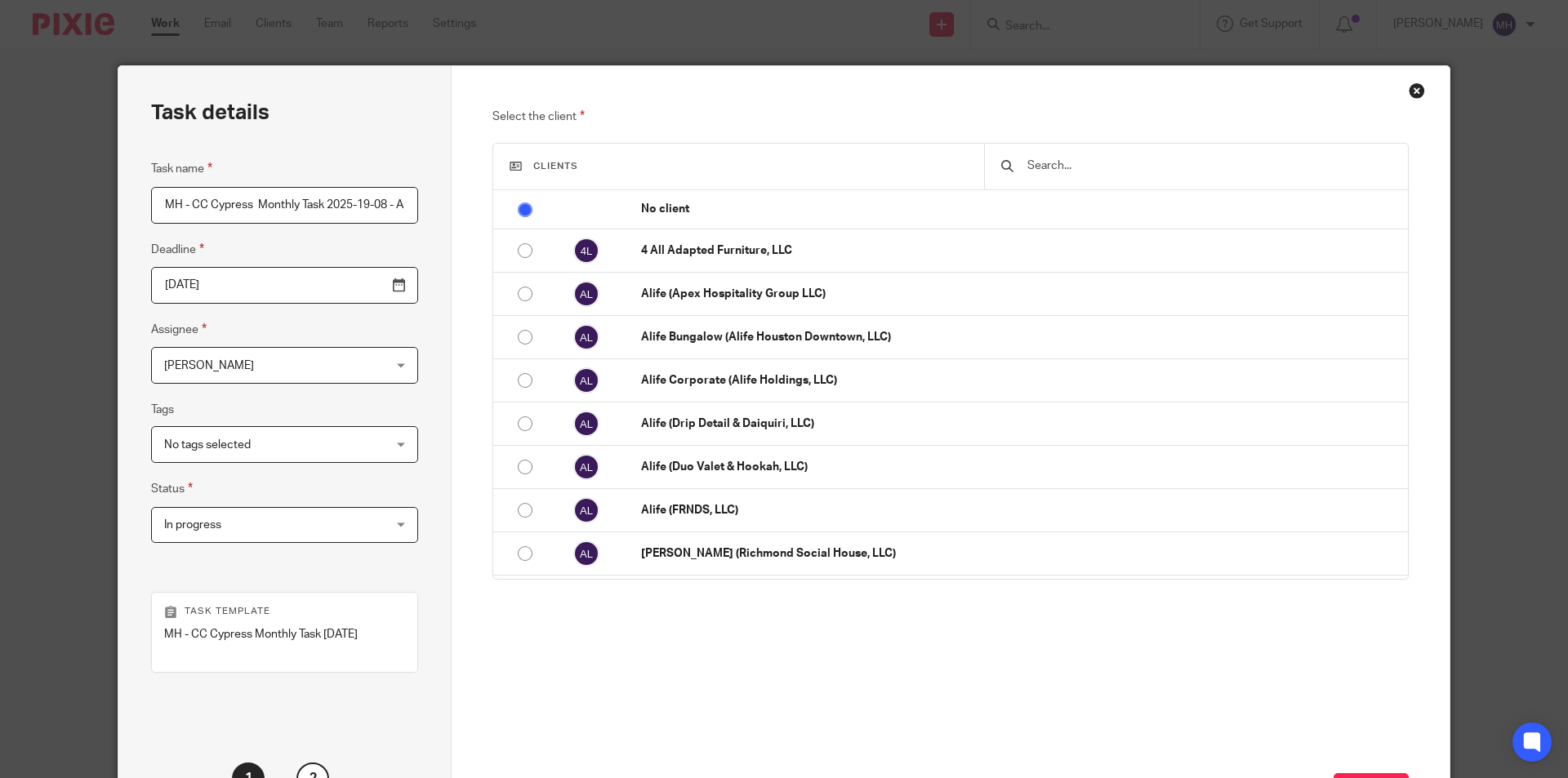
click at [1075, 183] on div at bounding box center [1196, 166] width 424 height 46
drag, startPoint x: 1076, startPoint y: 179, endPoint x: 990, endPoint y: 162, distance: 87.7
click at [1075, 177] on div at bounding box center [1196, 166] width 424 height 46
drag, startPoint x: 225, startPoint y: 206, endPoint x: 189, endPoint y: 206, distance: 36.0
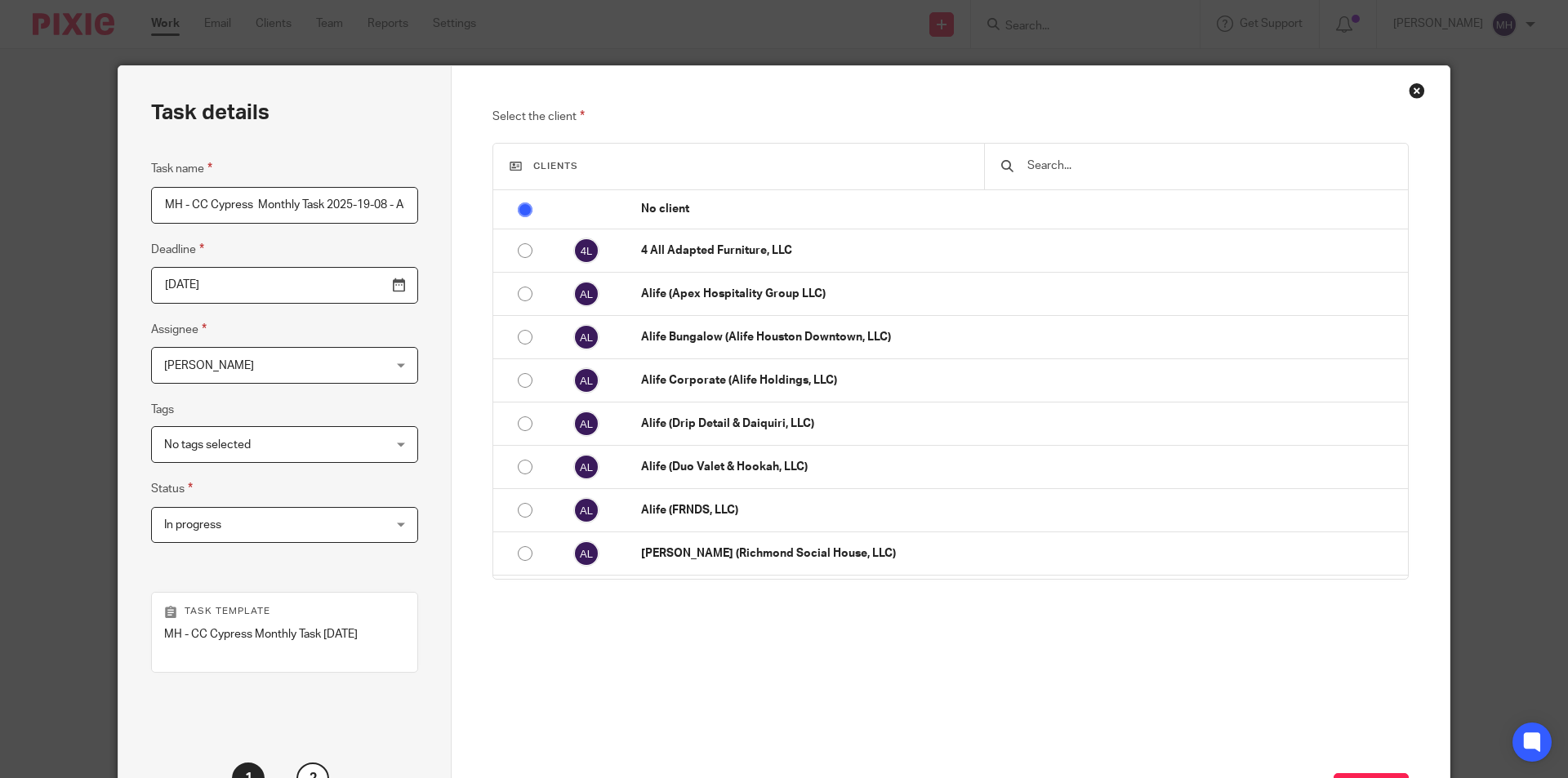
click at [189, 206] on input "MH - CC Cypress Monthly Task 2025-19-08 - August" at bounding box center [284, 205] width 267 height 37
type input "MH - [GEOGRAPHIC_DATA] Monthly Task 2025-19-08 - August"
click at [1086, 165] on input "text" at bounding box center [1208, 166] width 365 height 18
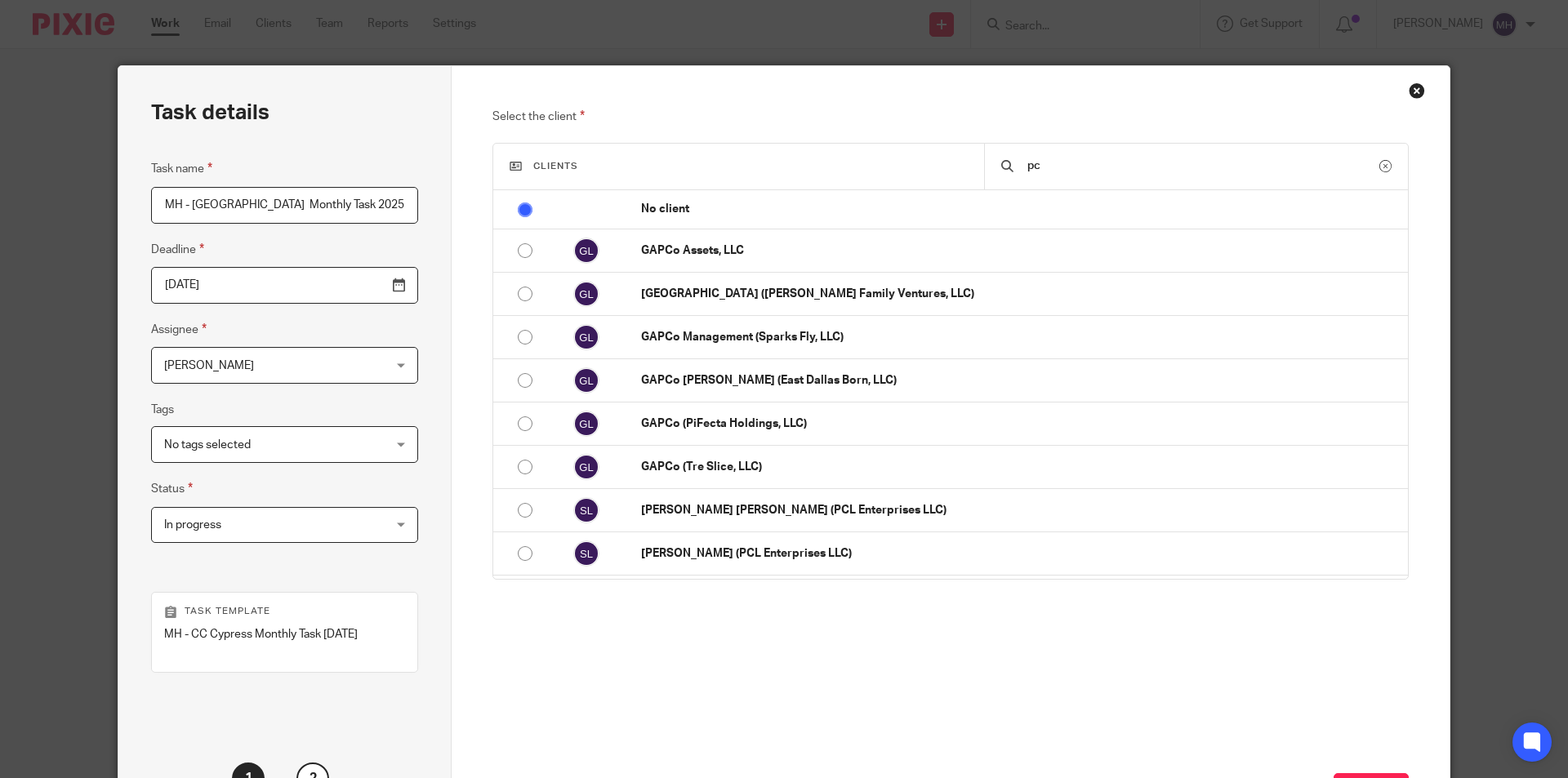
type input "p"
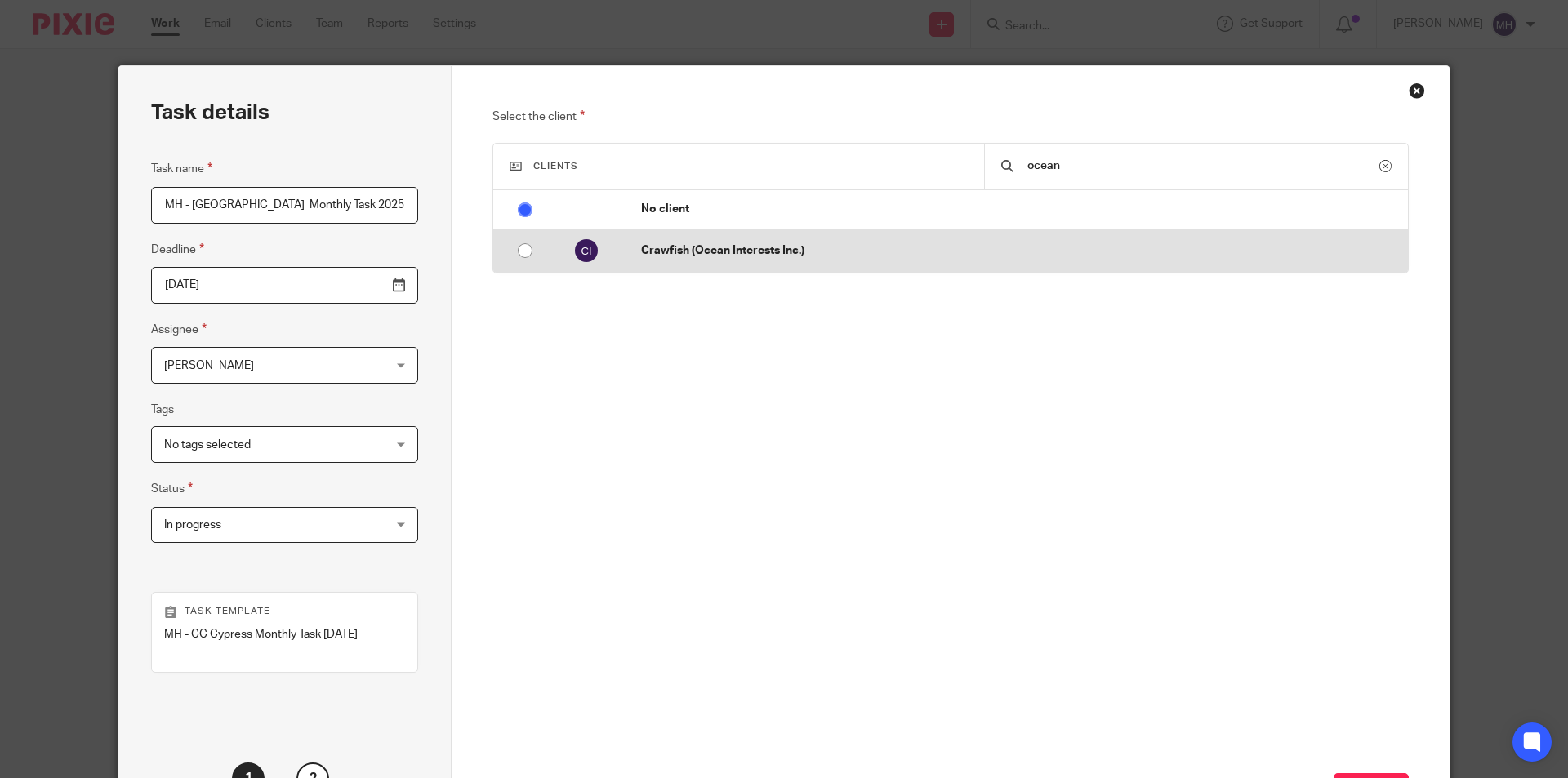
type input "ocean"
click at [778, 256] on p "Crawfish (Ocean Interests Inc.)" at bounding box center [1019, 251] width 759 height 16
radio input "false"
radio input "true"
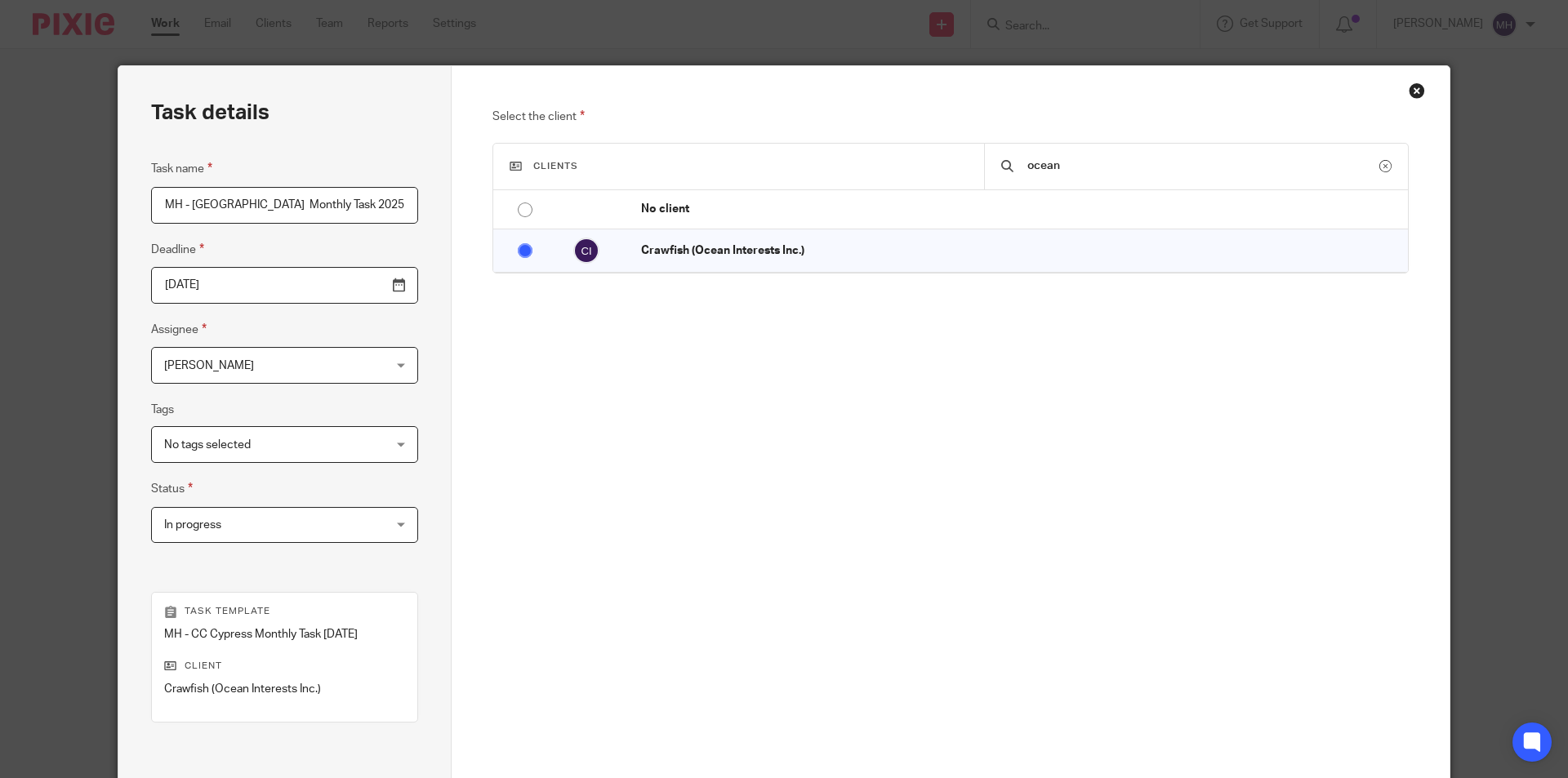
click at [904, 424] on div "Select the client Clients ocean No client 4 All Adapted Furniture, LLC Alife (A…" at bounding box center [951, 332] width 917 height 450
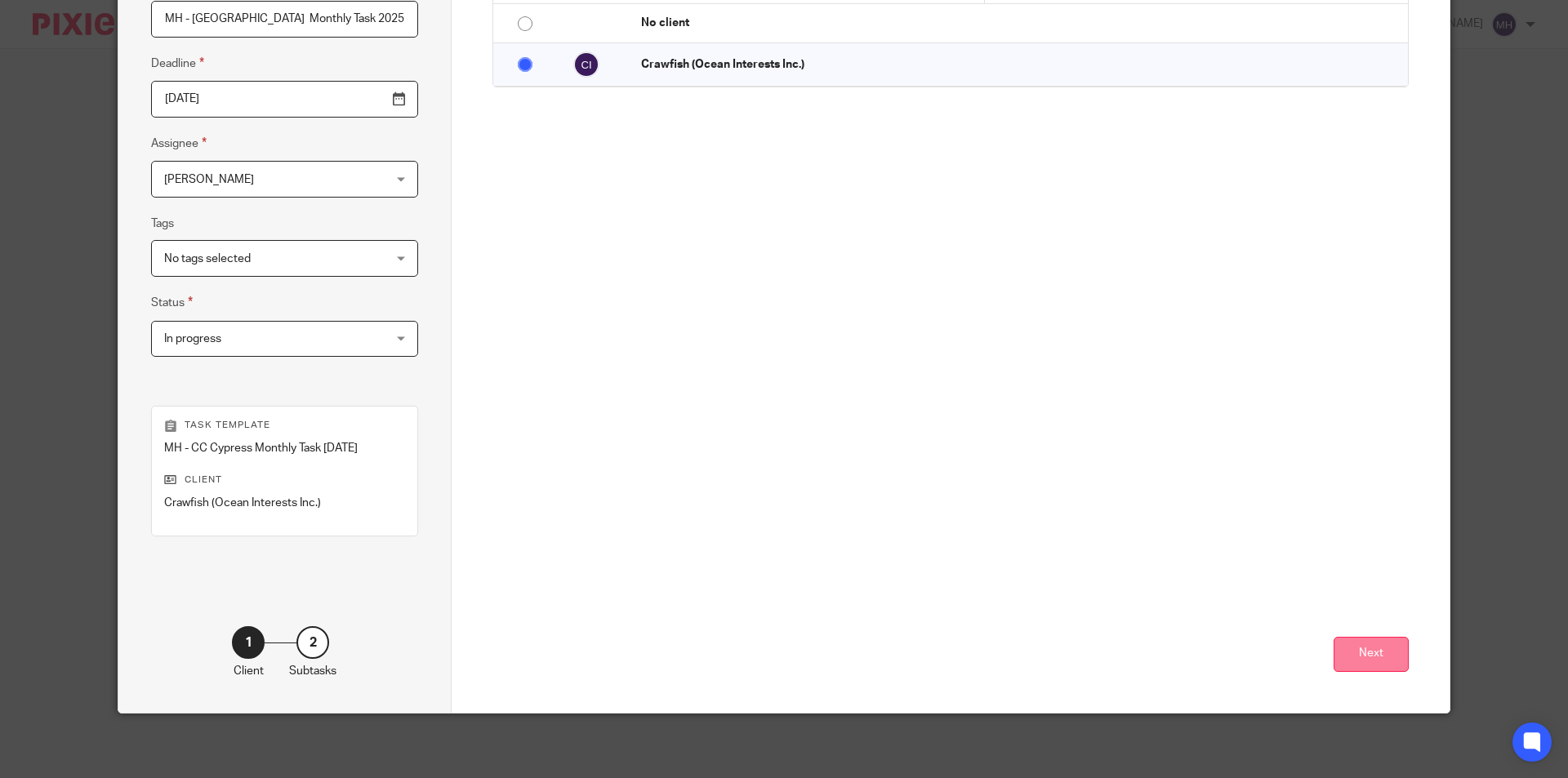
scroll to position [187, 0]
click at [1353, 653] on button "Next" at bounding box center [1370, 653] width 75 height 35
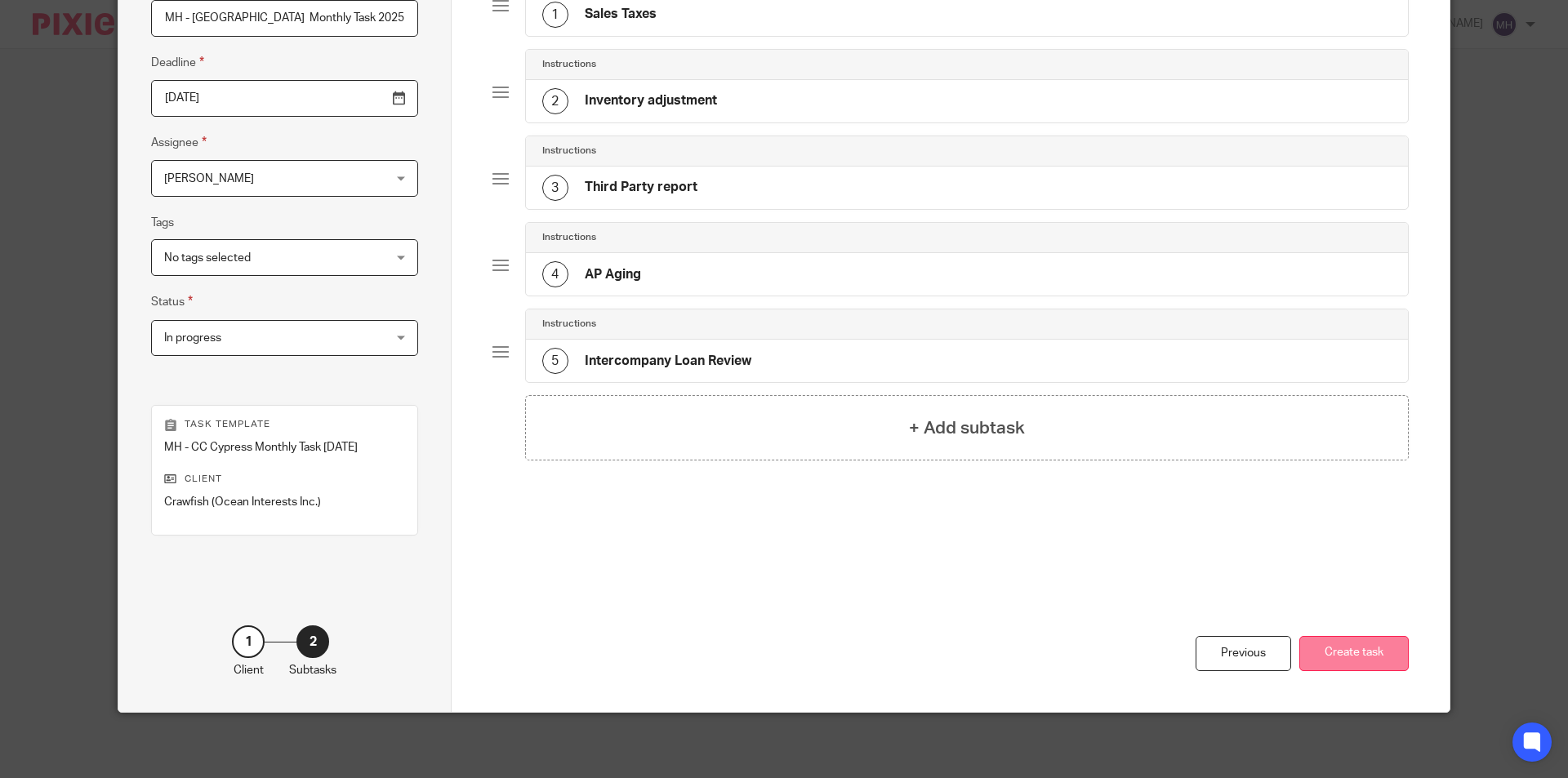
click at [1338, 640] on button "Create task" at bounding box center [1353, 653] width 109 height 35
click at [816, 607] on div "Previous Create task" at bounding box center [951, 641] width 917 height 143
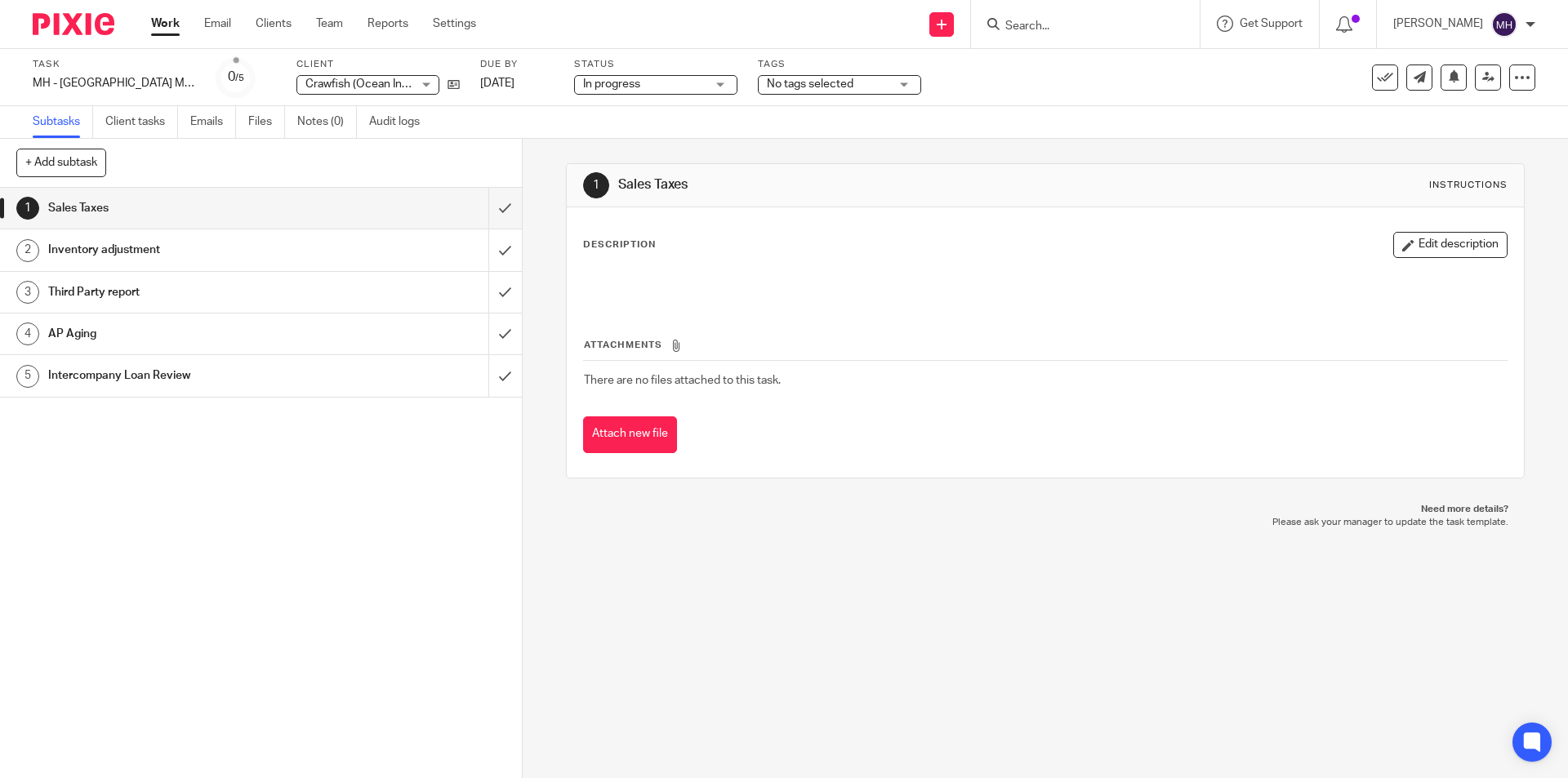
click at [75, 21] on img at bounding box center [73, 23] width 81 height 22
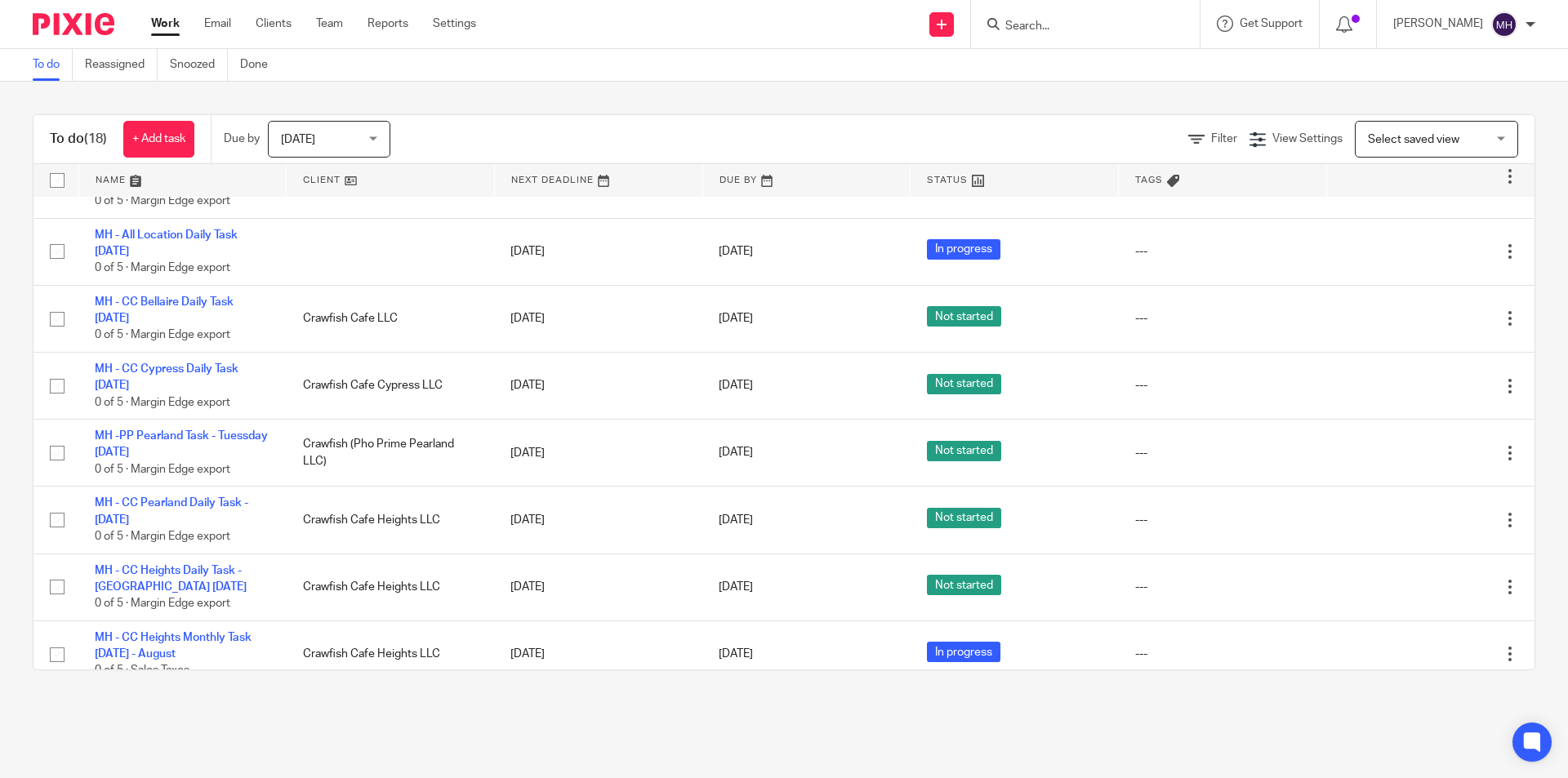
scroll to position [735, 0]
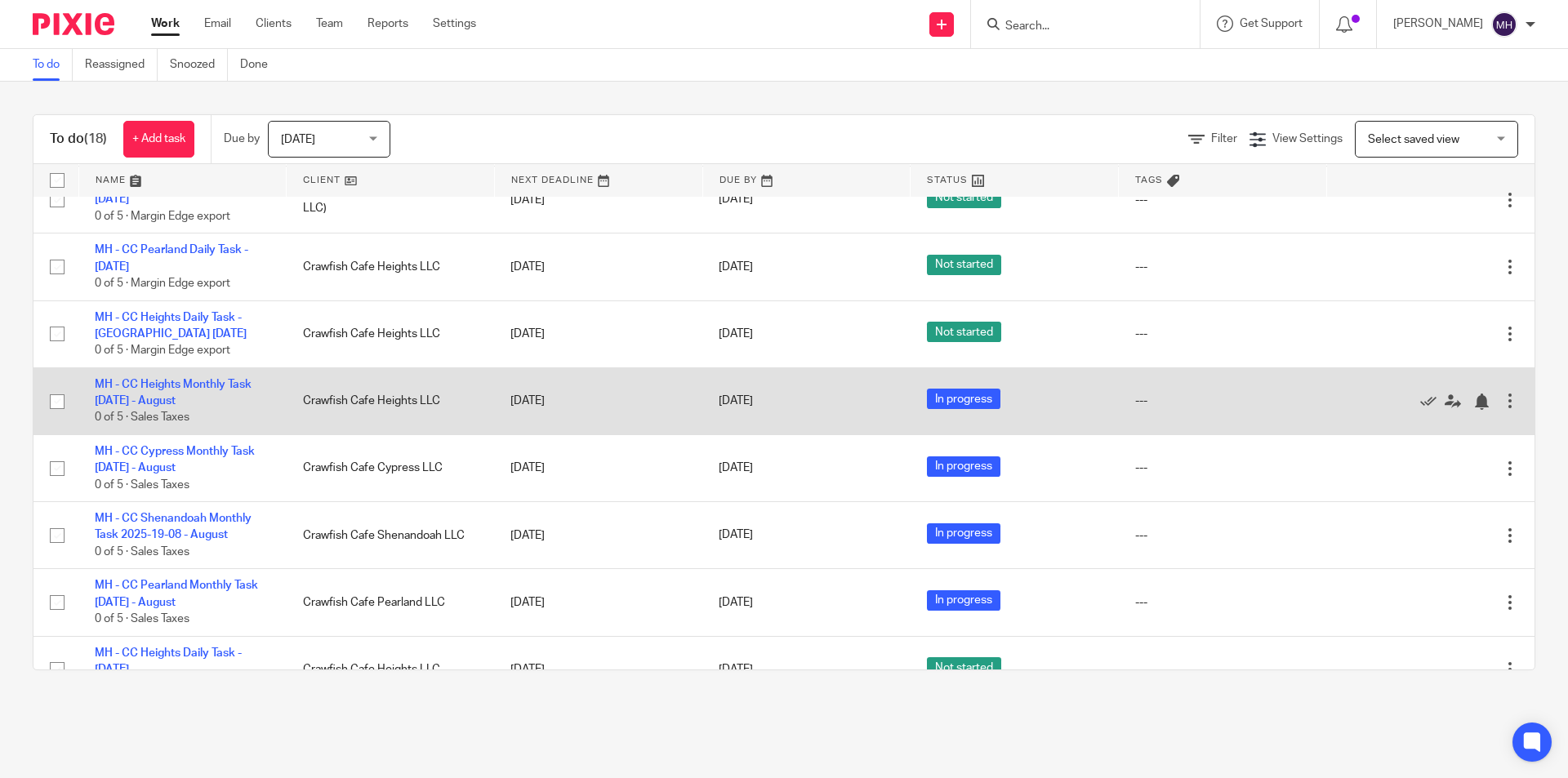
click at [1501, 393] on div at bounding box center [1509, 401] width 16 height 16
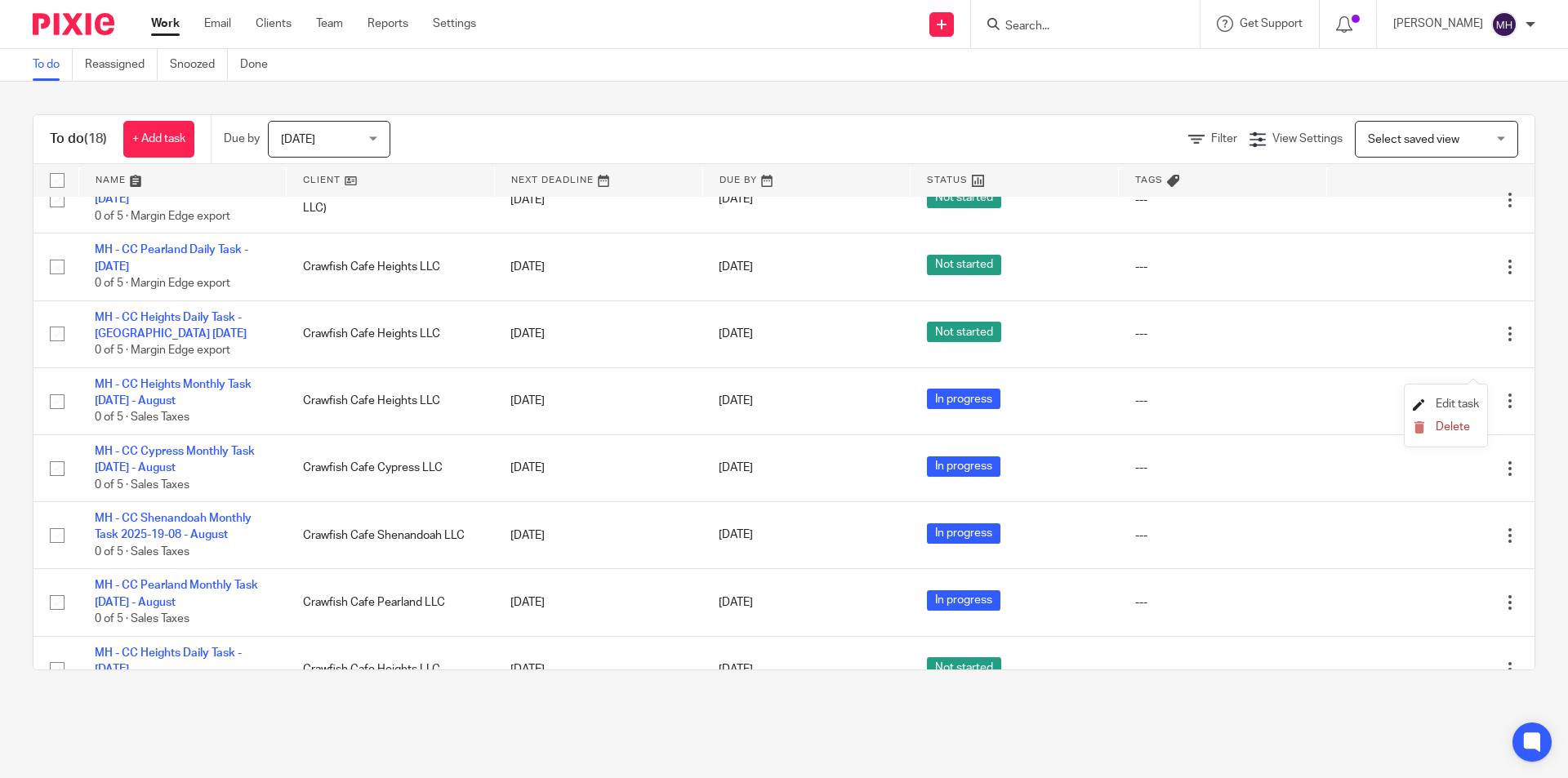
click at [1465, 401] on span "Edit task" at bounding box center [1457, 404] width 43 height 12
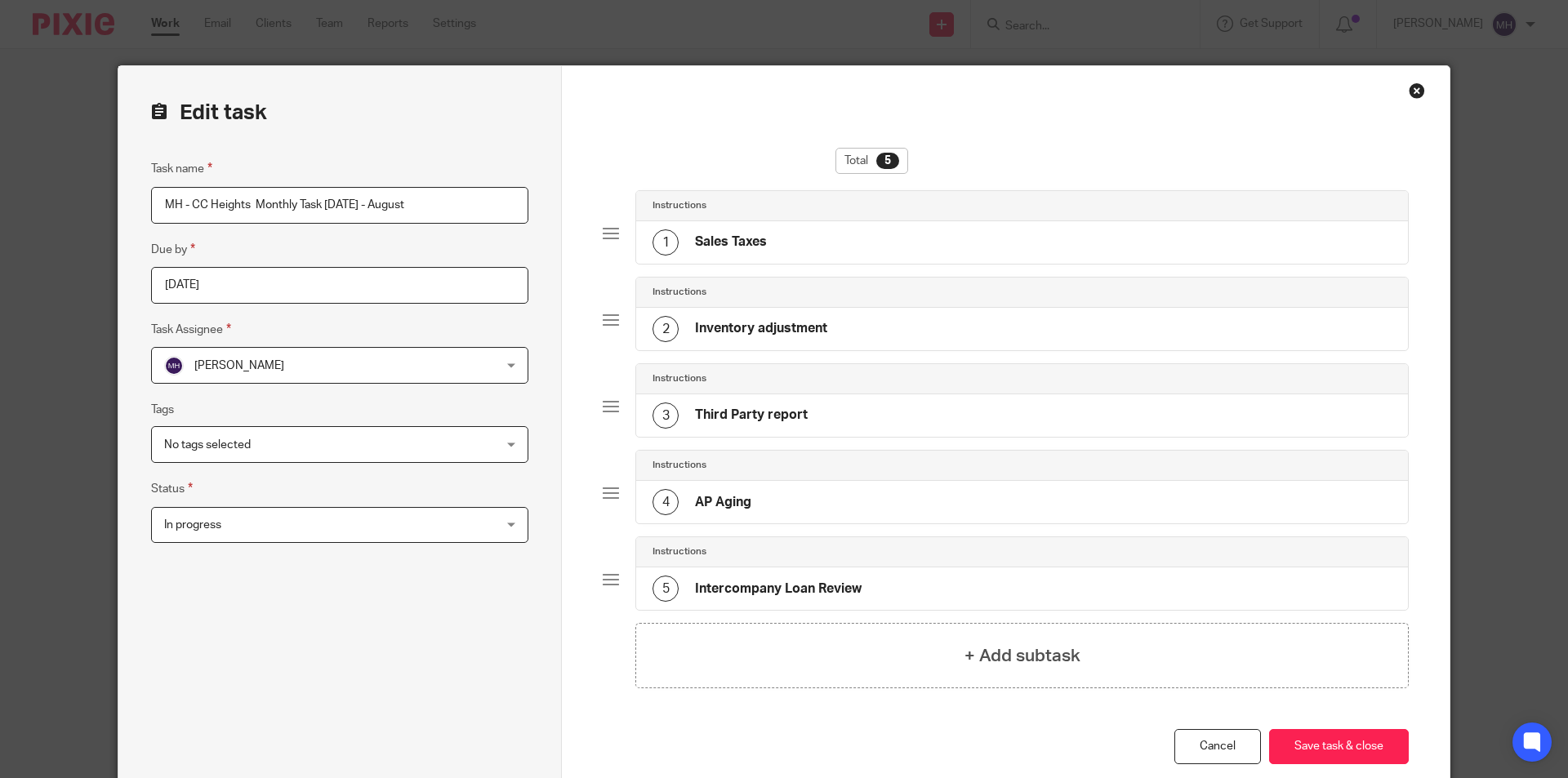
click at [244, 533] on span "In progress" at bounding box center [309, 525] width 291 height 34
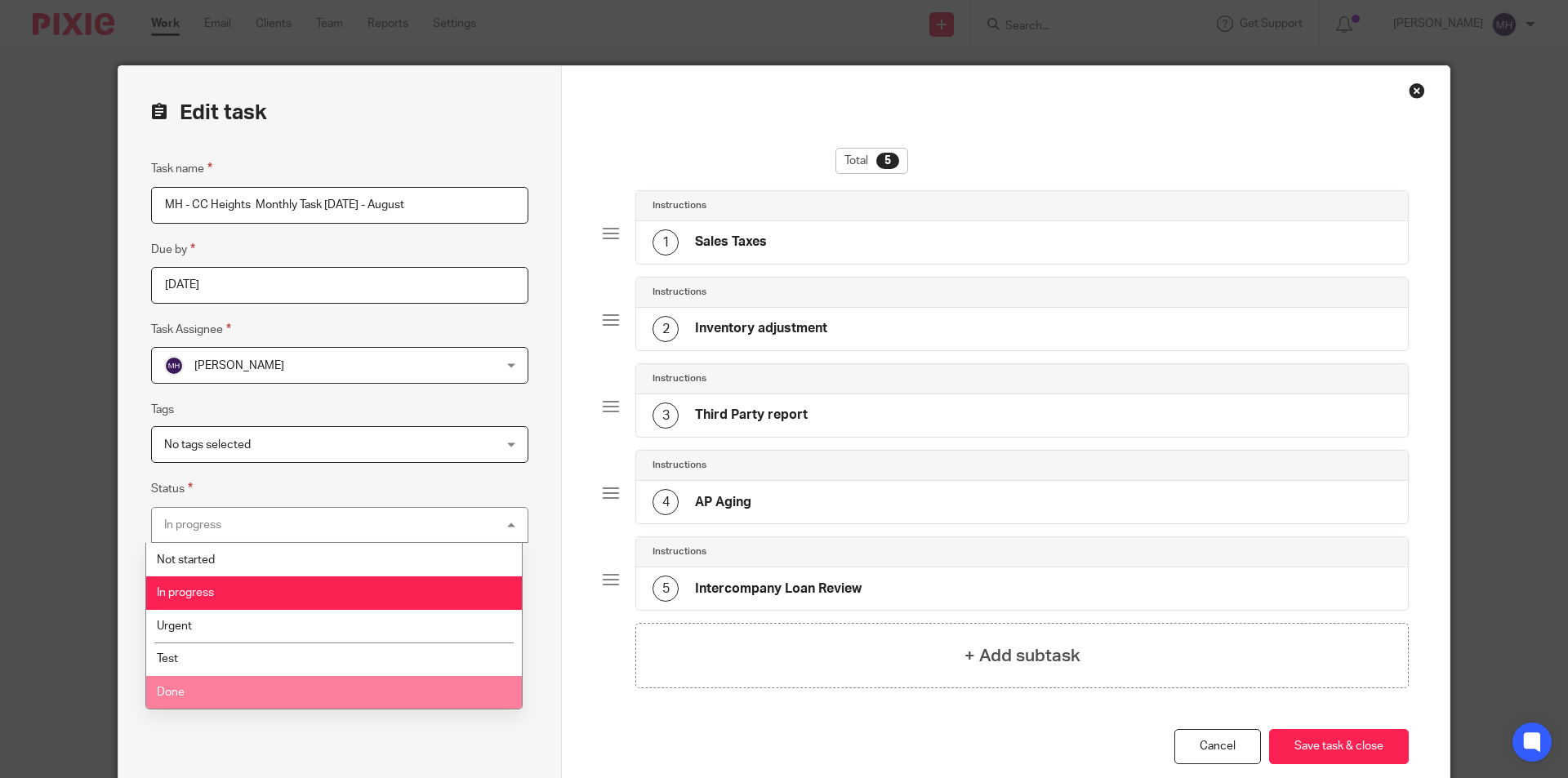
click at [225, 687] on li "Done" at bounding box center [334, 692] width 375 height 33
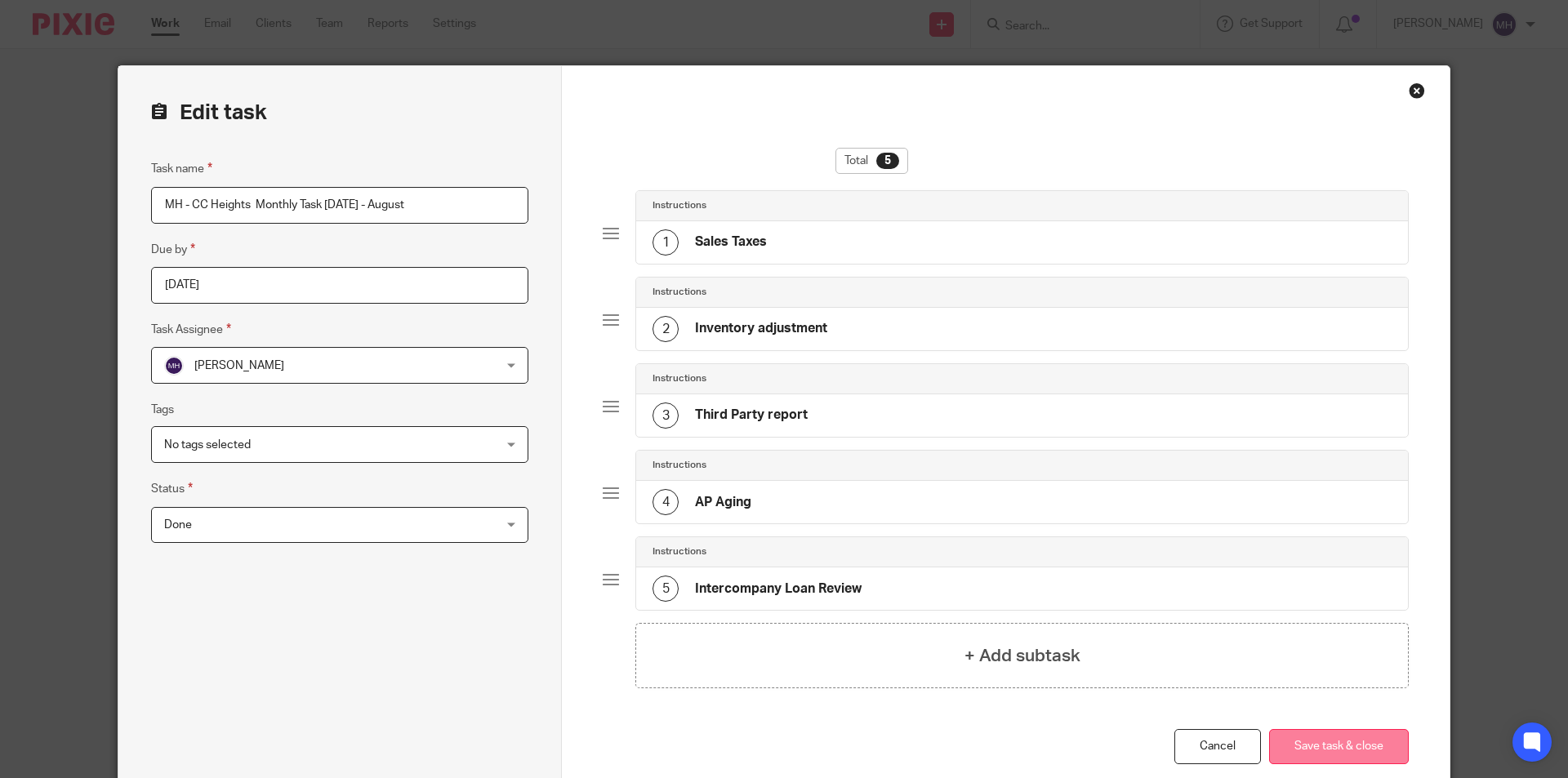
click at [1301, 733] on button "Save task & close" at bounding box center [1338, 746] width 140 height 35
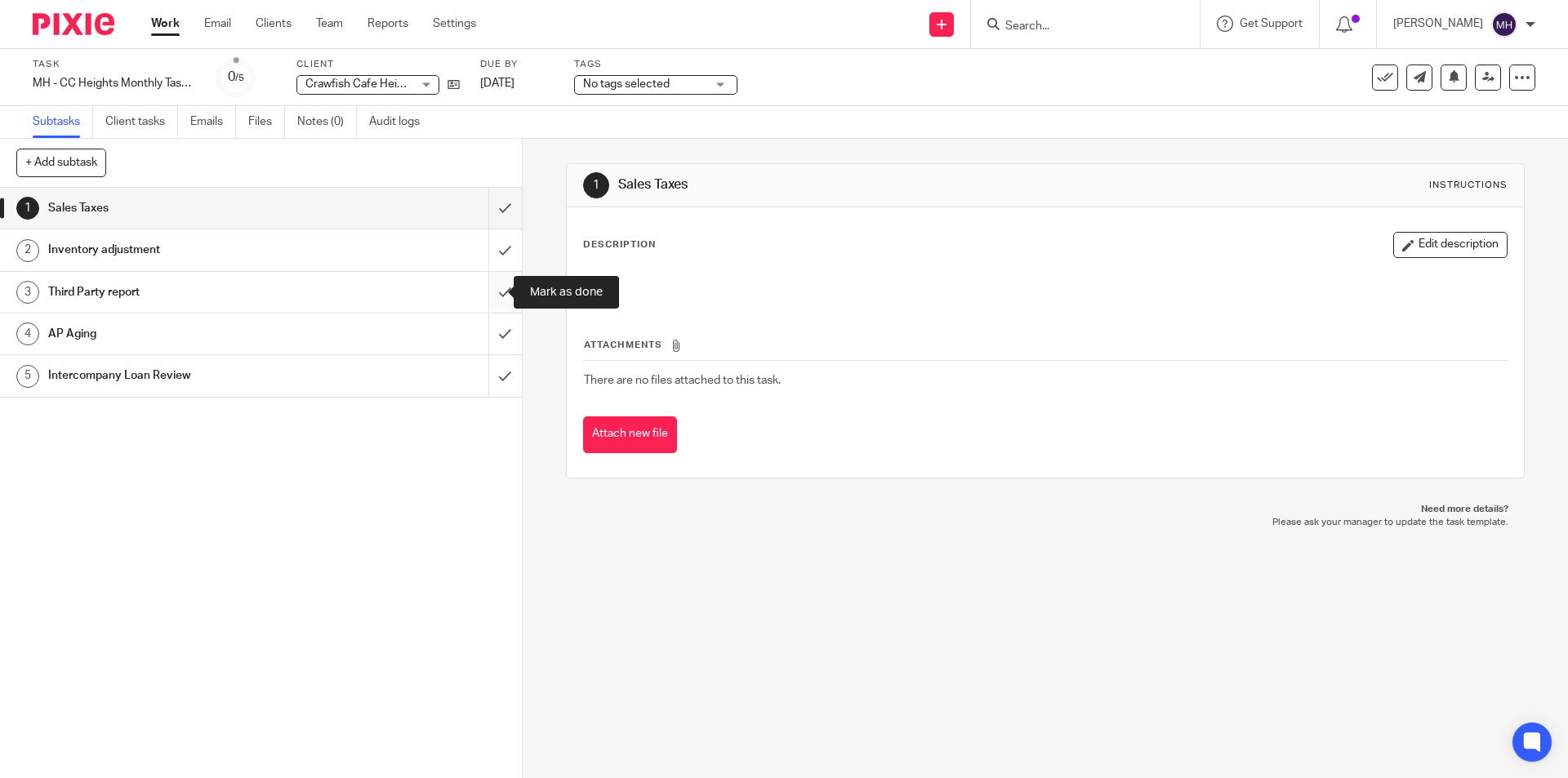
click at [496, 297] on input "submit" at bounding box center [261, 292] width 521 height 41
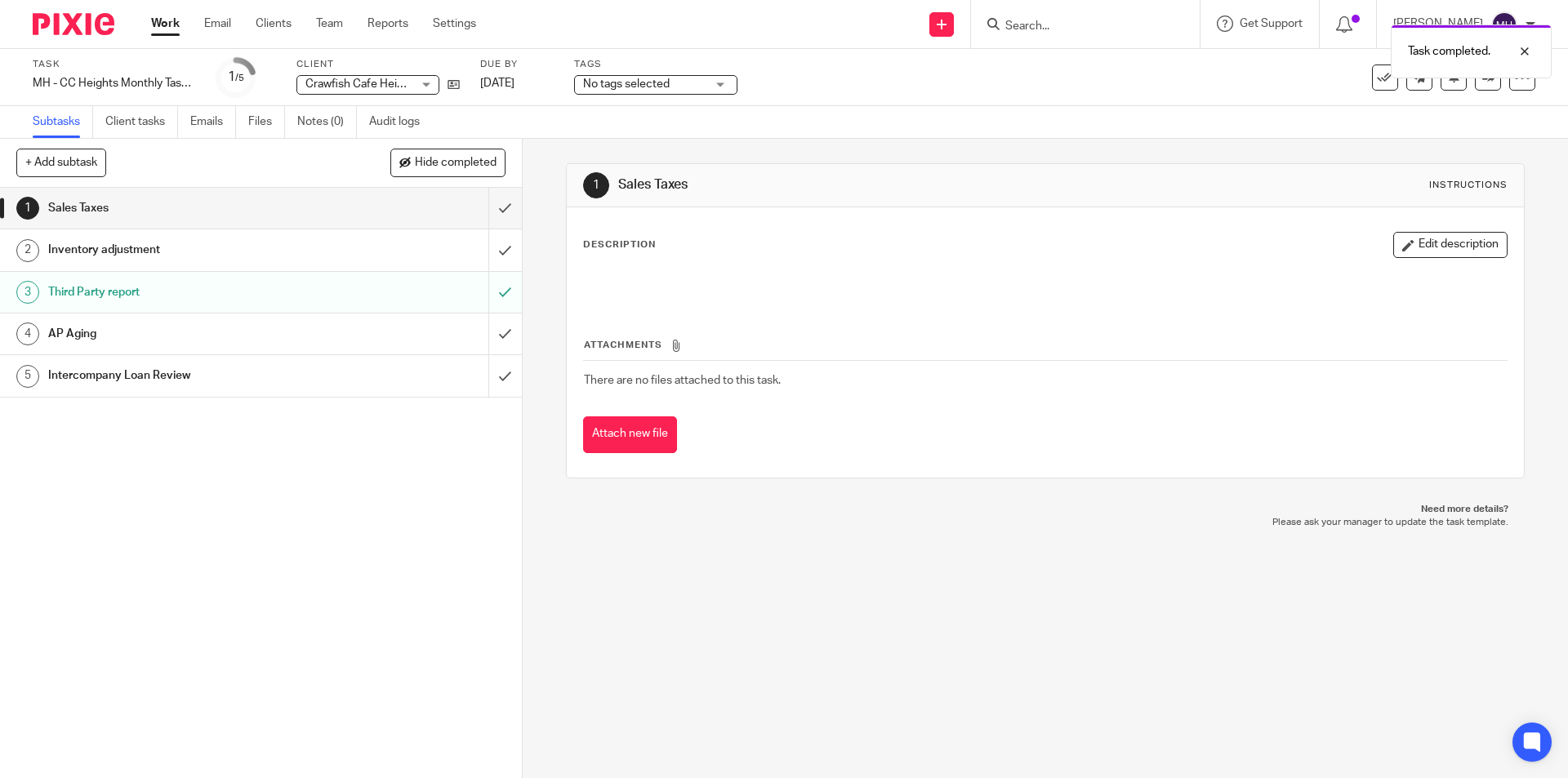
click at [99, 16] on img at bounding box center [73, 23] width 81 height 22
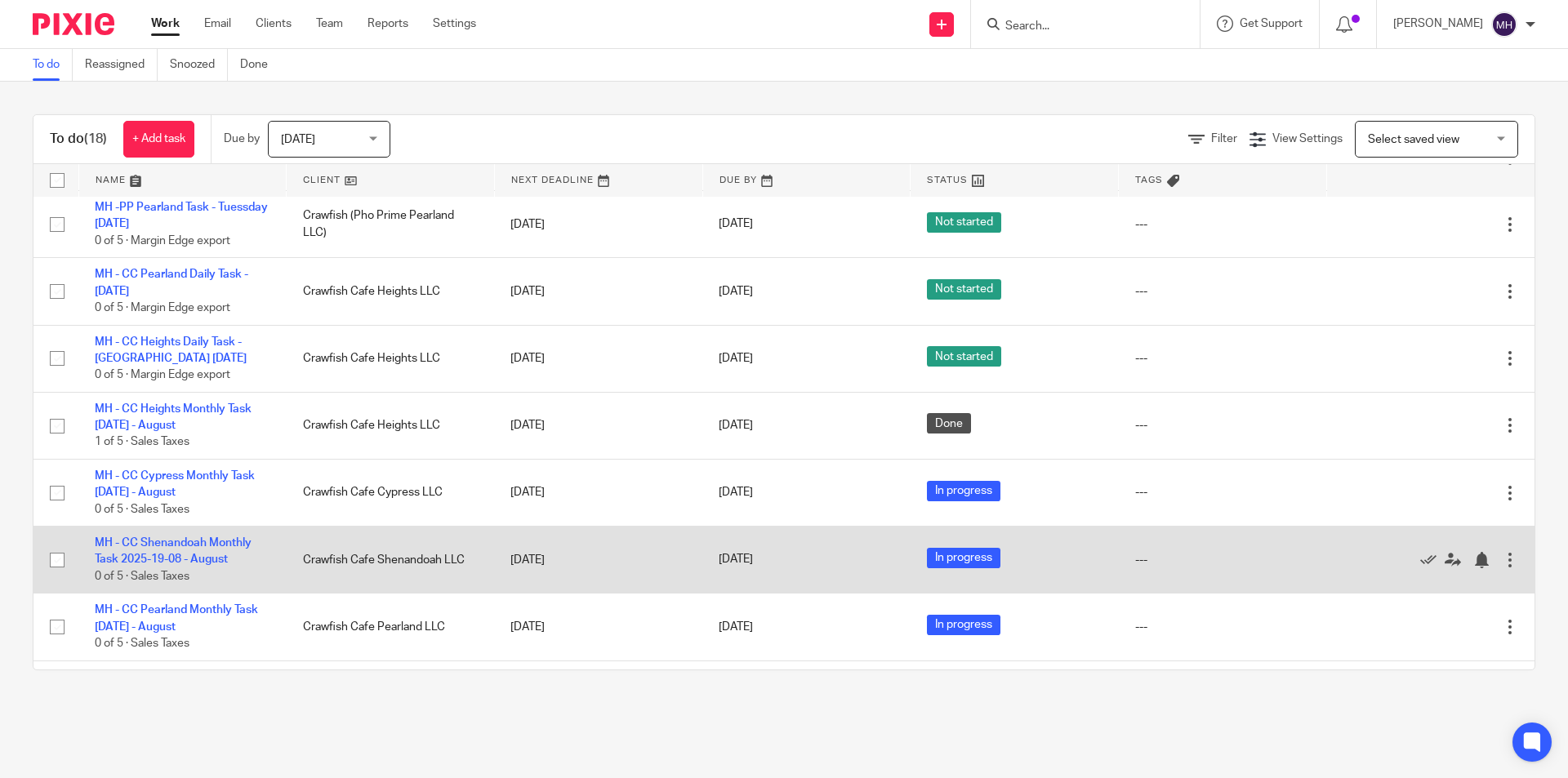
scroll to position [735, 0]
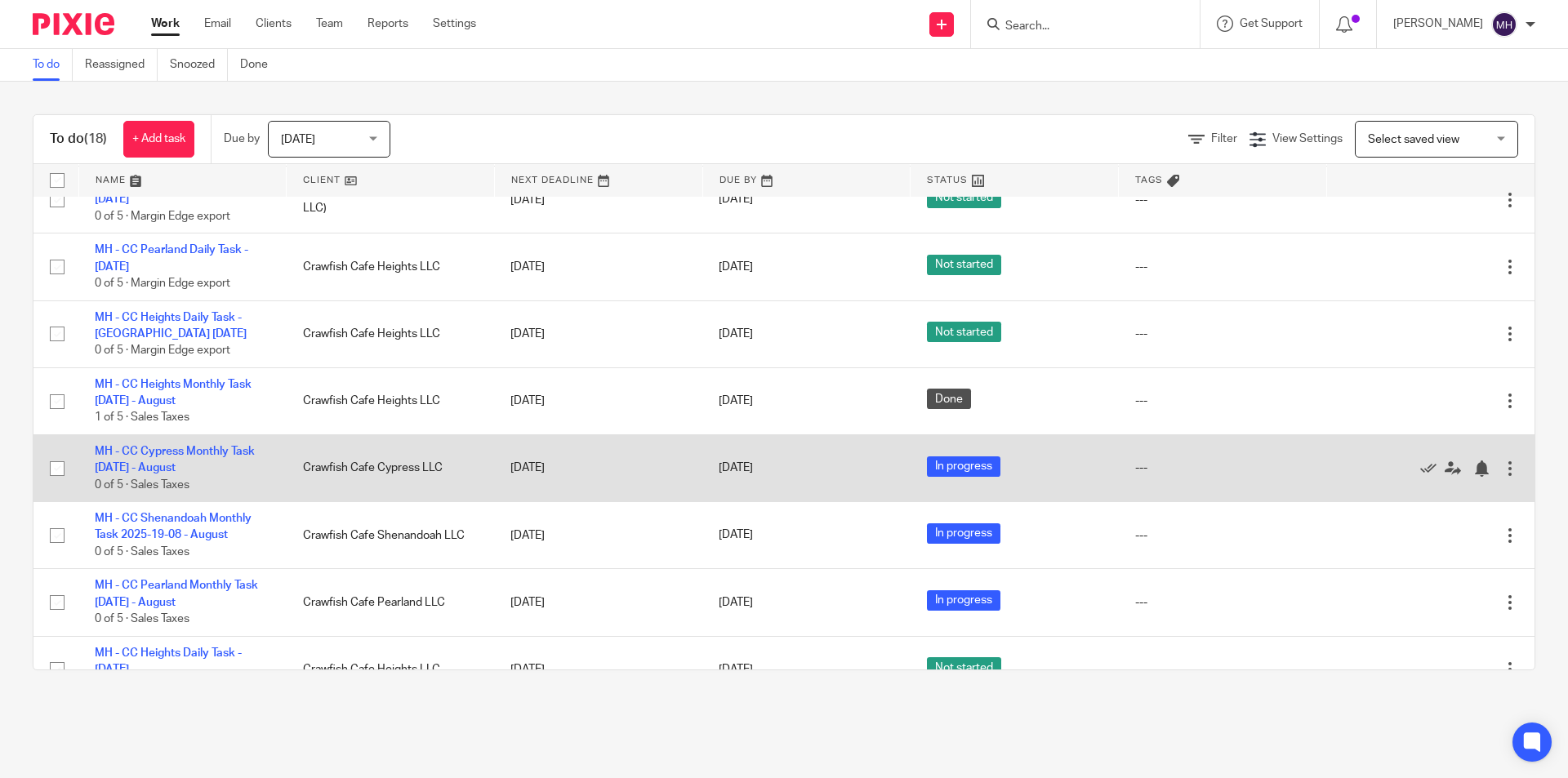
click at [1501, 460] on div at bounding box center [1509, 468] width 16 height 16
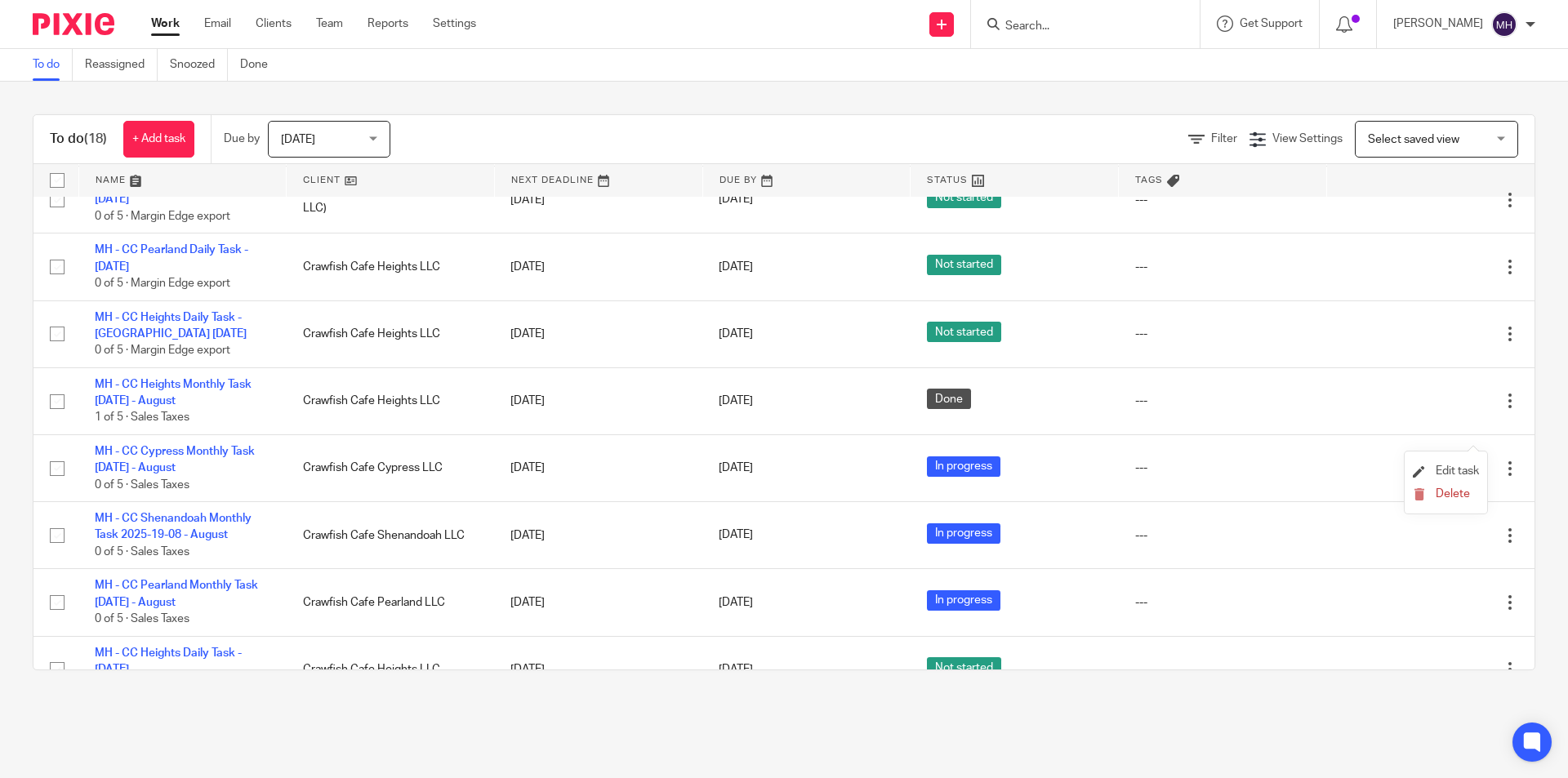
click at [1456, 465] on li "Edit task" at bounding box center [1445, 472] width 66 height 24
click at [1468, 476] on span "Edit task" at bounding box center [1457, 471] width 43 height 12
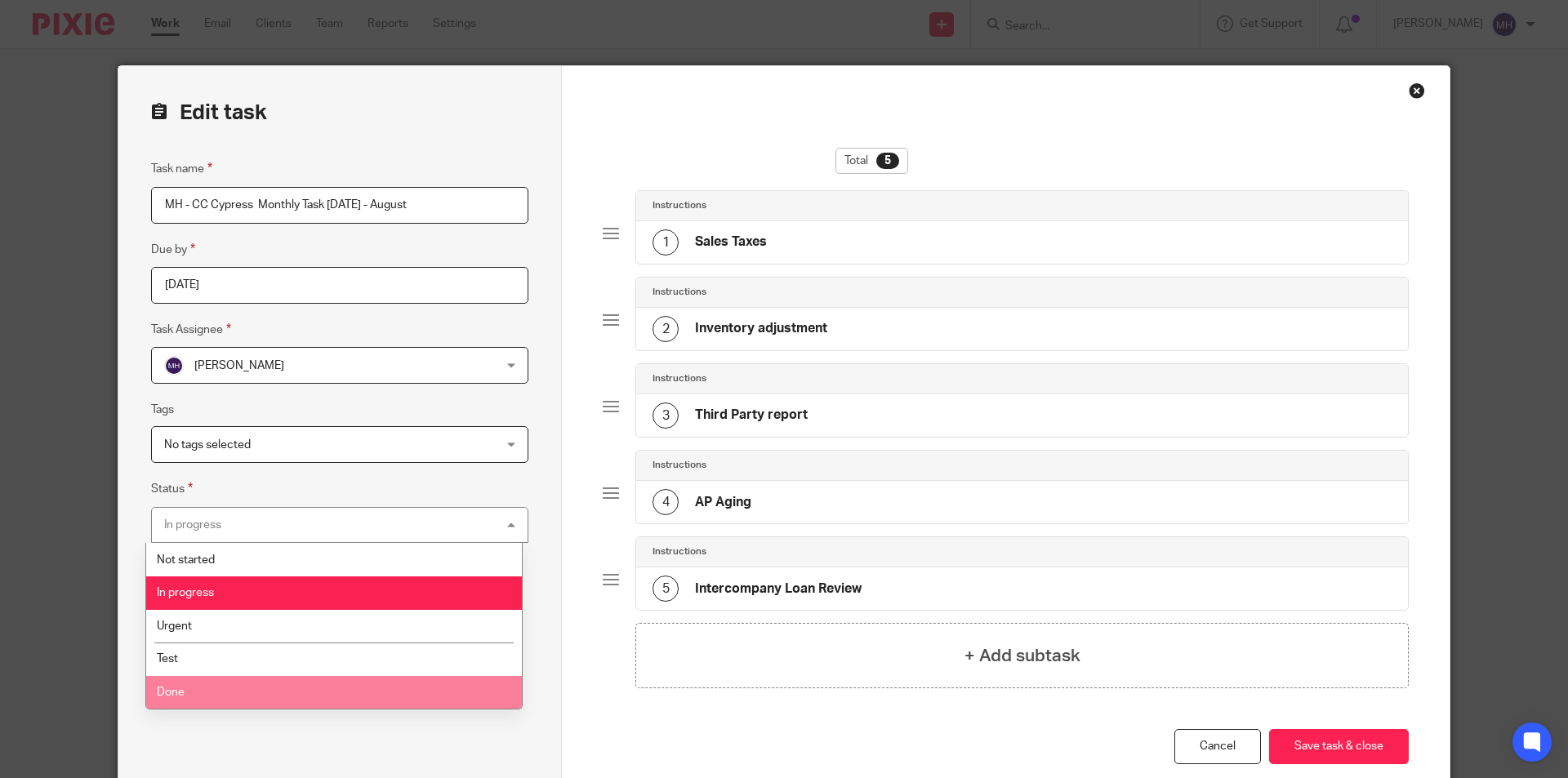
click at [189, 683] on li "Done" at bounding box center [334, 692] width 375 height 33
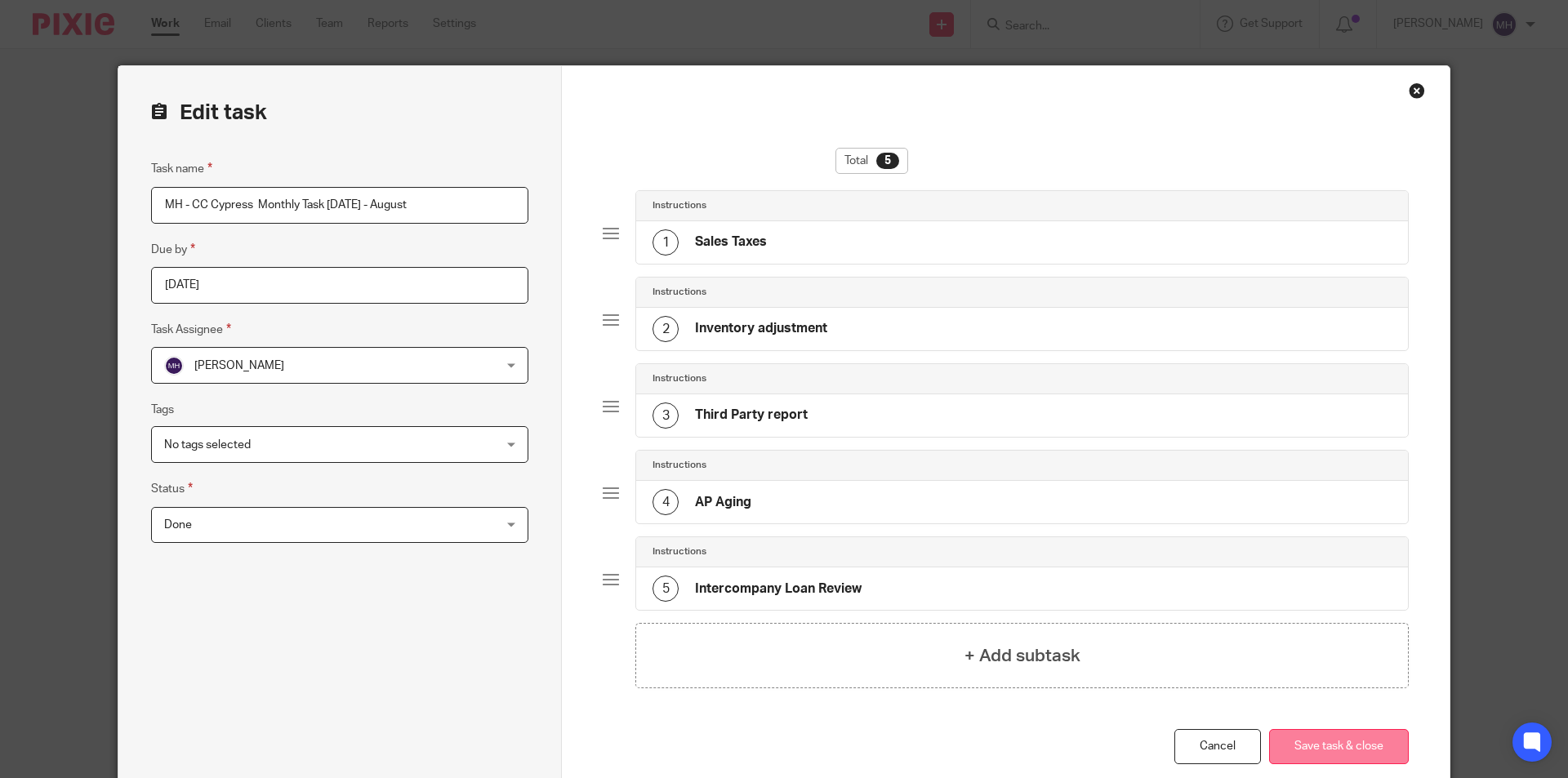
click at [1326, 757] on button "Save task & close" at bounding box center [1338, 746] width 140 height 35
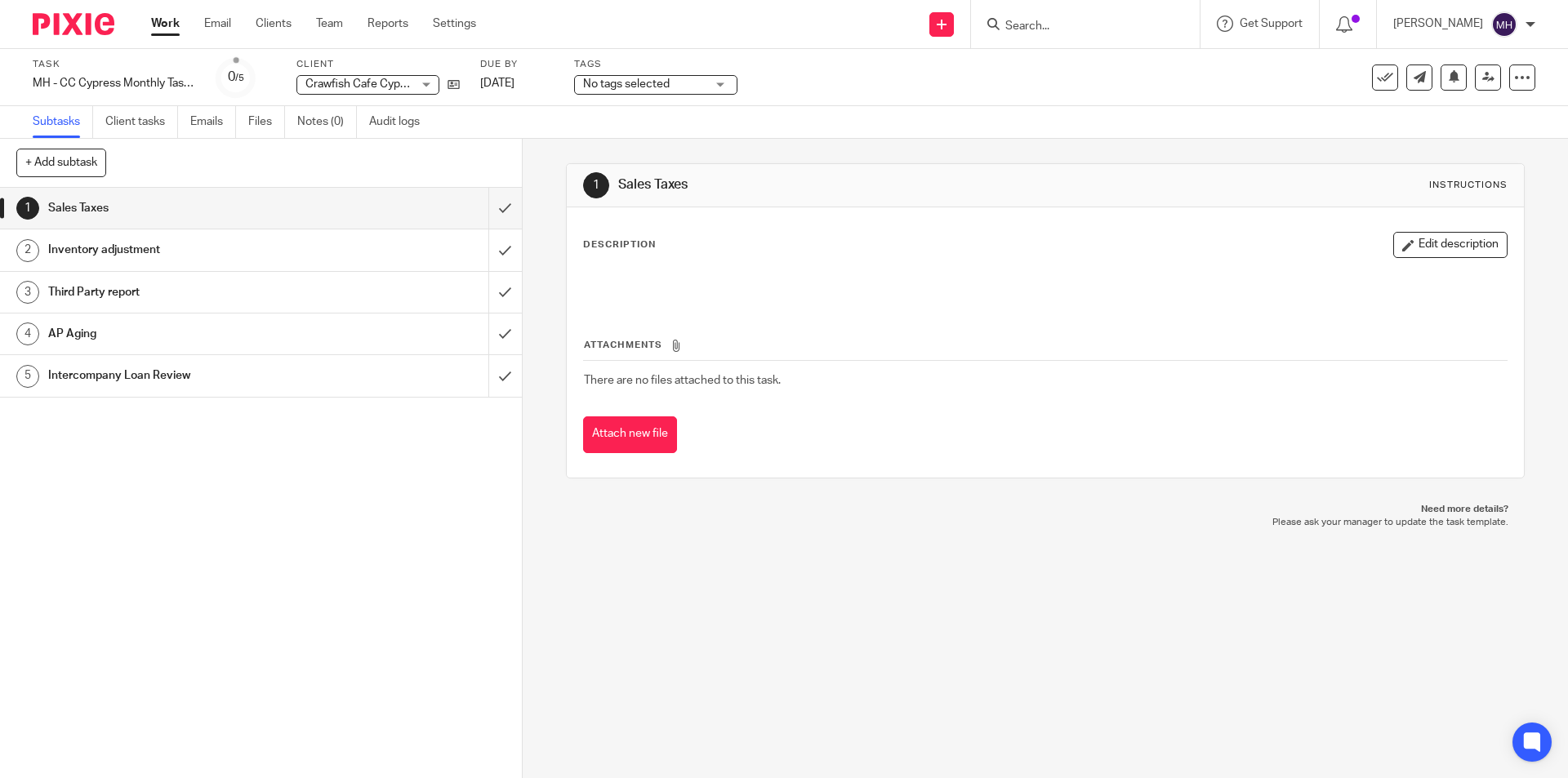
click at [77, 28] on img at bounding box center [73, 23] width 81 height 22
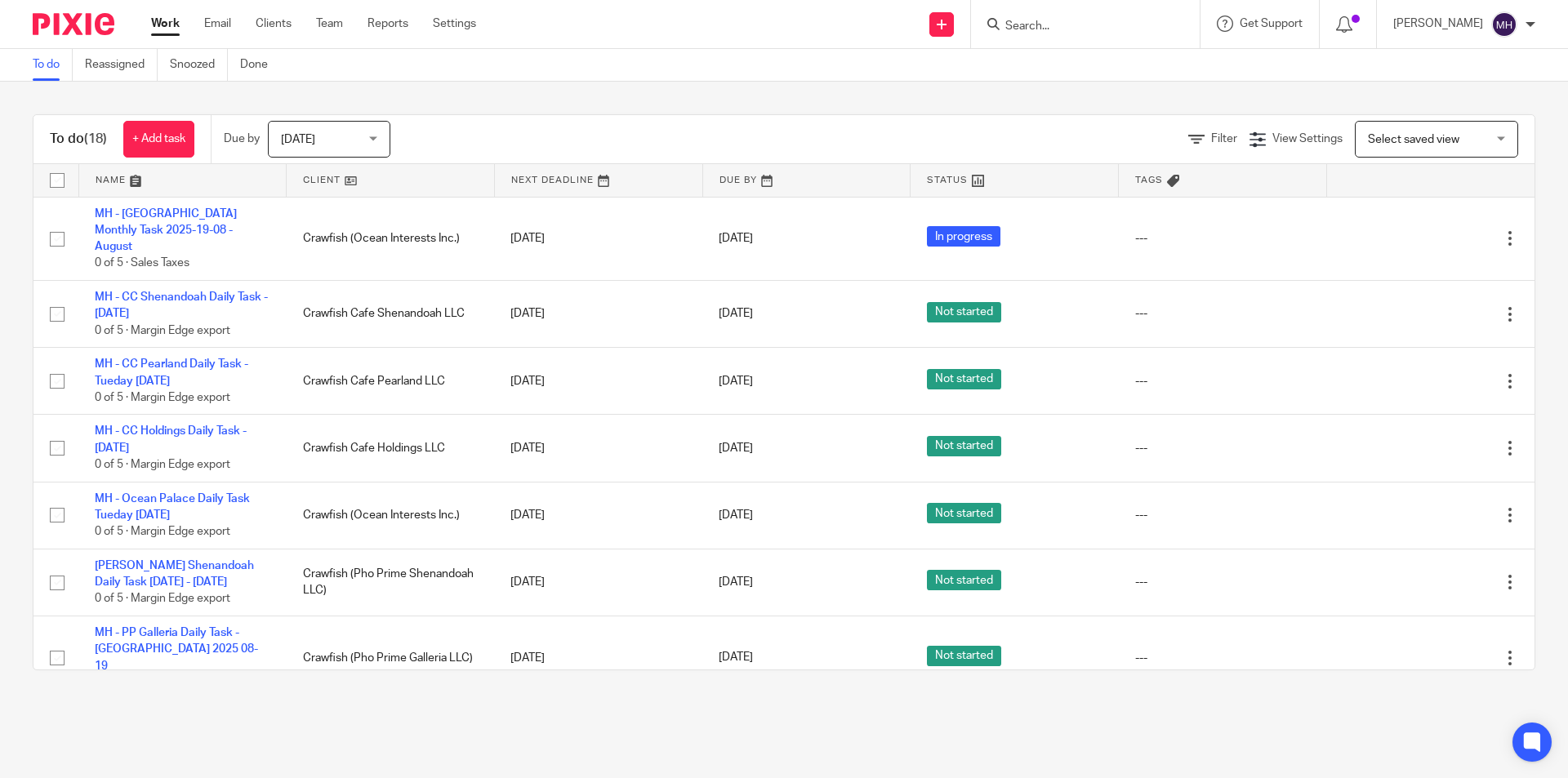
scroll to position [735, 0]
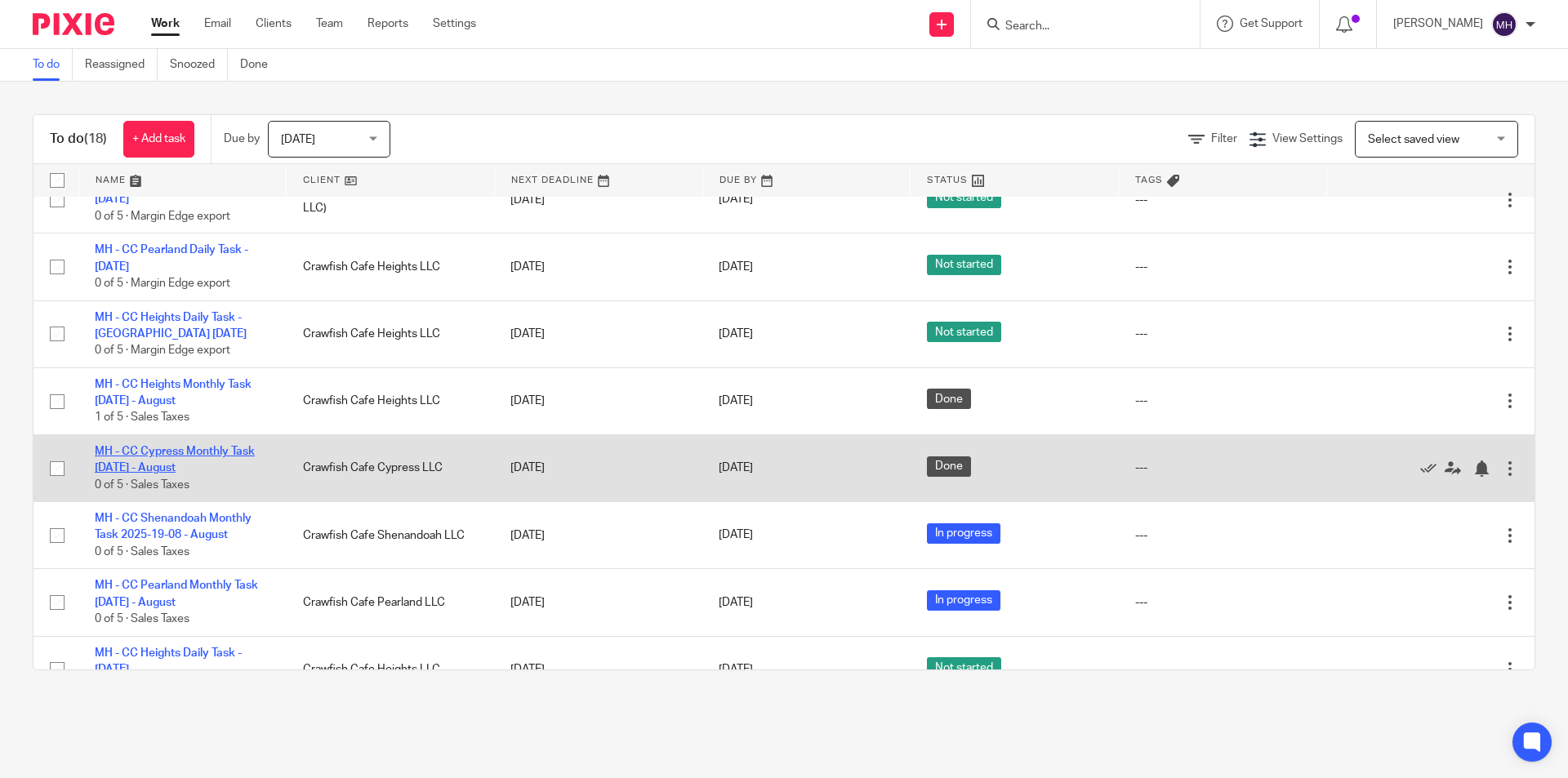
click at [204, 446] on link "MH - CC Cypress Monthly Task [DATE] - August" at bounding box center [174, 459] width 160 height 28
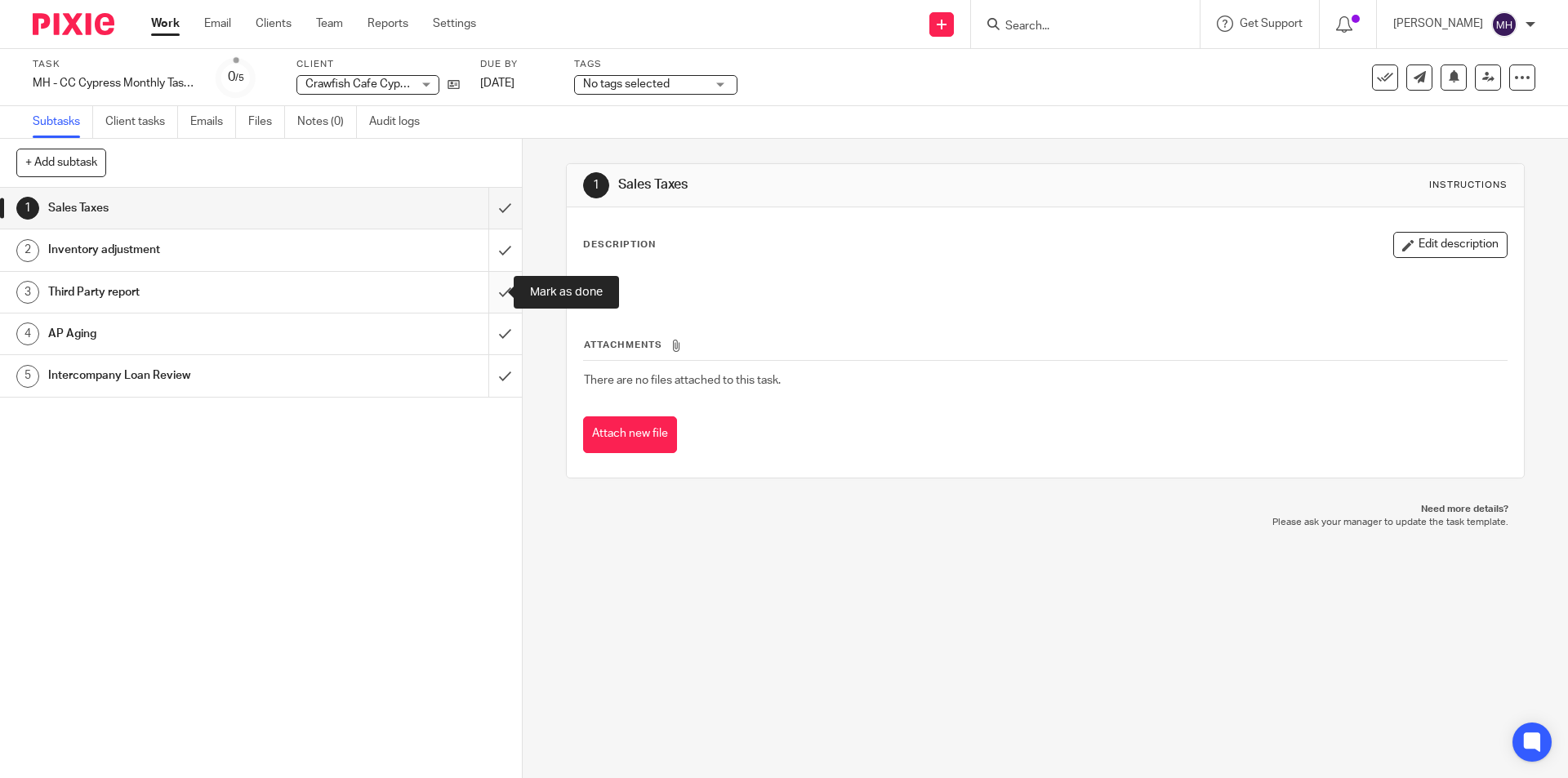
click at [483, 292] on input "submit" at bounding box center [261, 292] width 521 height 41
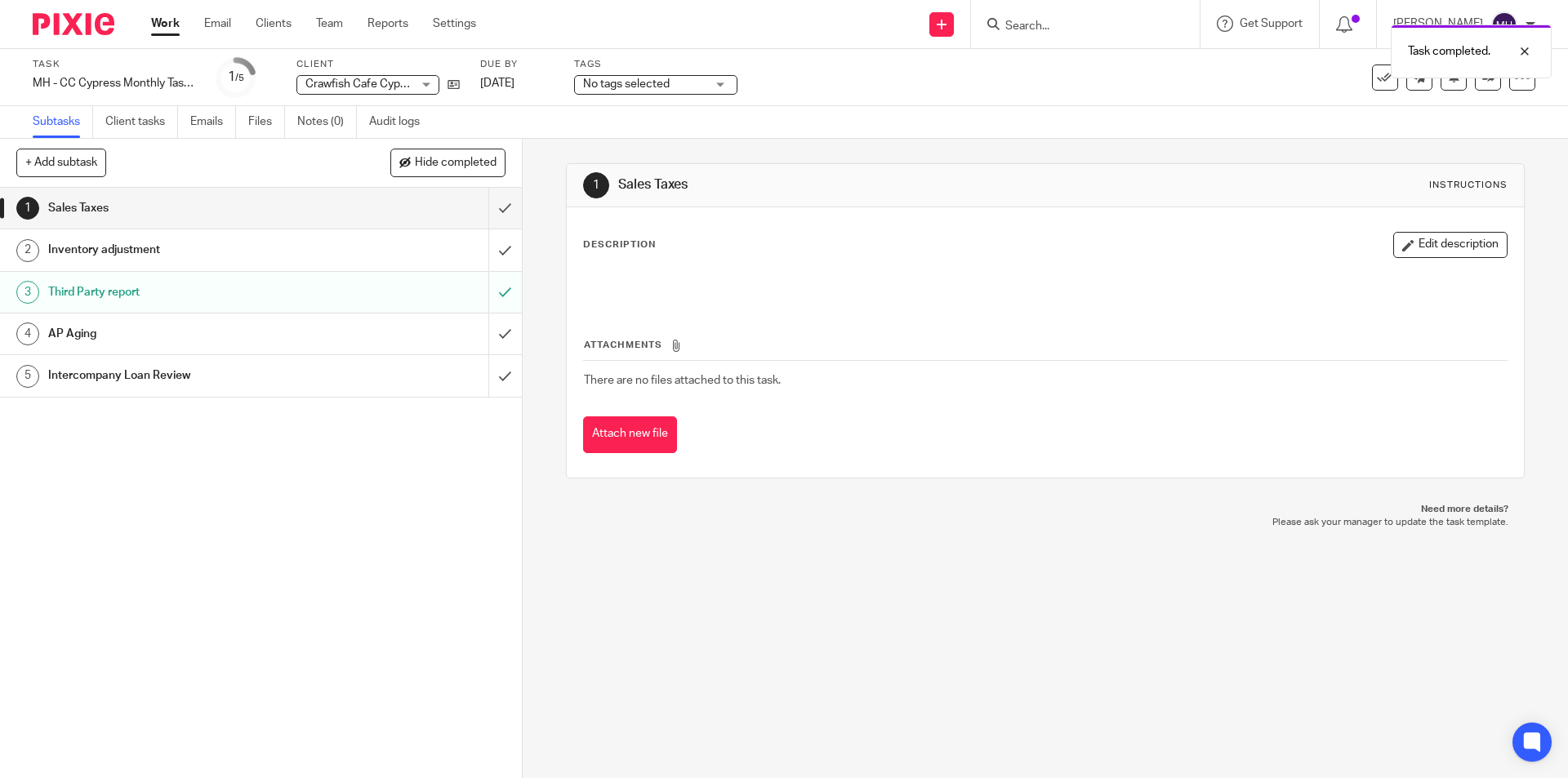
drag, startPoint x: 69, startPoint y: 18, endPoint x: 158, endPoint y: 14, distance: 89.1
click at [71, 19] on img at bounding box center [73, 23] width 81 height 22
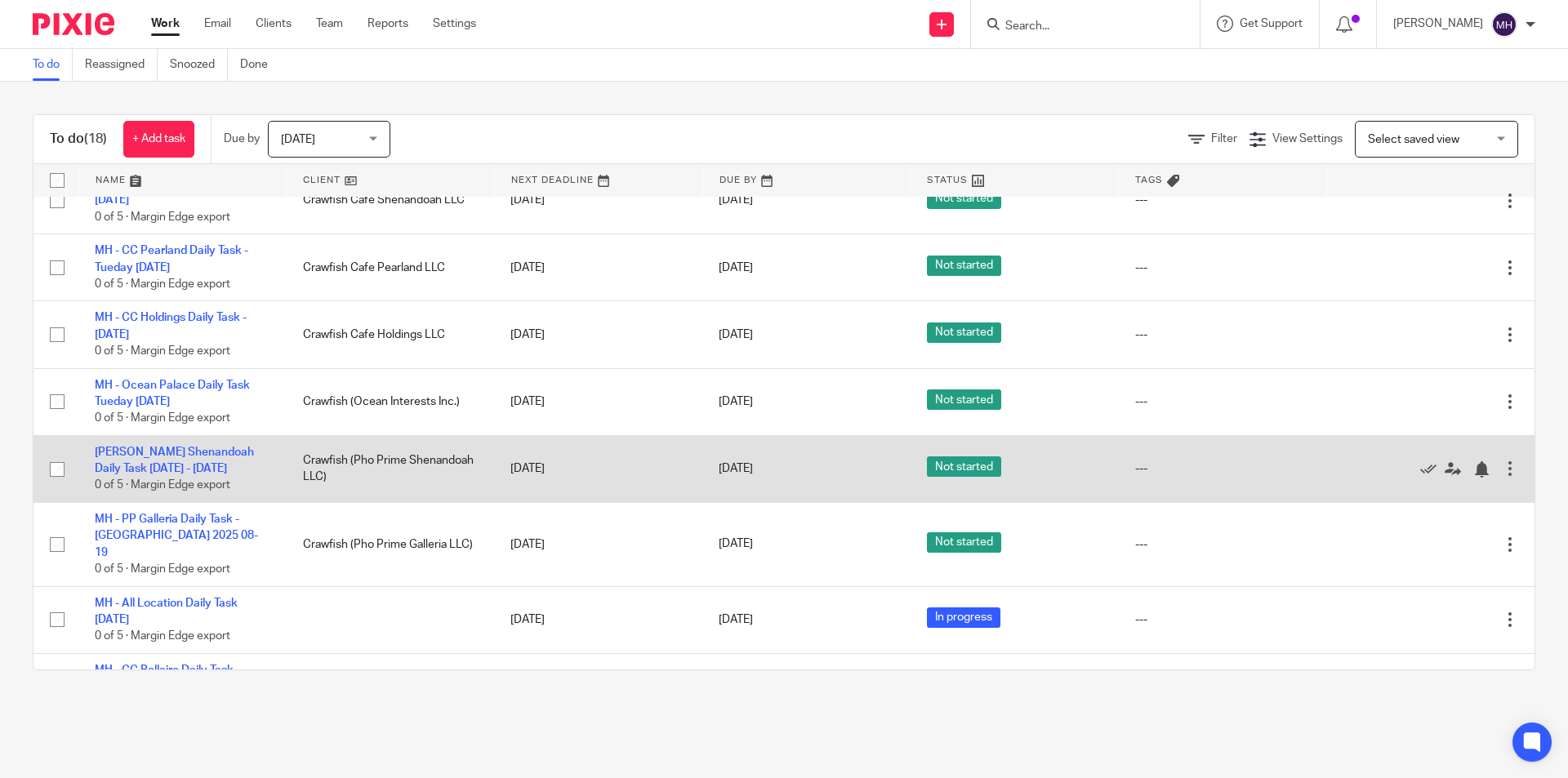
scroll to position [735, 0]
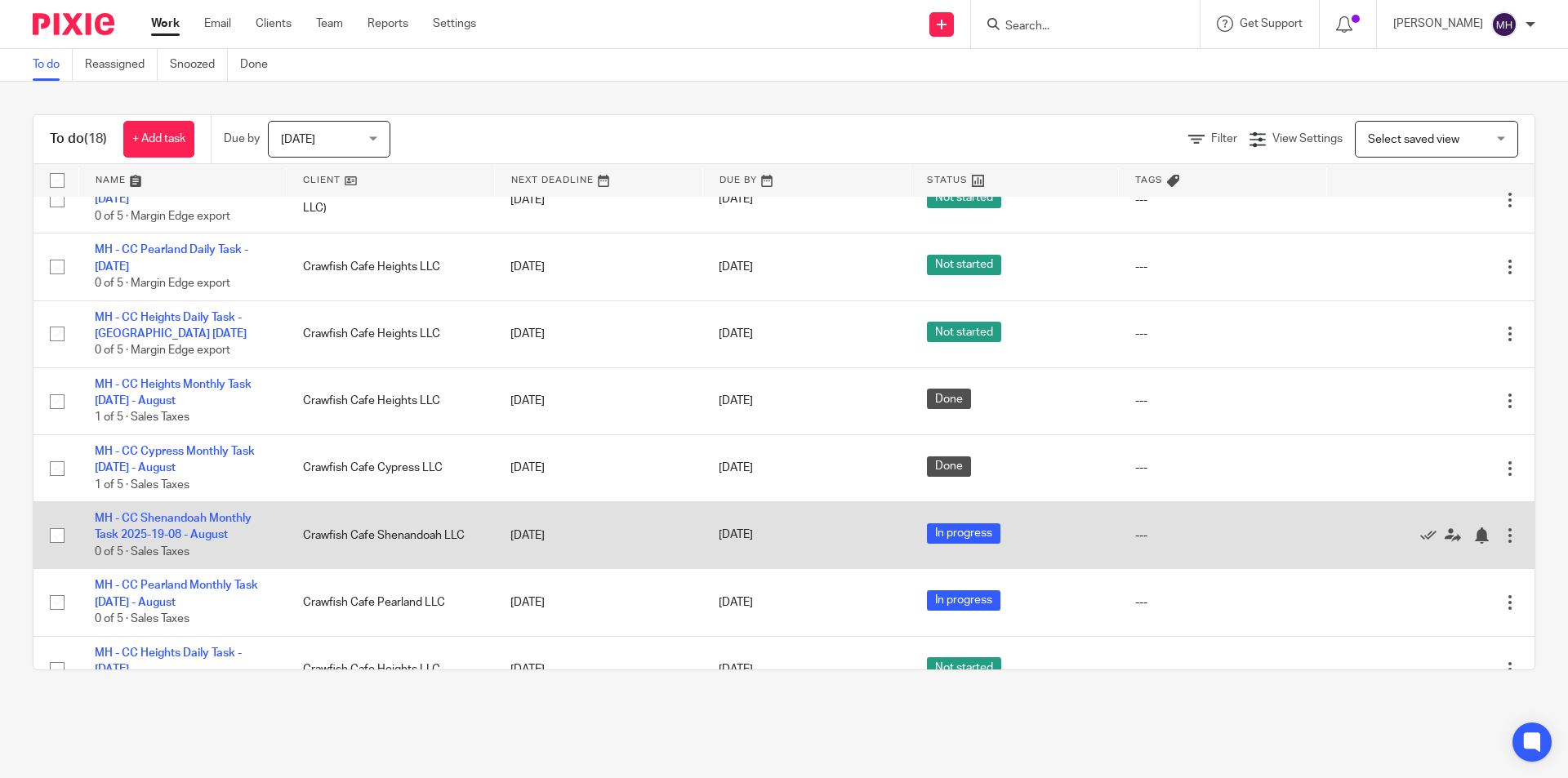
click at [1501, 528] on div at bounding box center [1509, 536] width 16 height 16
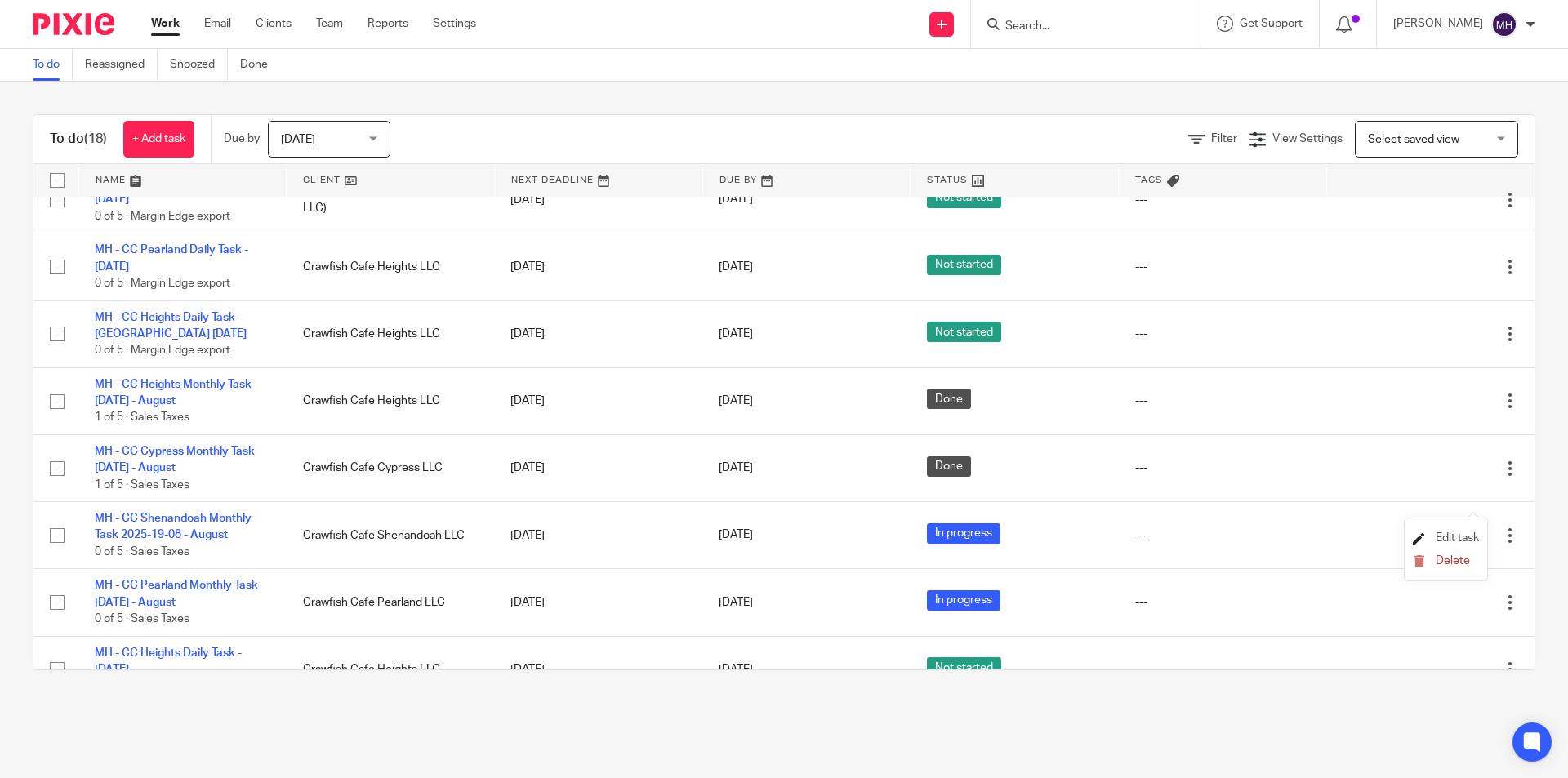
click at [1453, 534] on span "Edit task" at bounding box center [1457, 538] width 43 height 12
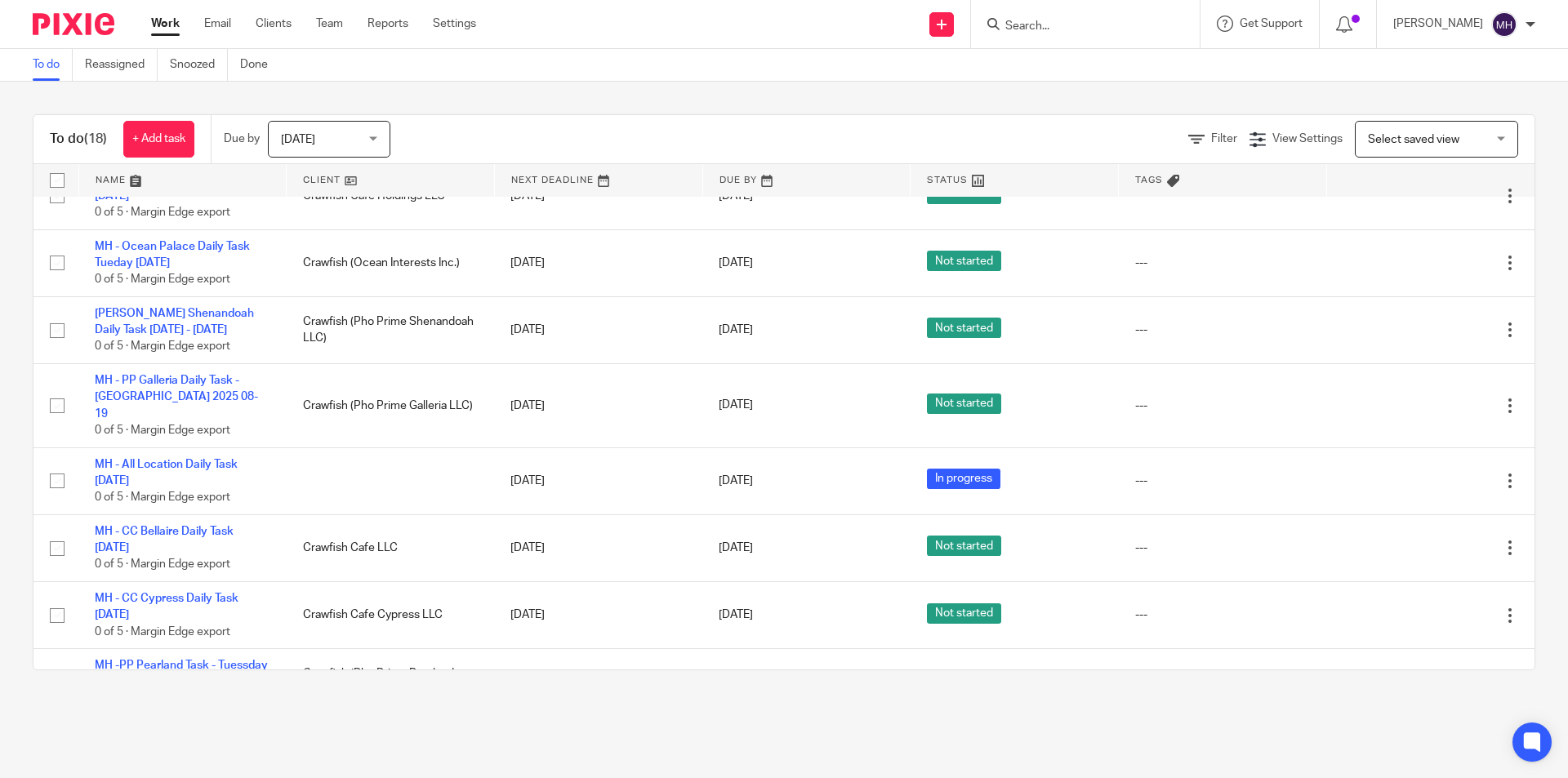
scroll to position [245, 0]
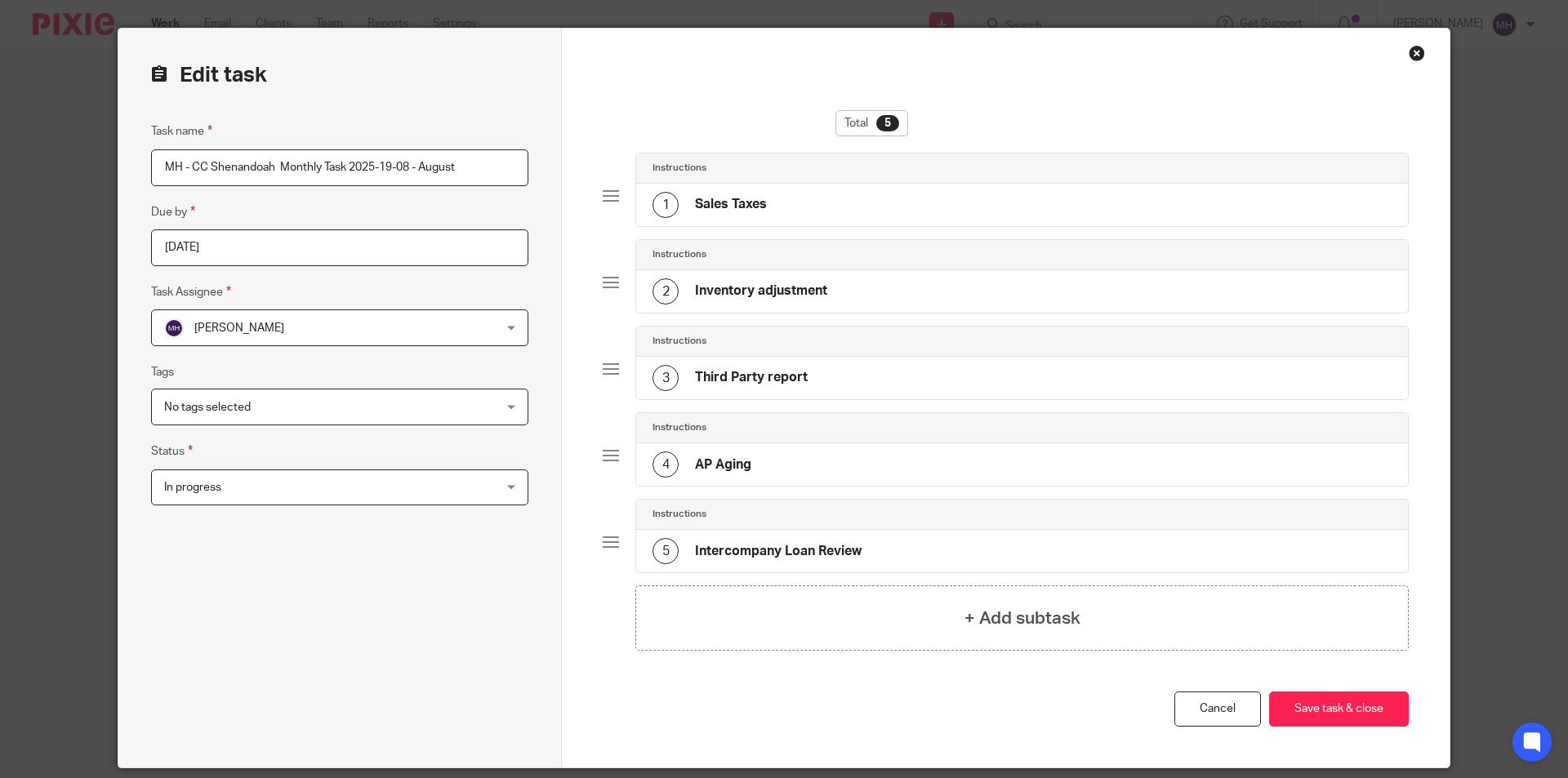
scroll to position [93, 0]
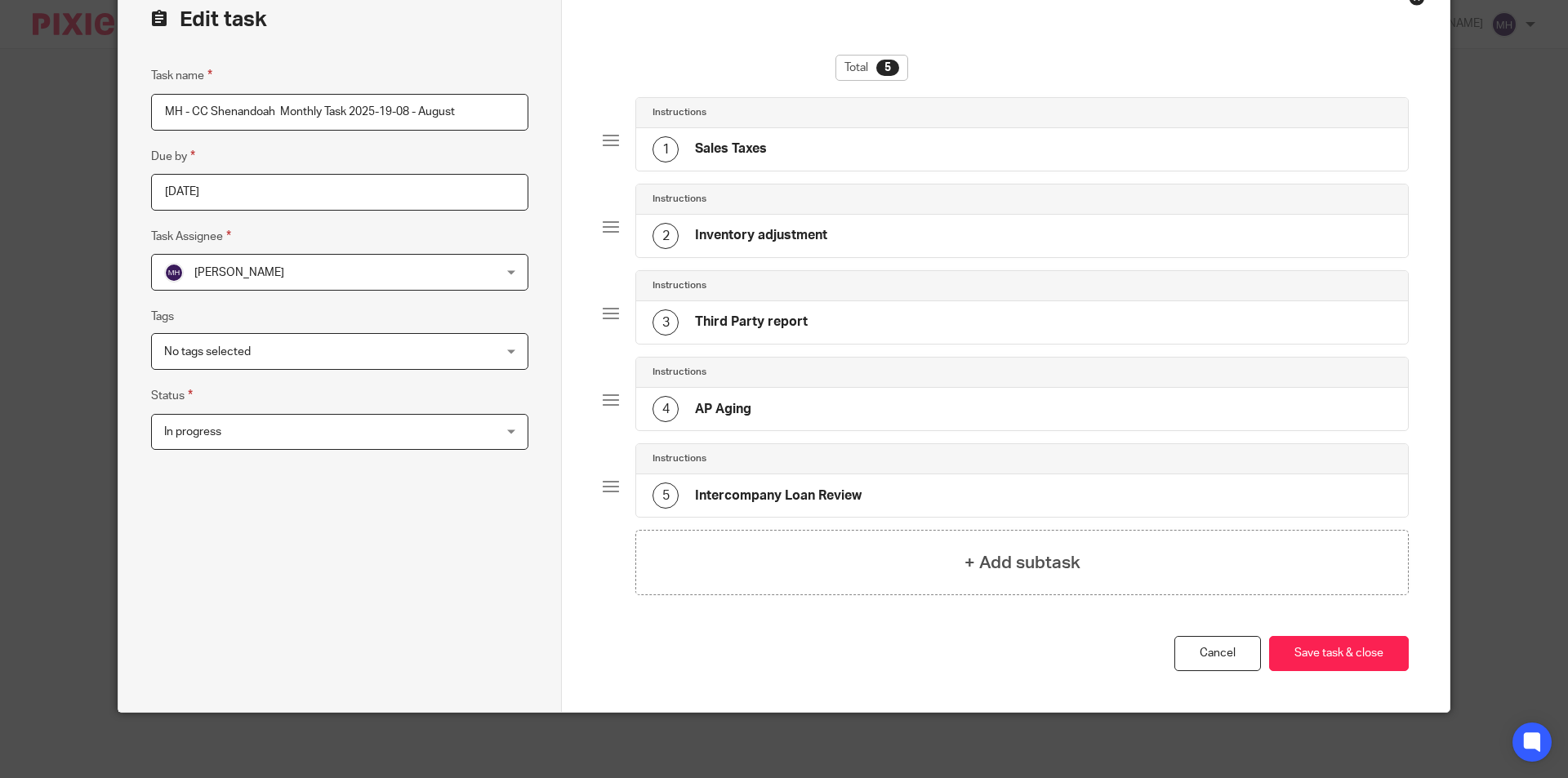
click at [262, 431] on span "In progress" at bounding box center [309, 432] width 291 height 34
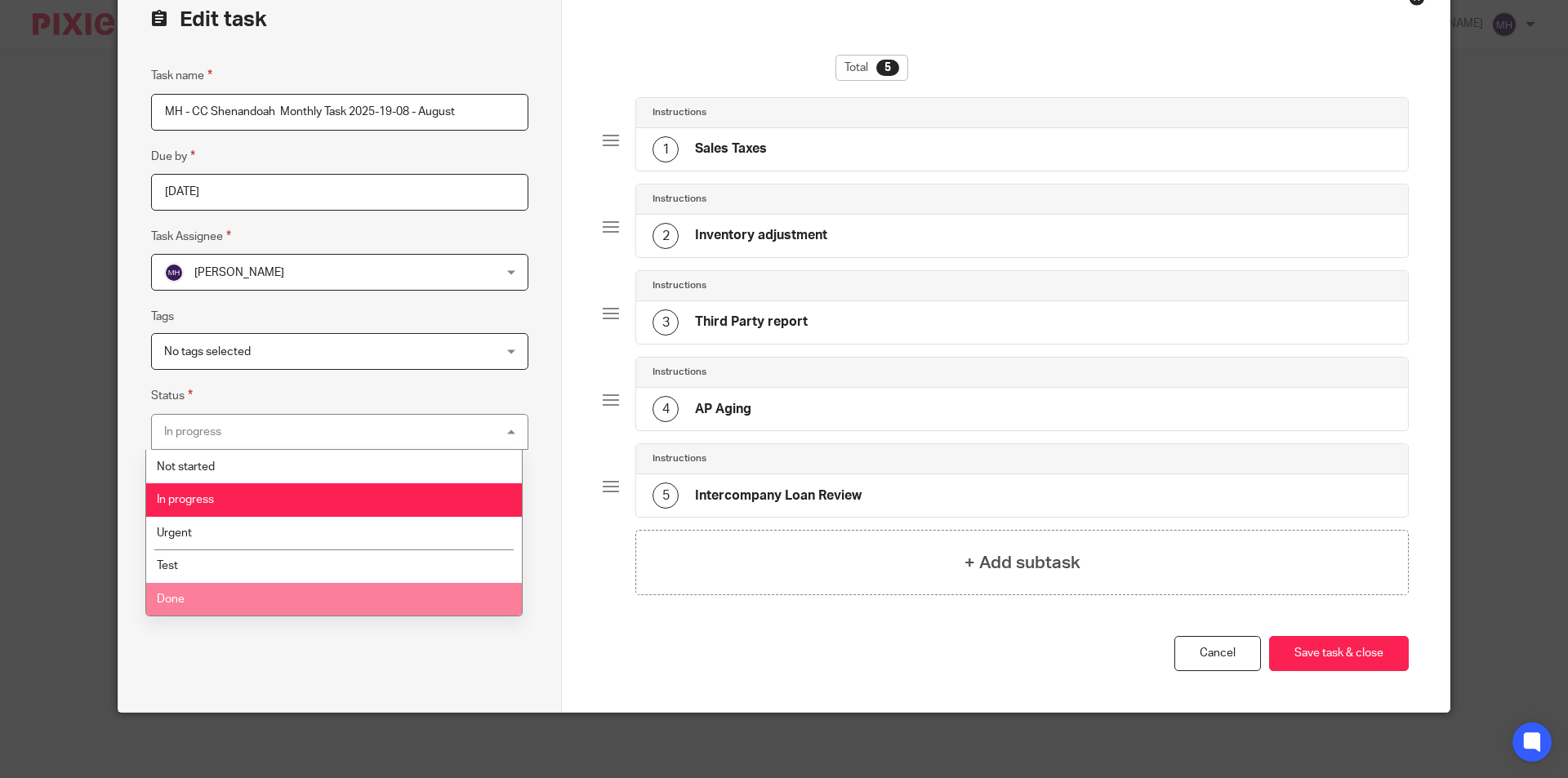
click at [230, 602] on li "Done" at bounding box center [334, 599] width 375 height 33
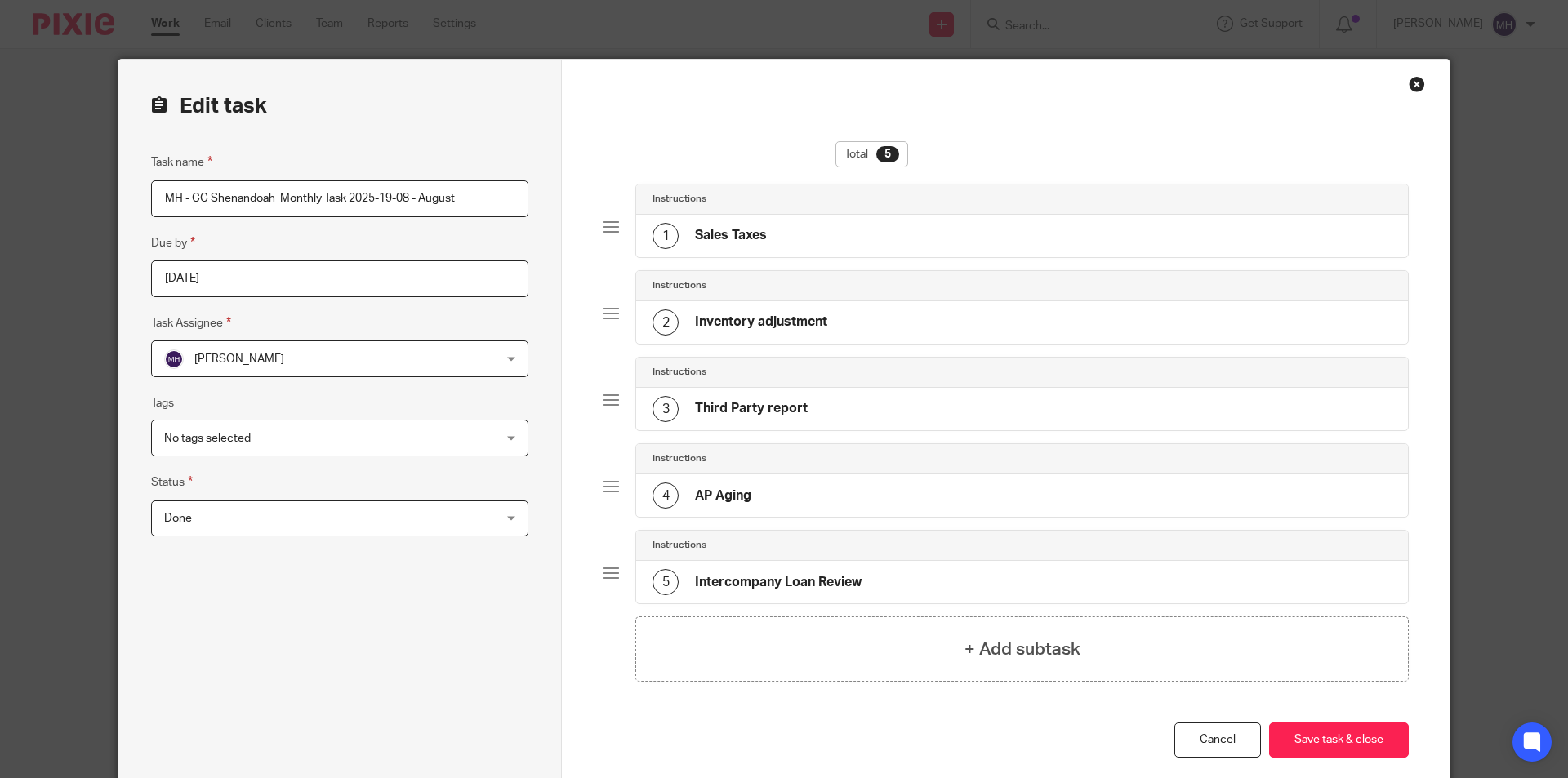
scroll to position [0, 0]
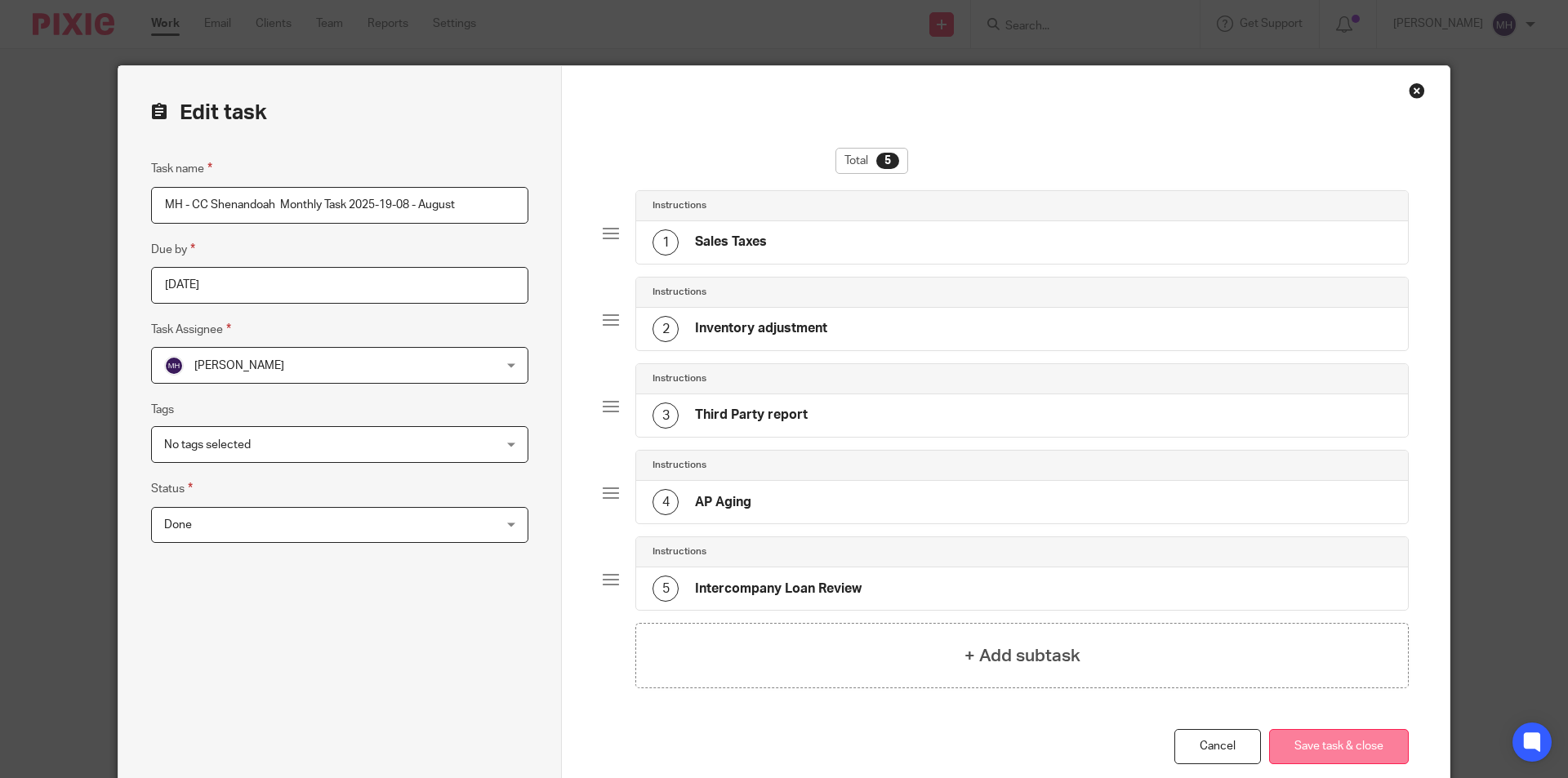
click at [1330, 743] on button "Save task & close" at bounding box center [1338, 746] width 140 height 35
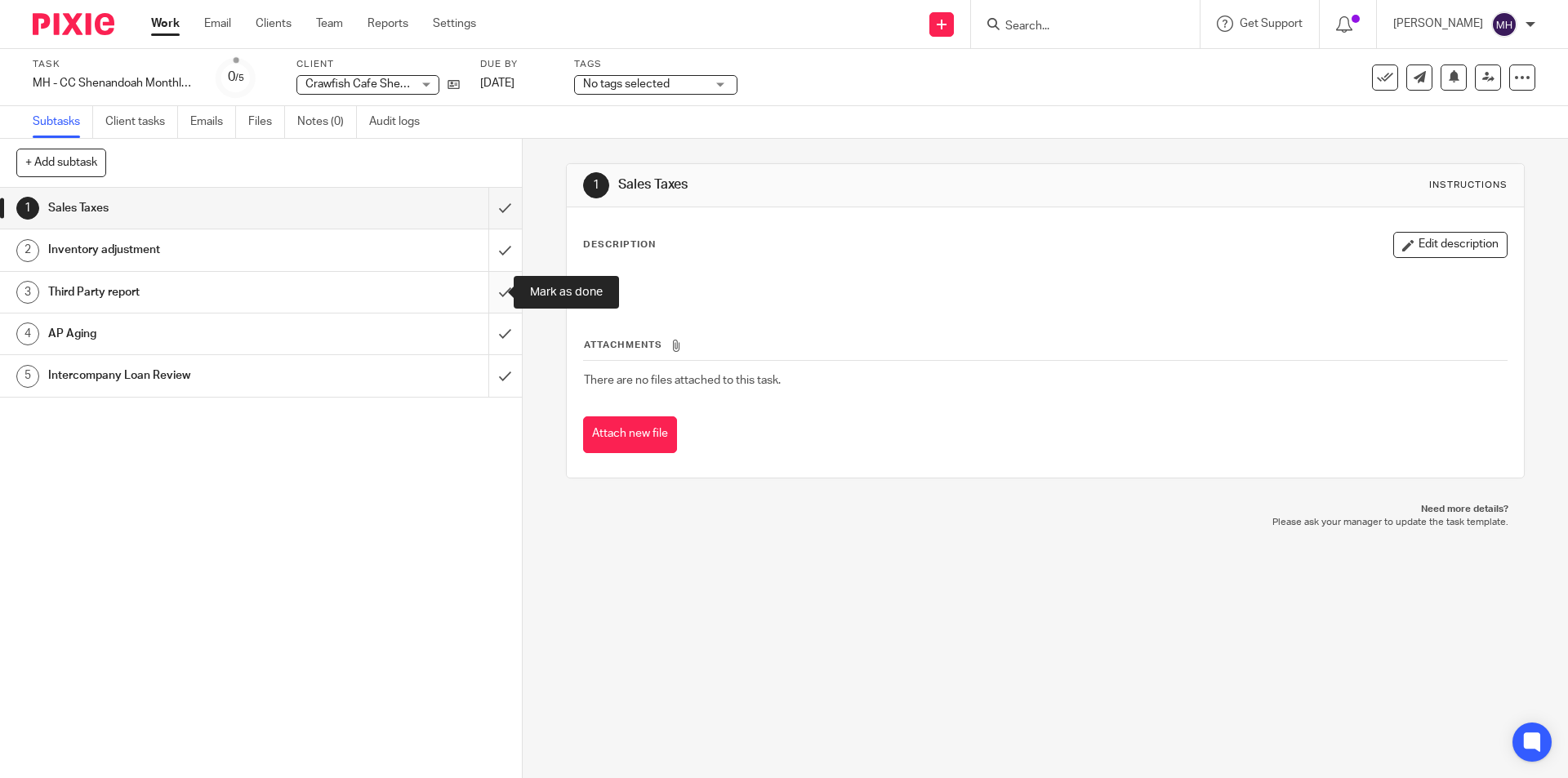
click at [485, 295] on input "submit" at bounding box center [261, 292] width 521 height 41
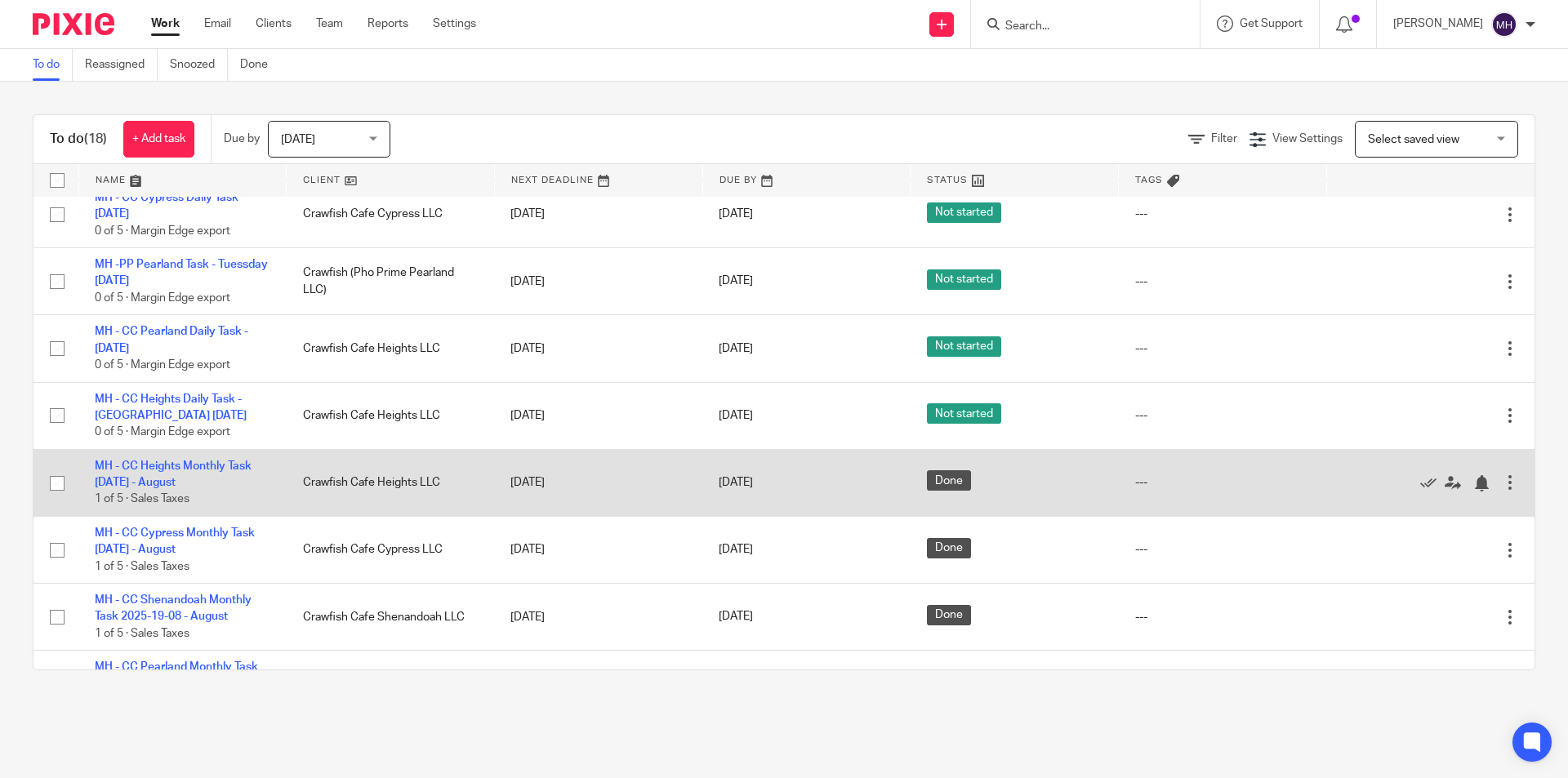
scroll to position [735, 0]
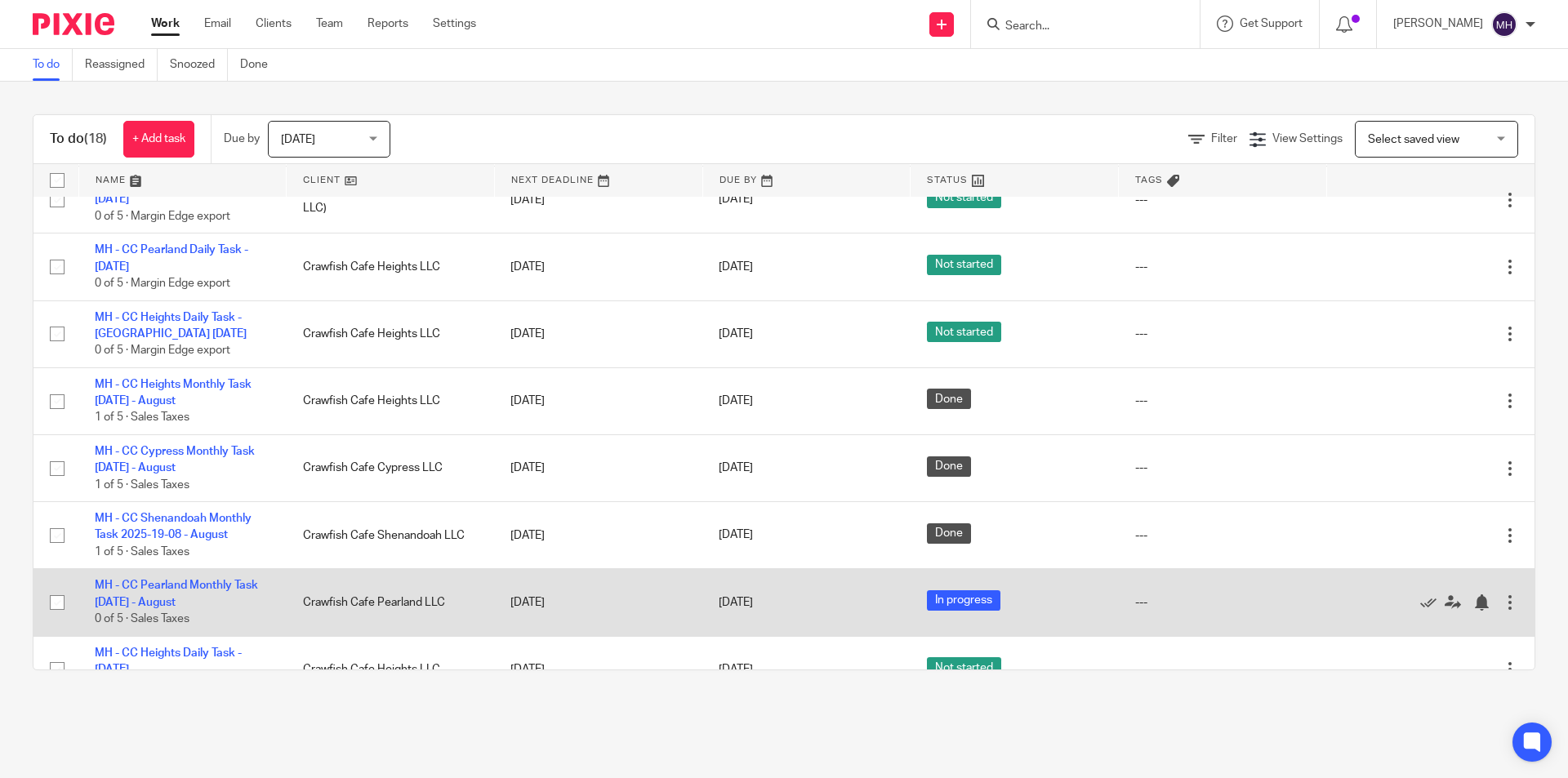
click at [1501, 595] on div at bounding box center [1509, 603] width 16 height 16
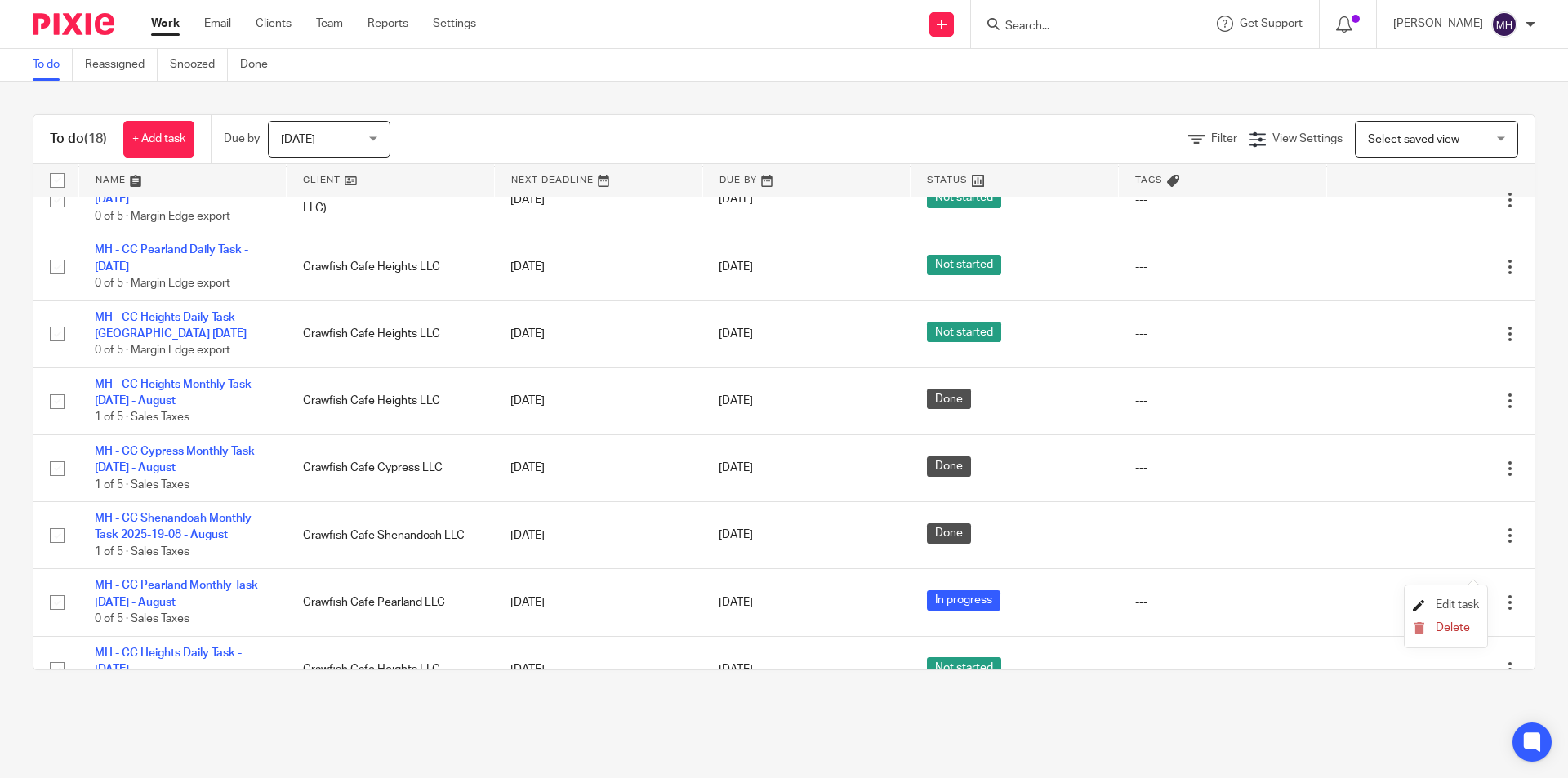
click at [1465, 609] on span "Edit task" at bounding box center [1457, 605] width 43 height 12
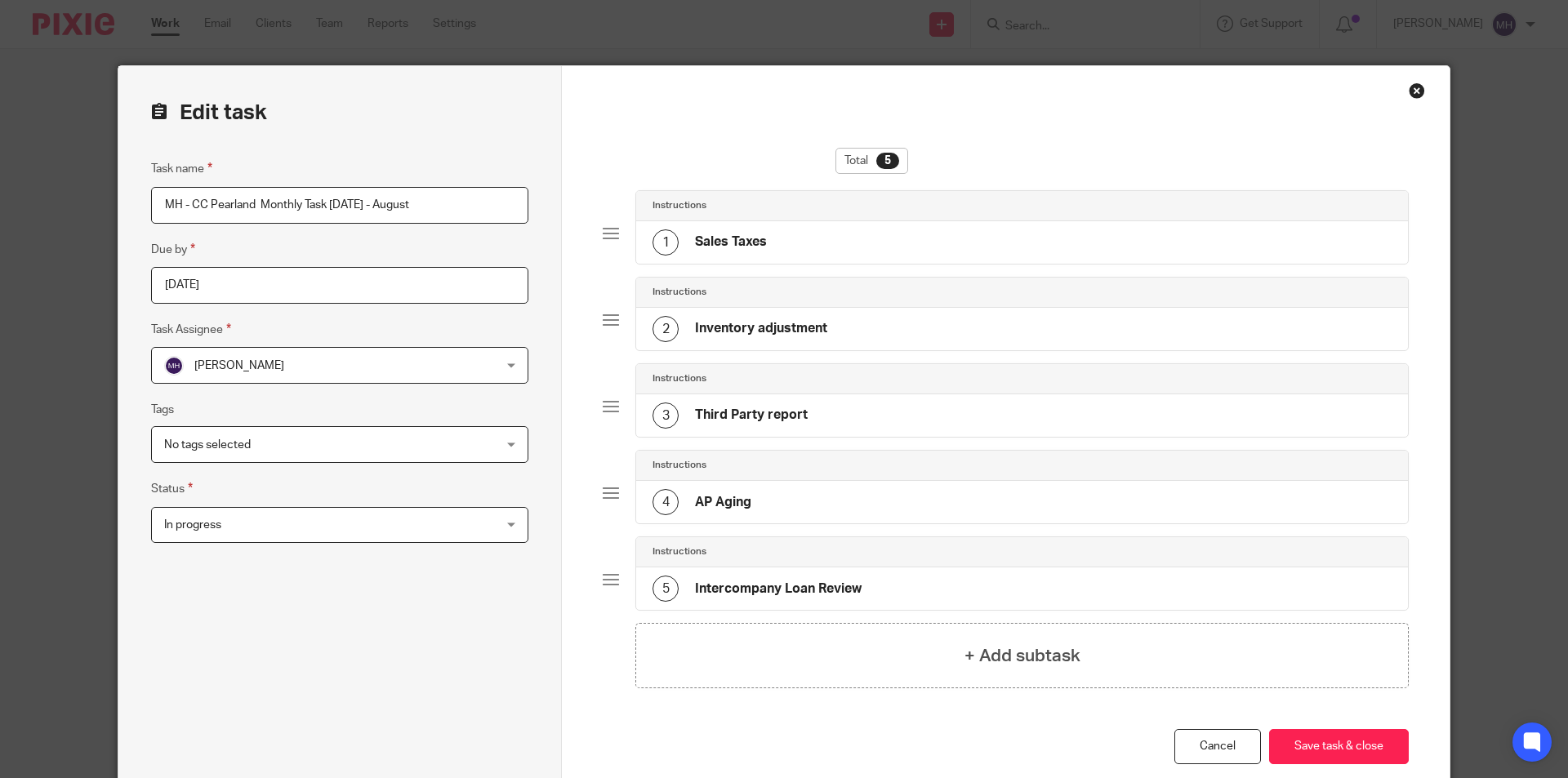
click at [288, 531] on span "In progress" at bounding box center [309, 525] width 291 height 34
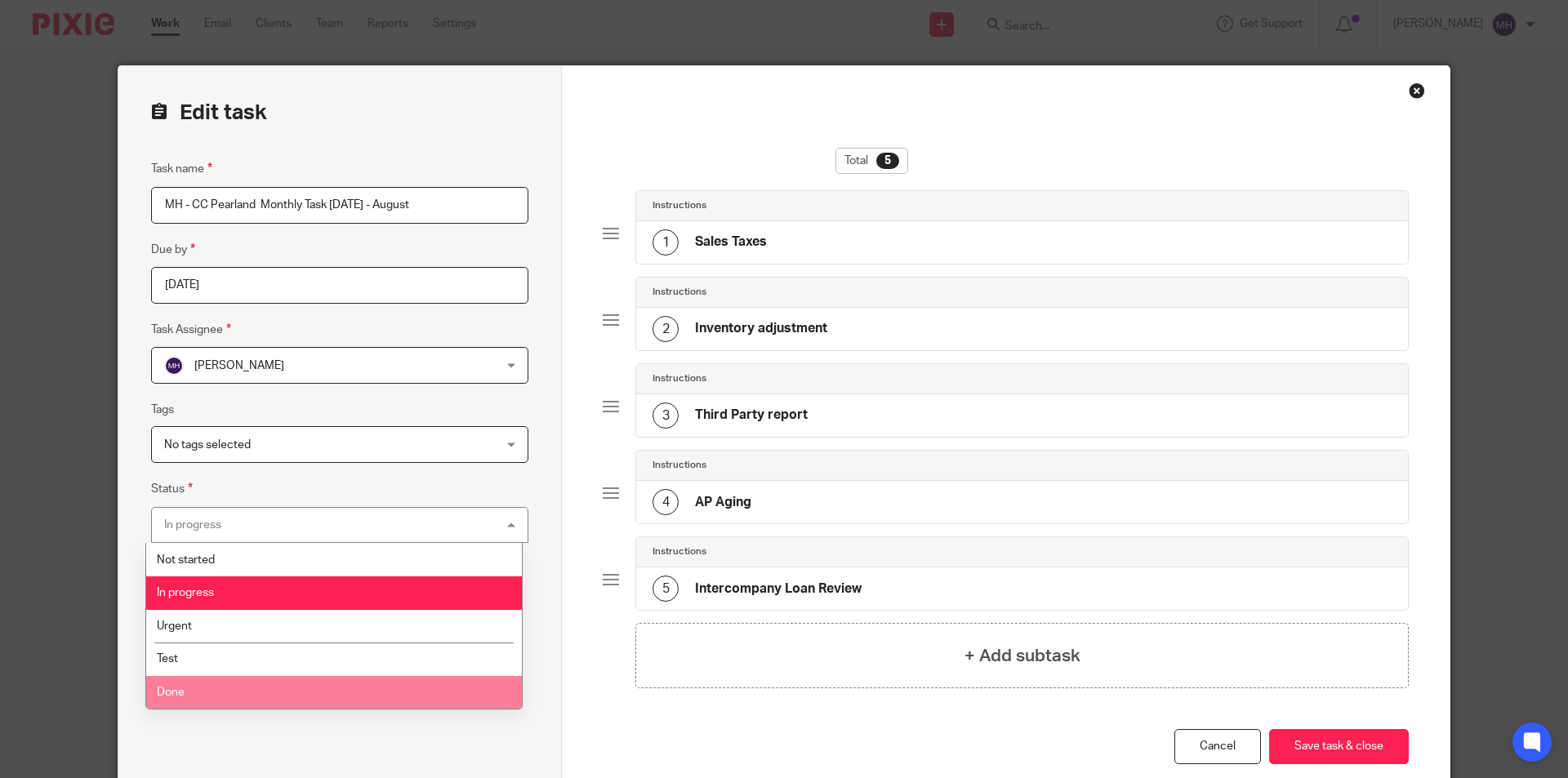
click at [254, 708] on li "Done" at bounding box center [334, 692] width 375 height 33
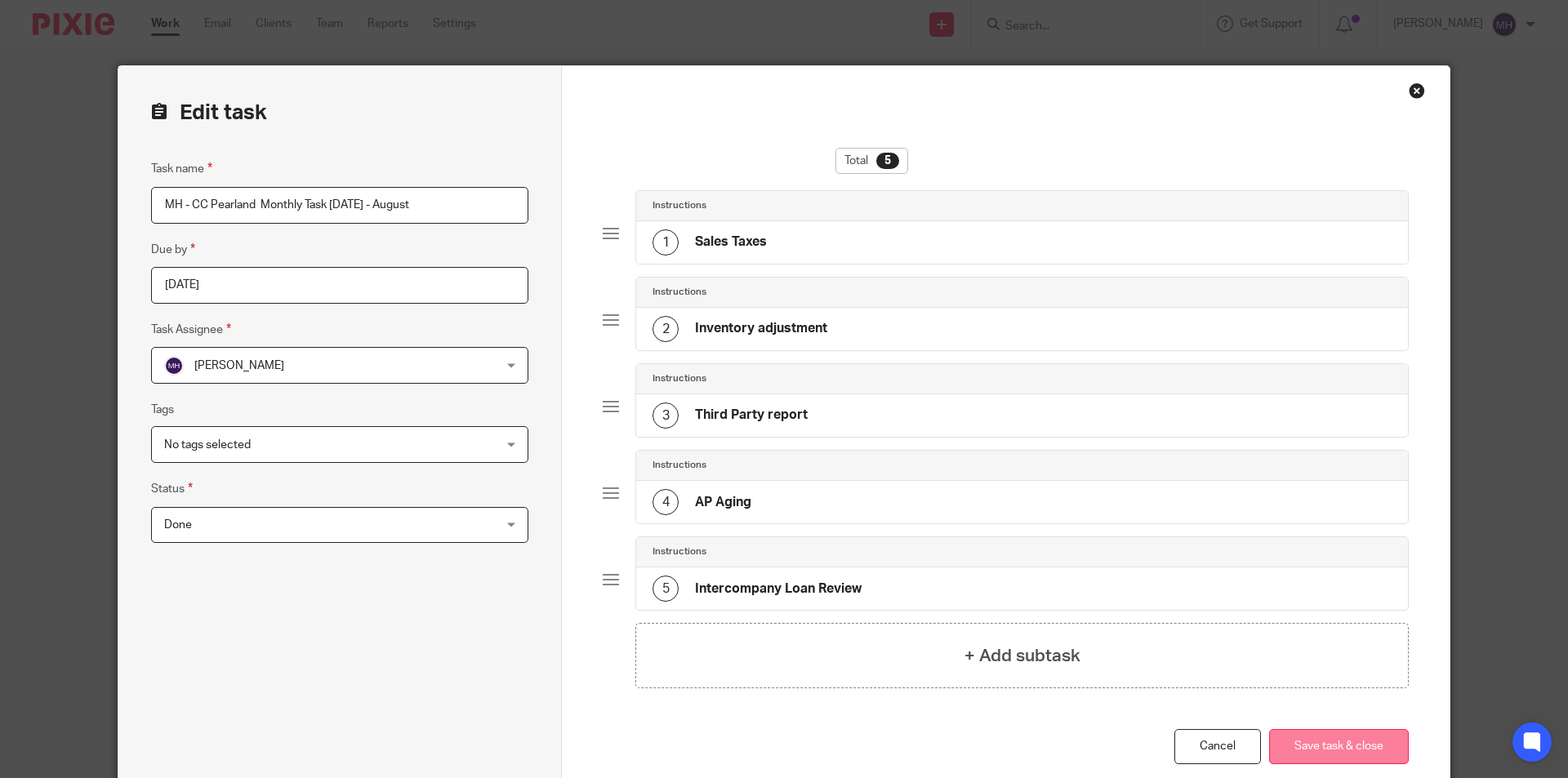
click at [1331, 755] on button "Save task & close" at bounding box center [1338, 746] width 140 height 35
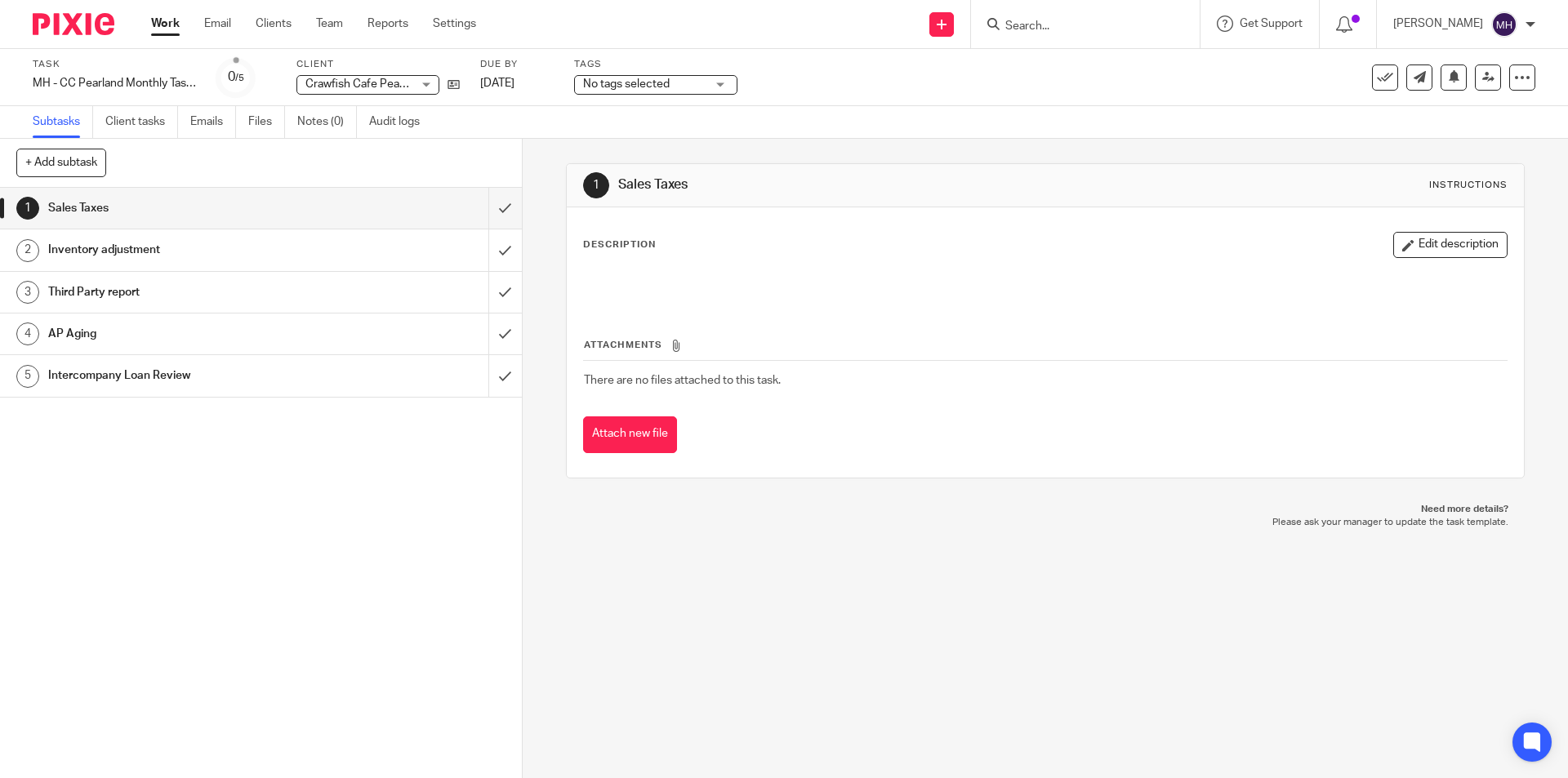
click at [92, 25] on img at bounding box center [73, 23] width 81 height 22
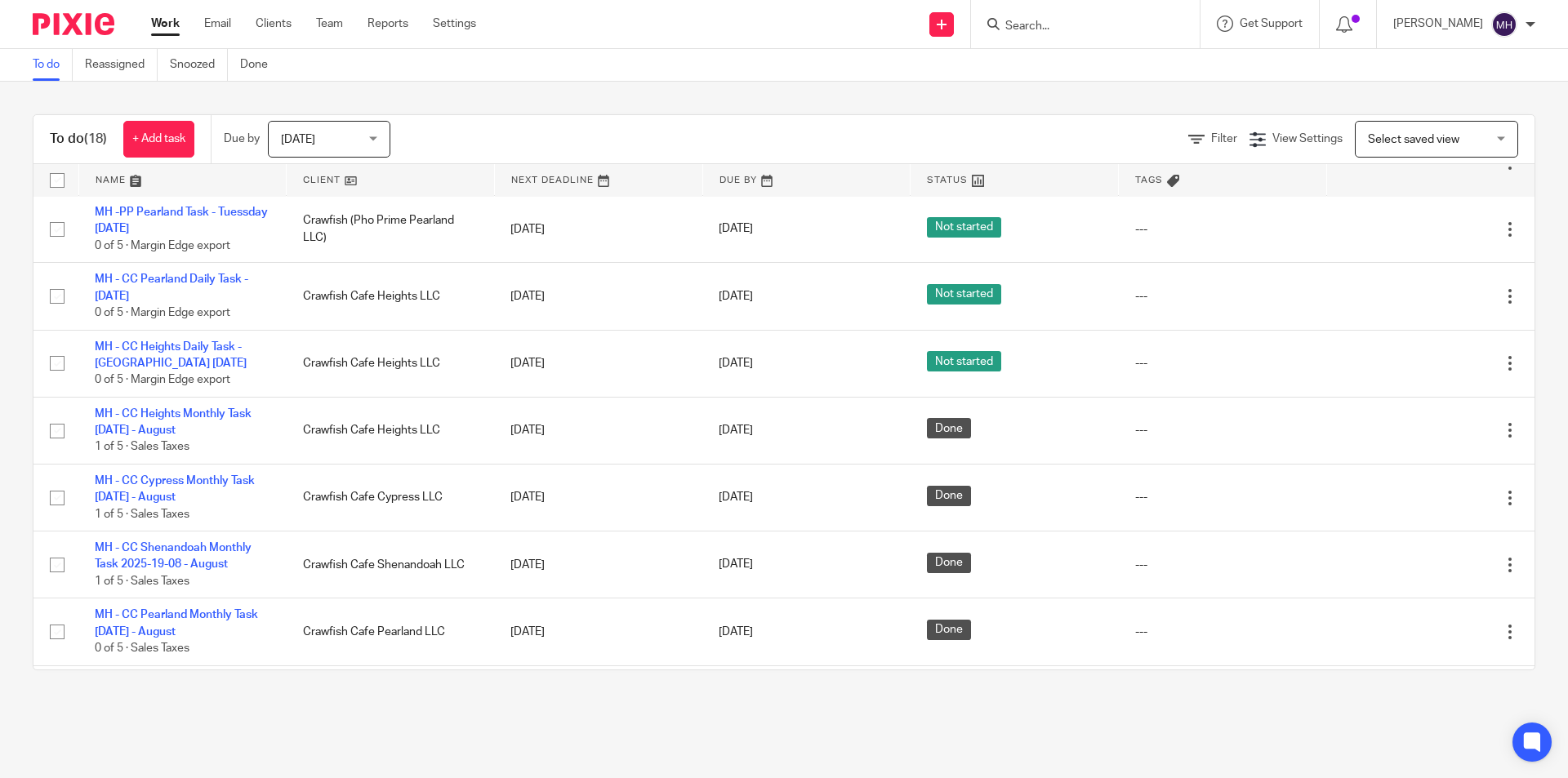
scroll to position [735, 0]
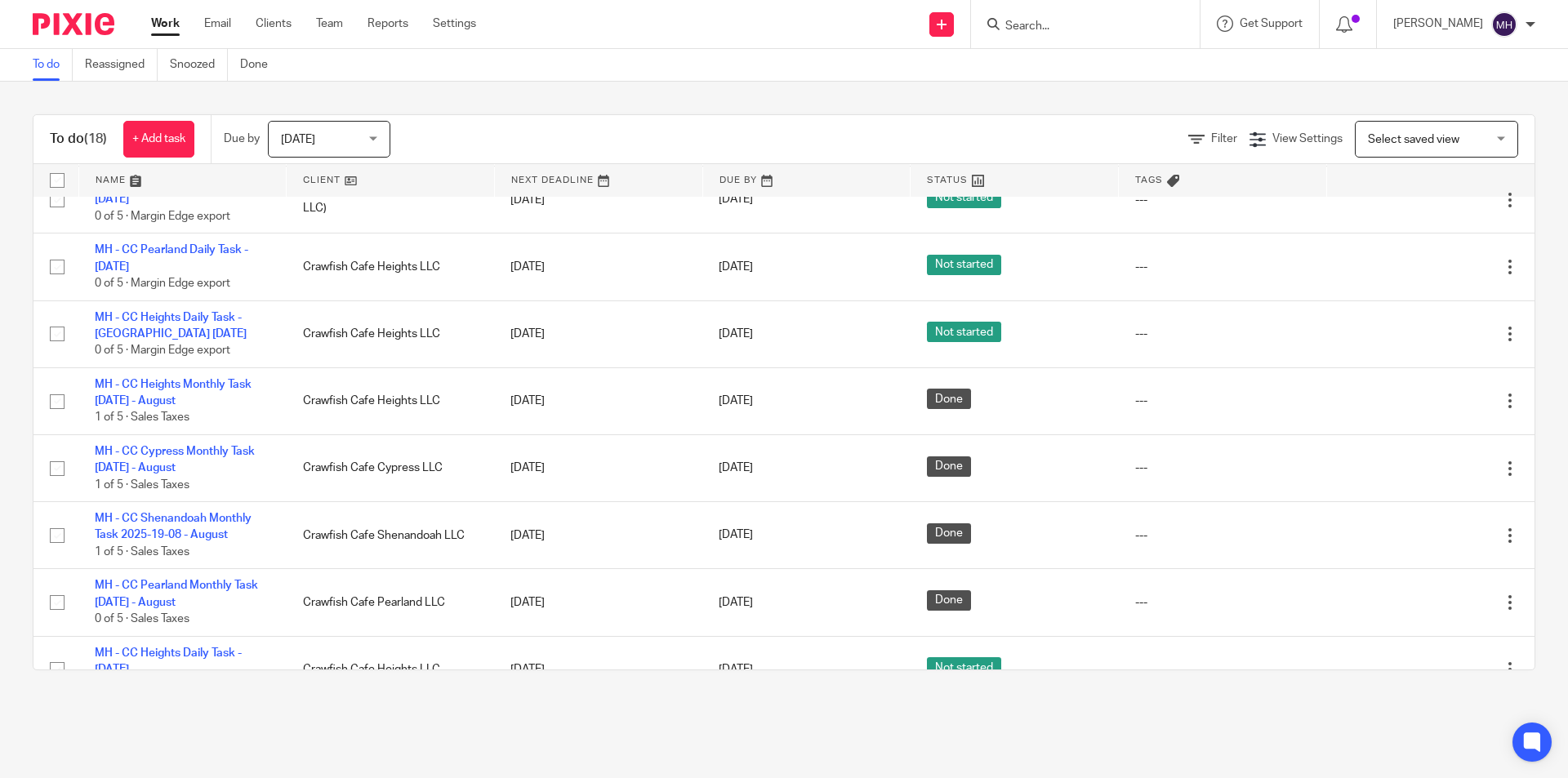
click at [776, 102] on div "To do (18) + Add task Due by [DATE] [DATE] [DATE] [DATE] This week Next week Th…" at bounding box center [784, 392] width 1568 height 622
